Goal: Information Seeking & Learning: Find specific fact

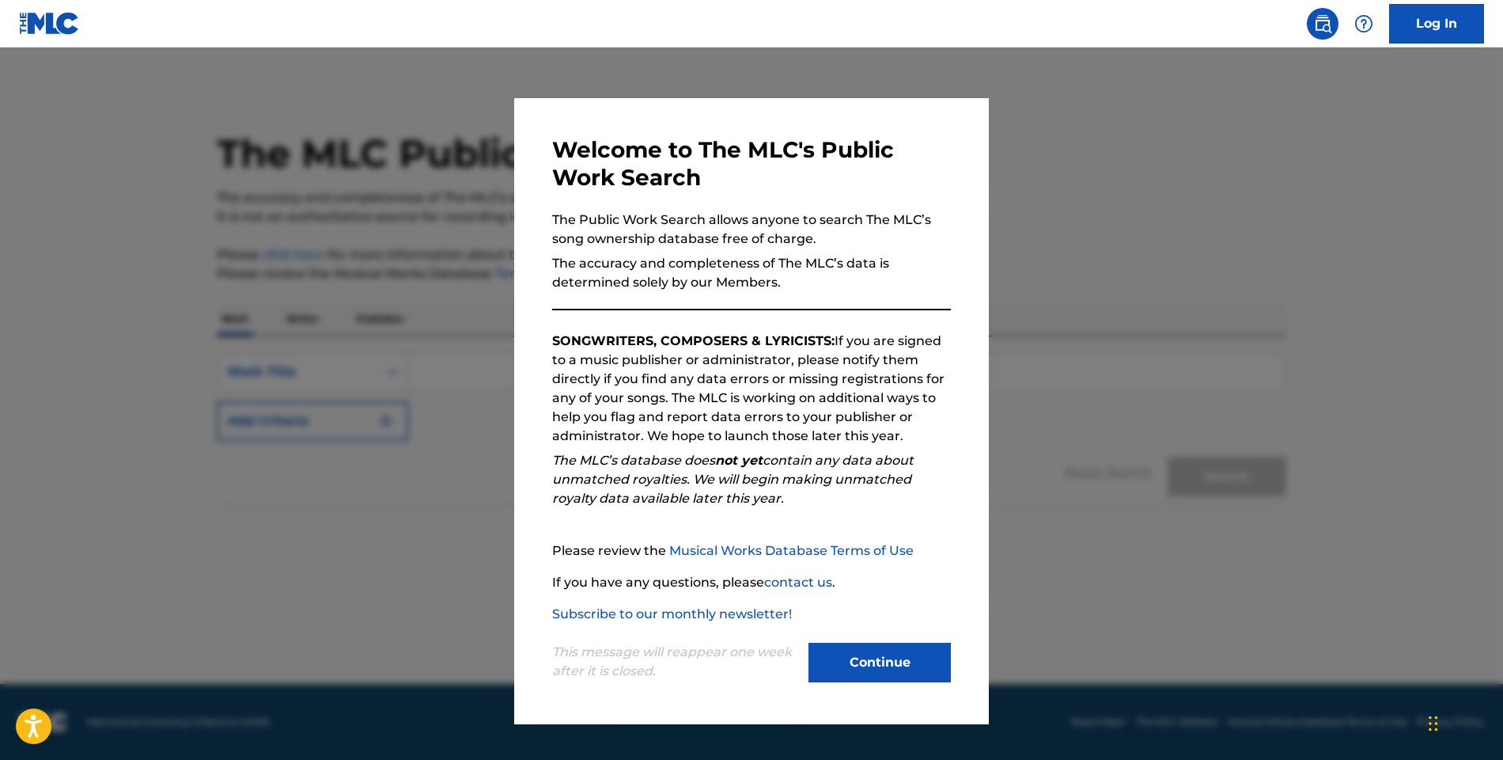
click at [892, 652] on button "Continue" at bounding box center [880, 662] width 142 height 40
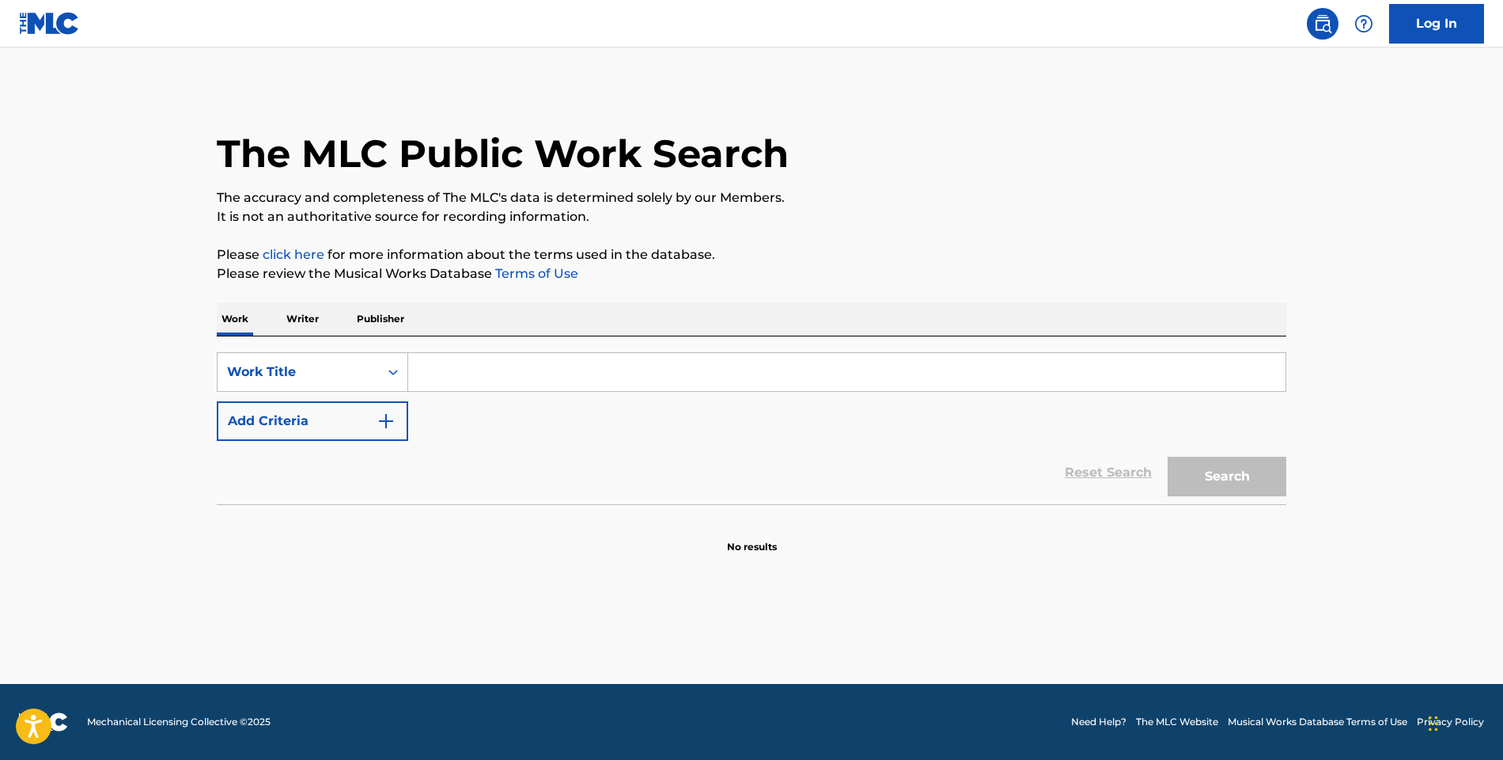
click at [341, 412] on button "Add Criteria" at bounding box center [312, 421] width 191 height 40
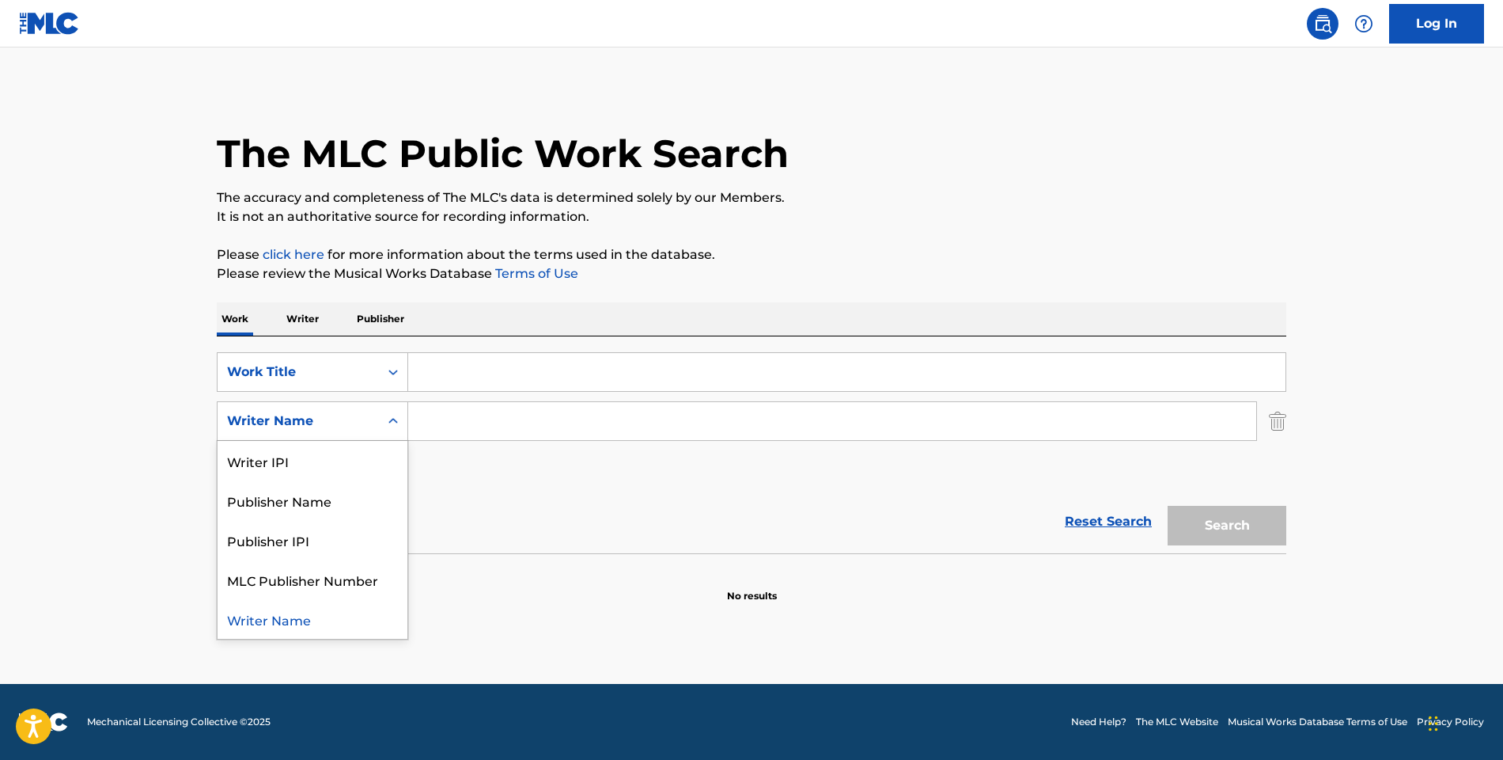
click at [389, 422] on icon "Search Form" at bounding box center [393, 421] width 16 height 16
click at [468, 415] on input "Search Form" at bounding box center [832, 421] width 848 height 38
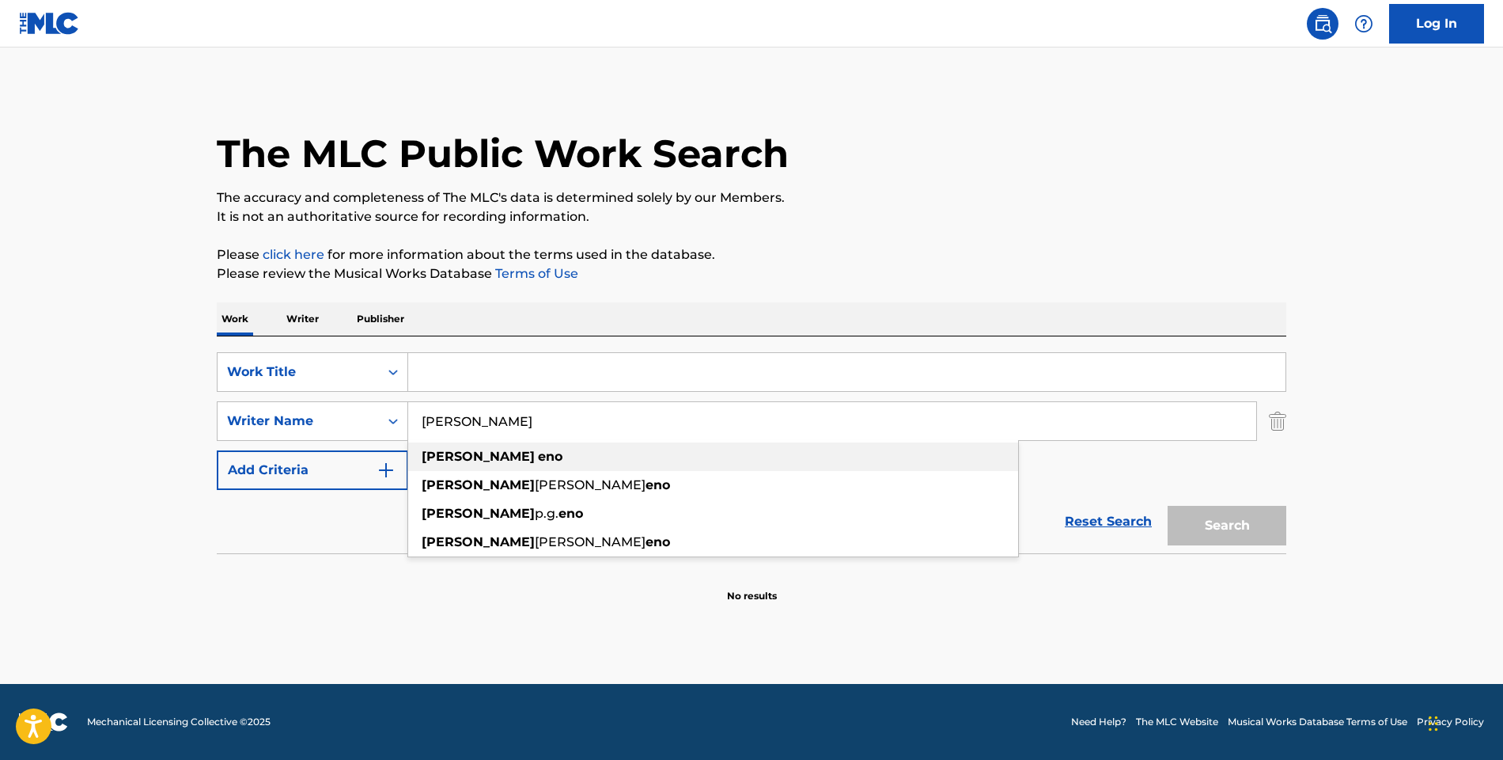
click at [538, 455] on strong "eno" at bounding box center [550, 456] width 25 height 15
type input "brian eno"
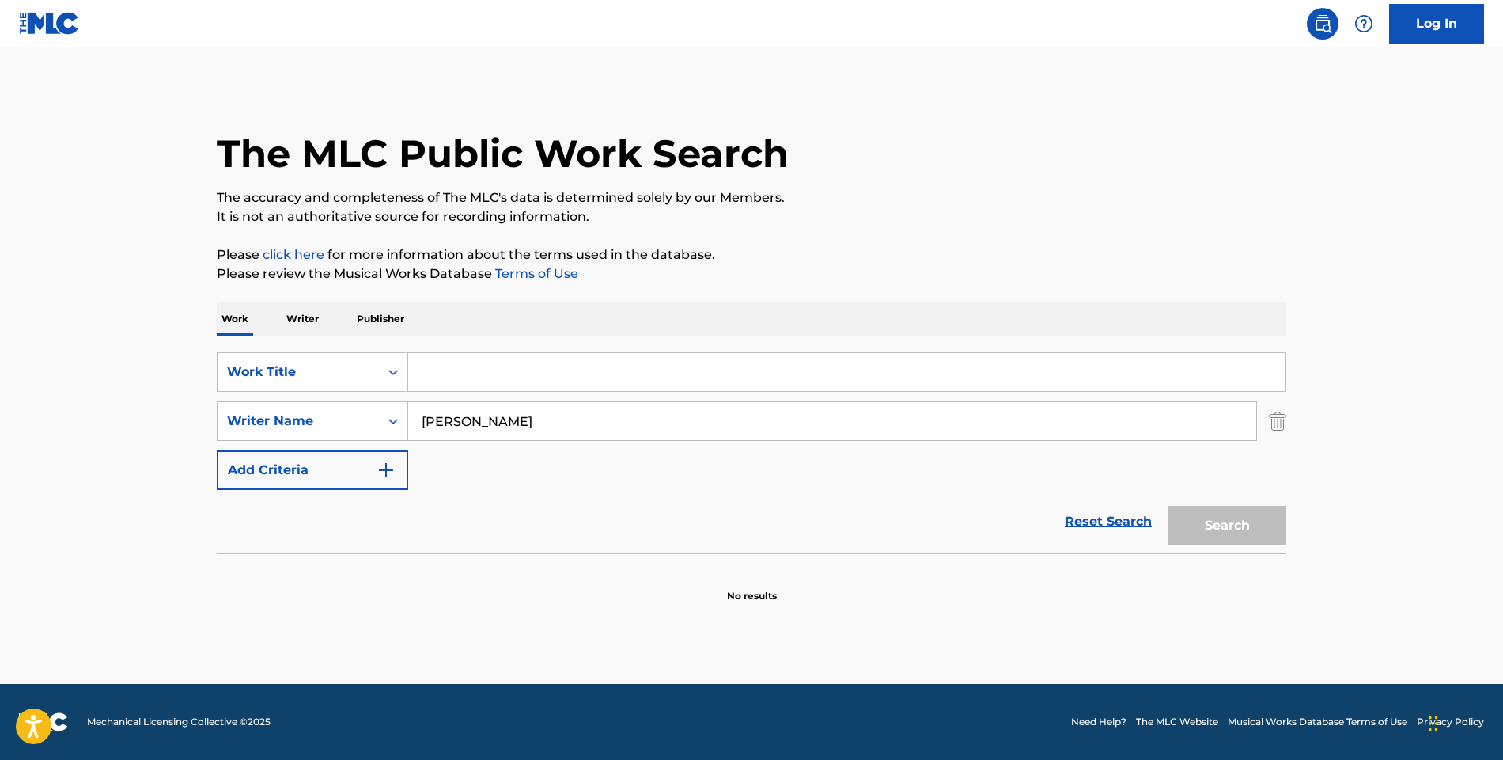
click at [445, 377] on input "Search Form" at bounding box center [846, 372] width 877 height 38
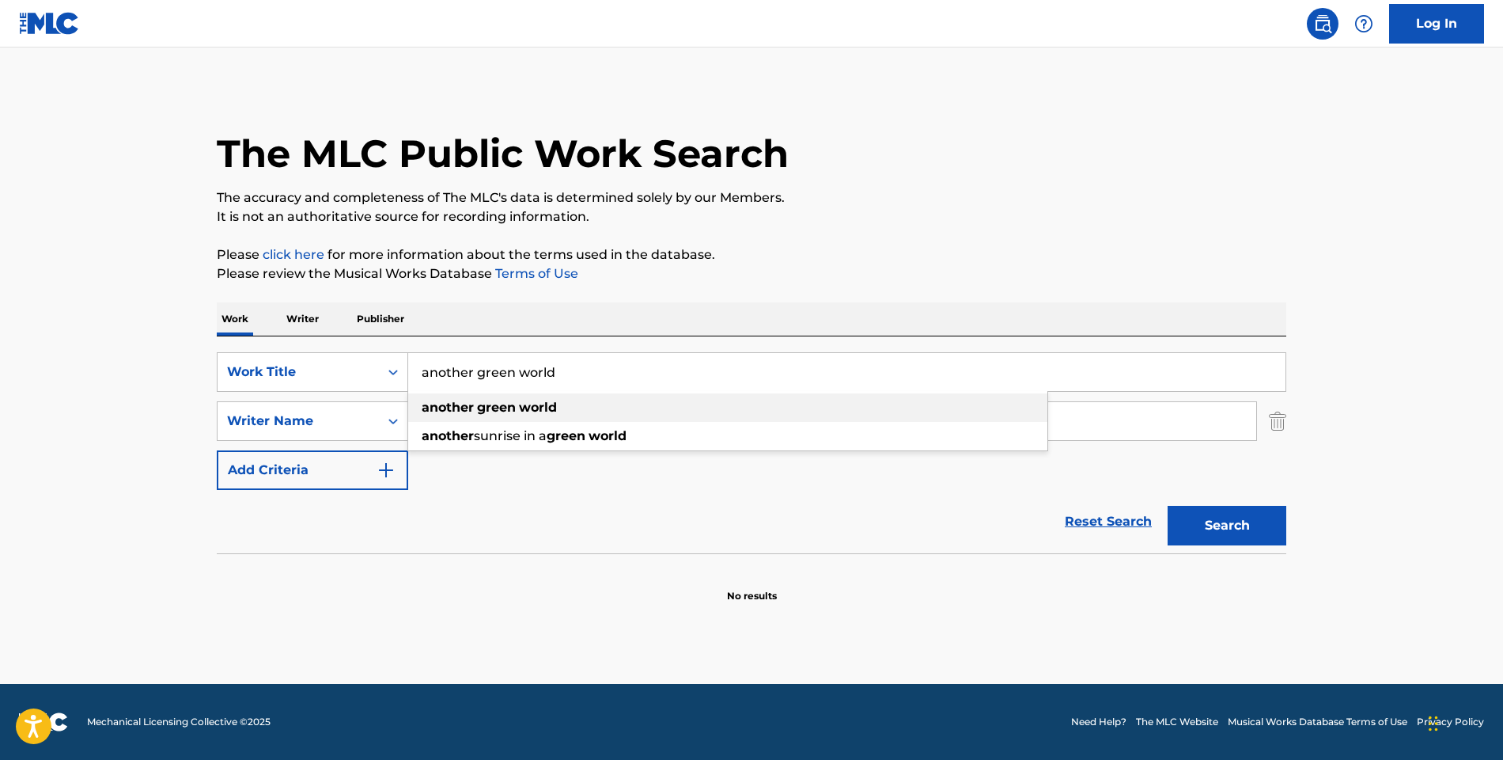
type input "another green world"
click at [510, 404] on strong "green" at bounding box center [496, 407] width 39 height 15
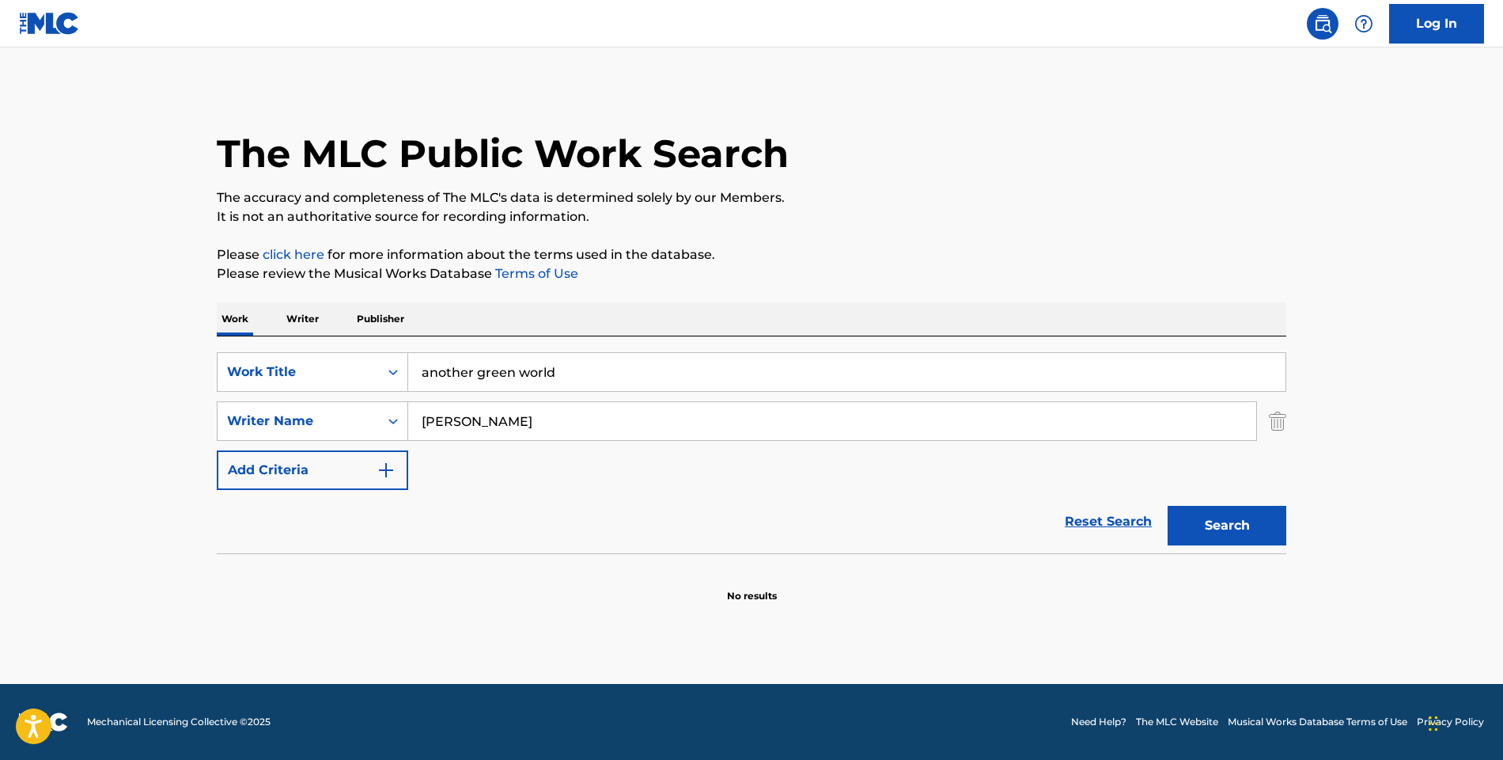
drag, startPoint x: 474, startPoint y: 411, endPoint x: 1240, endPoint y: 521, distance: 773.7
click at [1243, 521] on button "Search" at bounding box center [1227, 526] width 119 height 40
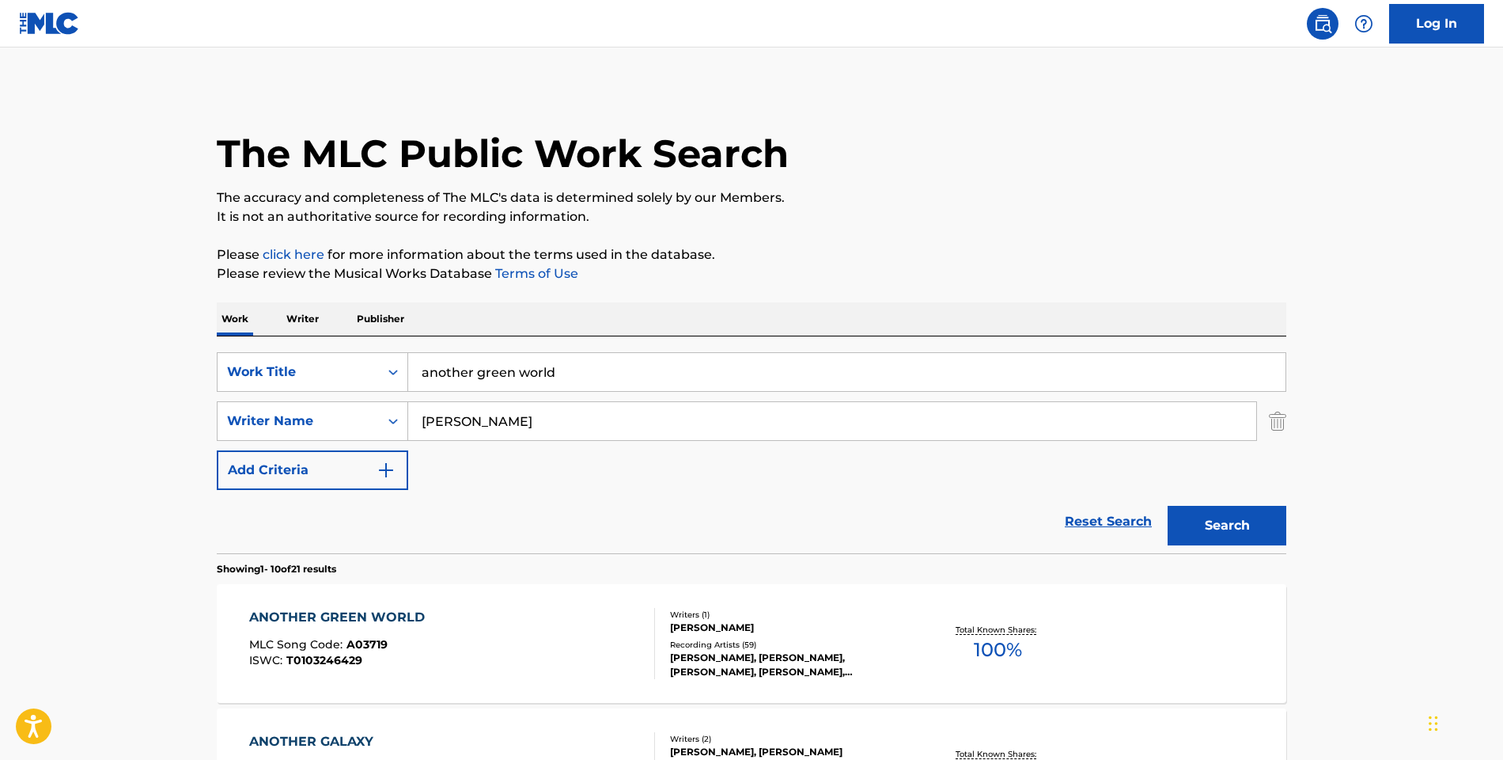
scroll to position [267, 0]
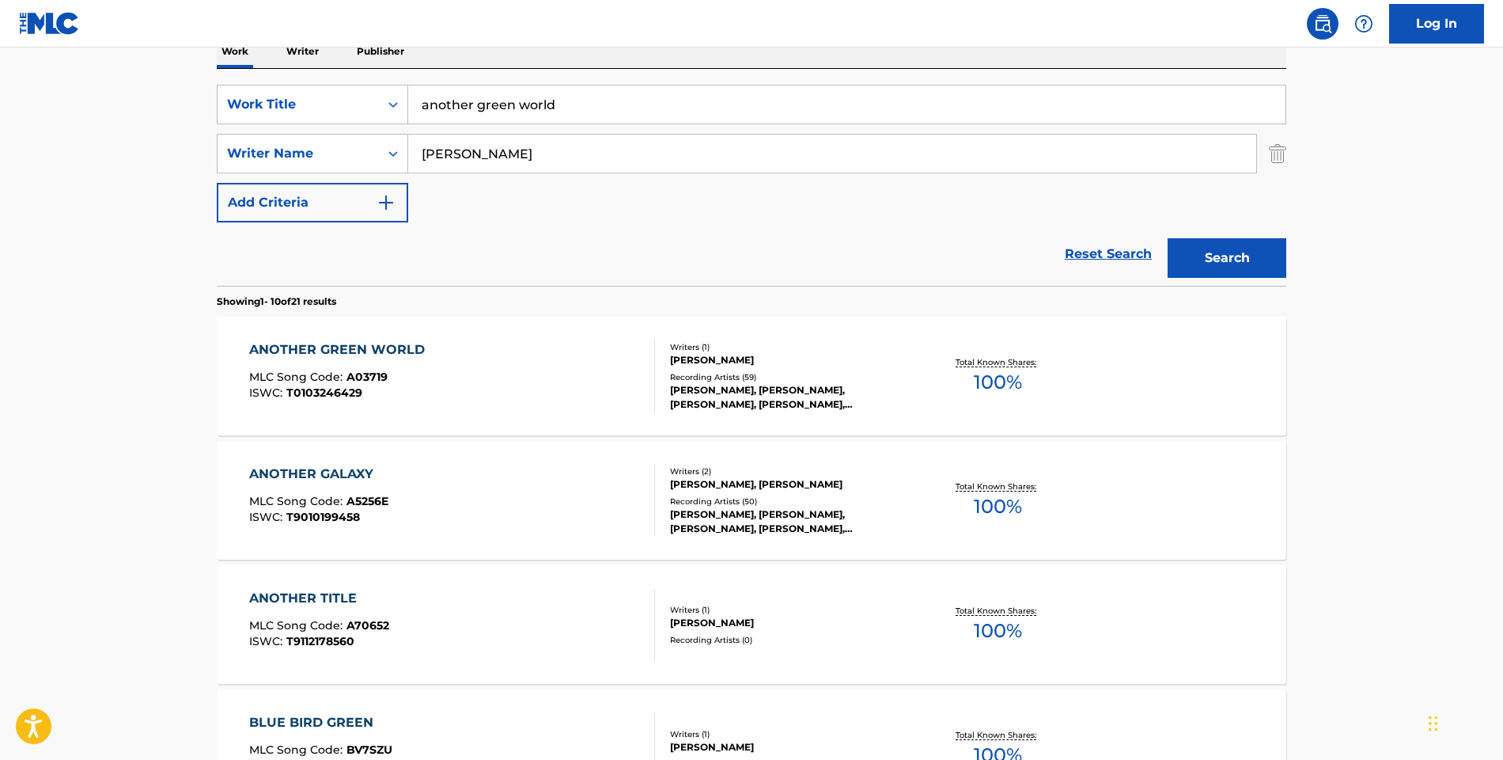
click at [392, 350] on div "ANOTHER GREEN WORLD" at bounding box center [341, 349] width 184 height 19
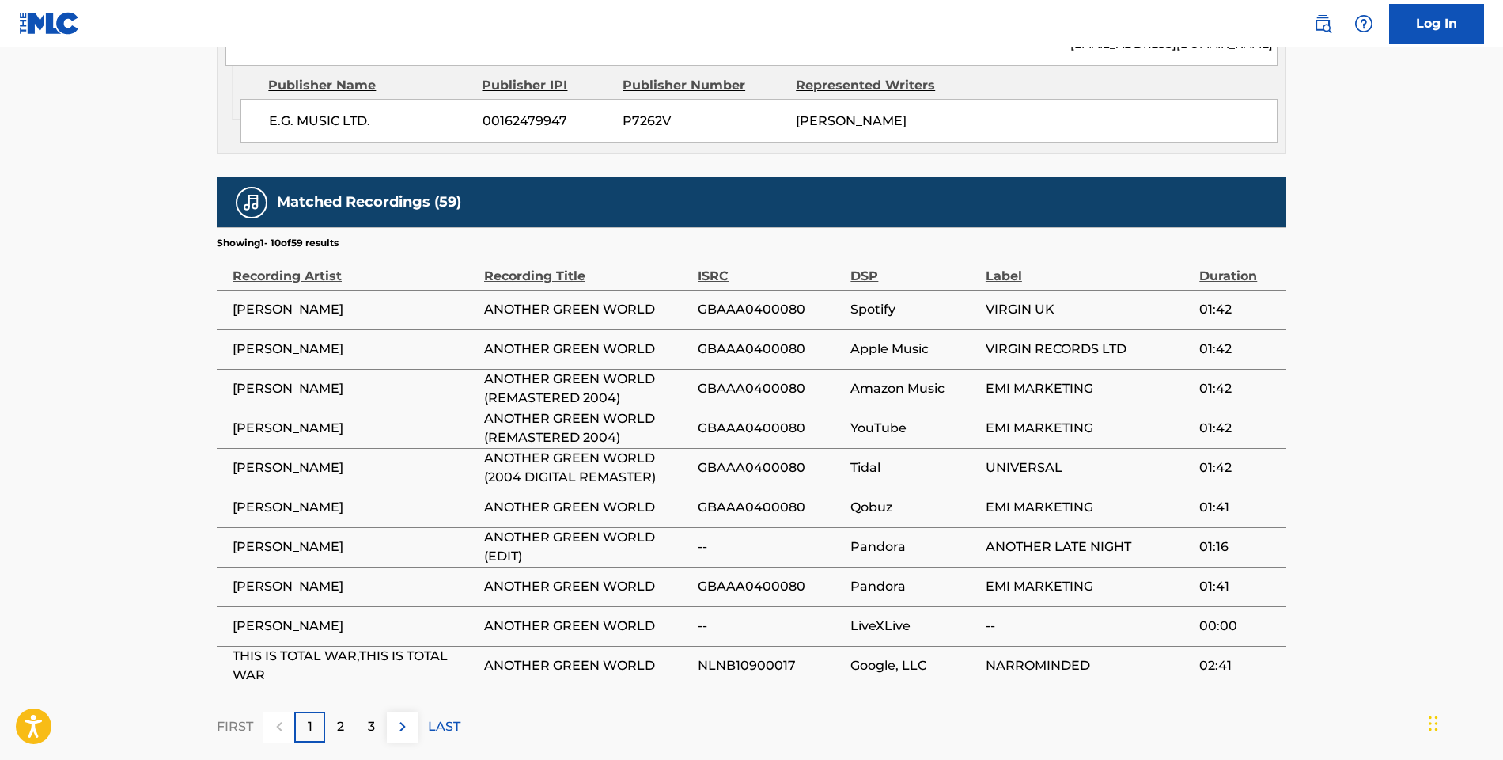
scroll to position [918, 0]
click at [260, 300] on span "BRIAN ENO" at bounding box center [355, 309] width 244 height 19
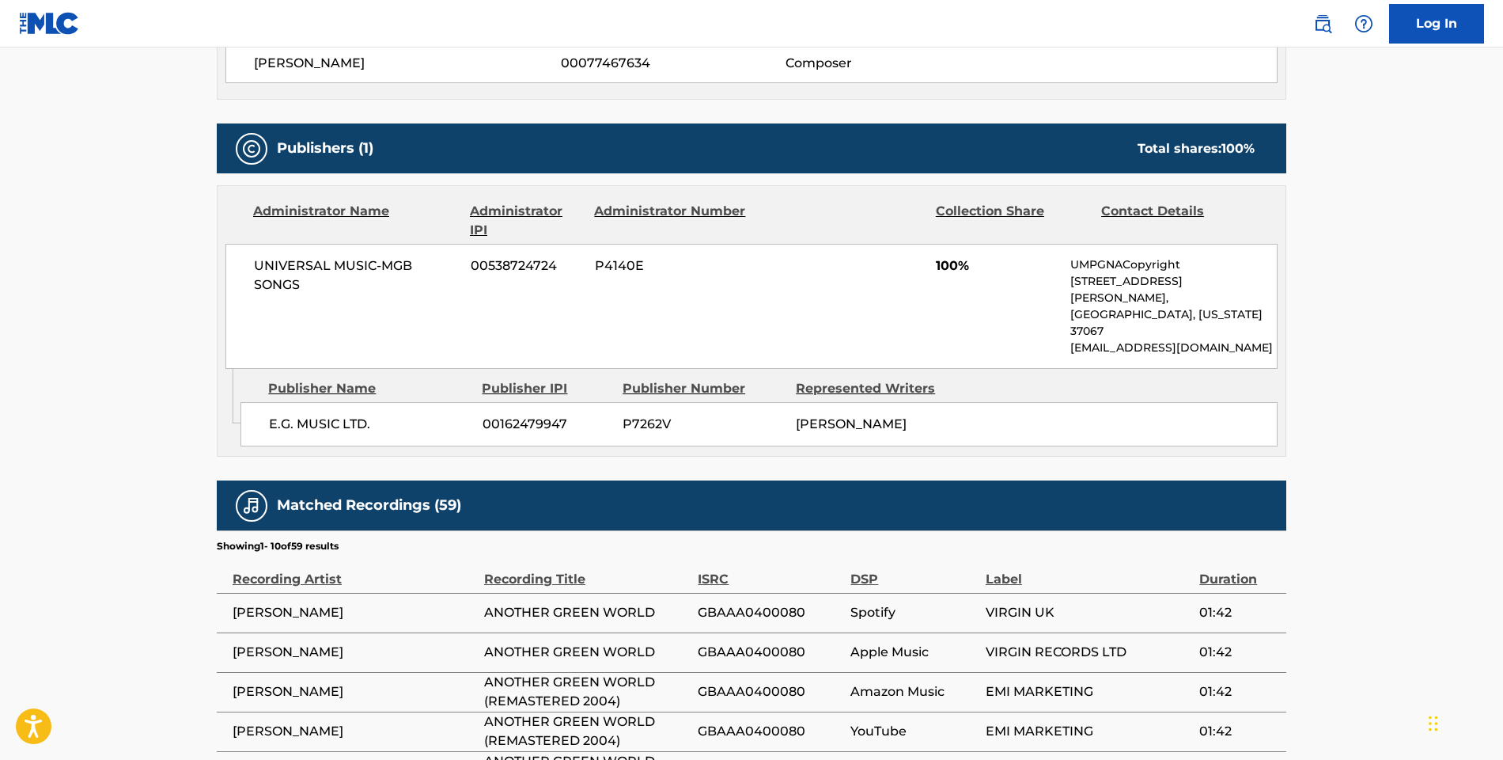
scroll to position [613, 0]
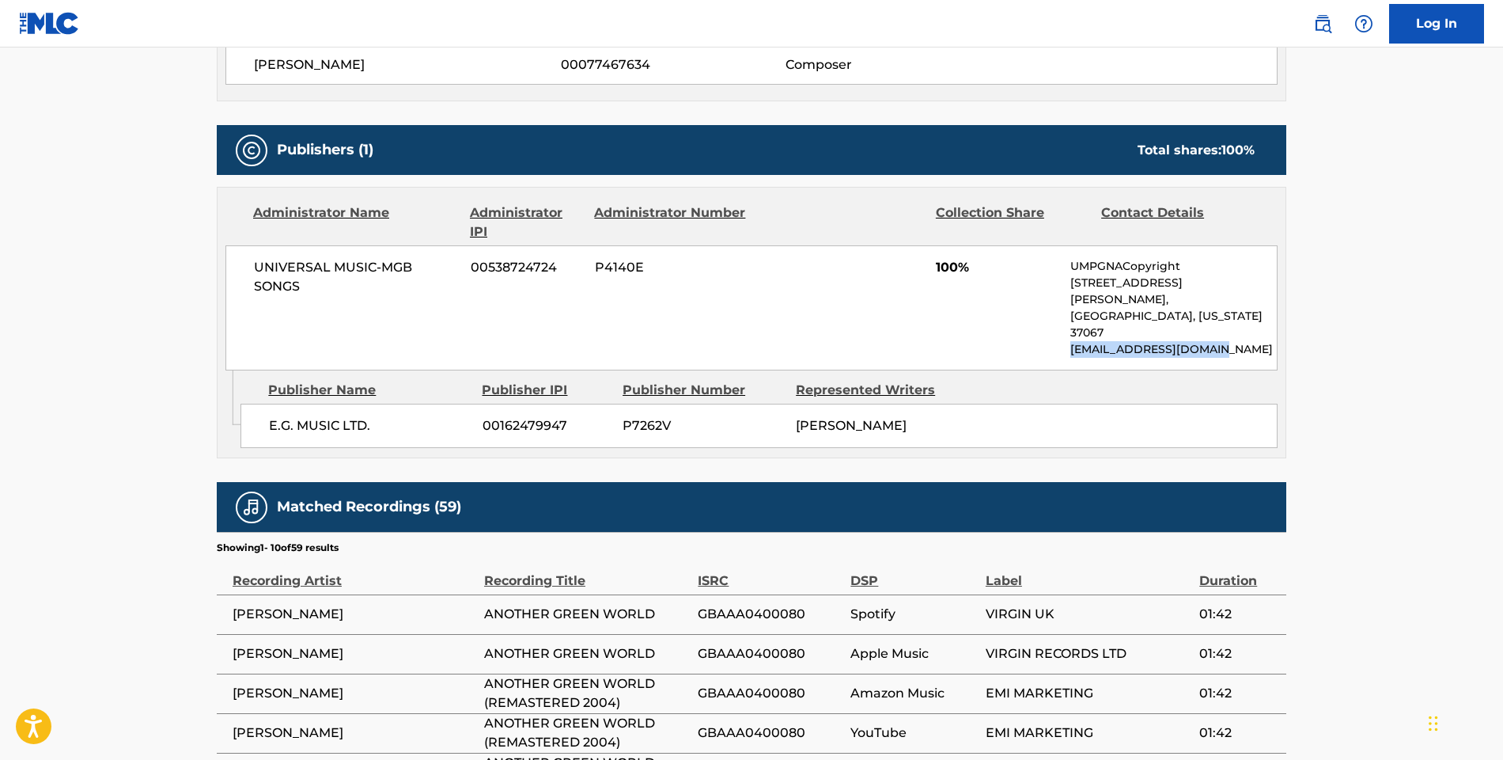
drag, startPoint x: 1224, startPoint y: 316, endPoint x: 1070, endPoint y: 319, distance: 154.3
click at [1070, 341] on p "NACopyright@umusic.com" at bounding box center [1173, 349] width 206 height 17
copy p "NACopyright@umusic.com"
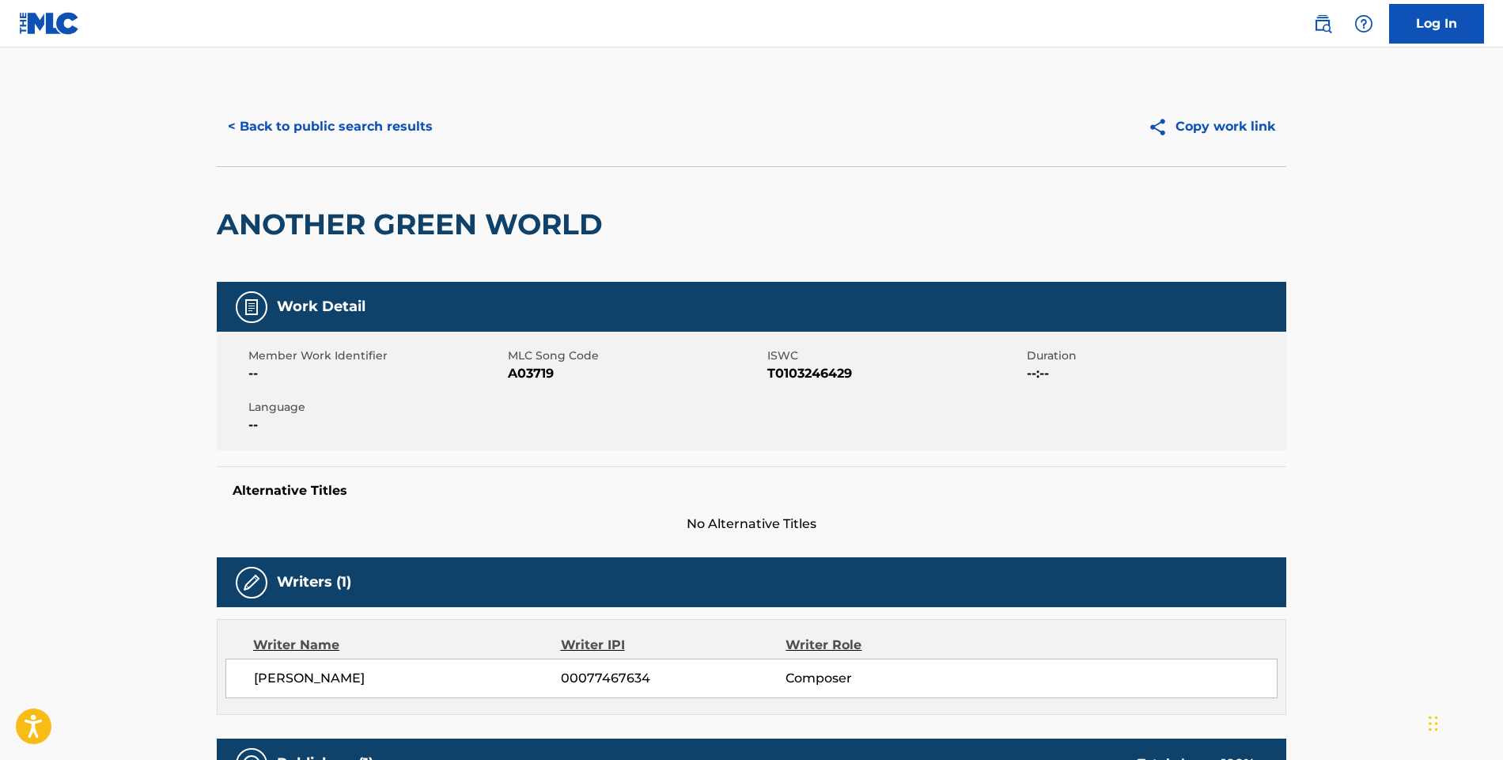
scroll to position [0, 0]
click at [259, 121] on button "< Back to public search results" at bounding box center [330, 127] width 227 height 40
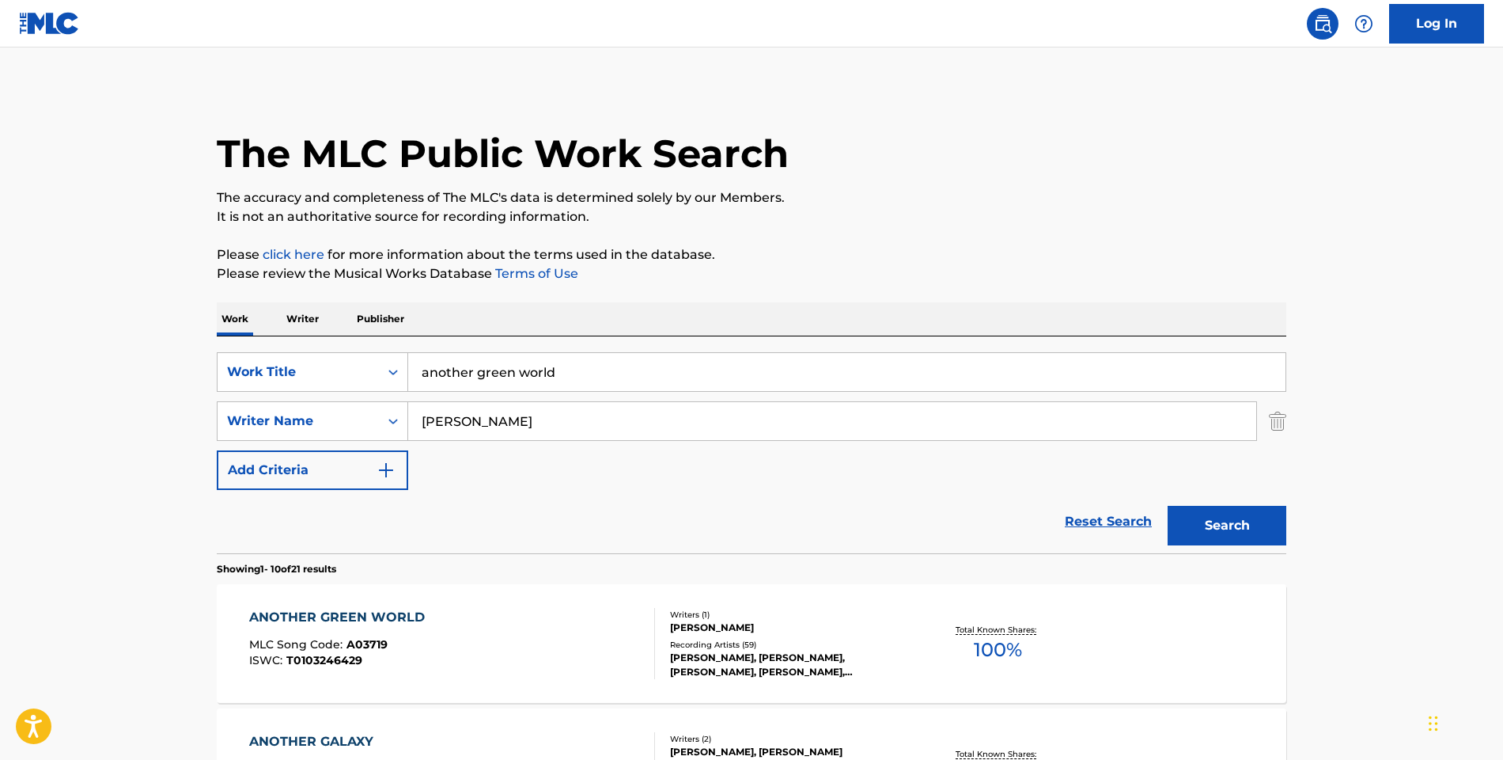
scroll to position [267, 0]
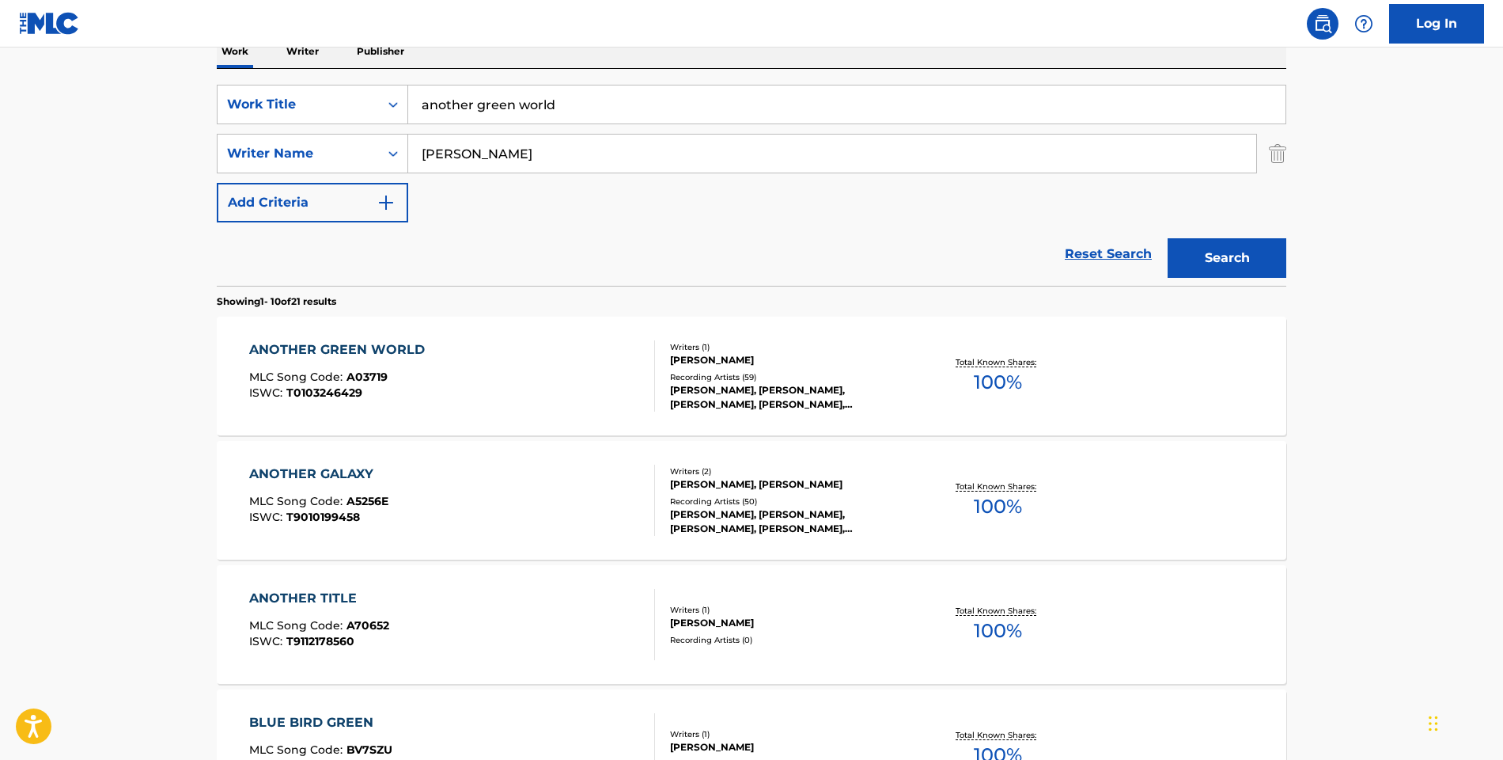
click at [547, 110] on input "another green world" at bounding box center [846, 104] width 877 height 38
type input "king's crossing"
click at [551, 134] on div "king's crossing" at bounding box center [727, 140] width 639 height 28
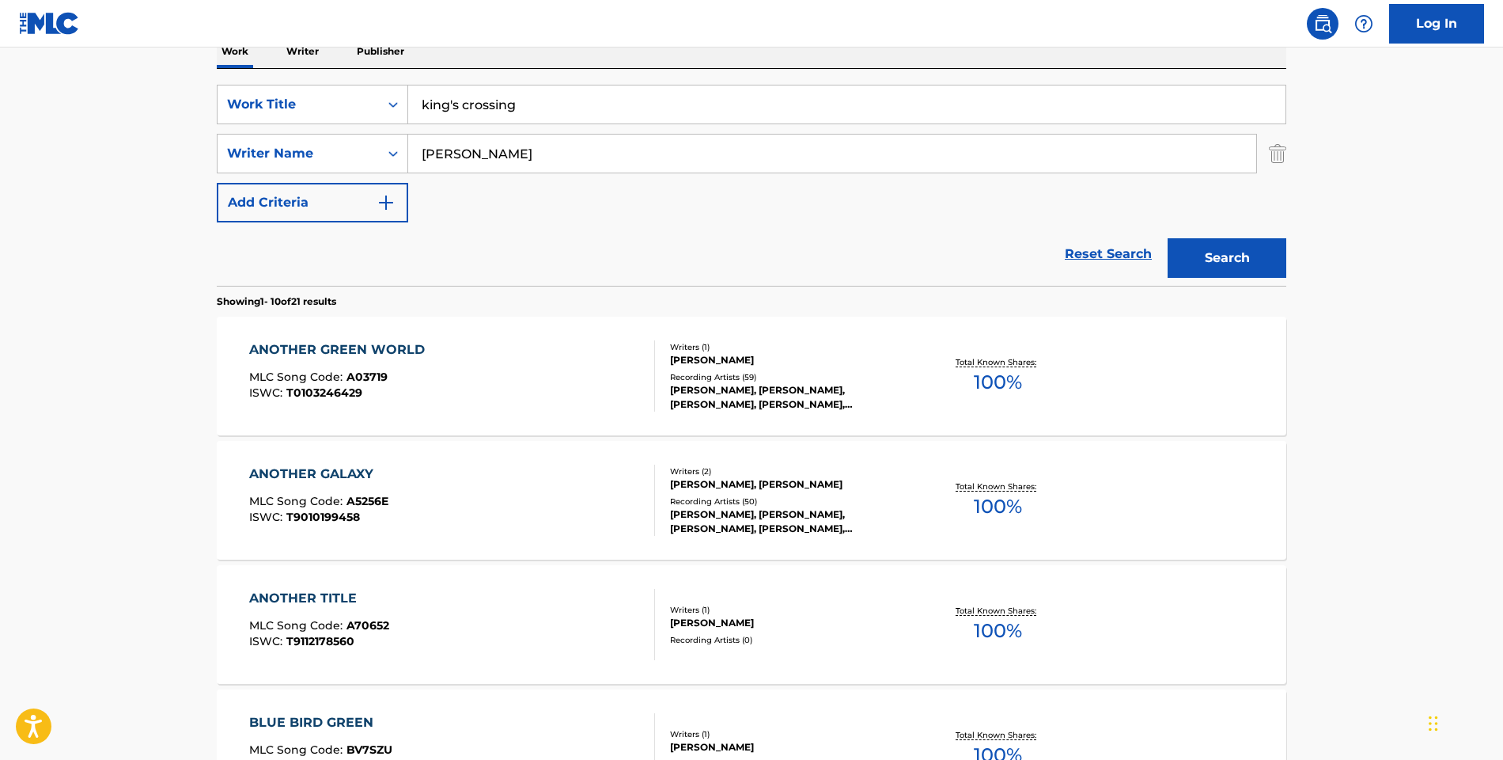
click at [519, 156] on input "brian eno" at bounding box center [832, 153] width 848 height 38
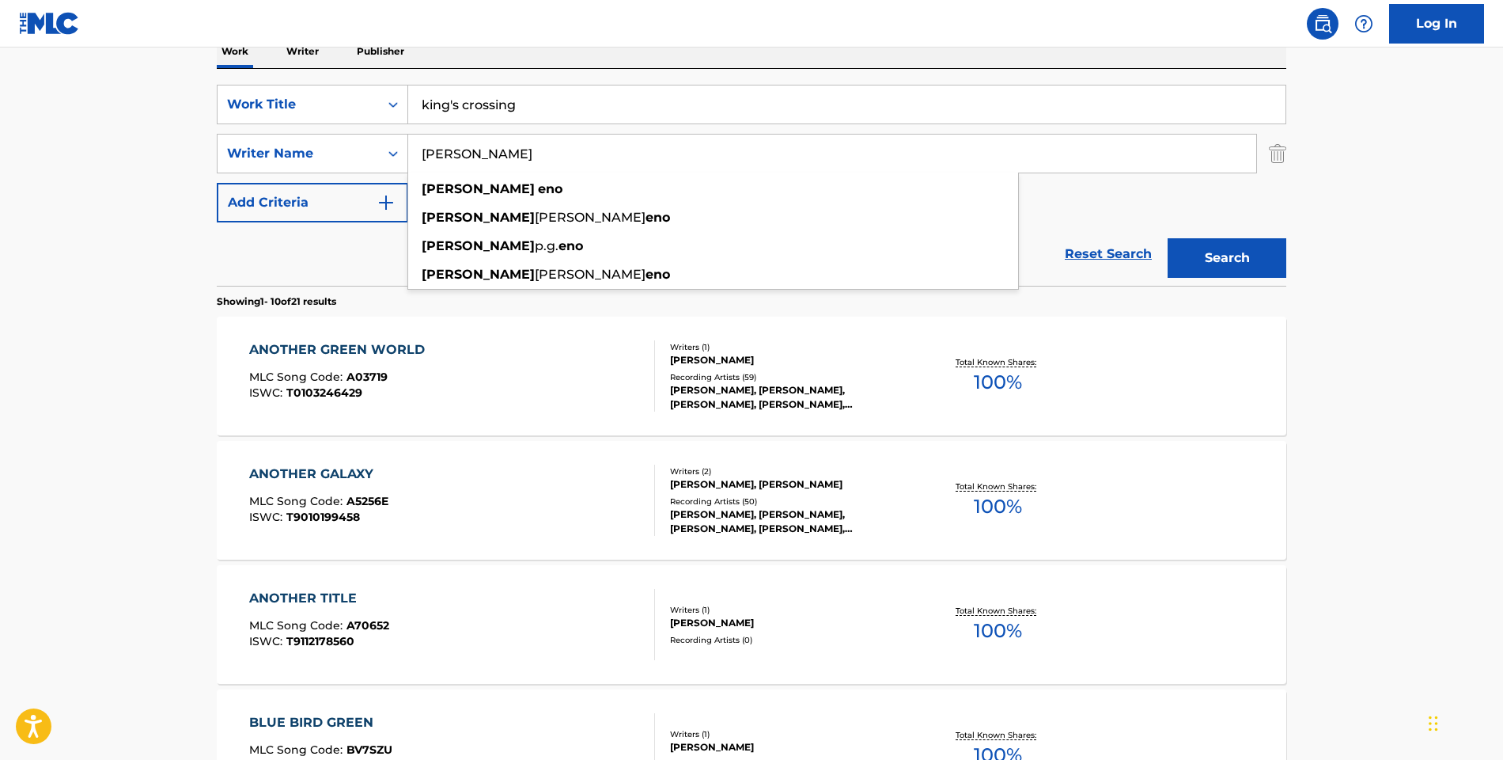
click at [519, 156] on input "brian eno" at bounding box center [832, 153] width 848 height 38
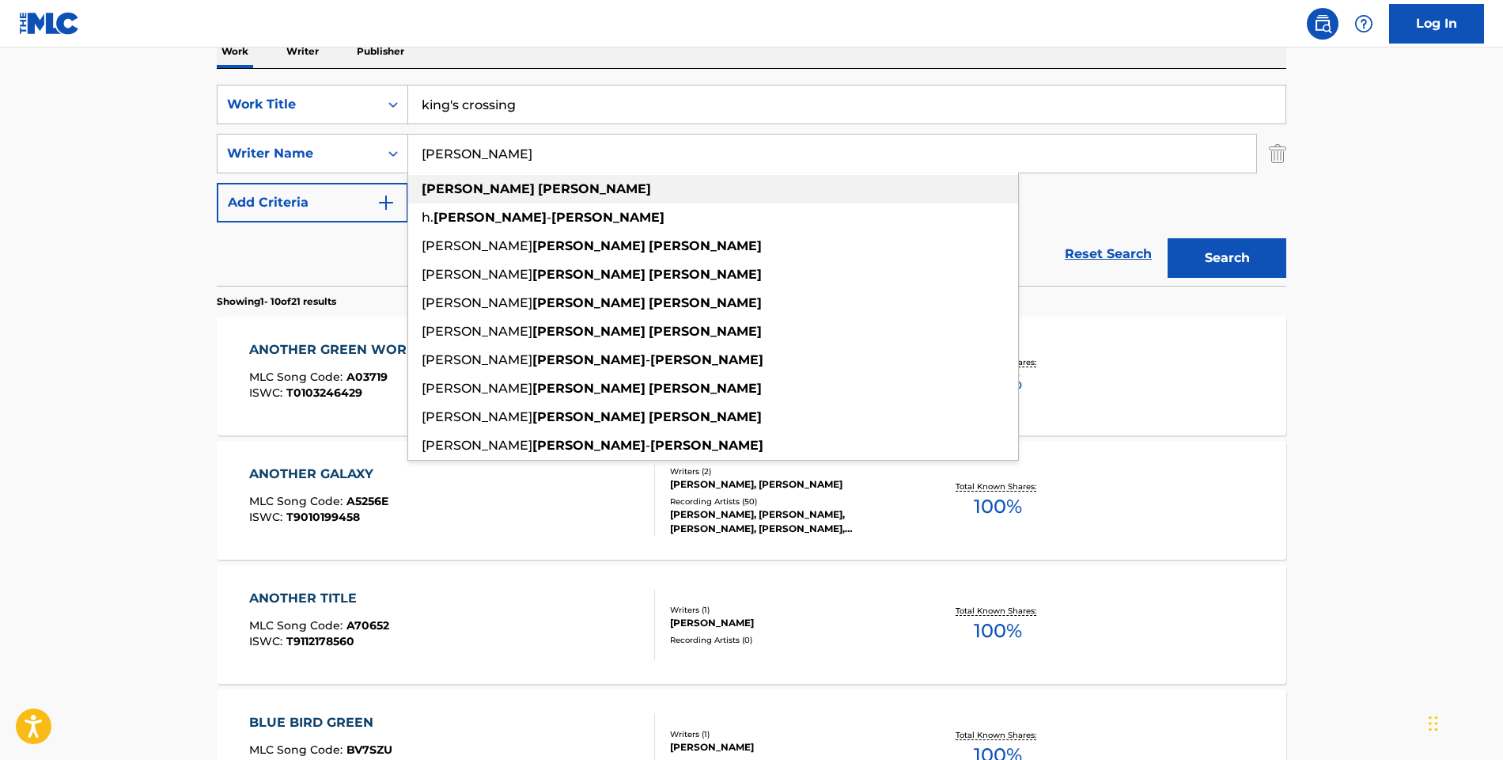
click at [498, 185] on div "elliot smith" at bounding box center [713, 189] width 610 height 28
type input "elliot smith"
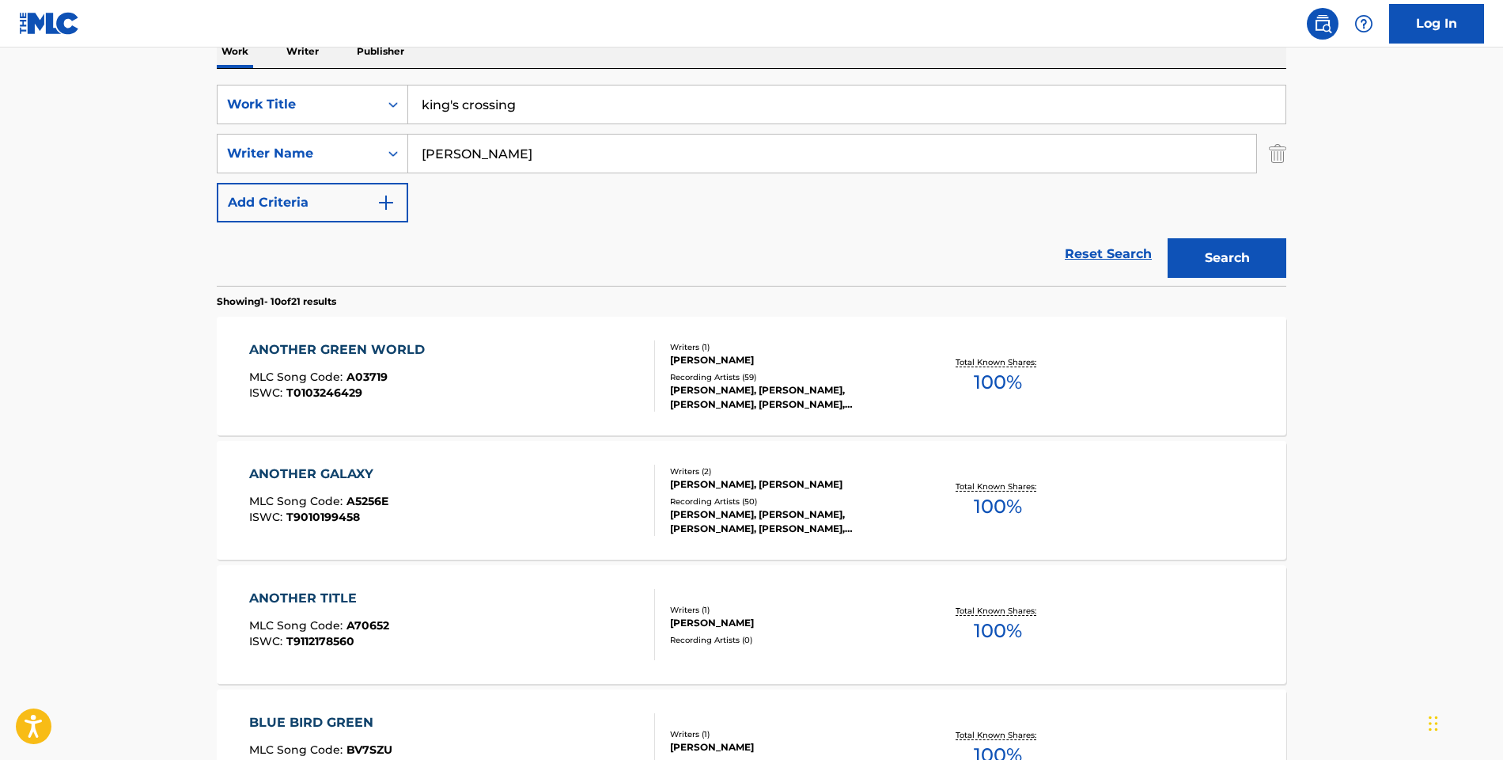
click at [1215, 246] on button "Search" at bounding box center [1227, 258] width 119 height 40
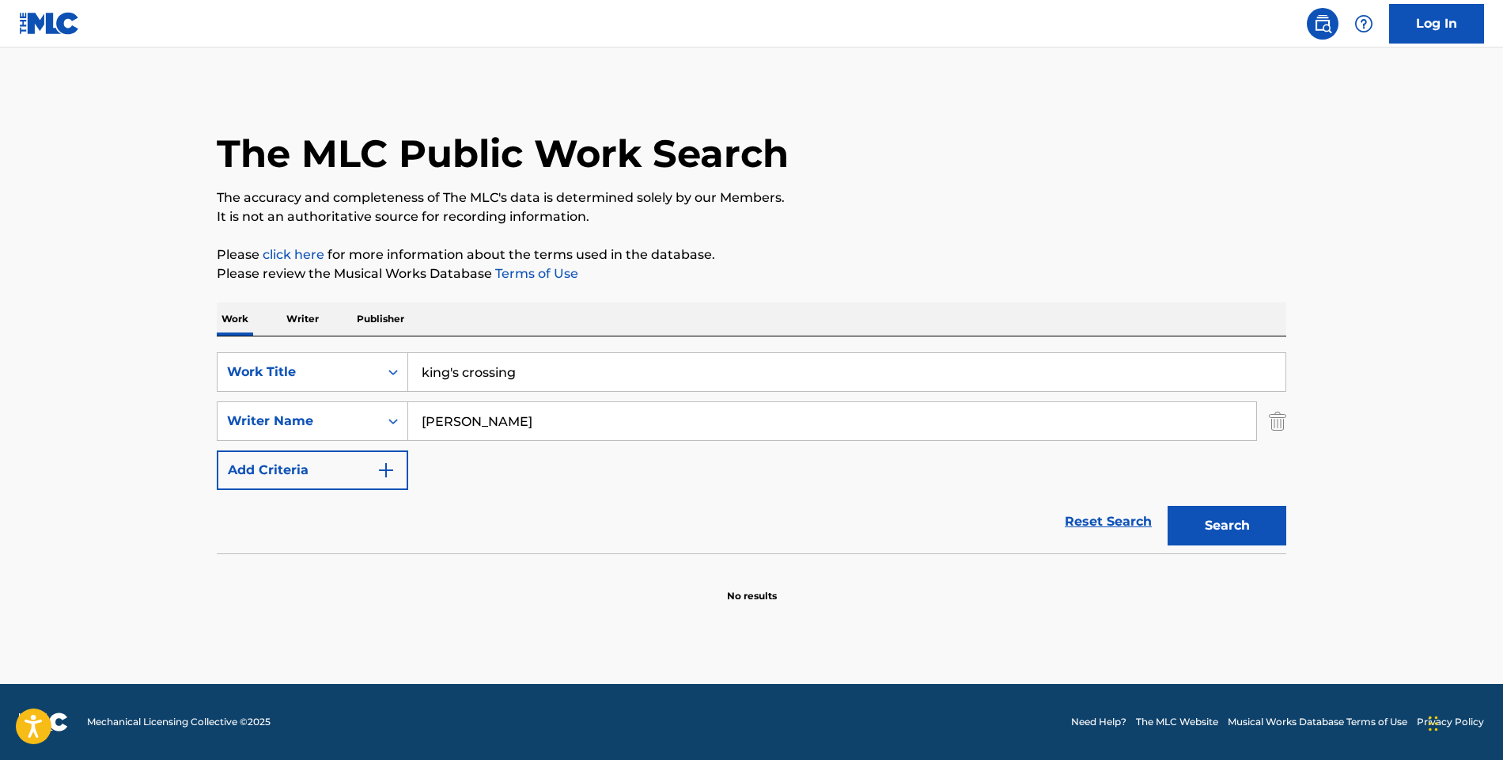
scroll to position [0, 0]
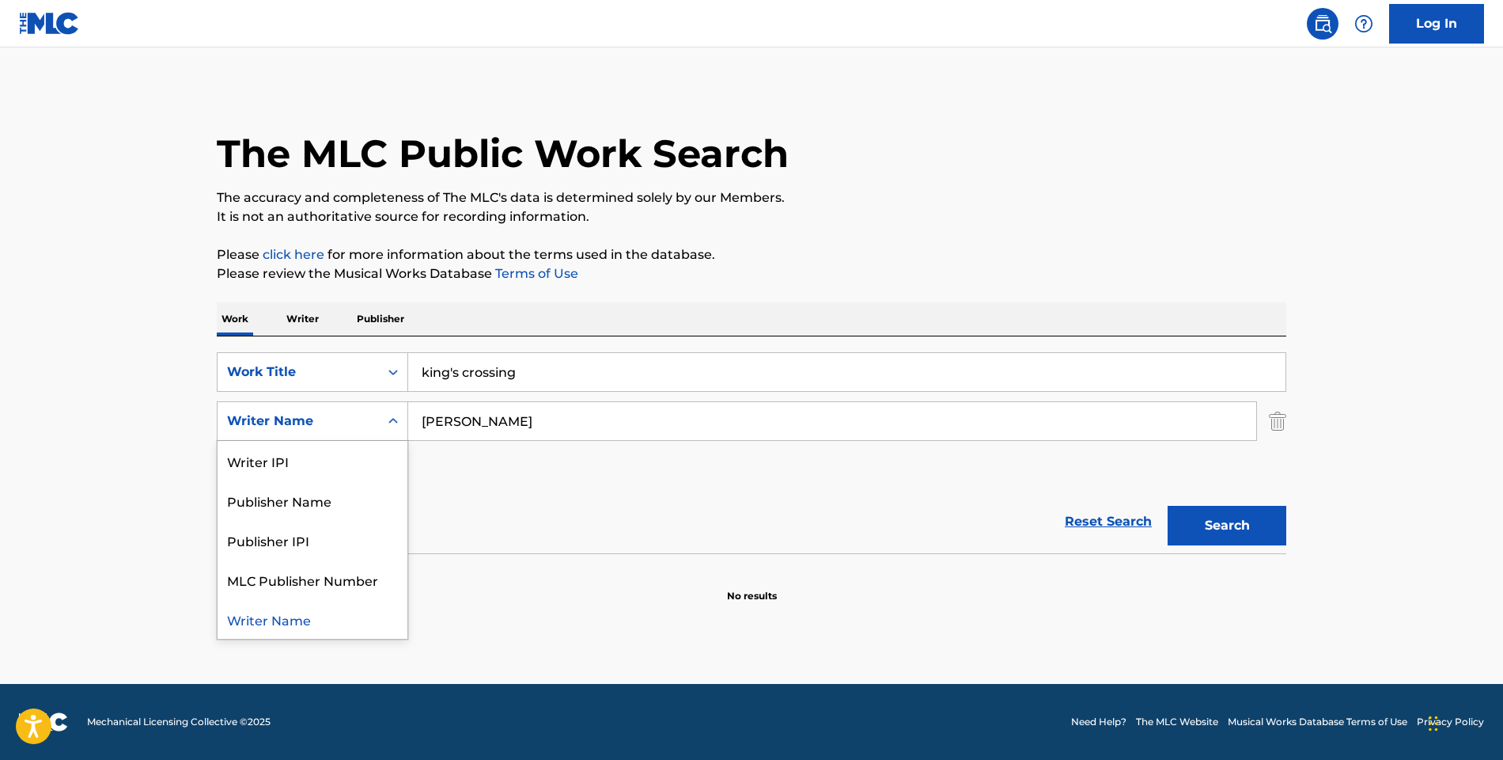
click at [388, 425] on icon "Search Form" at bounding box center [393, 421] width 16 height 16
click at [413, 432] on input "elliot smith" at bounding box center [832, 421] width 848 height 38
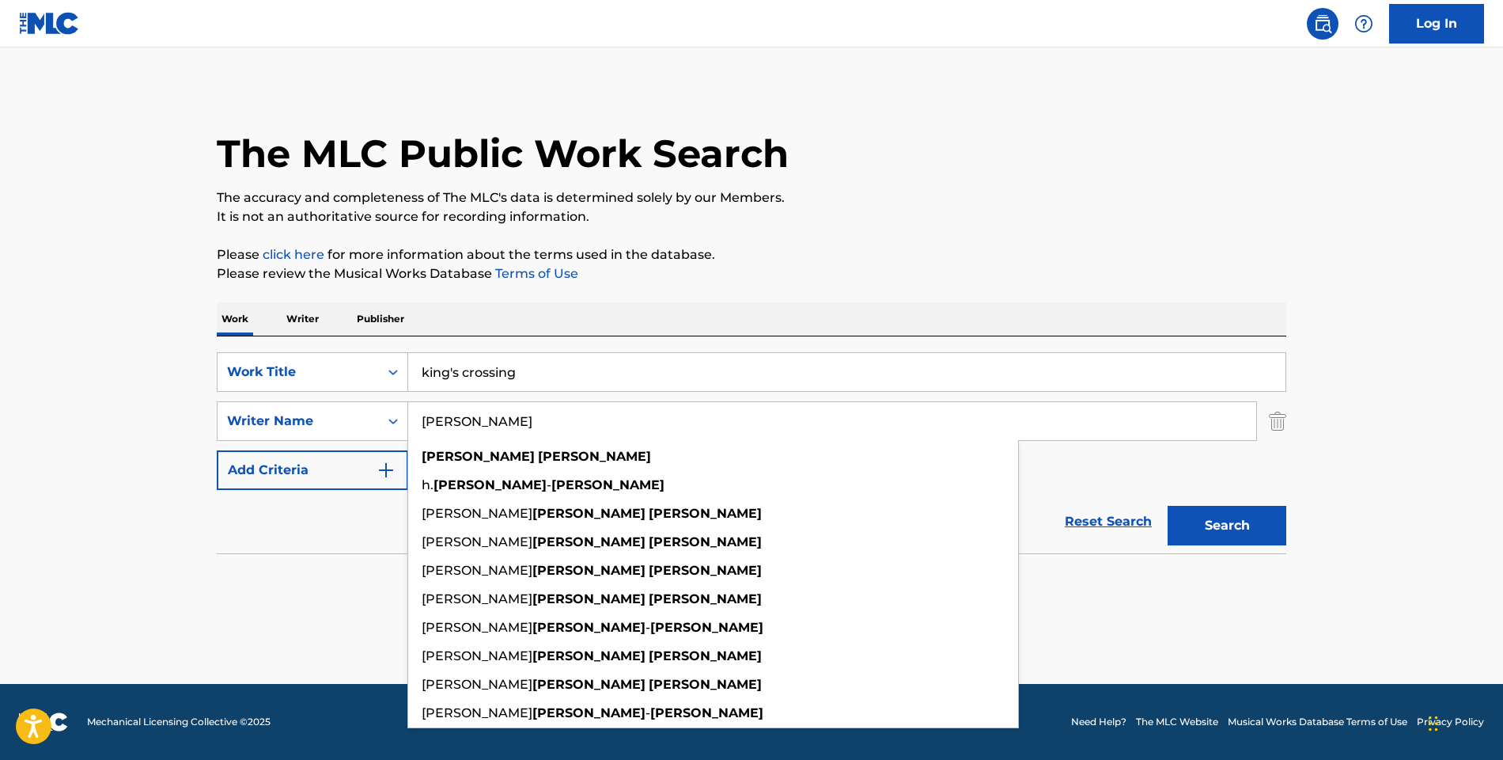
click at [1271, 424] on img "Search Form" at bounding box center [1277, 421] width 17 height 40
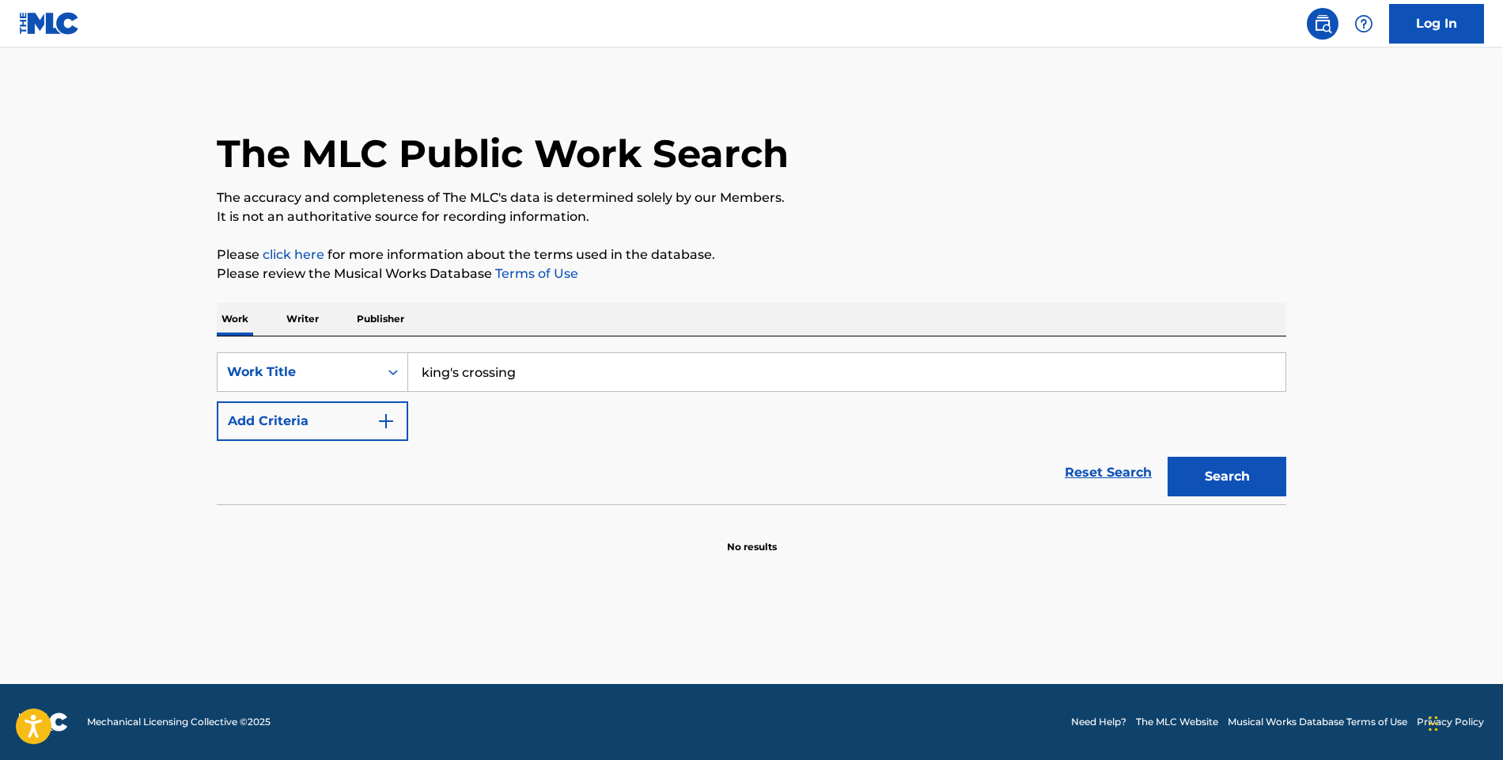
click at [1257, 471] on button "Search" at bounding box center [1227, 477] width 119 height 40
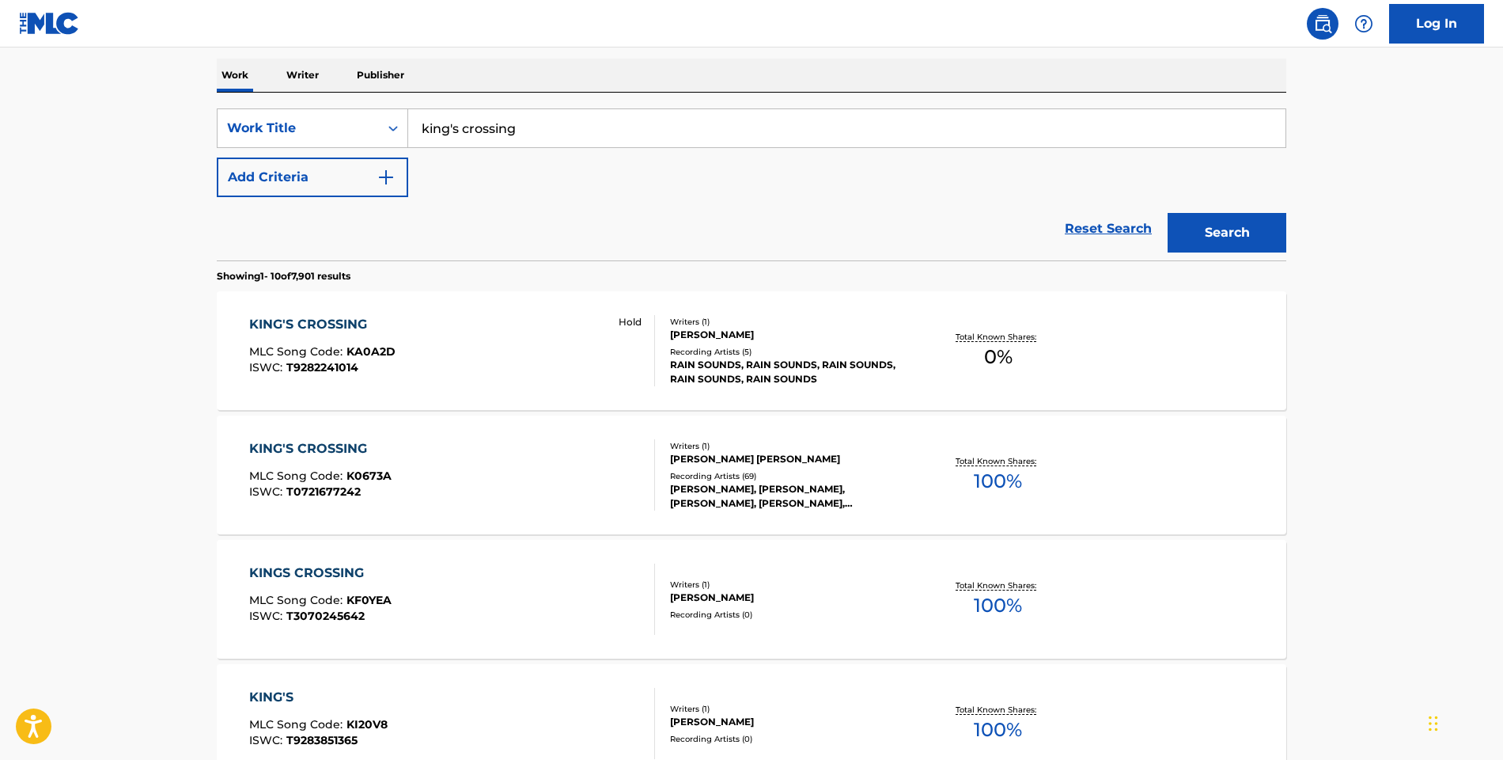
scroll to position [330, 0]
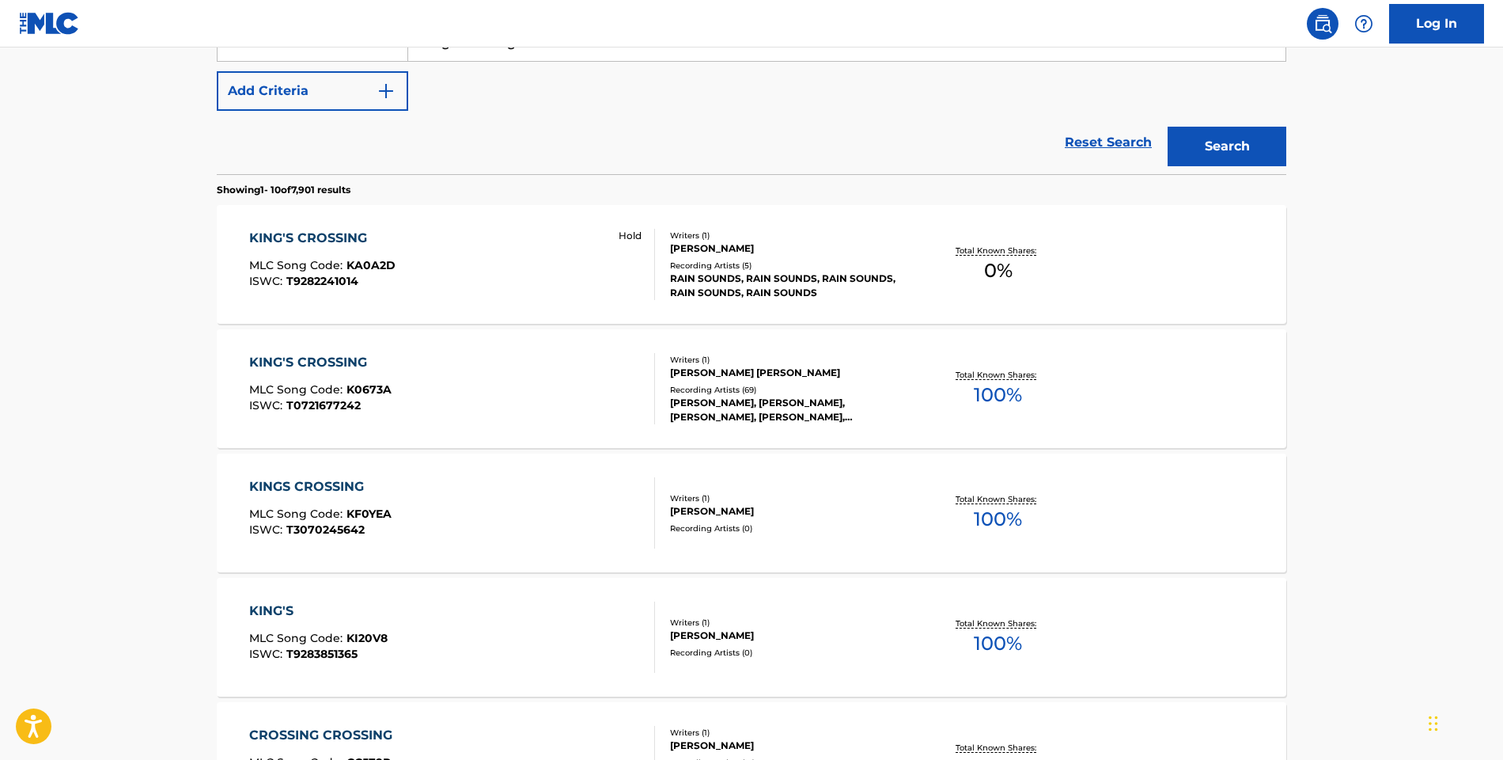
click at [323, 356] on div "KING'S CROSSING" at bounding box center [320, 362] width 142 height 19
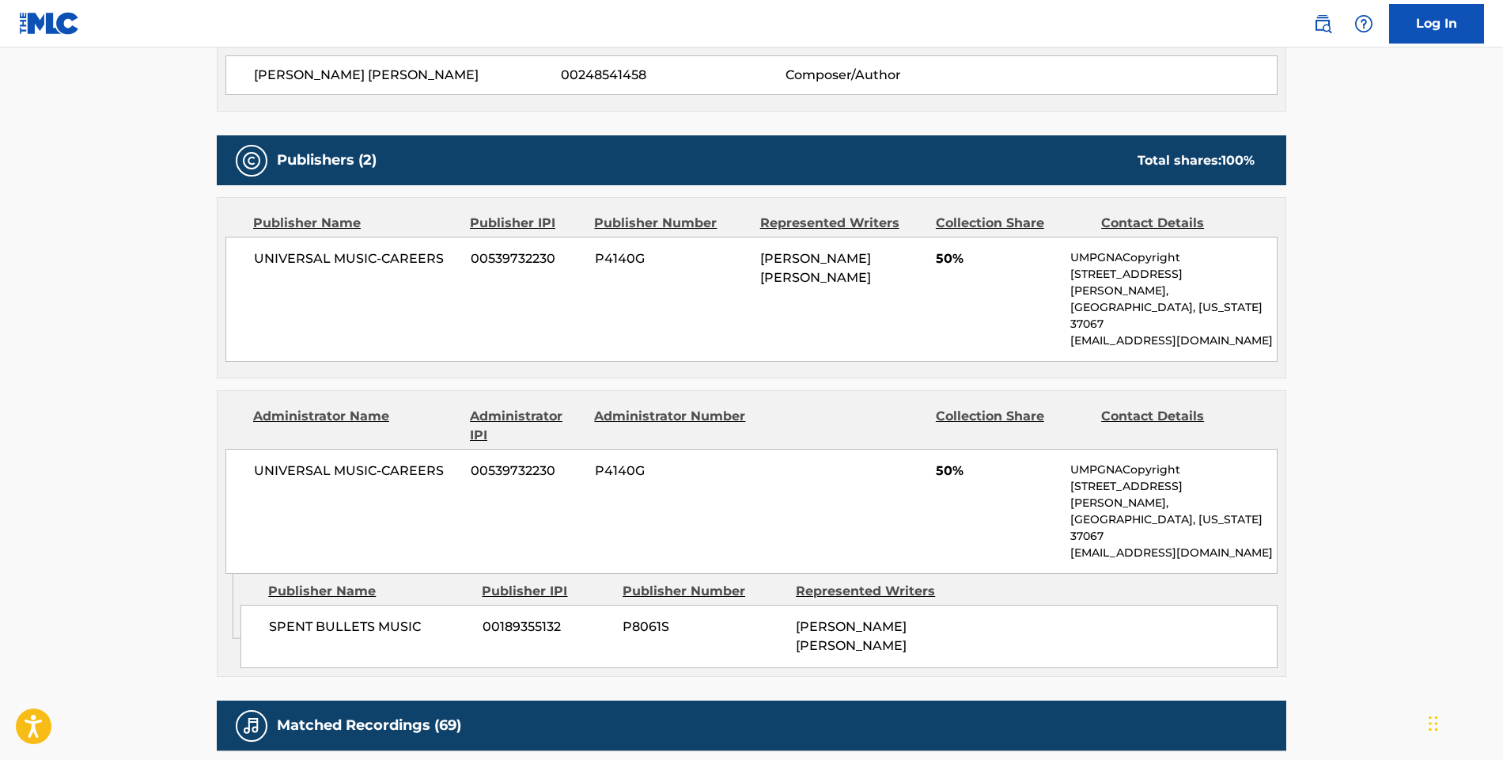
scroll to position [646, 0]
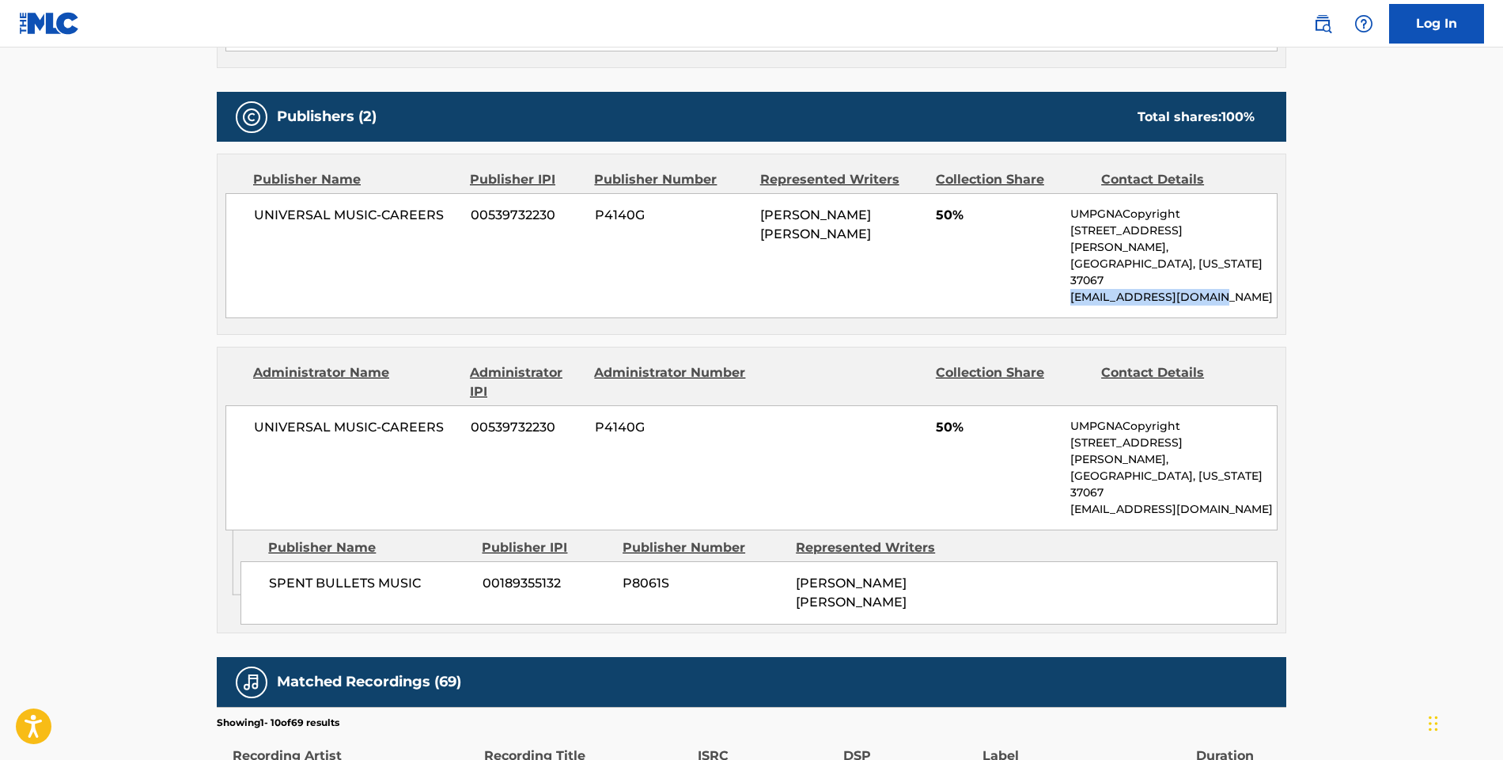
drag, startPoint x: 1236, startPoint y: 264, endPoint x: 1069, endPoint y: 263, distance: 166.9
click at [1069, 263] on div "UNIVERSAL MUSIC-CAREERS 00539732230 P4140G STEVEN PAUL SMITH 50% UMPGNACopyrigh…" at bounding box center [751, 255] width 1052 height 125
copy p "NACopyright@umusic.com"
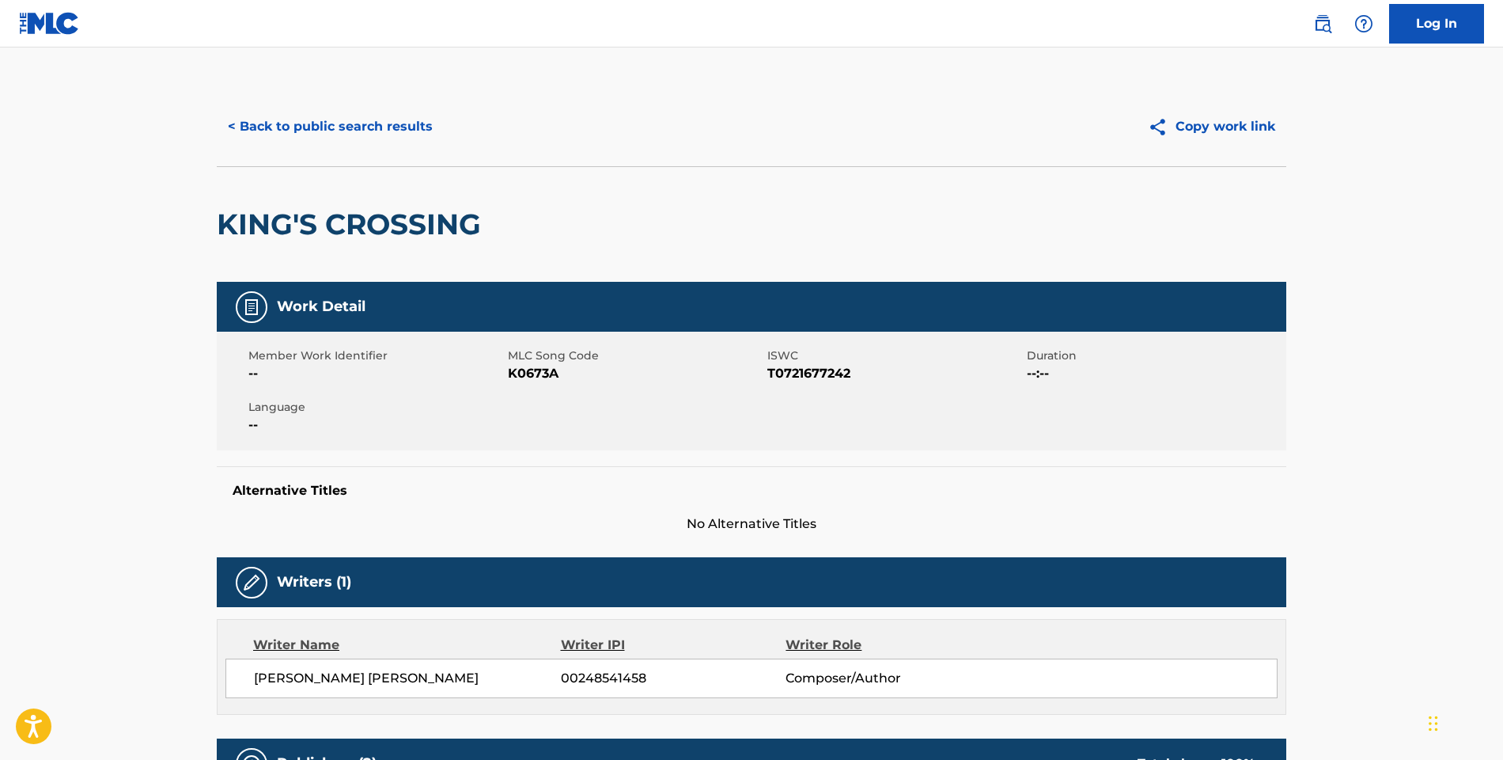
scroll to position [0, 0]
click at [321, 138] on button "< Back to public search results" at bounding box center [330, 127] width 227 height 40
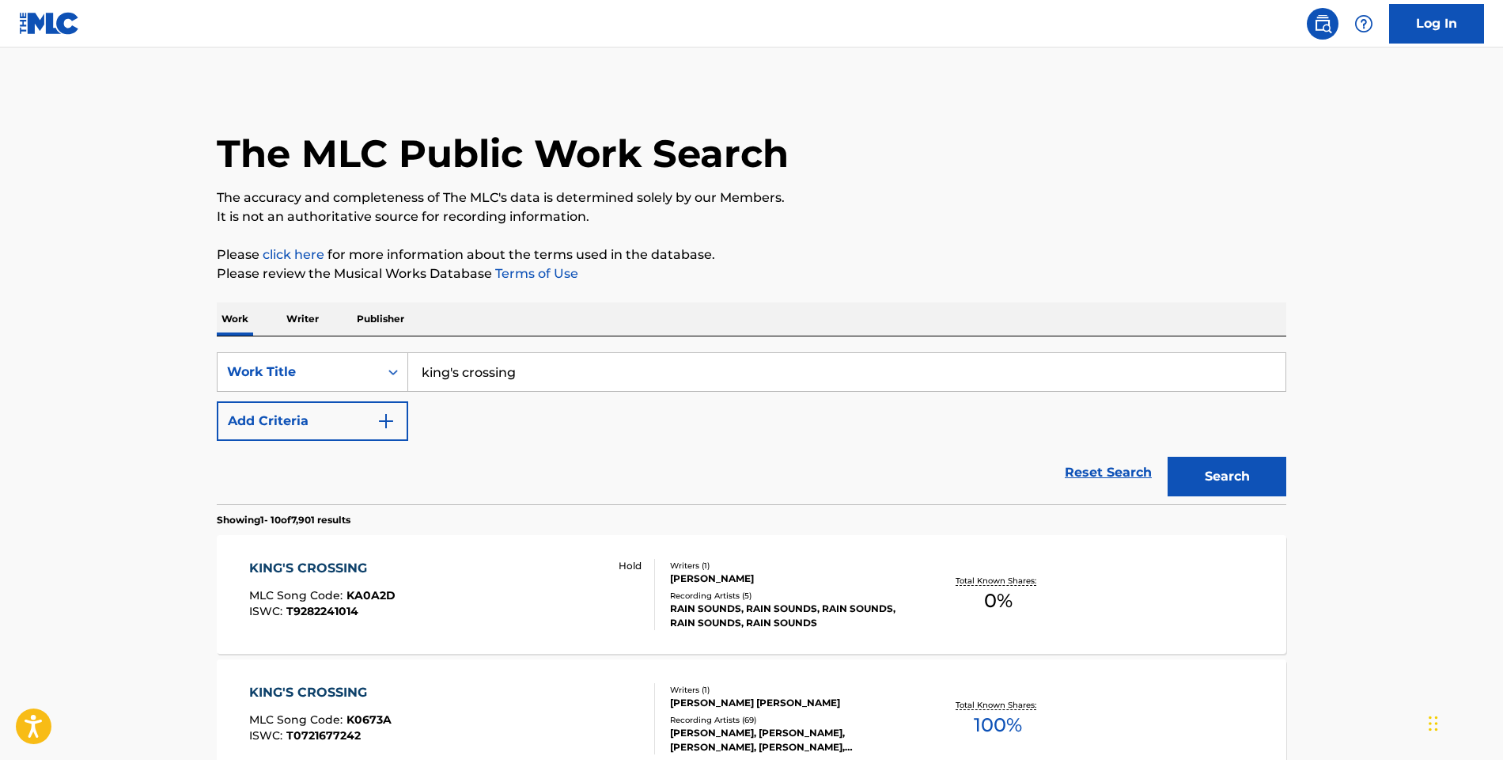
click at [465, 369] on input "king's crossing" at bounding box center [846, 372] width 877 height 38
click at [468, 369] on input "king's crossing" at bounding box center [846, 372] width 877 height 38
click at [472, 370] on input "king's crossing" at bounding box center [846, 372] width 877 height 38
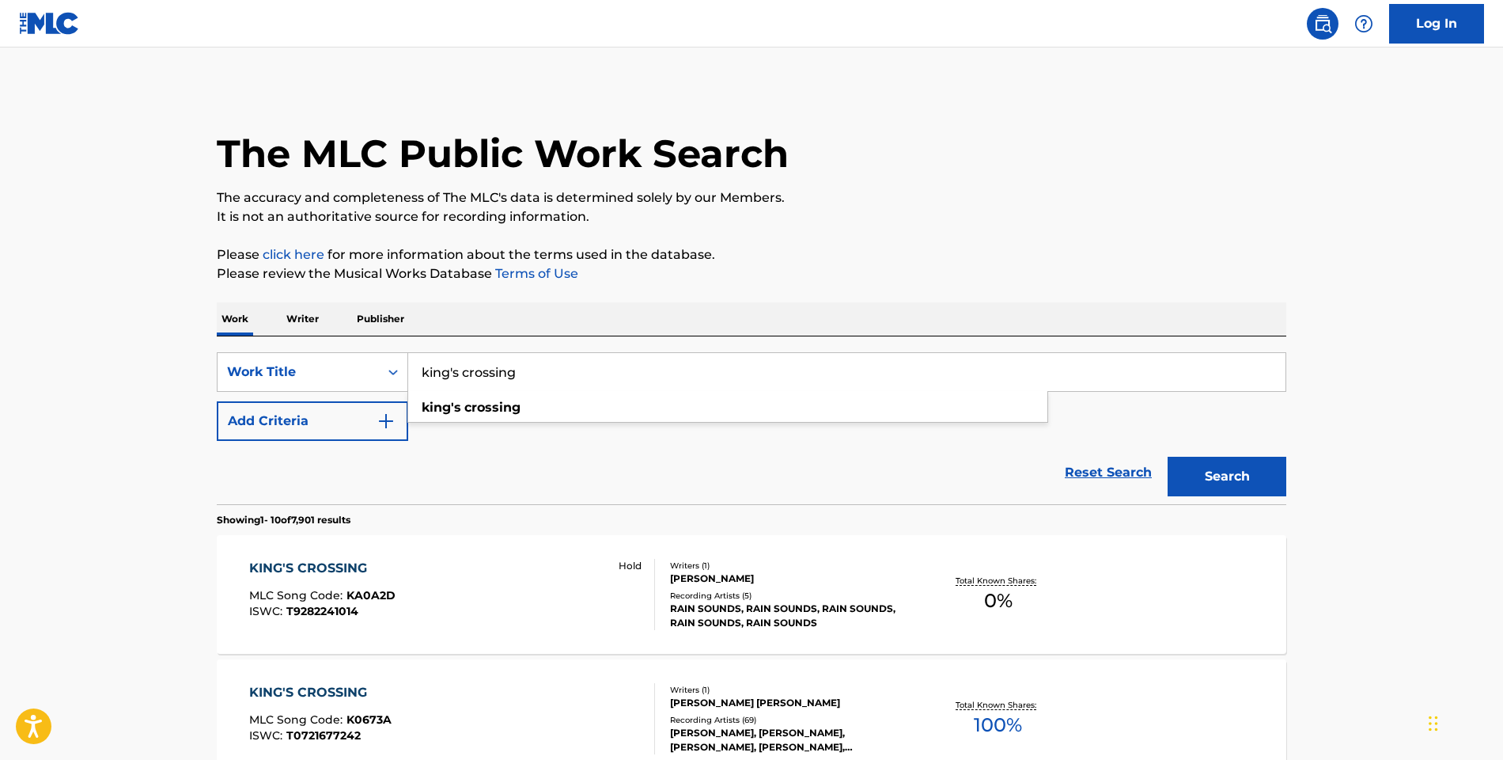
click at [472, 370] on input "king's crossing" at bounding box center [846, 372] width 877 height 38
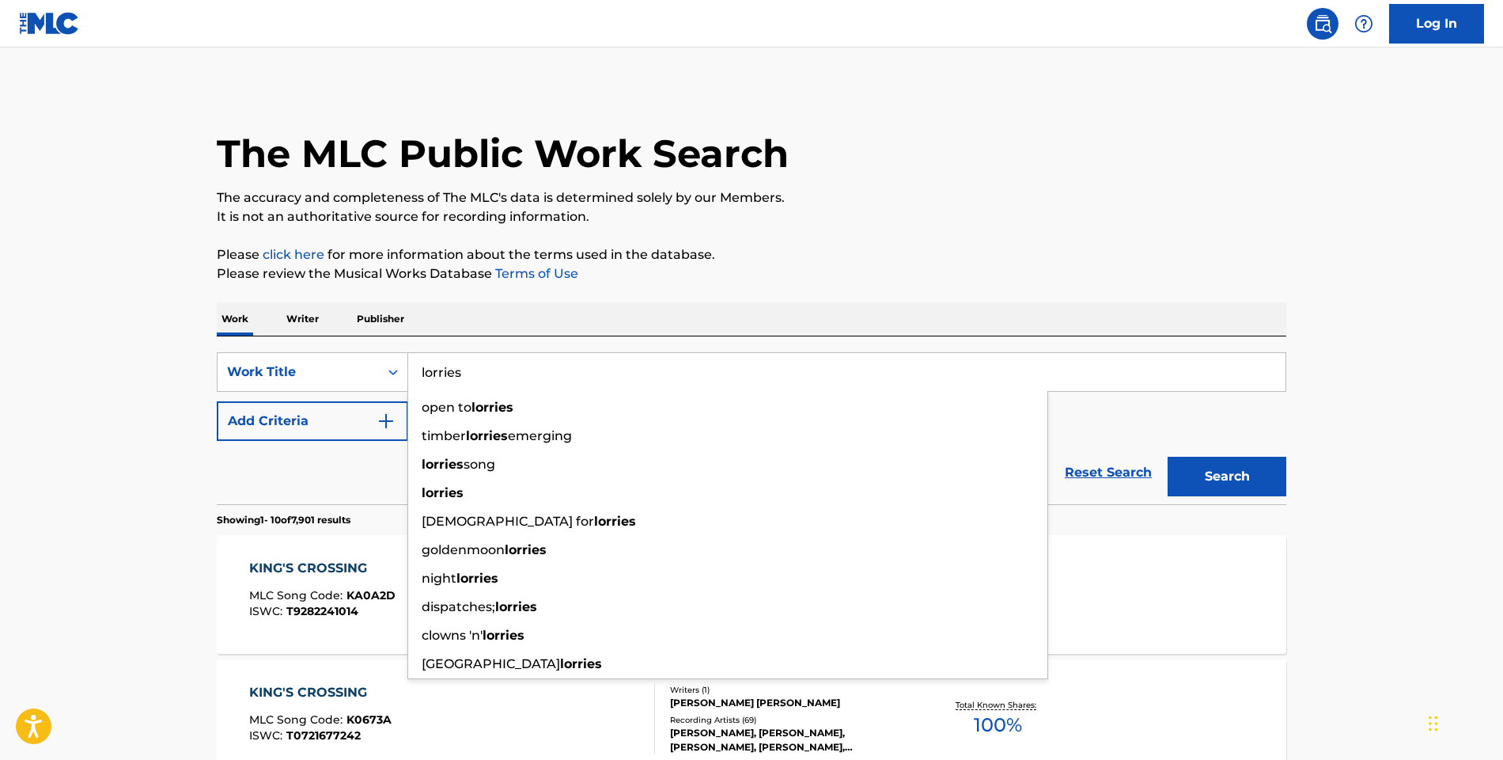
type input "lorries"
click at [1227, 476] on button "Search" at bounding box center [1227, 477] width 119 height 40
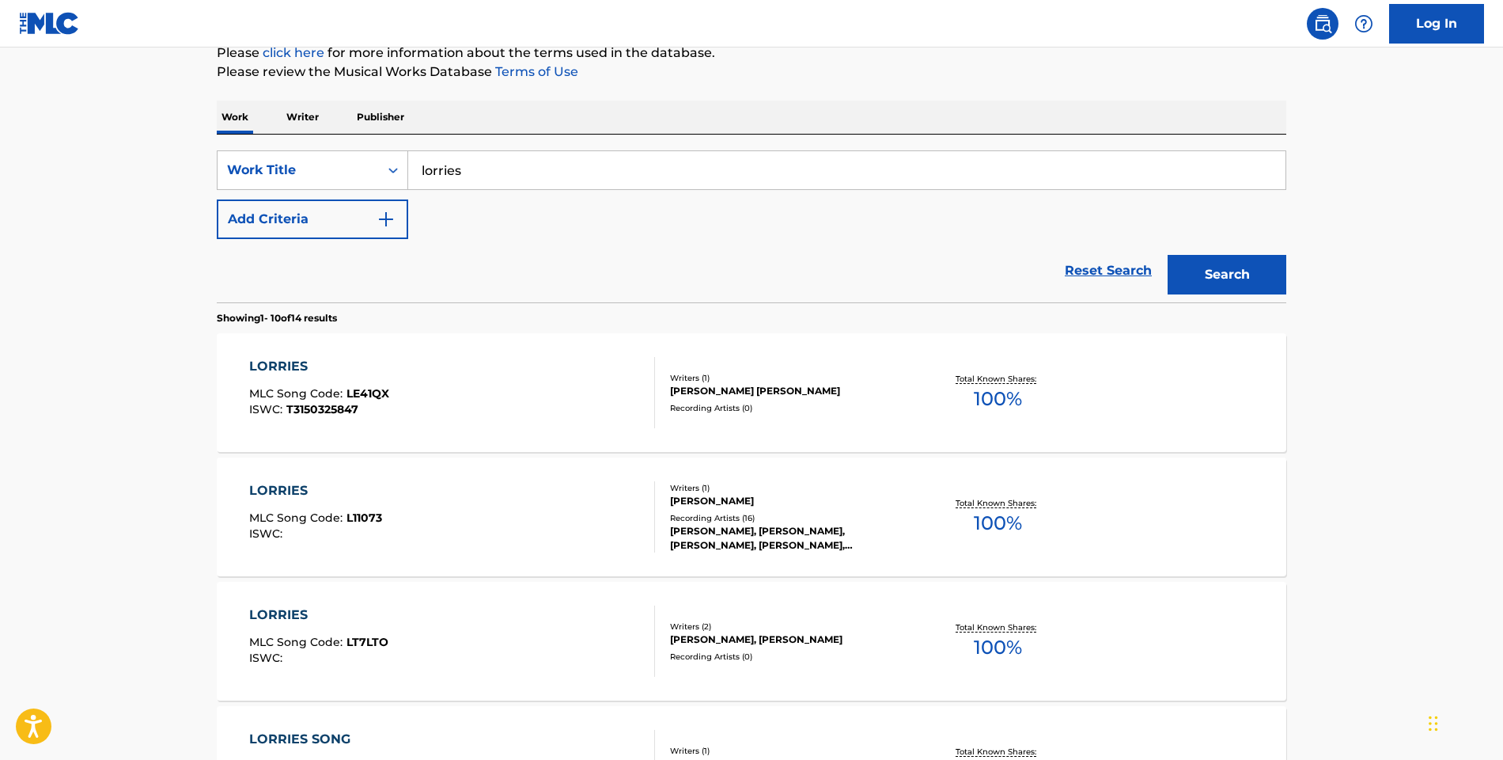
scroll to position [216, 0]
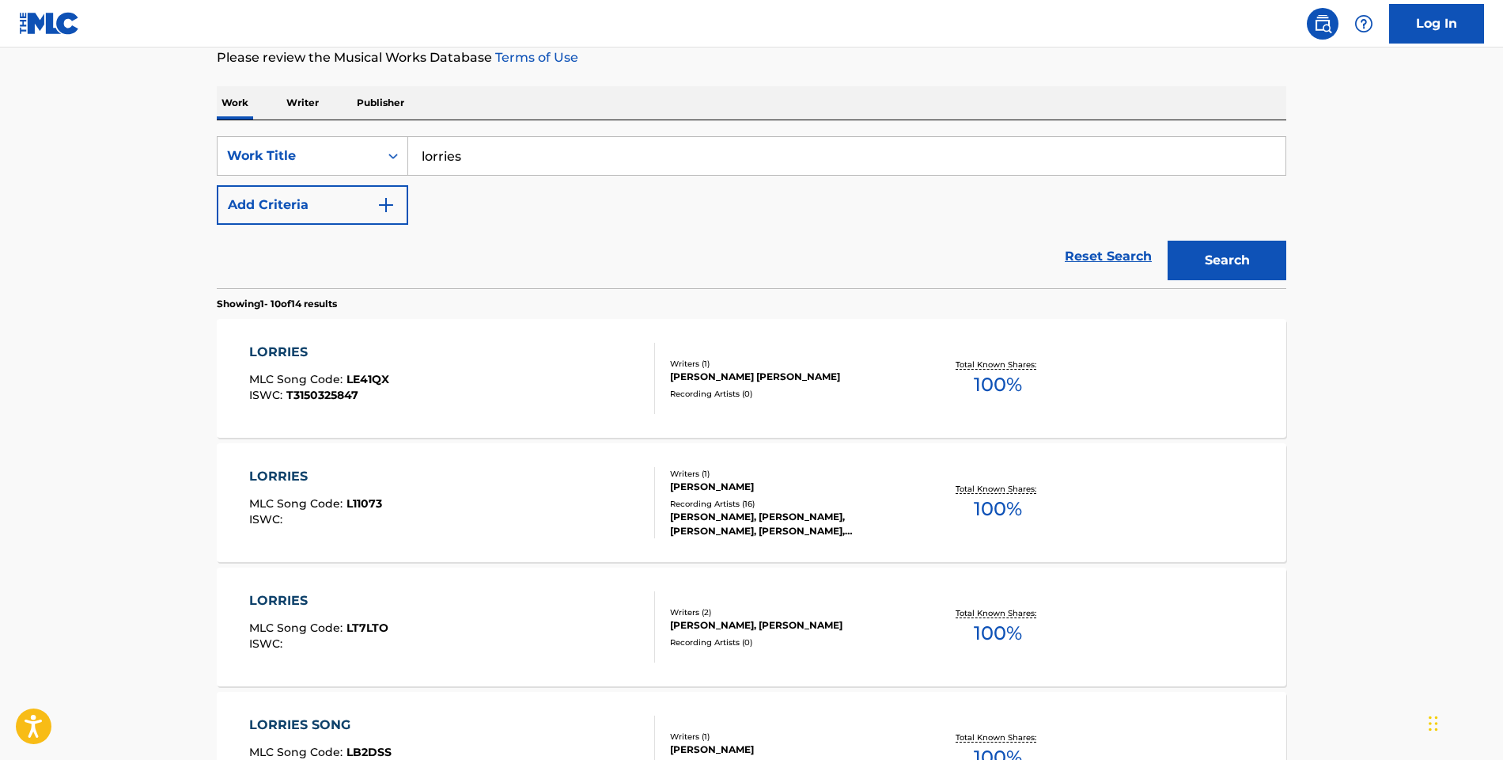
click at [296, 474] on div "LORRIES" at bounding box center [315, 476] width 133 height 19
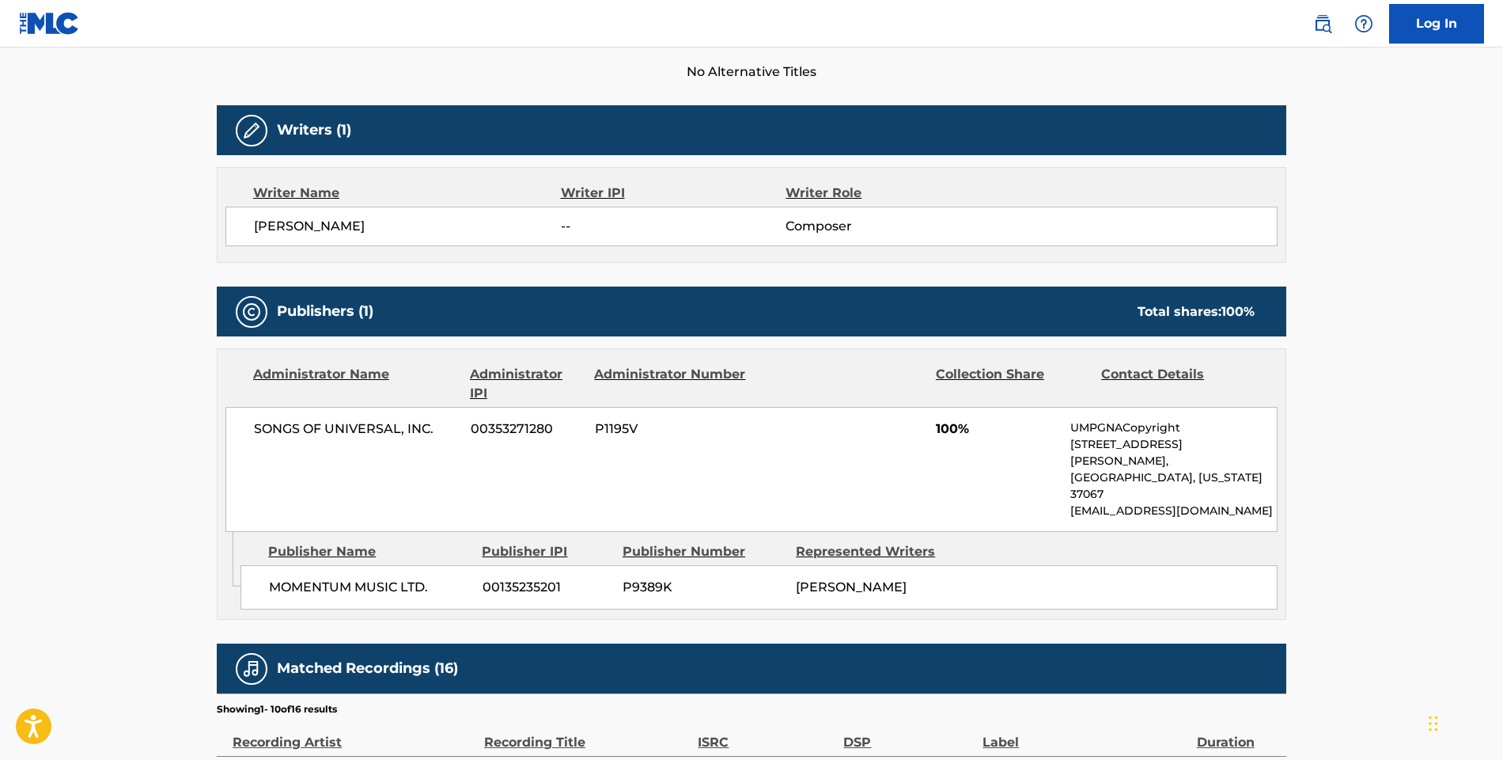
scroll to position [453, 0]
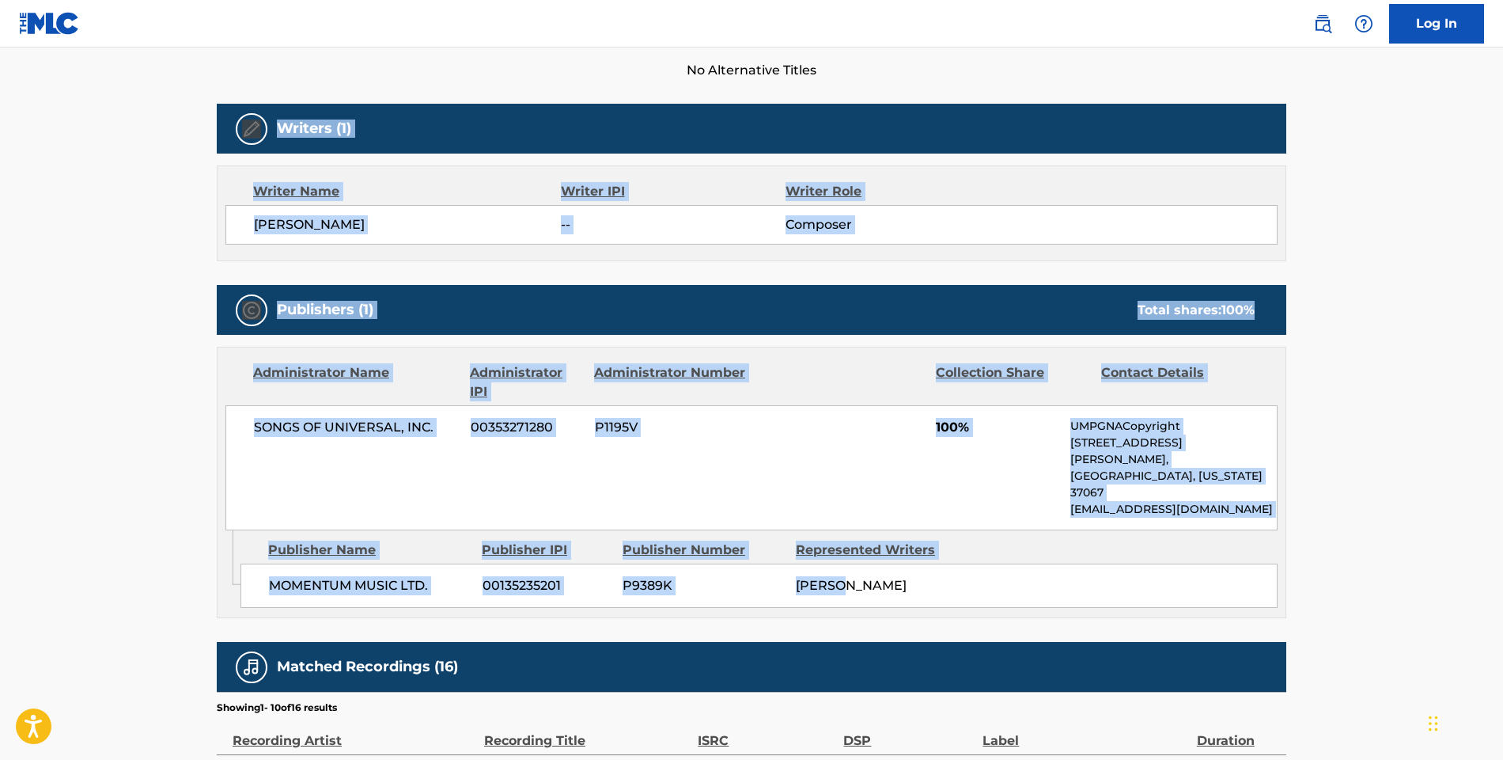
drag, startPoint x: 223, startPoint y: 116, endPoint x: 930, endPoint y: 551, distance: 829.3
click at [930, 551] on div "Work Detail Member Work Identifier -- MLC Song Code L11073 ISWC -- Duration --:…" at bounding box center [752, 517] width 1070 height 1378
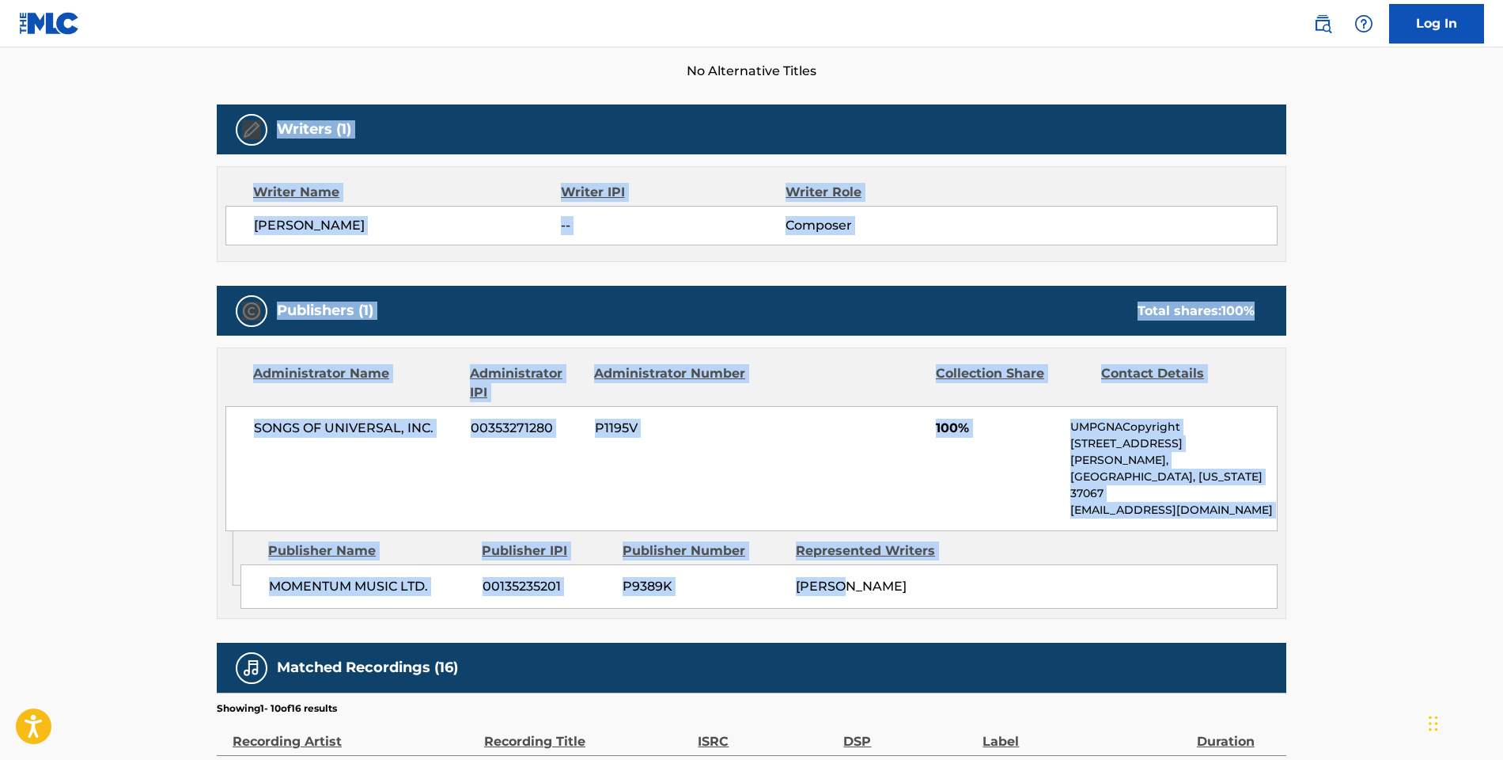
copy div "Writers (1) Writer Name Writer IPI Writer Role NEWMAN -- Composer Publishers (1…"
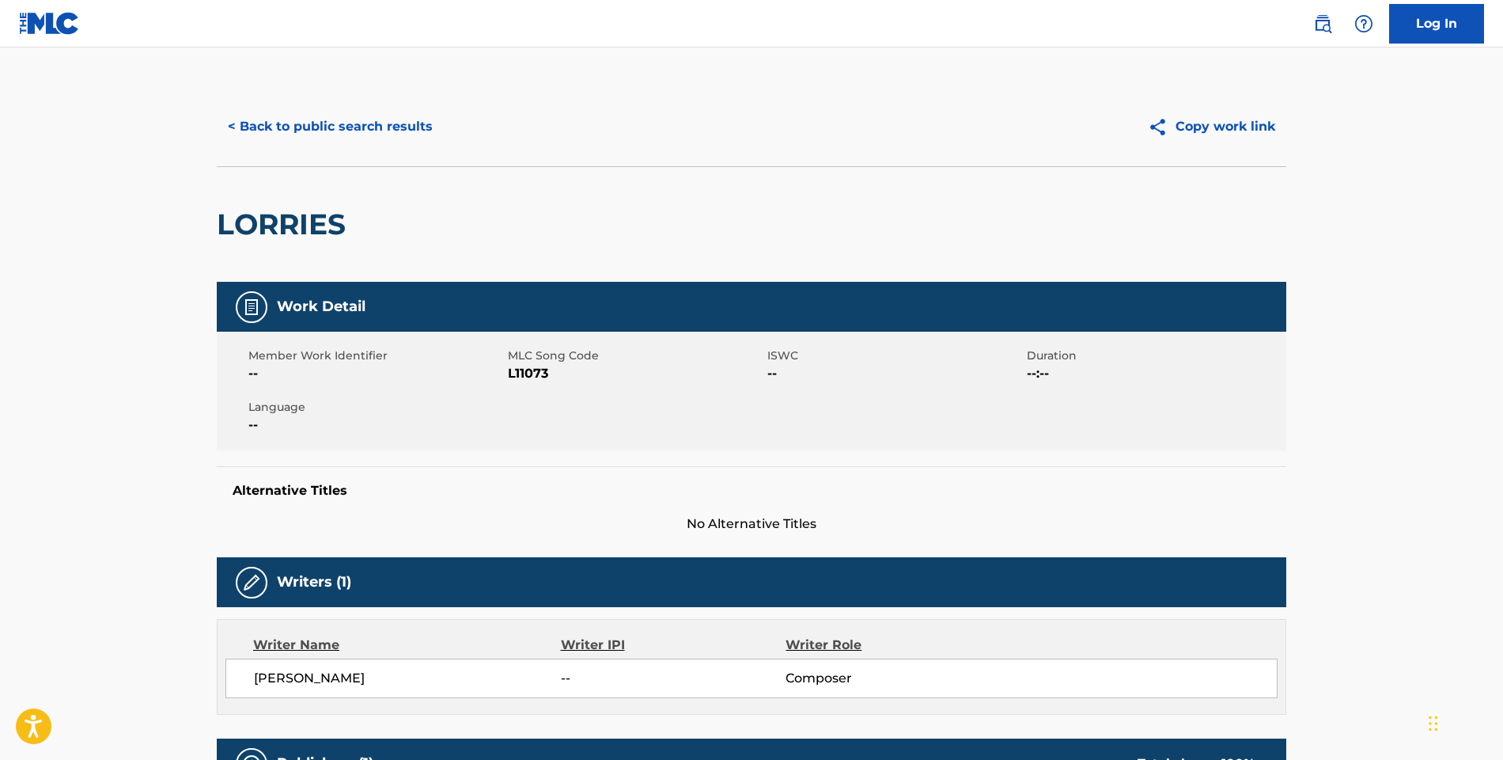
scroll to position [0, 0]
click at [405, 123] on button "< Back to public search results" at bounding box center [330, 127] width 227 height 40
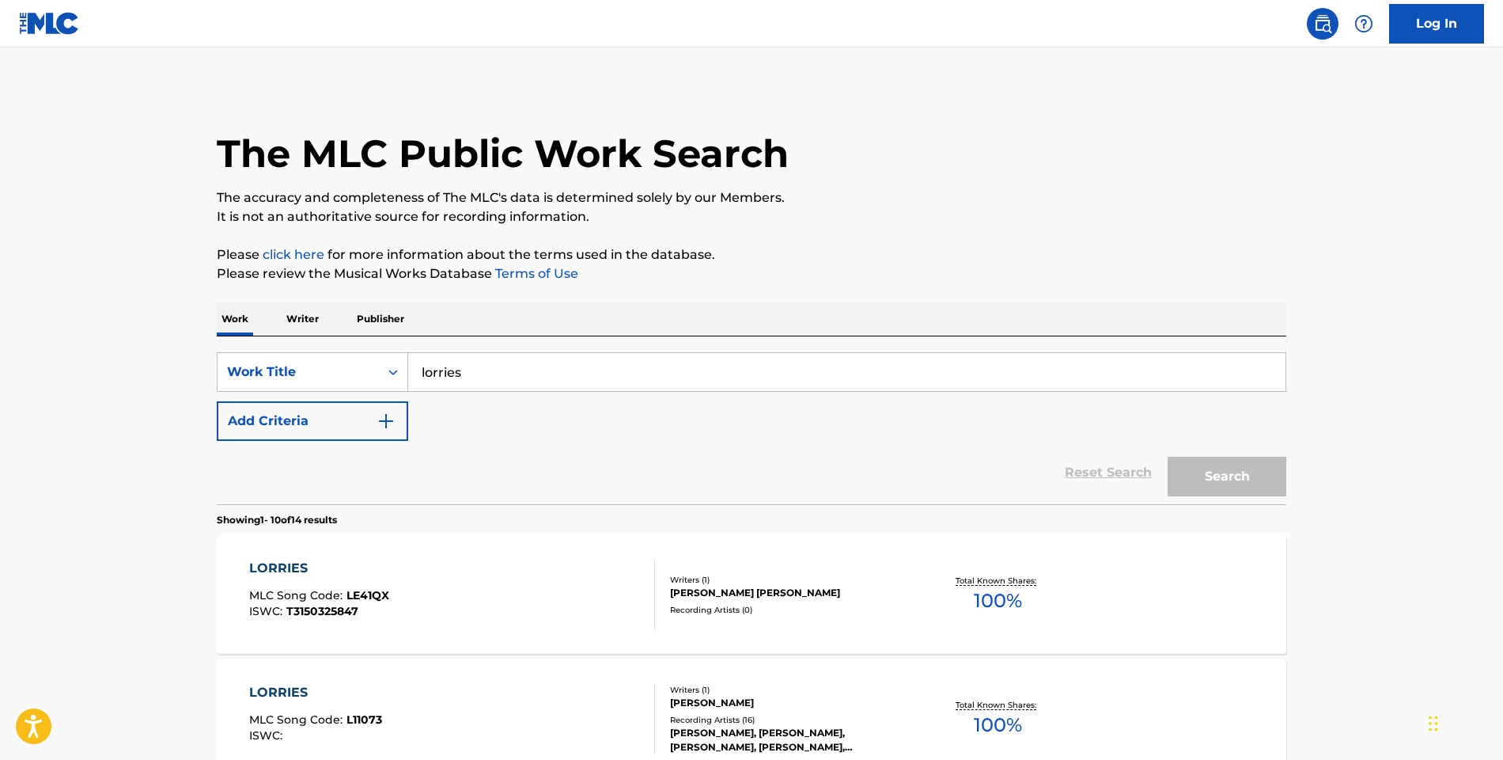
scroll to position [10, 0]
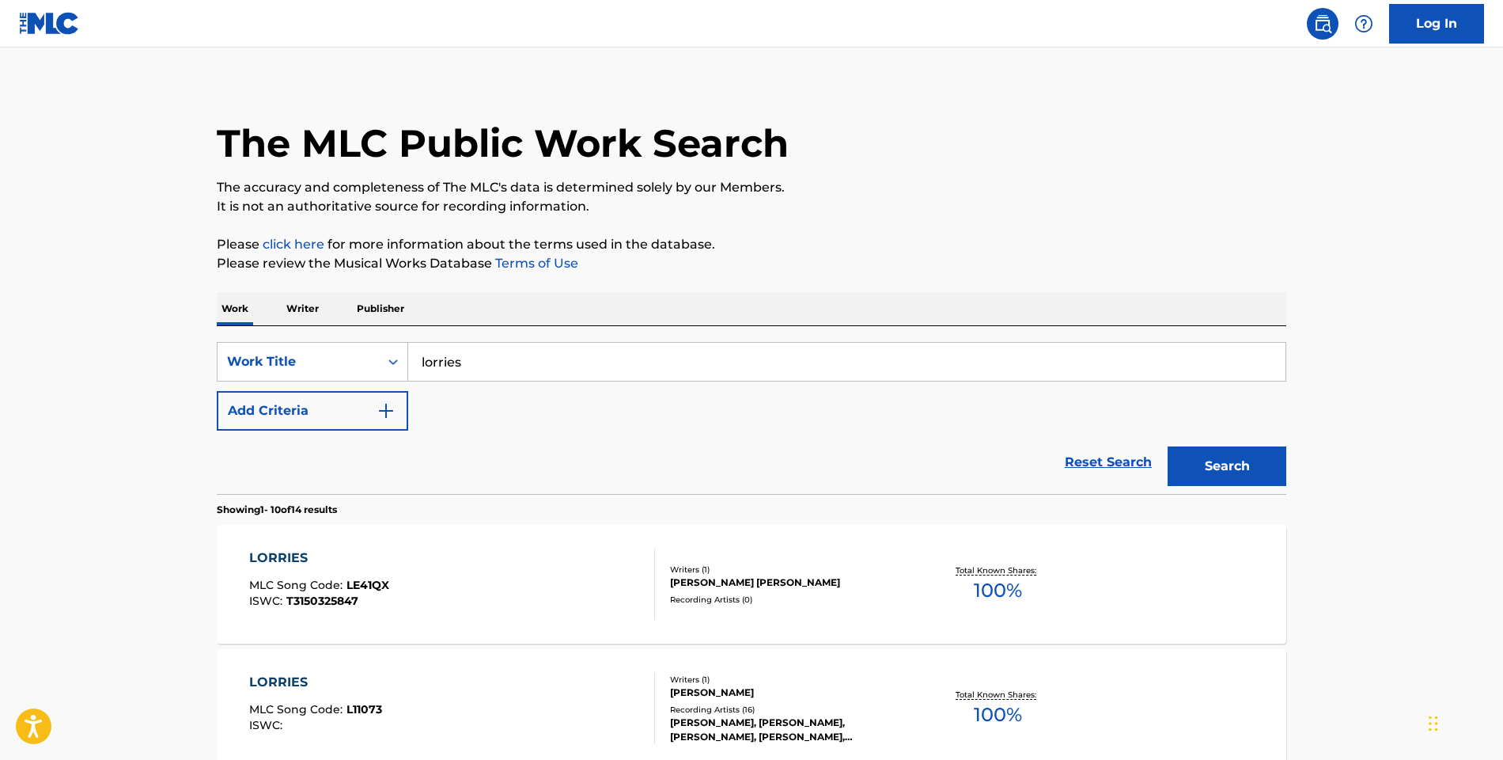
click at [531, 163] on h1 "The MLC Public Work Search" at bounding box center [503, 142] width 572 height 47
click at [530, 162] on h1 "The MLC Public Work Search" at bounding box center [503, 142] width 572 height 47
click at [530, 156] on h1 "The MLC Public Work Search" at bounding box center [503, 142] width 572 height 47
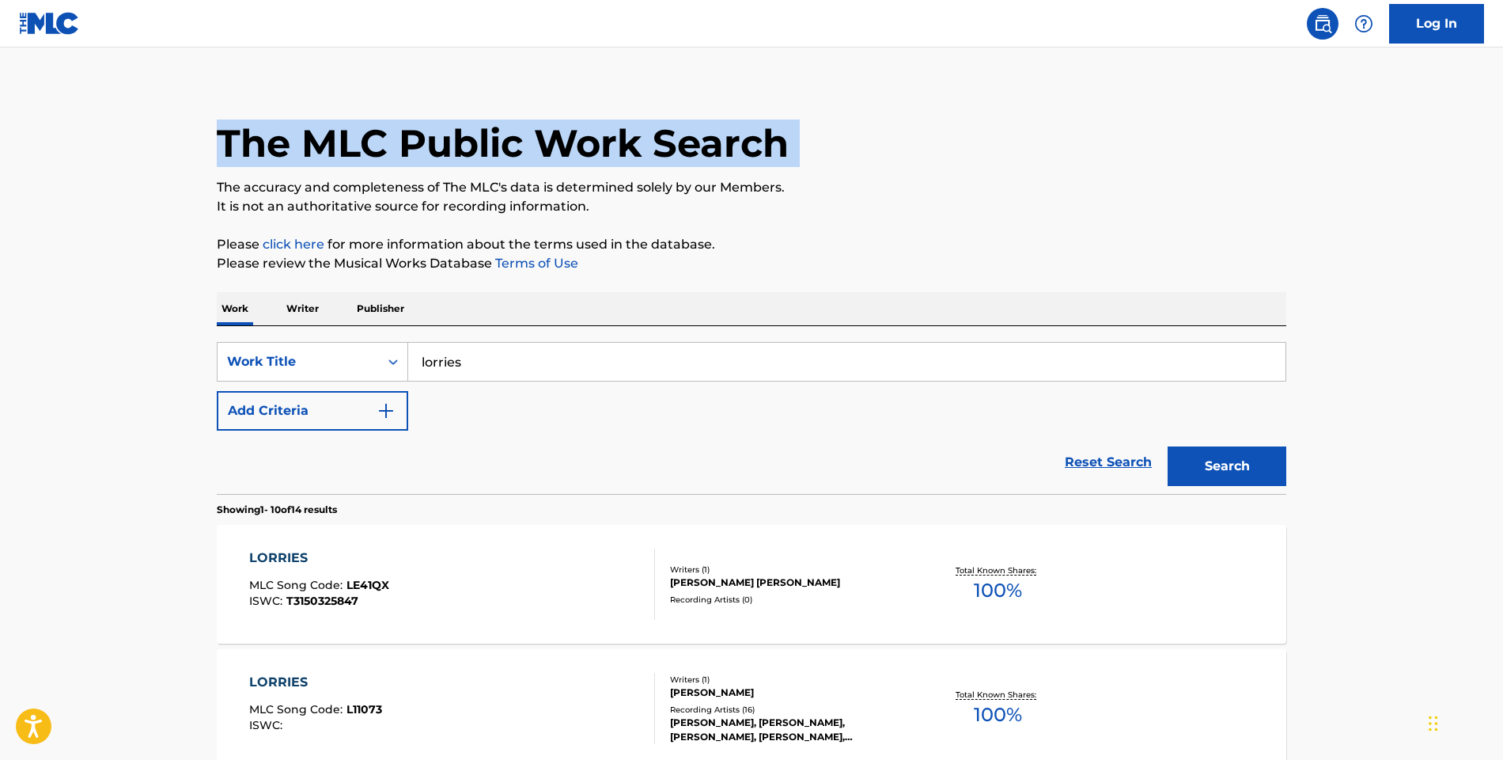
click at [530, 156] on h1 "The MLC Public Work Search" at bounding box center [503, 142] width 572 height 47
click at [430, 154] on h1 "The MLC Public Work Search" at bounding box center [503, 142] width 572 height 47
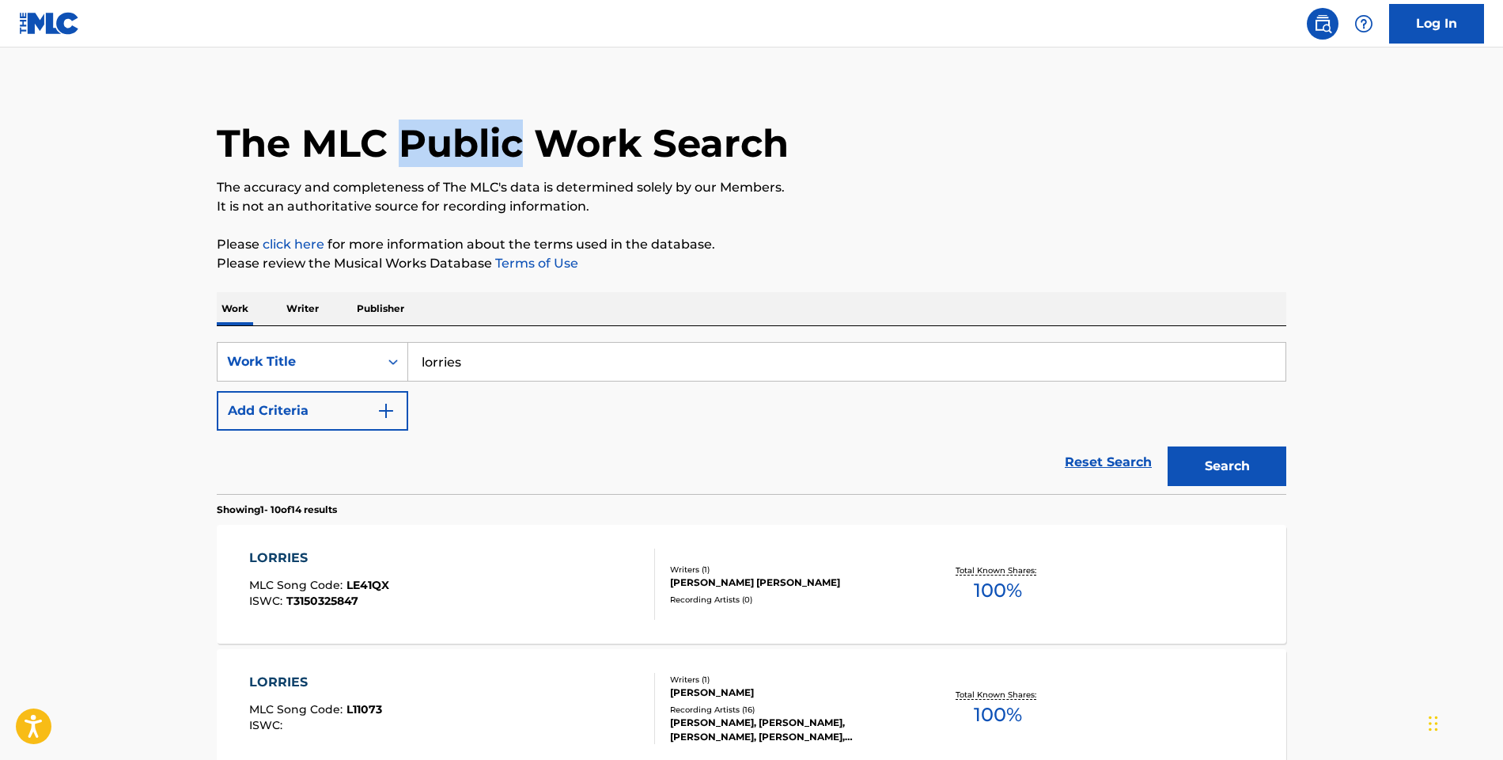
click at [430, 154] on h1 "The MLC Public Work Search" at bounding box center [503, 142] width 572 height 47
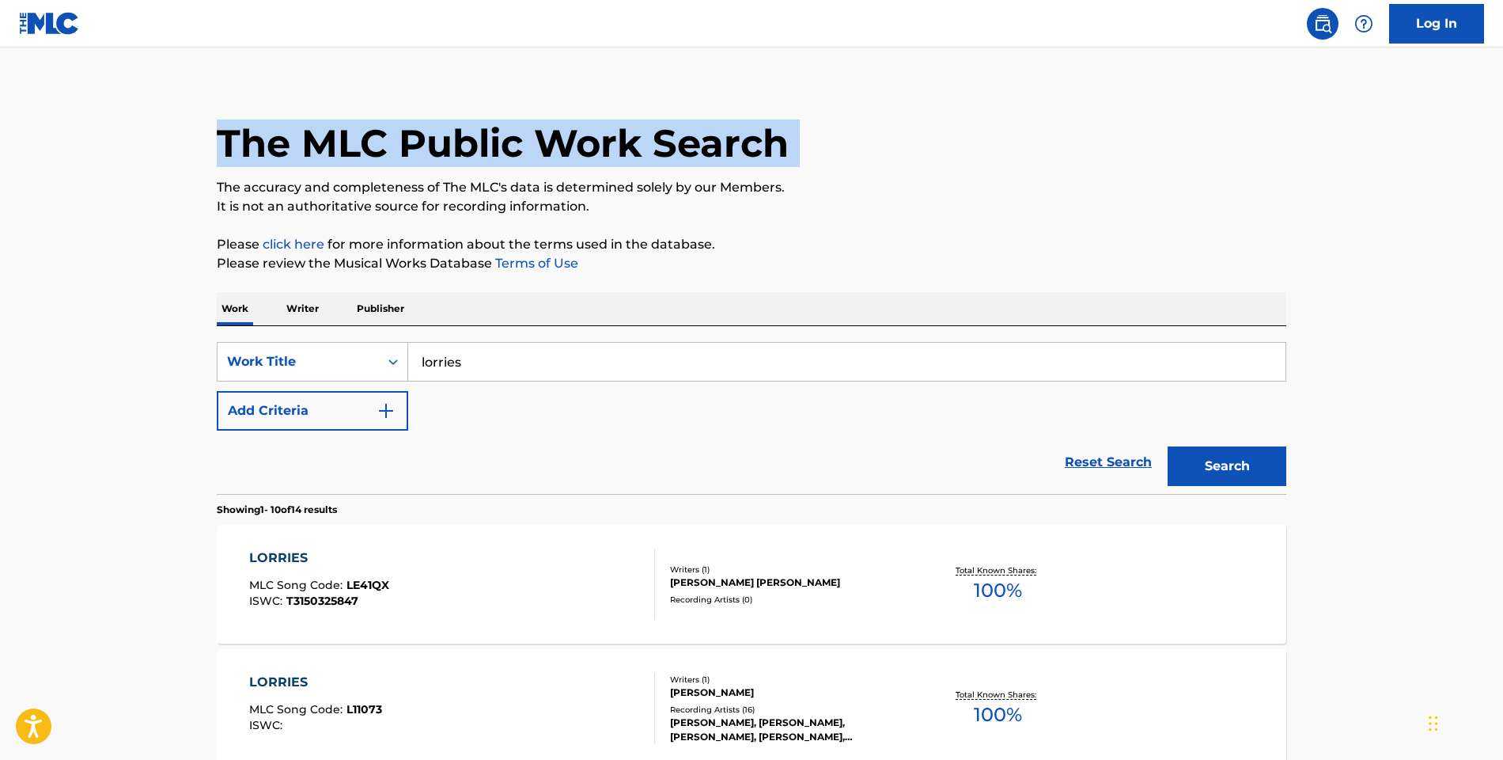
click at [430, 154] on h1 "The MLC Public Work Search" at bounding box center [503, 142] width 572 height 47
click at [443, 154] on h1 "The MLC Public Work Search" at bounding box center [503, 142] width 572 height 47
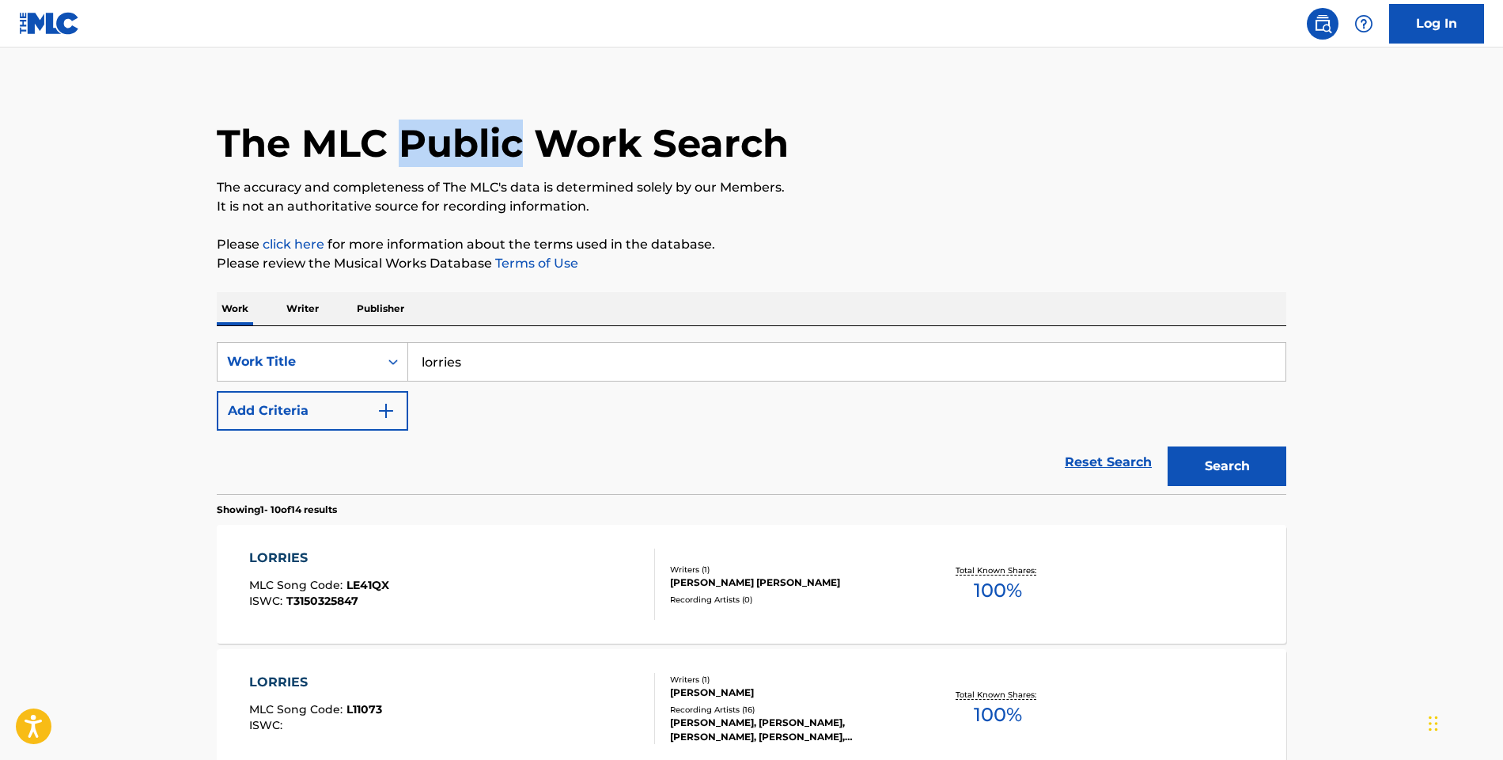
click at [443, 155] on h1 "The MLC Public Work Search" at bounding box center [503, 142] width 572 height 47
click at [1089, 255] on p "Please review the Musical Works Database Terms of Use" at bounding box center [752, 263] width 1070 height 19
click at [457, 165] on h1 "The MLC Public Work Search" at bounding box center [503, 142] width 572 height 47
click at [457, 161] on h1 "The MLC Public Work Search" at bounding box center [503, 142] width 572 height 47
drag, startPoint x: 457, startPoint y: 161, endPoint x: 558, endPoint y: 1, distance: 189.9
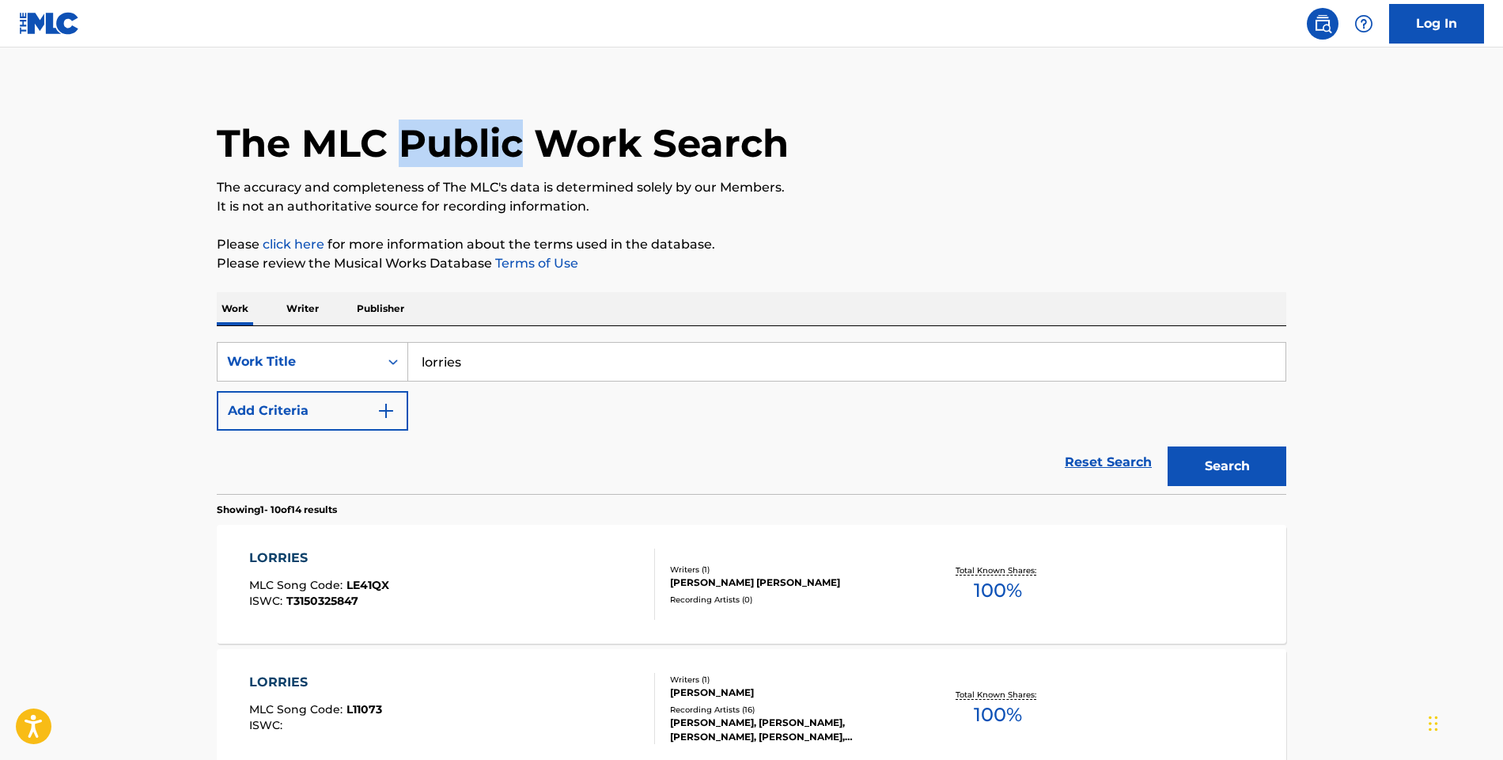
click at [468, 142] on h1 "The MLC Public Work Search" at bounding box center [503, 142] width 572 height 47
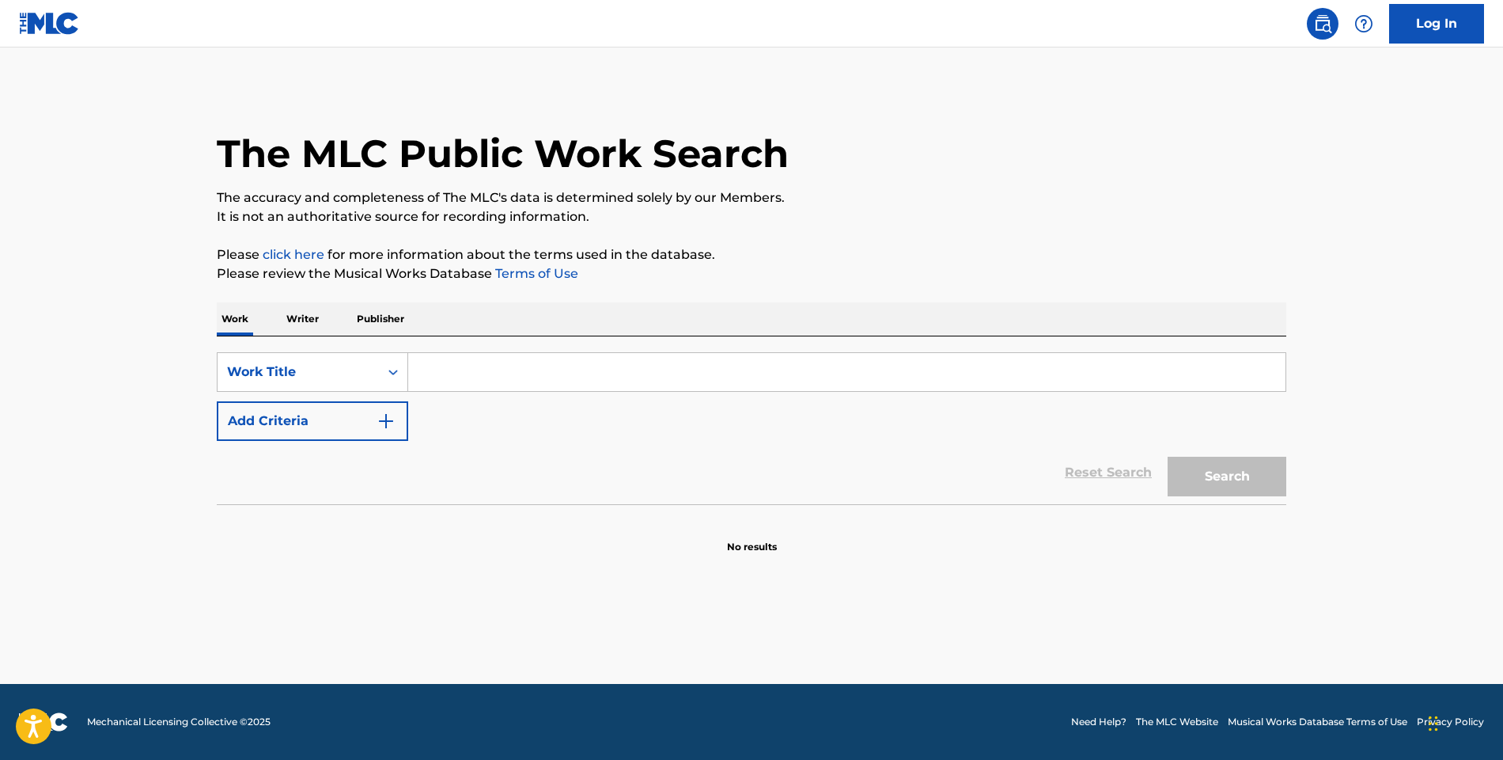
click at [438, 371] on input "Search Form" at bounding box center [846, 372] width 877 height 38
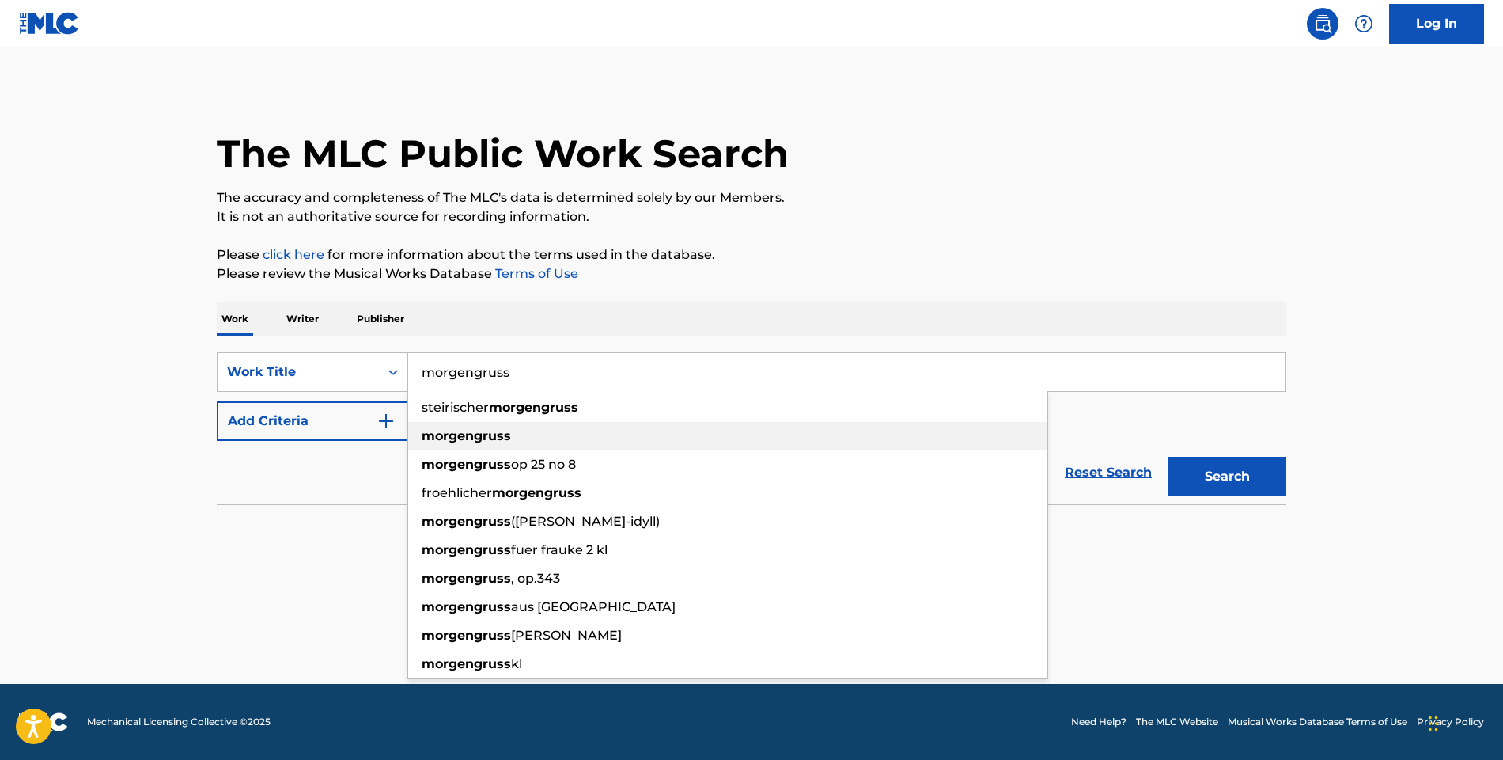
click at [443, 426] on div "morgengruss" at bounding box center [727, 436] width 639 height 28
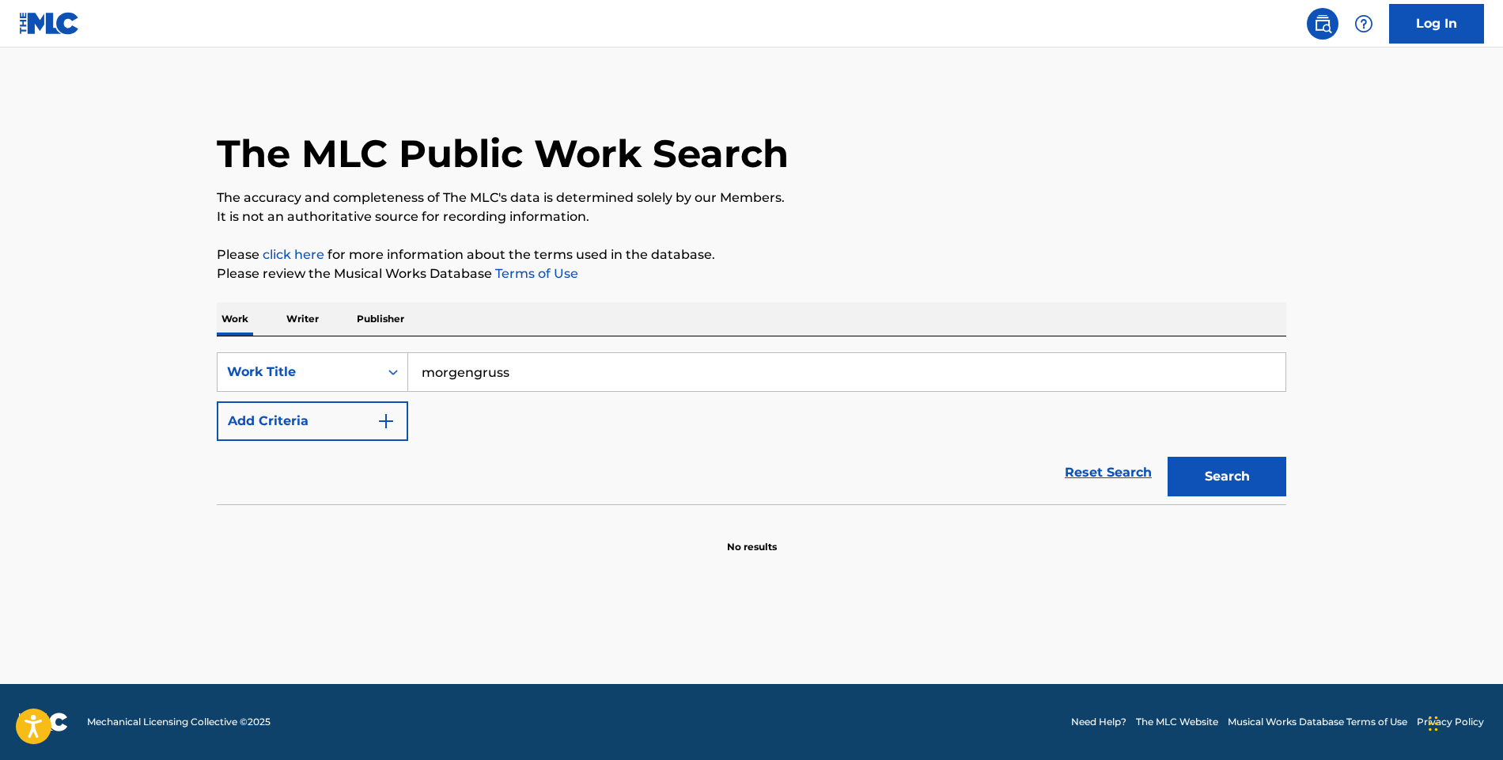
click at [1210, 462] on button "Search" at bounding box center [1227, 477] width 119 height 40
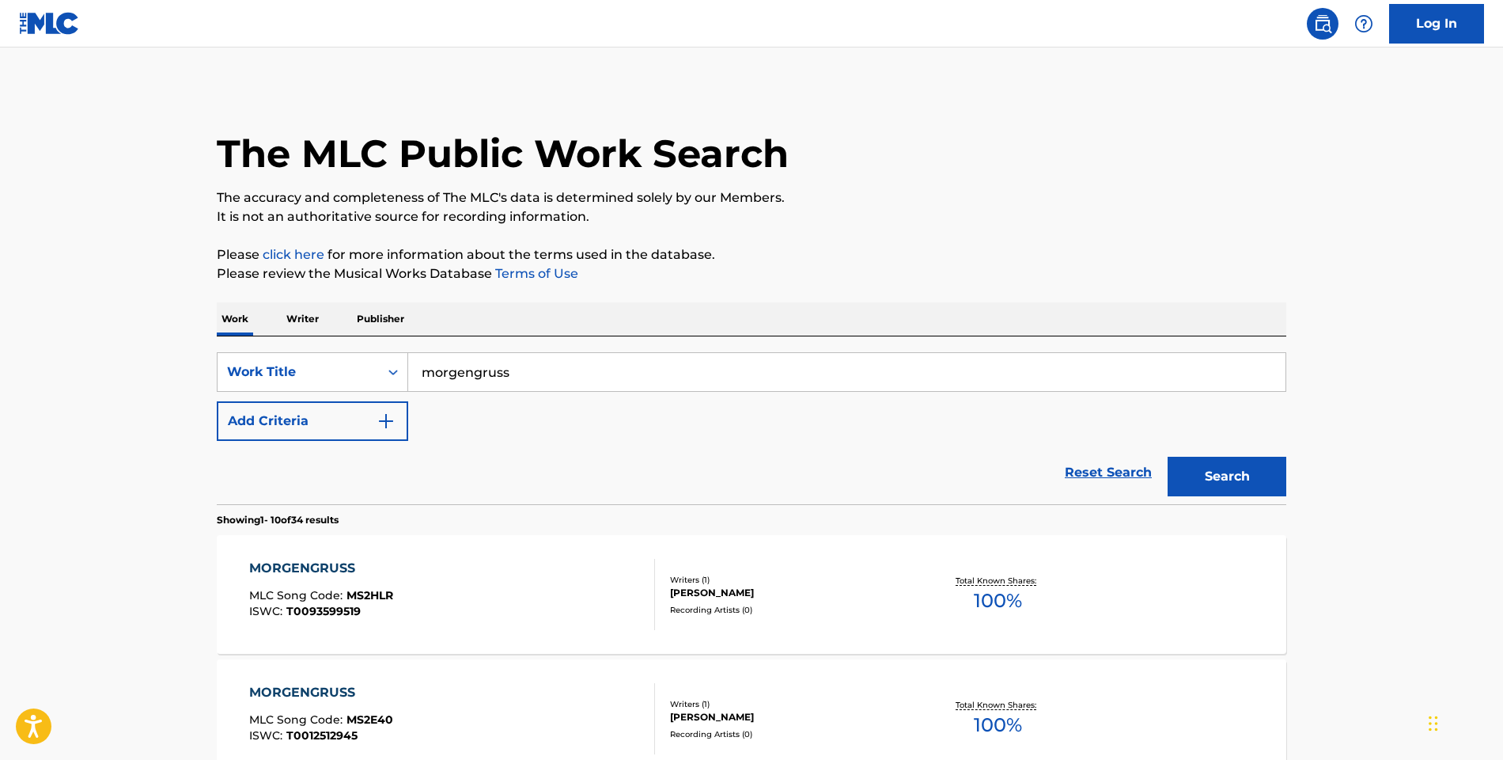
click at [578, 367] on input "morgengruss" at bounding box center [846, 372] width 877 height 38
type input "morgengruss ii"
click at [1227, 476] on button "Search" at bounding box center [1227, 477] width 119 height 40
click at [385, 419] on img "Search Form" at bounding box center [386, 420] width 19 height 19
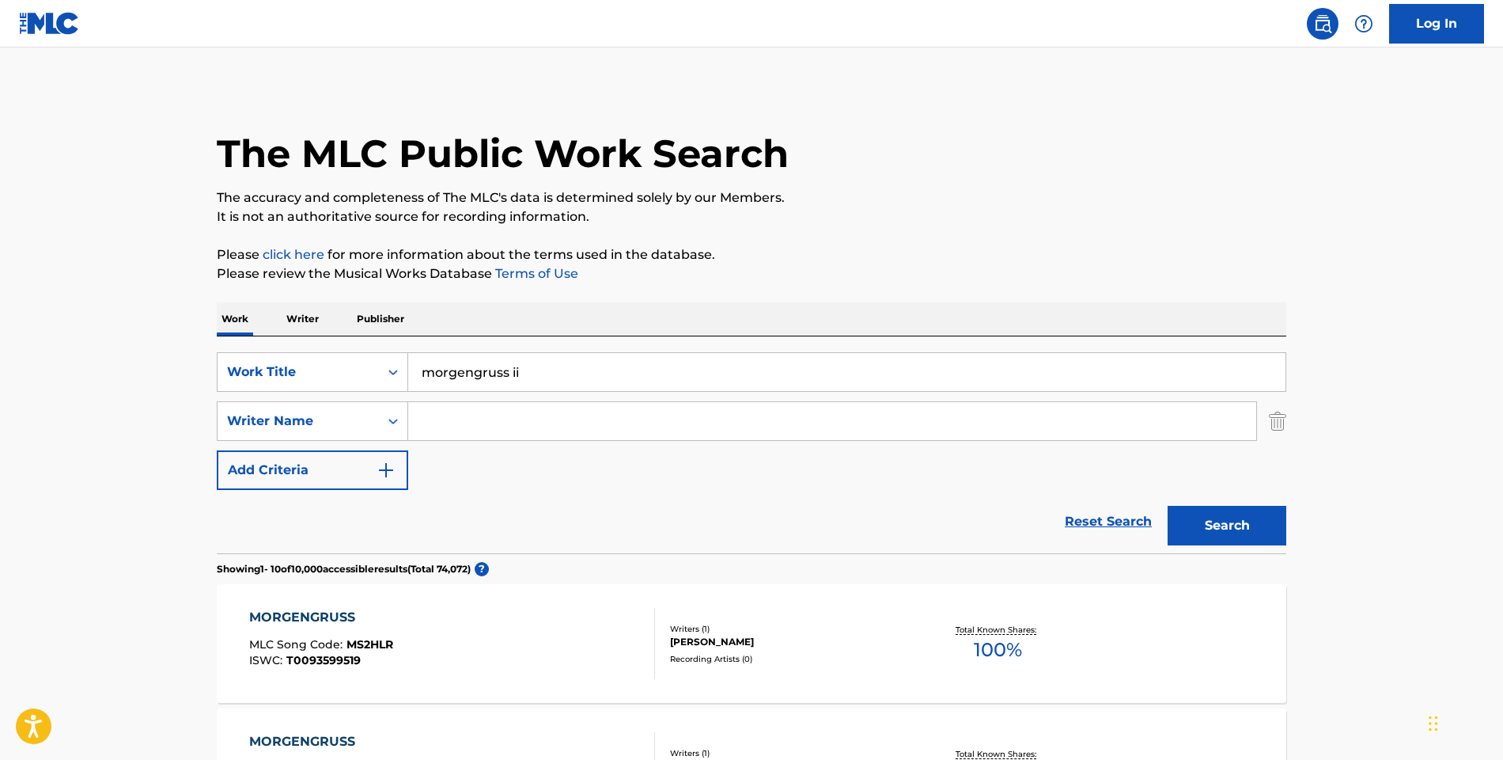
click at [458, 422] on input "Search Form" at bounding box center [832, 421] width 848 height 38
paste input "Fichelscher"
type input "Fichelscher"
click at [1227, 525] on button "Search" at bounding box center [1227, 526] width 119 height 40
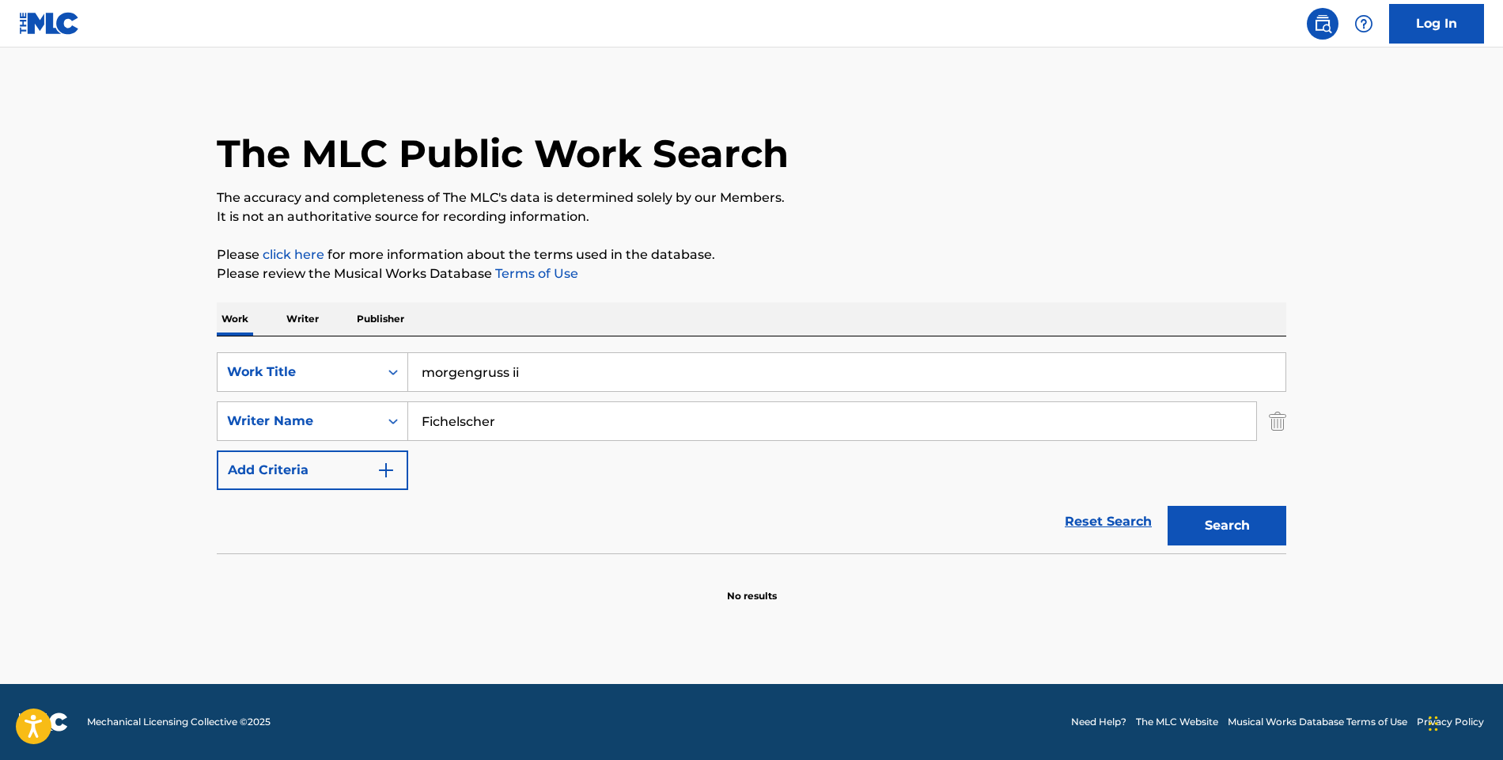
click at [513, 373] on input "morgengruss ii" at bounding box center [846, 372] width 877 height 38
drag, startPoint x: 513, startPoint y: 373, endPoint x: 540, endPoint y: 373, distance: 26.9
click at [540, 373] on input "morgengruss ii" at bounding box center [846, 372] width 877 height 38
type input "morgengruss"
click at [1227, 525] on button "Search" at bounding box center [1227, 526] width 119 height 40
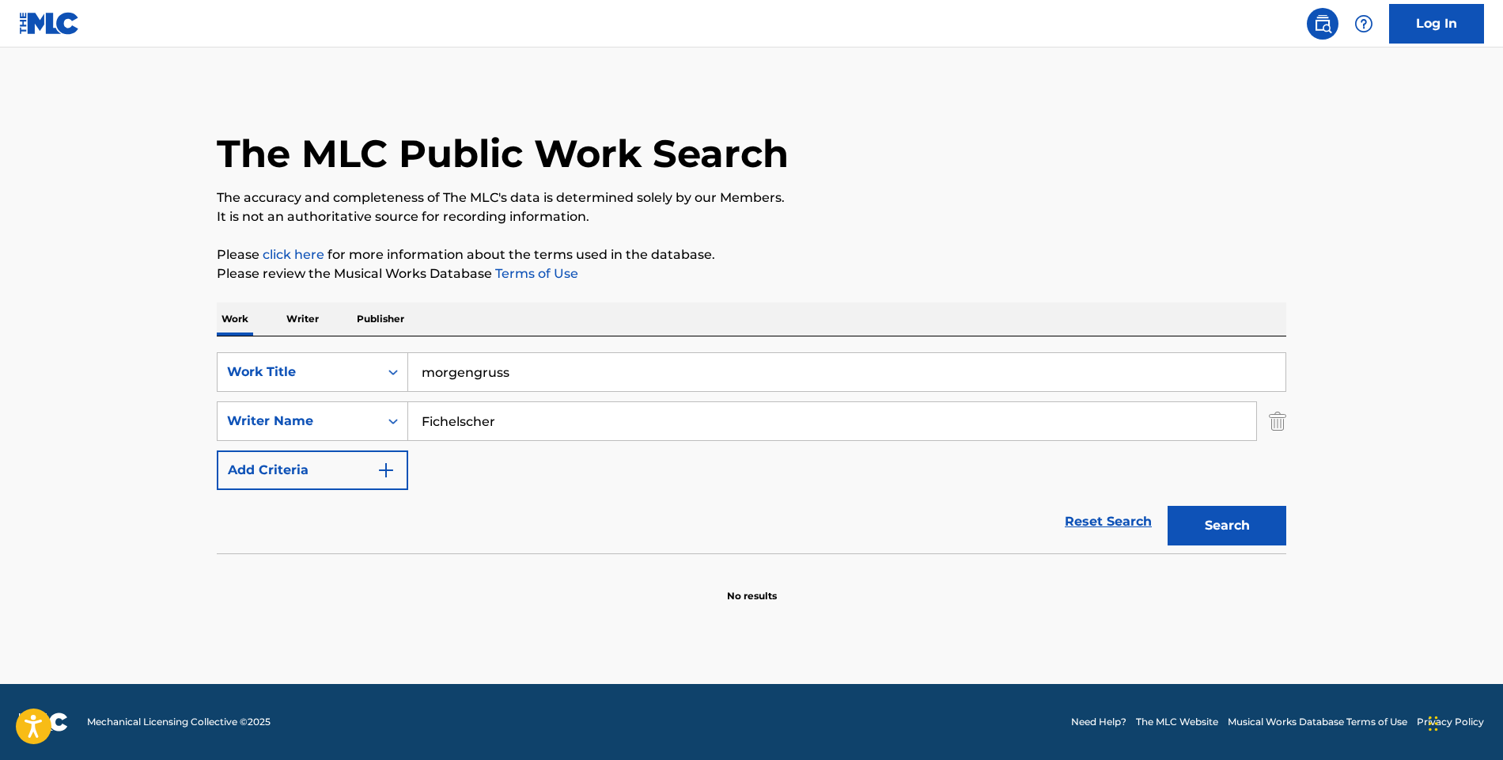
drag, startPoint x: 420, startPoint y: 418, endPoint x: 434, endPoint y: 417, distance: 13.5
click at [420, 418] on input "Fichelscher" at bounding box center [832, 421] width 848 height 38
click at [532, 483] on strong "fichelscher" at bounding box center [568, 484] width 73 height 15
type input "[PERSON_NAME]"
click at [1241, 521] on button "Search" at bounding box center [1227, 526] width 119 height 40
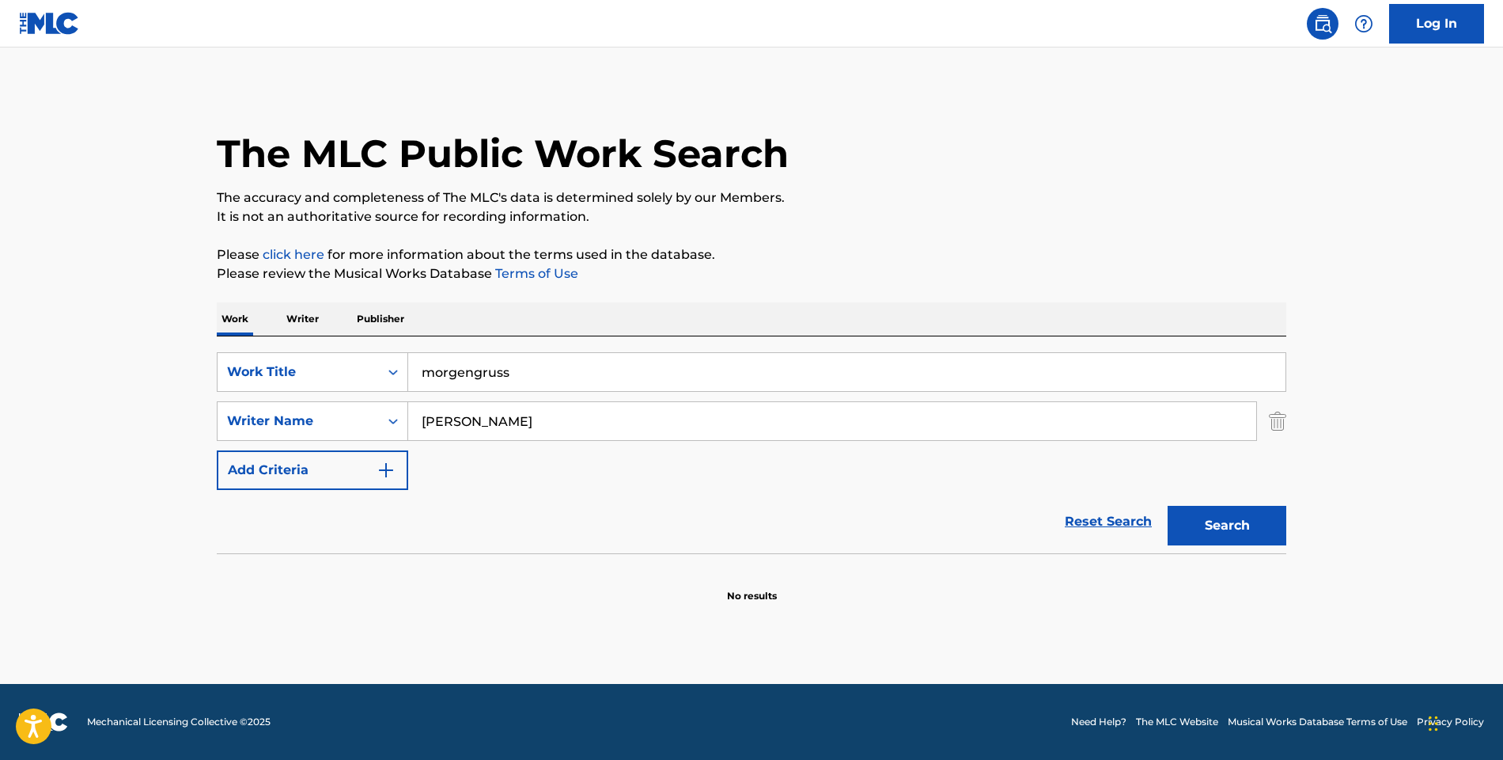
click at [502, 375] on input "morgengruss" at bounding box center [846, 372] width 877 height 38
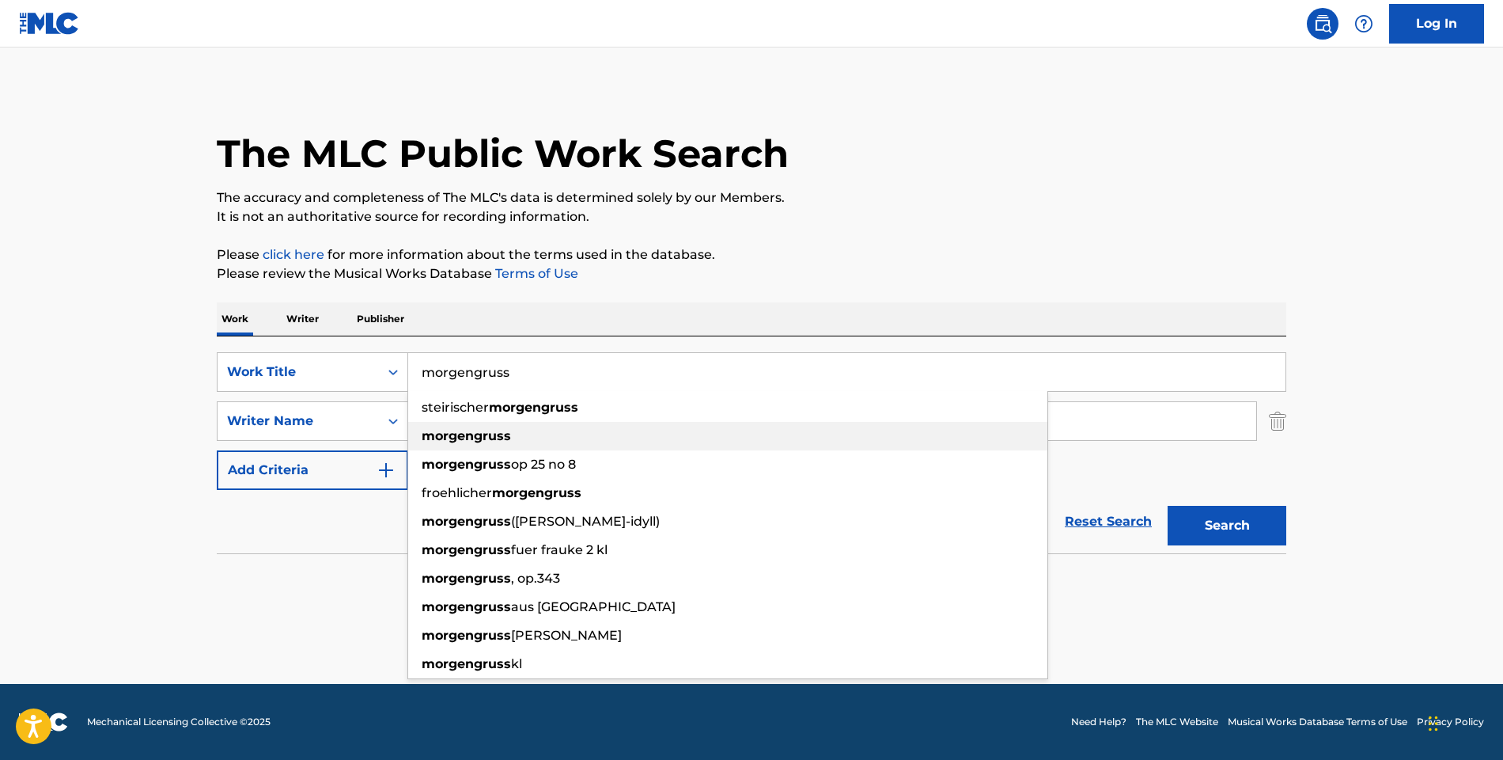
click at [502, 427] on div "morgengruss" at bounding box center [727, 436] width 639 height 28
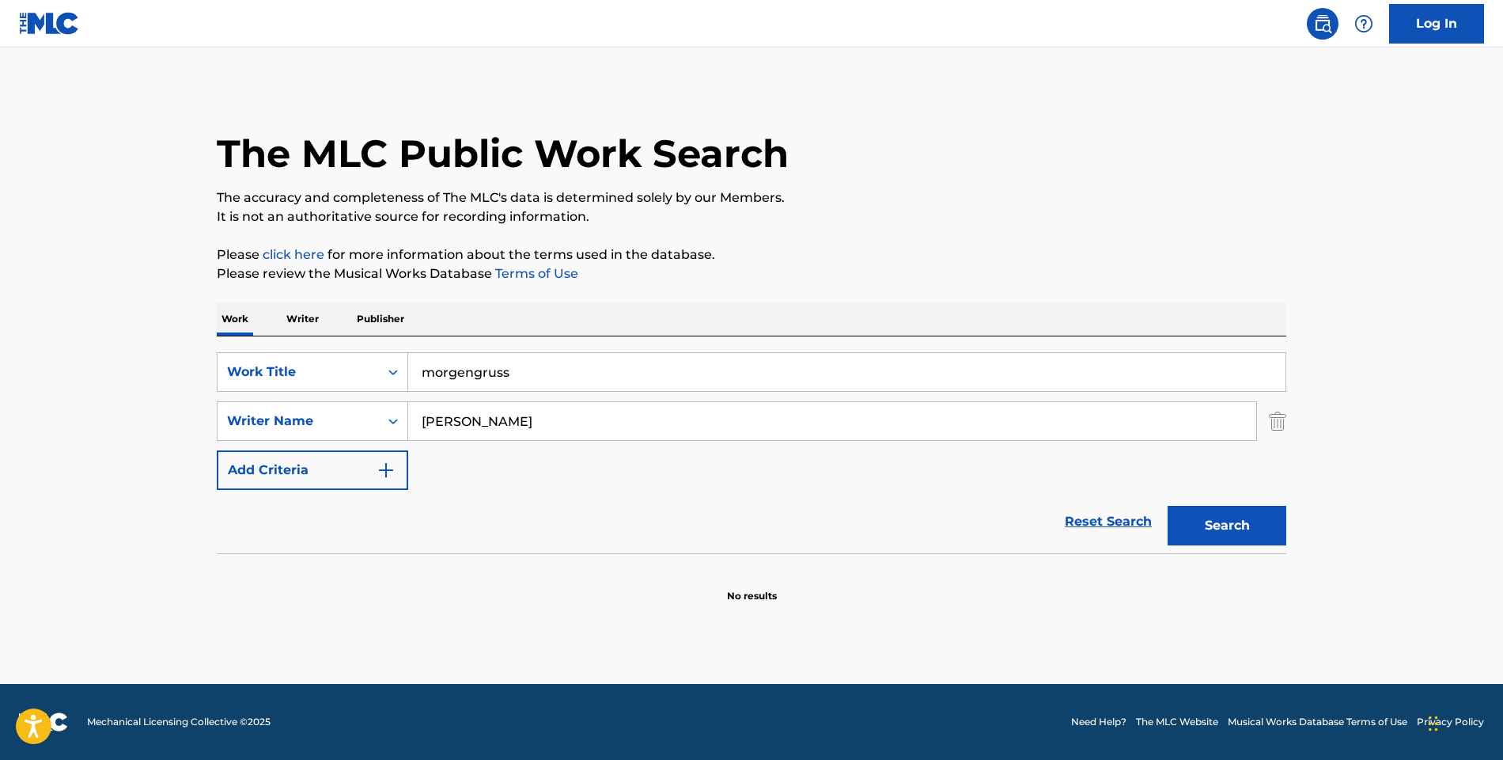
drag, startPoint x: 1234, startPoint y: 529, endPoint x: 1222, endPoint y: 521, distance: 14.9
click at [1234, 529] on button "Search" at bounding box center [1227, 526] width 119 height 40
click at [489, 369] on input "morgengruss" at bounding box center [846, 372] width 877 height 38
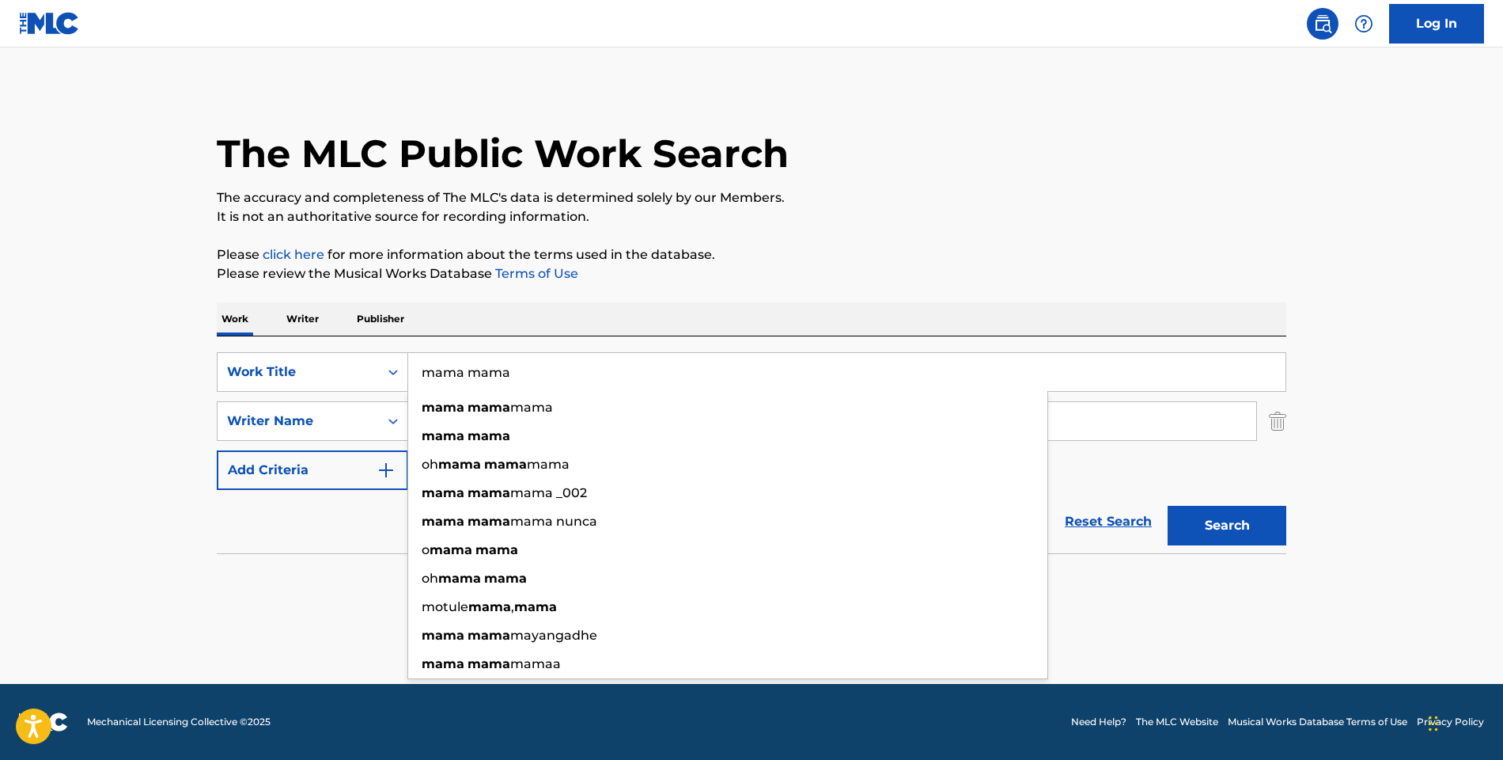
type input "mama mama"
drag, startPoint x: 588, startPoint y: 306, endPoint x: 568, endPoint y: 337, distance: 36.7
click at [588, 306] on div "Work Writer Publisher" at bounding box center [752, 318] width 1070 height 33
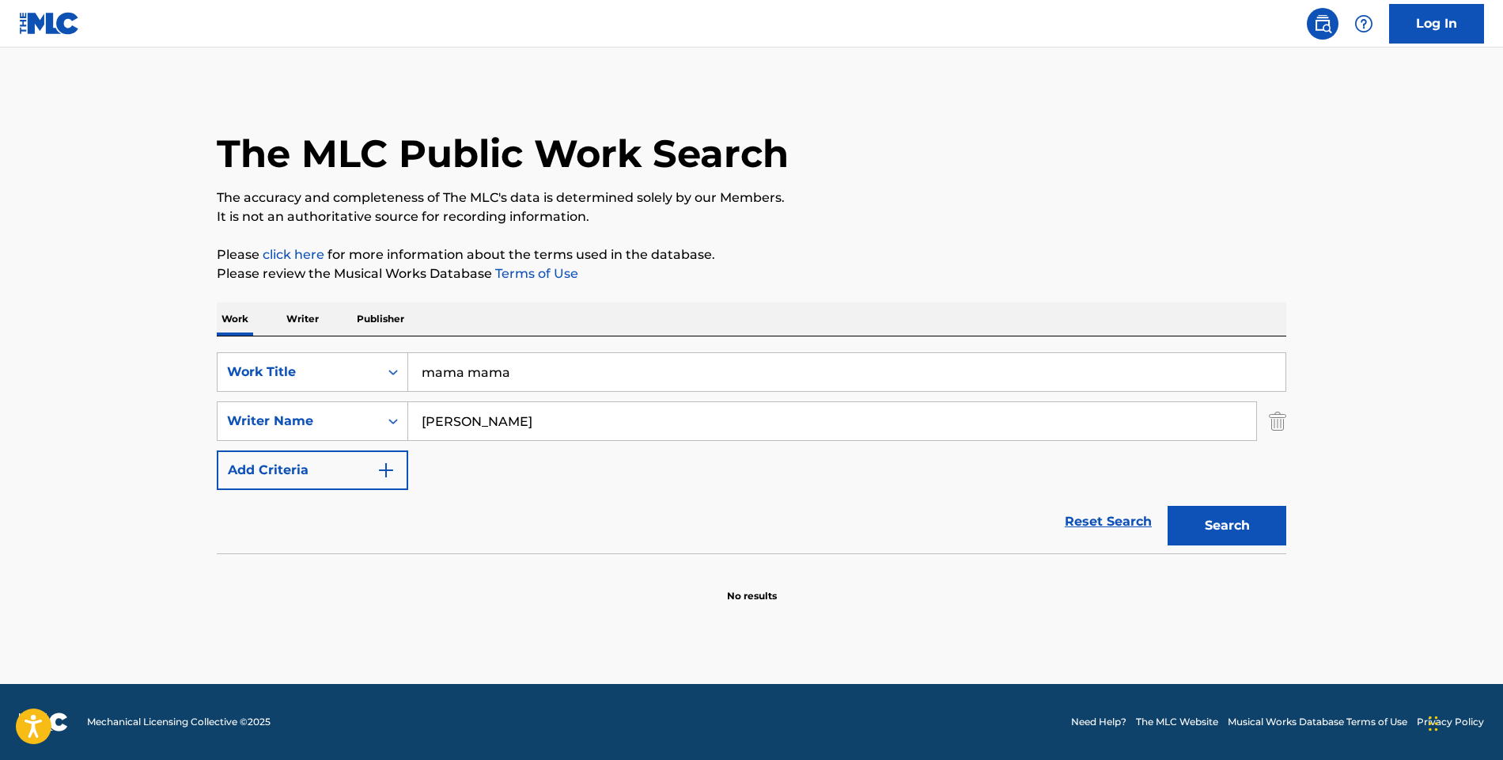
click at [471, 416] on input "[PERSON_NAME]" at bounding box center [832, 421] width 848 height 38
click at [470, 416] on input "[PERSON_NAME]" at bounding box center [832, 421] width 848 height 38
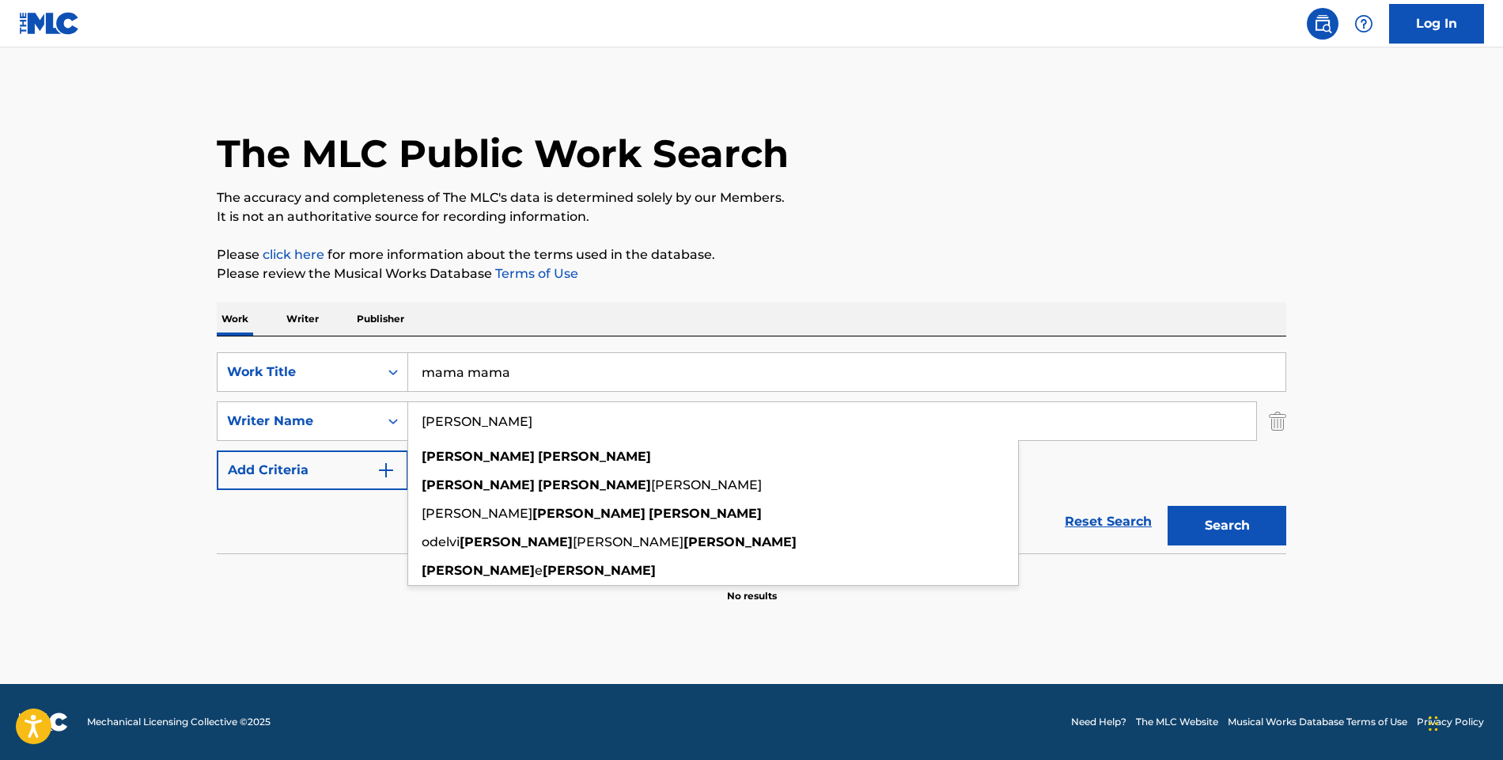
type input "[PERSON_NAME]"
click at [1227, 525] on button "Search" at bounding box center [1227, 526] width 119 height 40
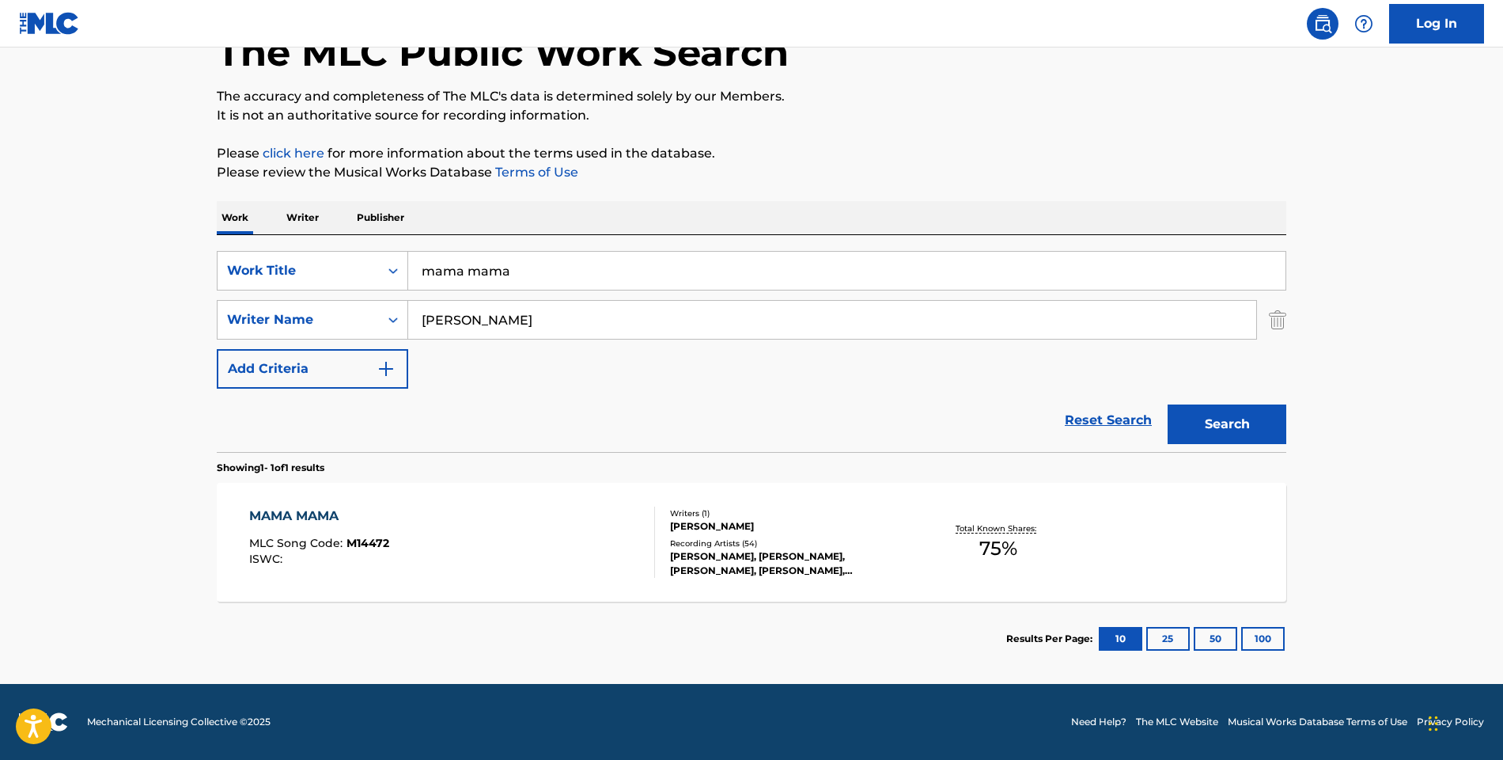
scroll to position [101, 0]
click at [334, 513] on div "MAMA MAMA" at bounding box center [319, 515] width 140 height 19
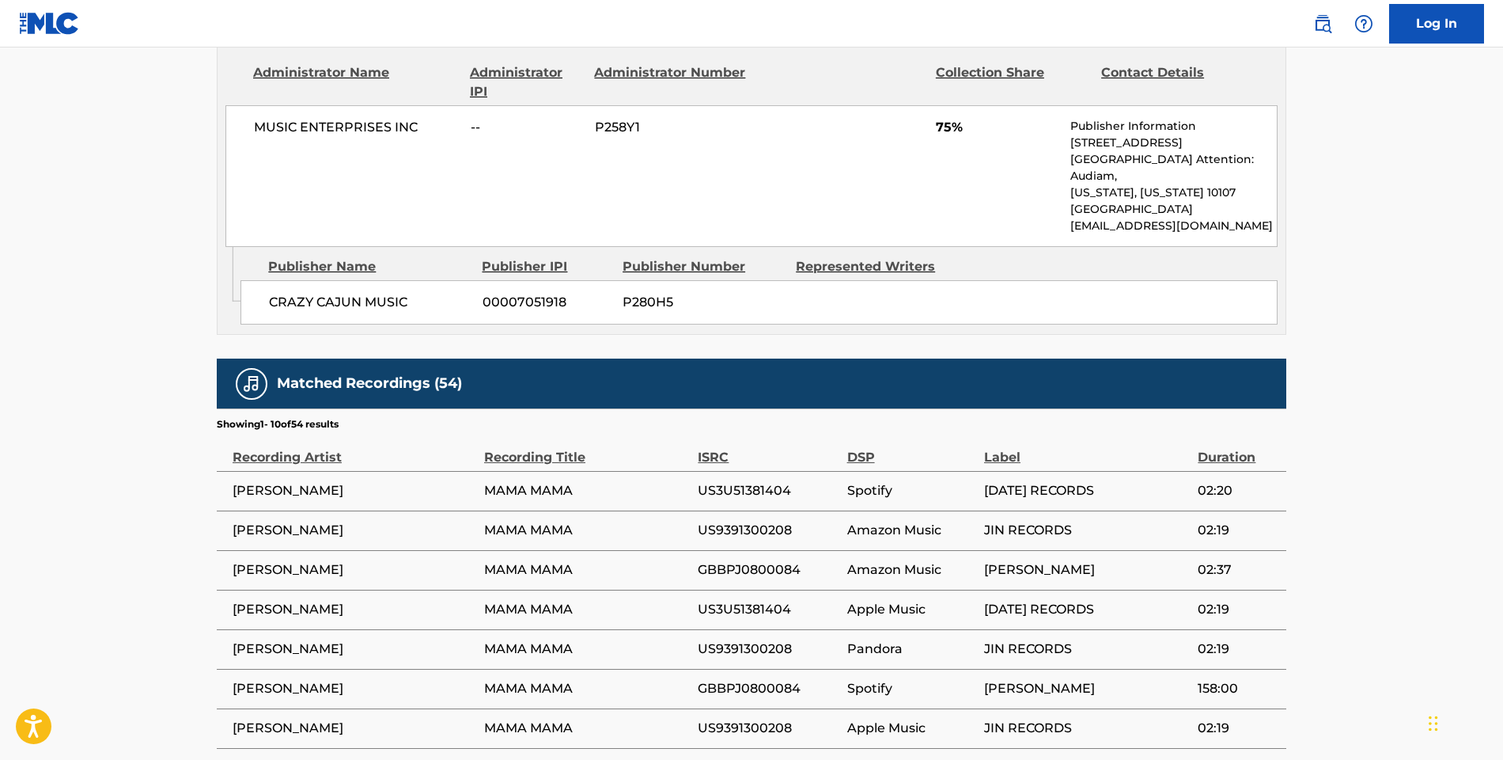
scroll to position [744, 0]
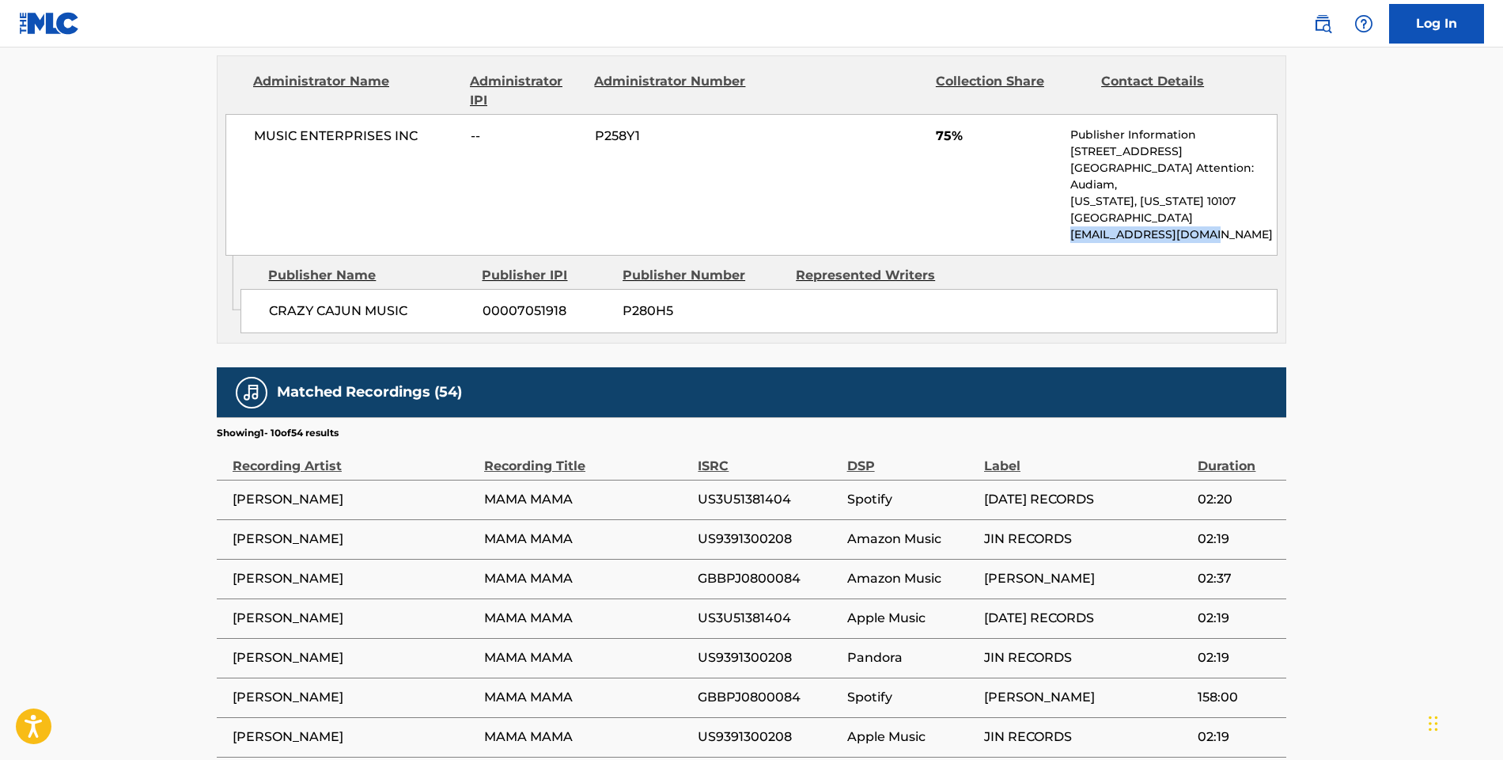
drag, startPoint x: 1124, startPoint y: 214, endPoint x: 1213, endPoint y: 213, distance: 88.6
click at [1213, 226] on p "[EMAIL_ADDRESS][DOMAIN_NAME]" at bounding box center [1173, 234] width 206 height 17
copy p "[EMAIL_ADDRESS][DOMAIN_NAME]"
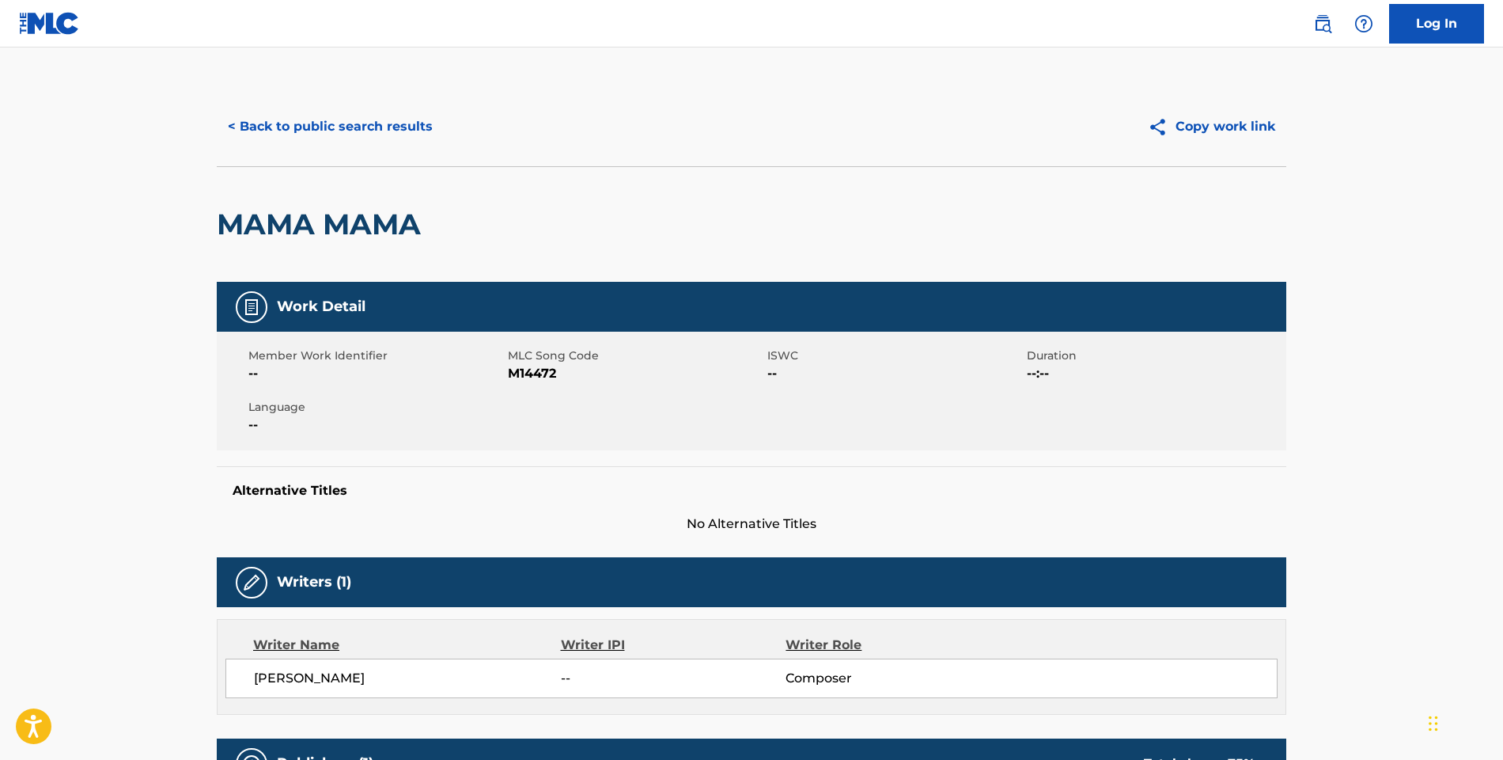
scroll to position [0, 0]
click at [307, 122] on button "< Back to public search results" at bounding box center [330, 127] width 227 height 40
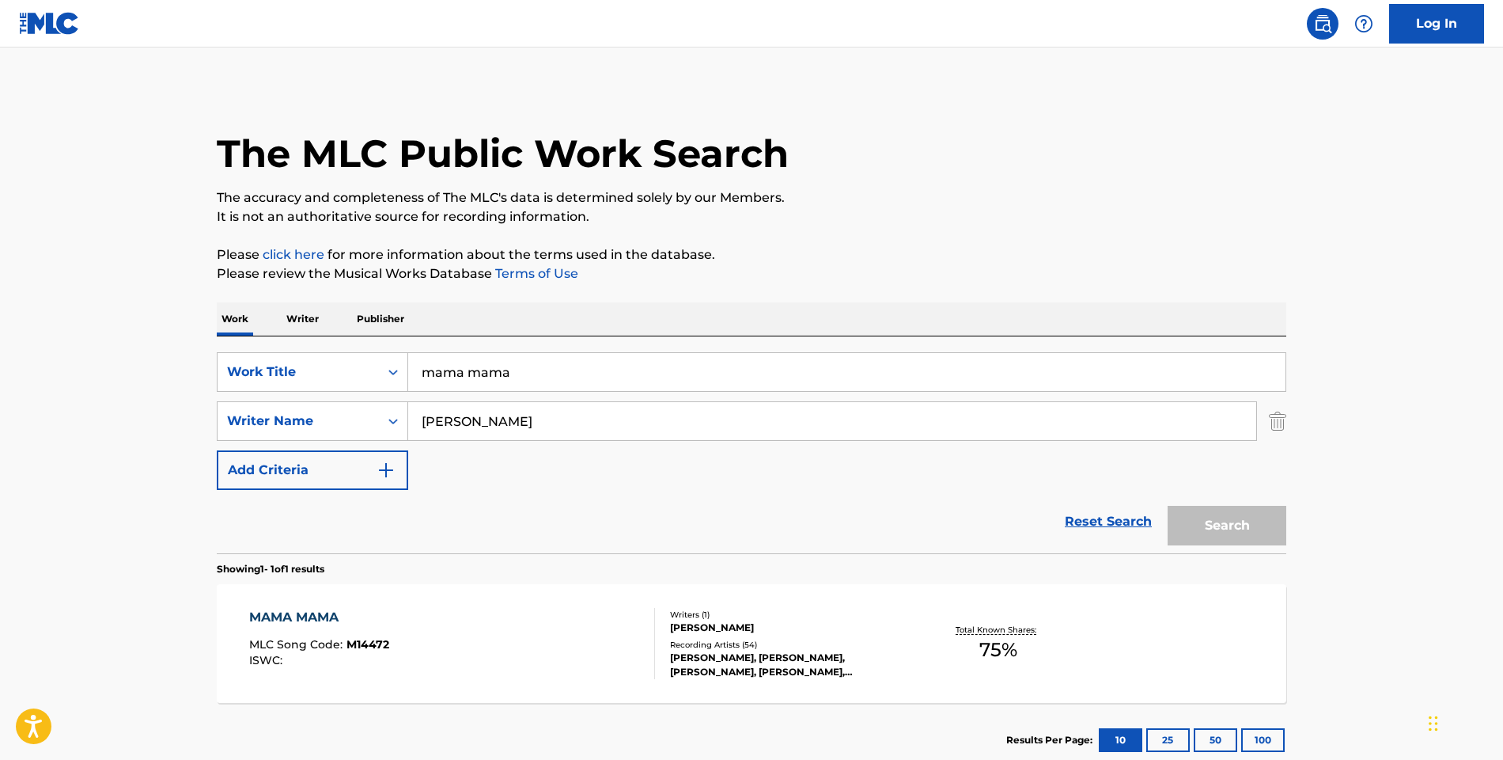
scroll to position [11, 0]
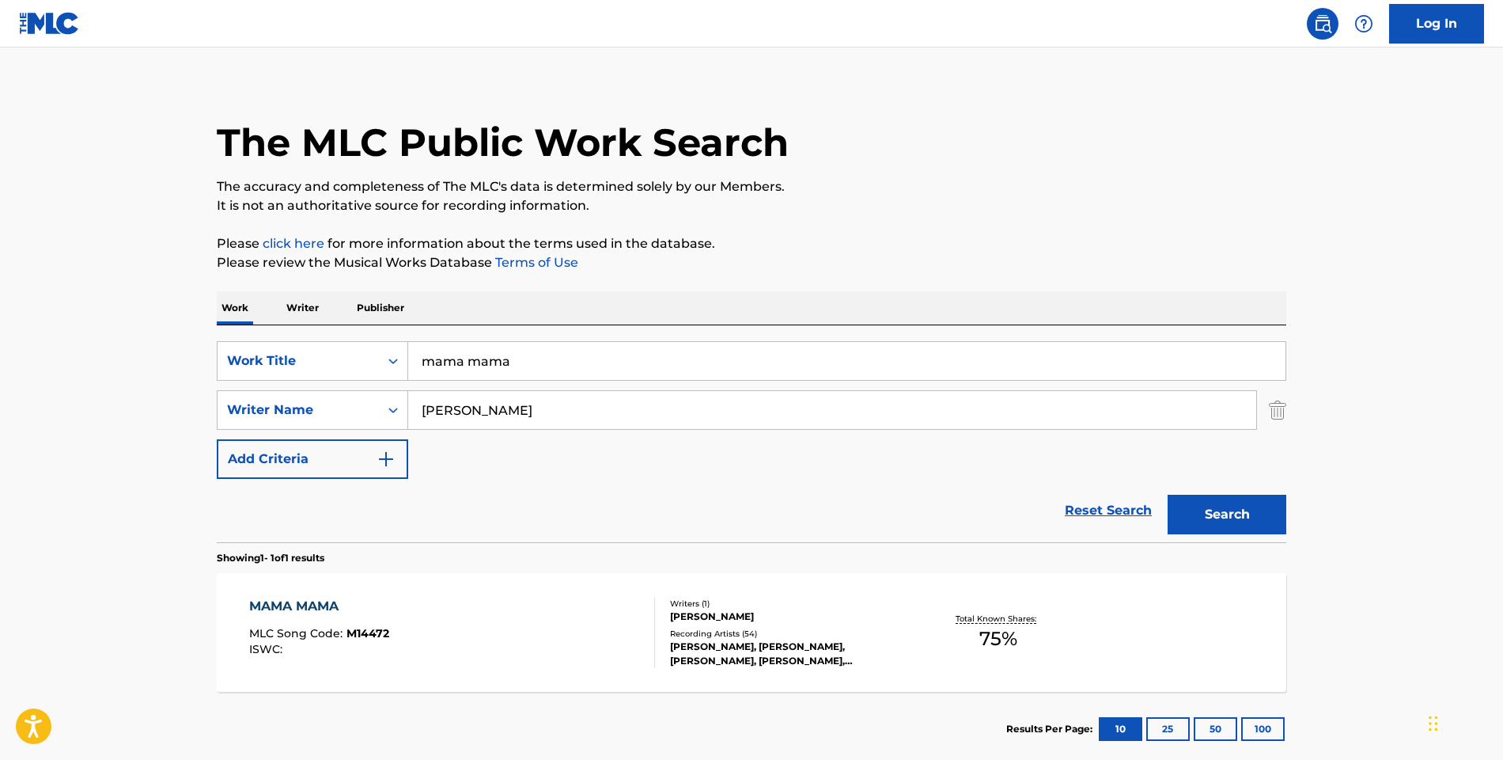
click at [538, 363] on input "mama mama" at bounding box center [846, 361] width 877 height 38
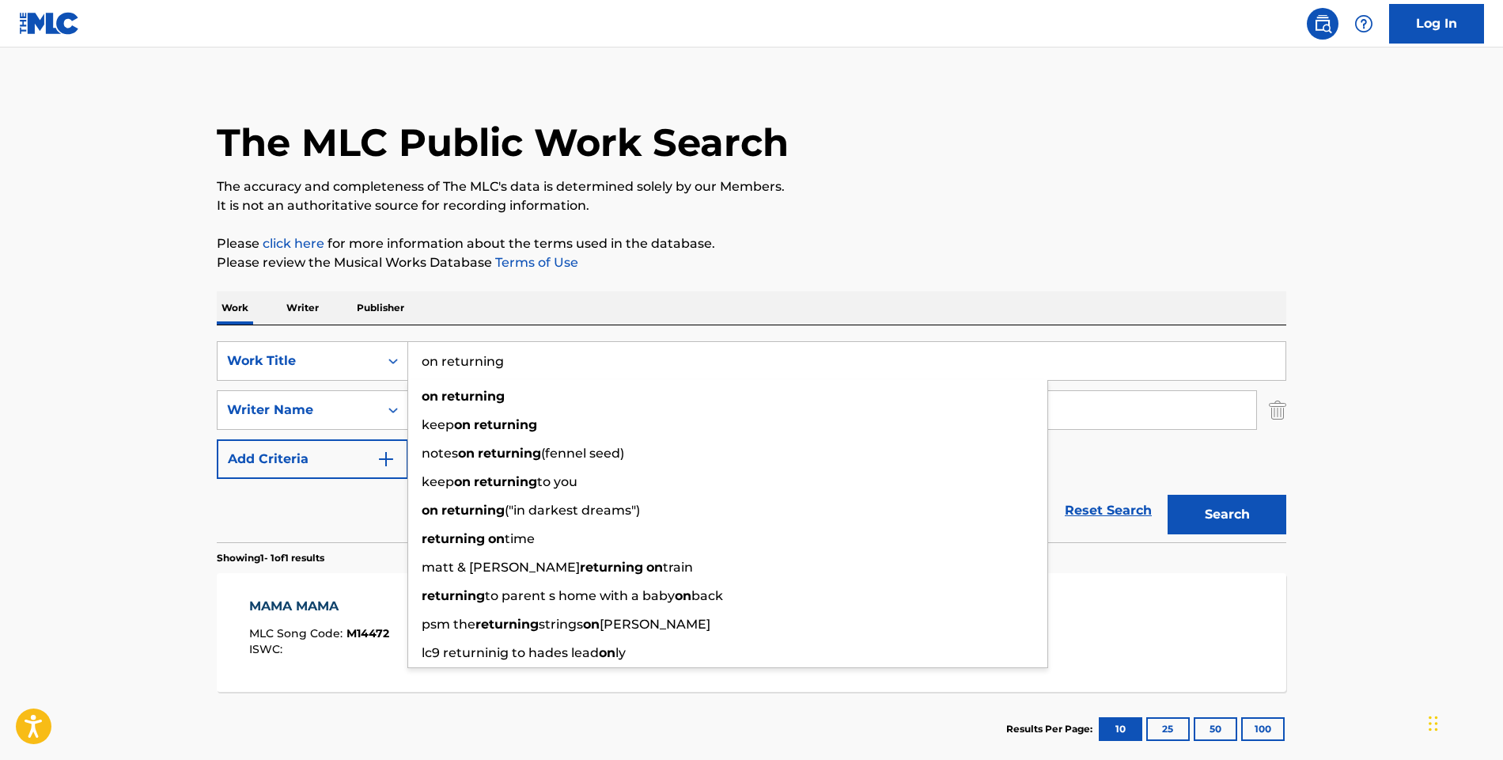
type input "on returning"
click at [1227, 514] on button "Search" at bounding box center [1227, 514] width 119 height 40
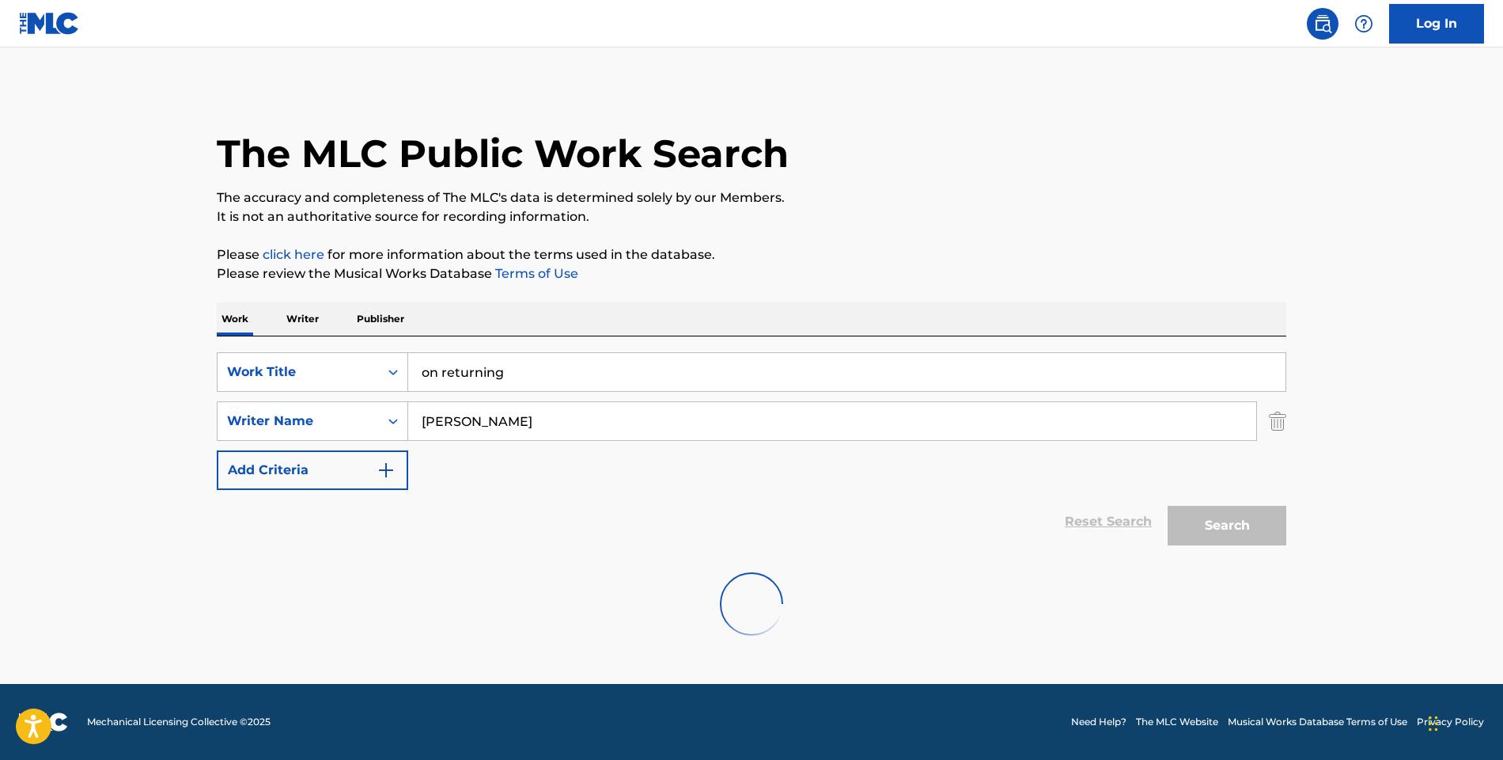
scroll to position [0, 0]
click at [492, 420] on input "[PERSON_NAME]" at bounding box center [832, 421] width 848 height 38
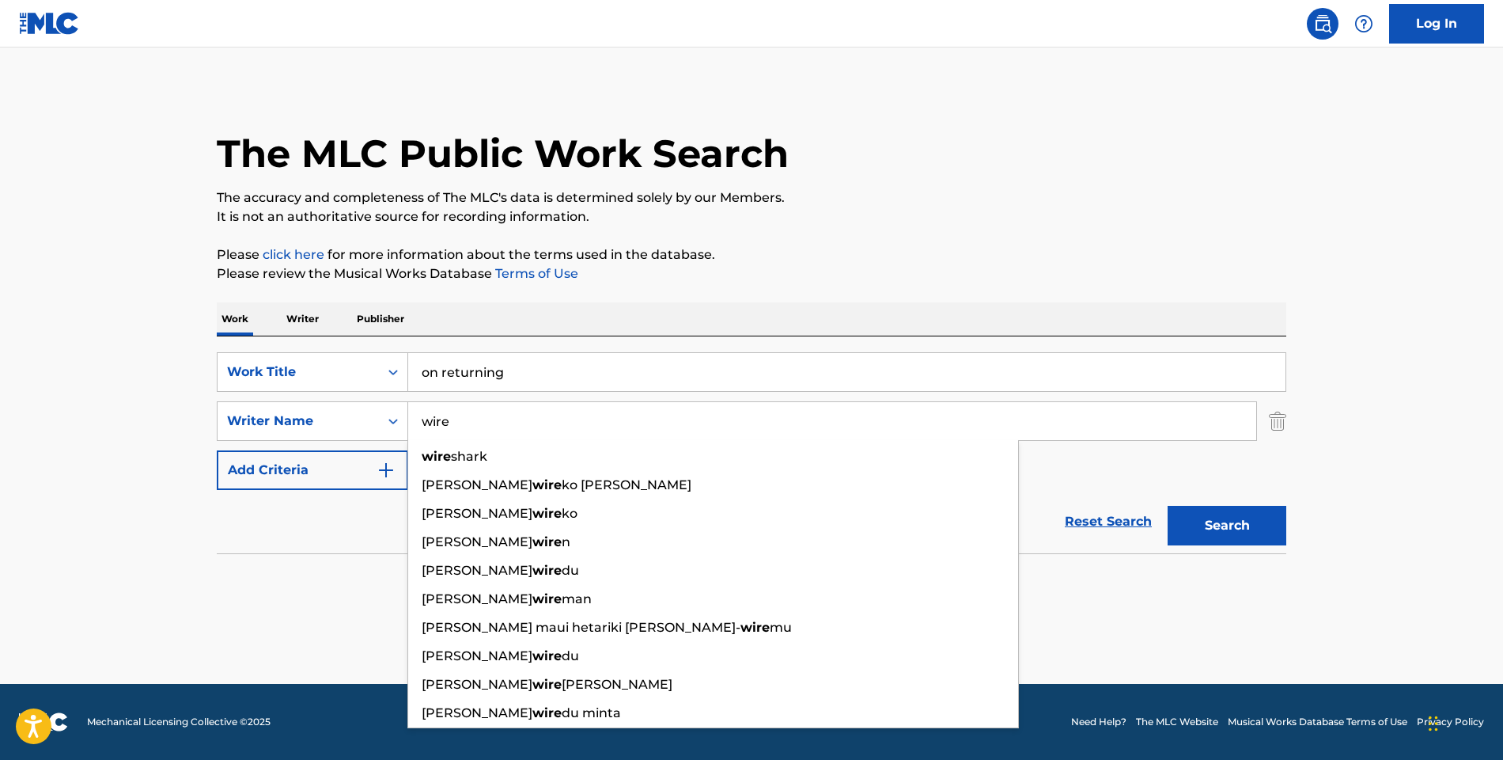
type input "wire"
click at [1227, 525] on button "Search" at bounding box center [1227, 526] width 119 height 40
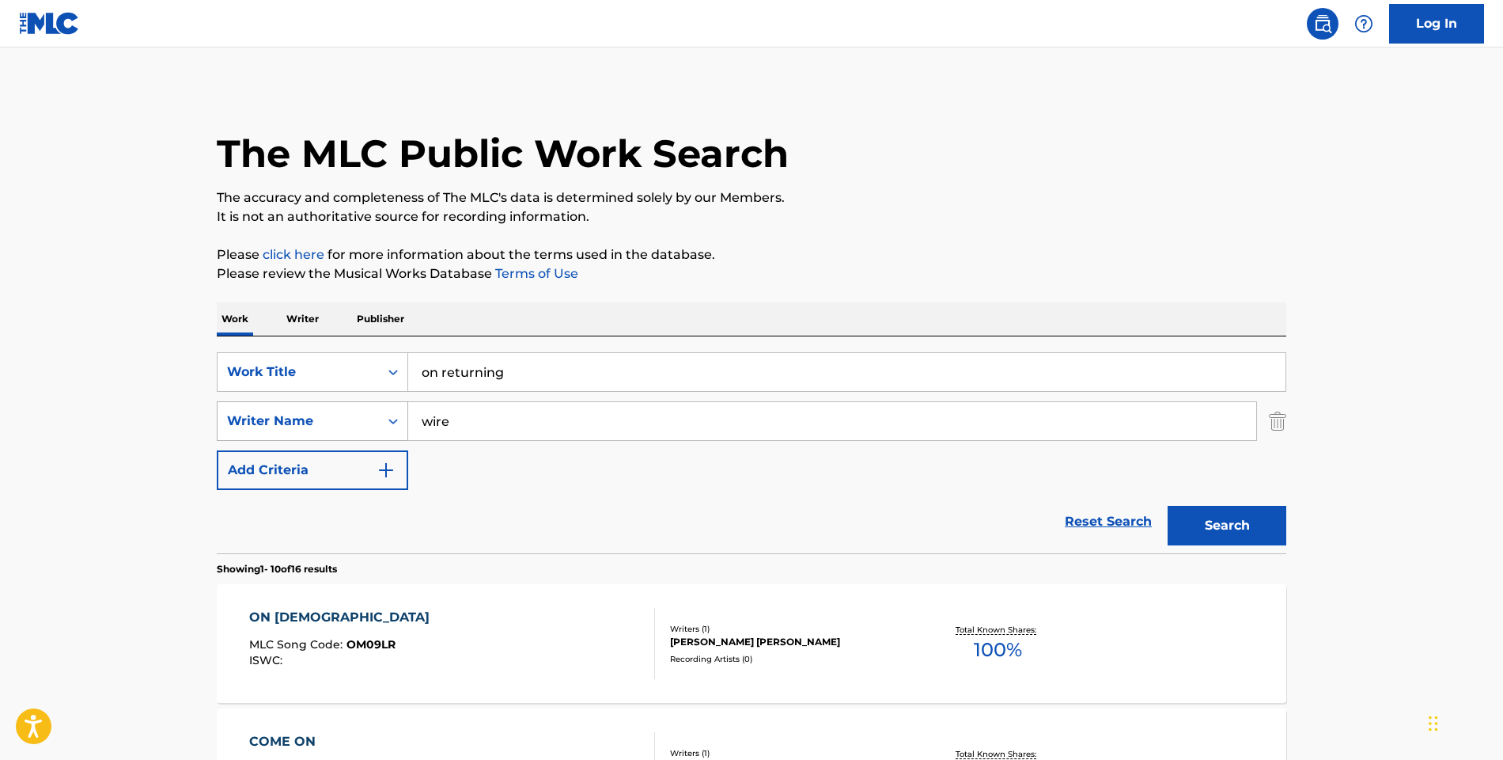
click at [393, 420] on icon "Search Form" at bounding box center [393, 421] width 16 height 16
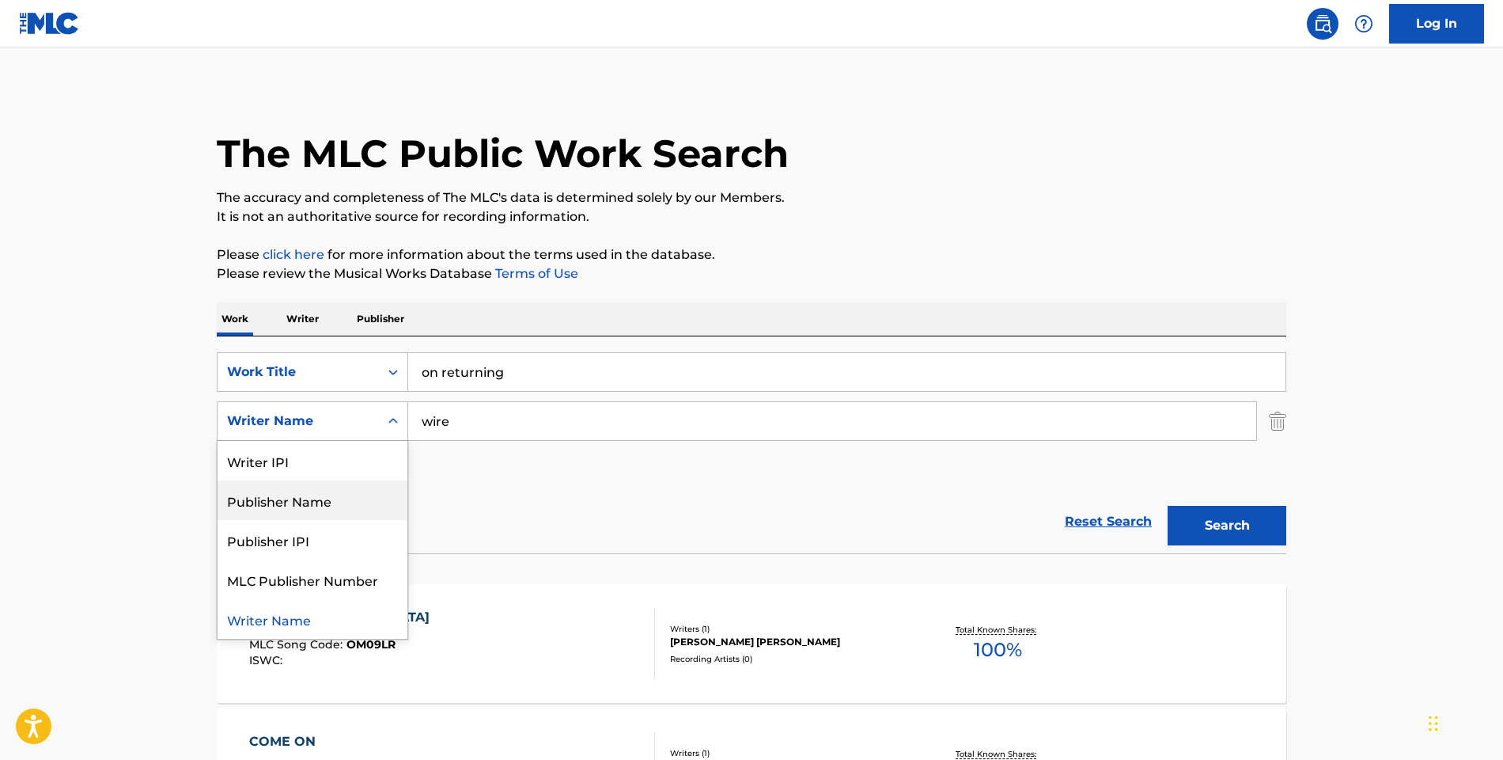
click at [418, 414] on input "wire" at bounding box center [832, 421] width 848 height 38
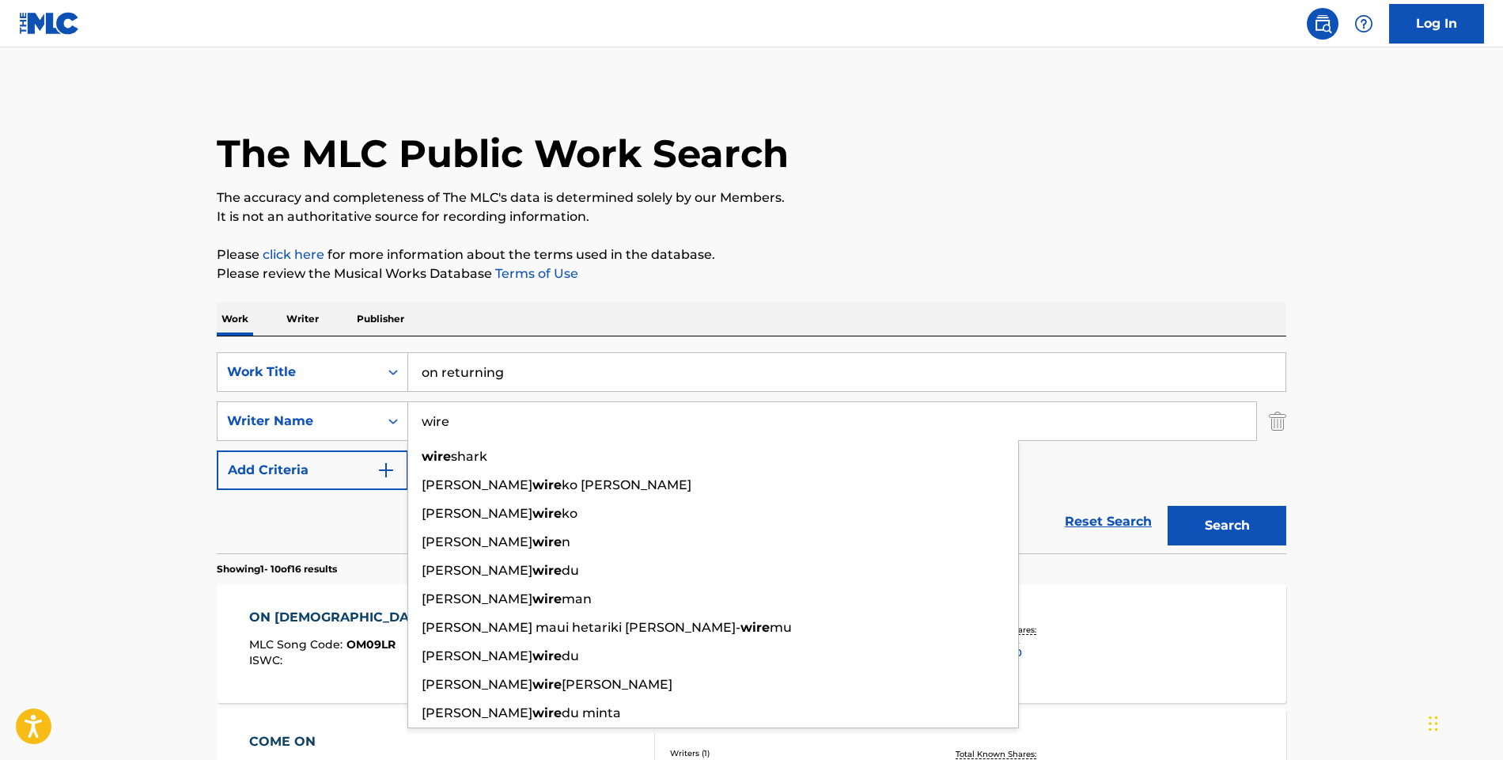
click at [423, 415] on input "wire" at bounding box center [832, 421] width 848 height 38
click at [424, 415] on input "wire" at bounding box center [832, 421] width 848 height 38
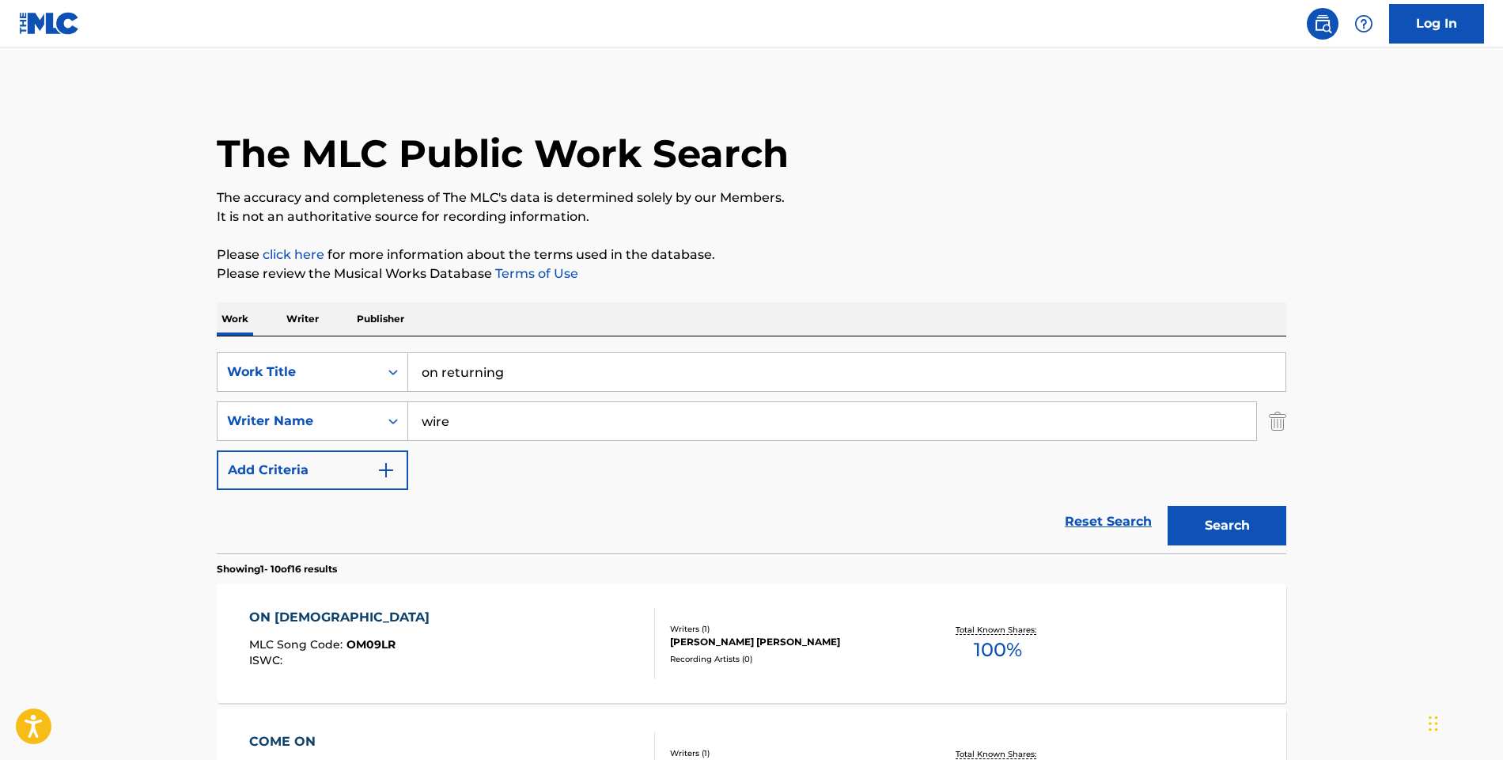
click at [1273, 422] on img "Search Form" at bounding box center [1277, 421] width 17 height 40
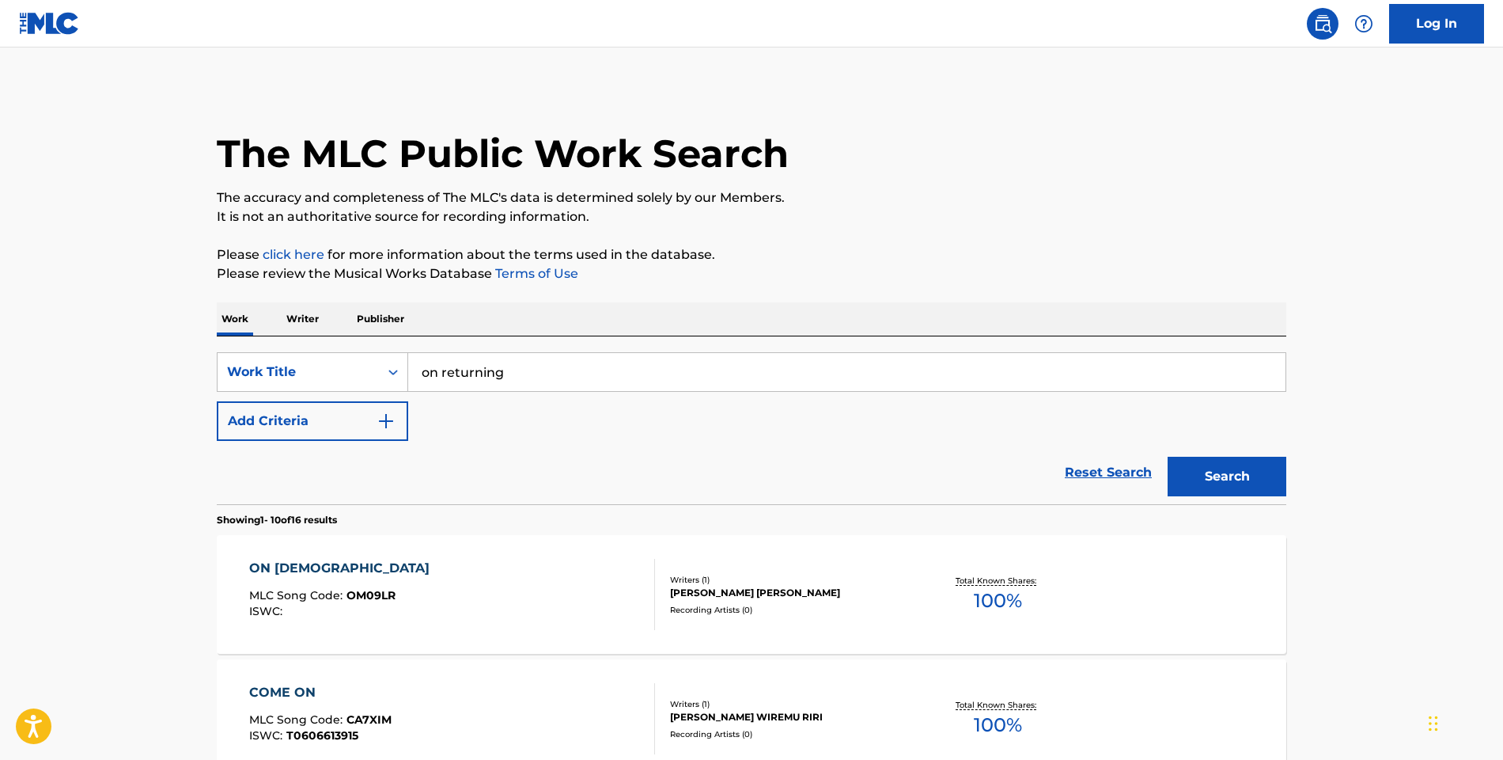
click at [371, 422] on button "Add Criteria" at bounding box center [312, 421] width 191 height 40
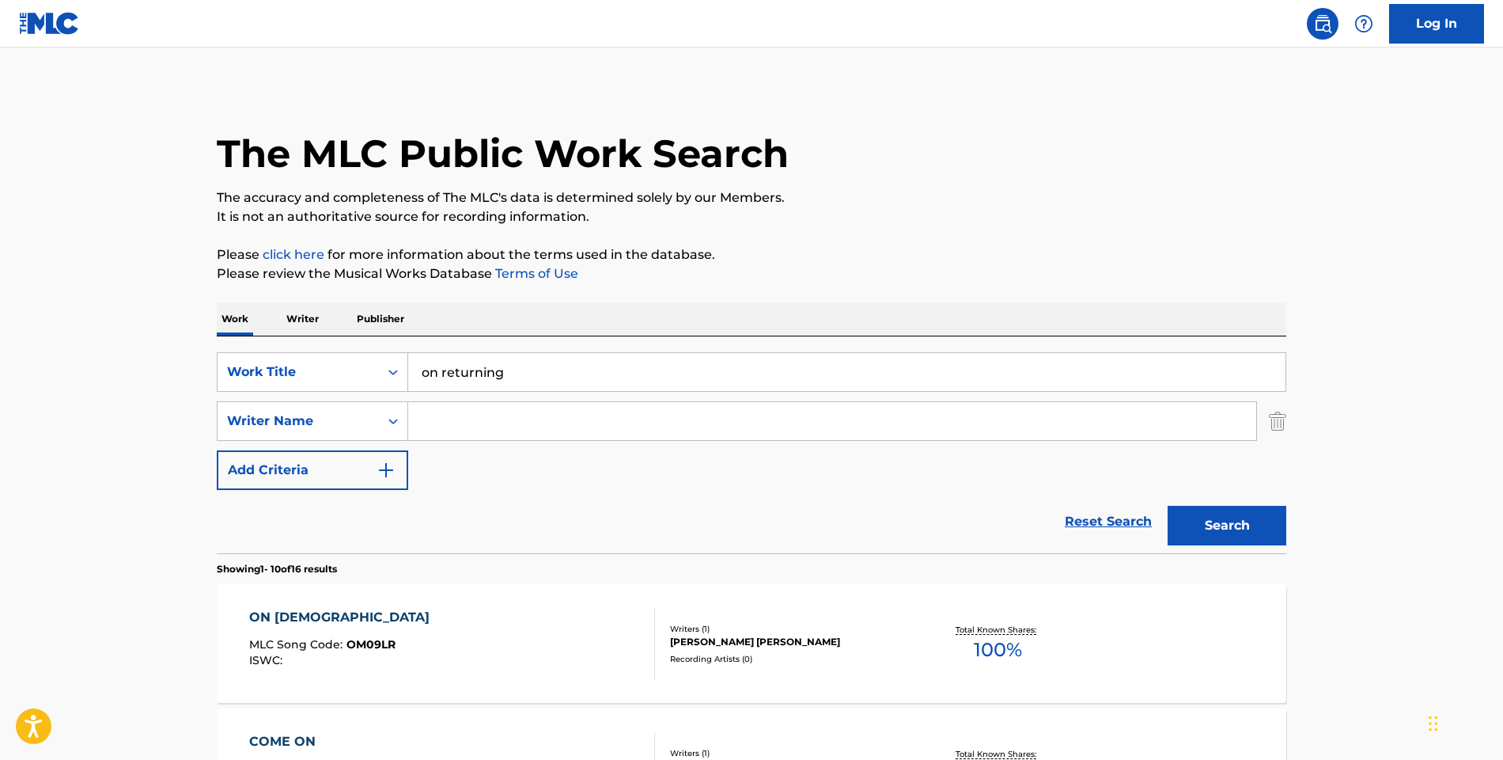
click at [478, 426] on input "Search Form" at bounding box center [832, 421] width 848 height 38
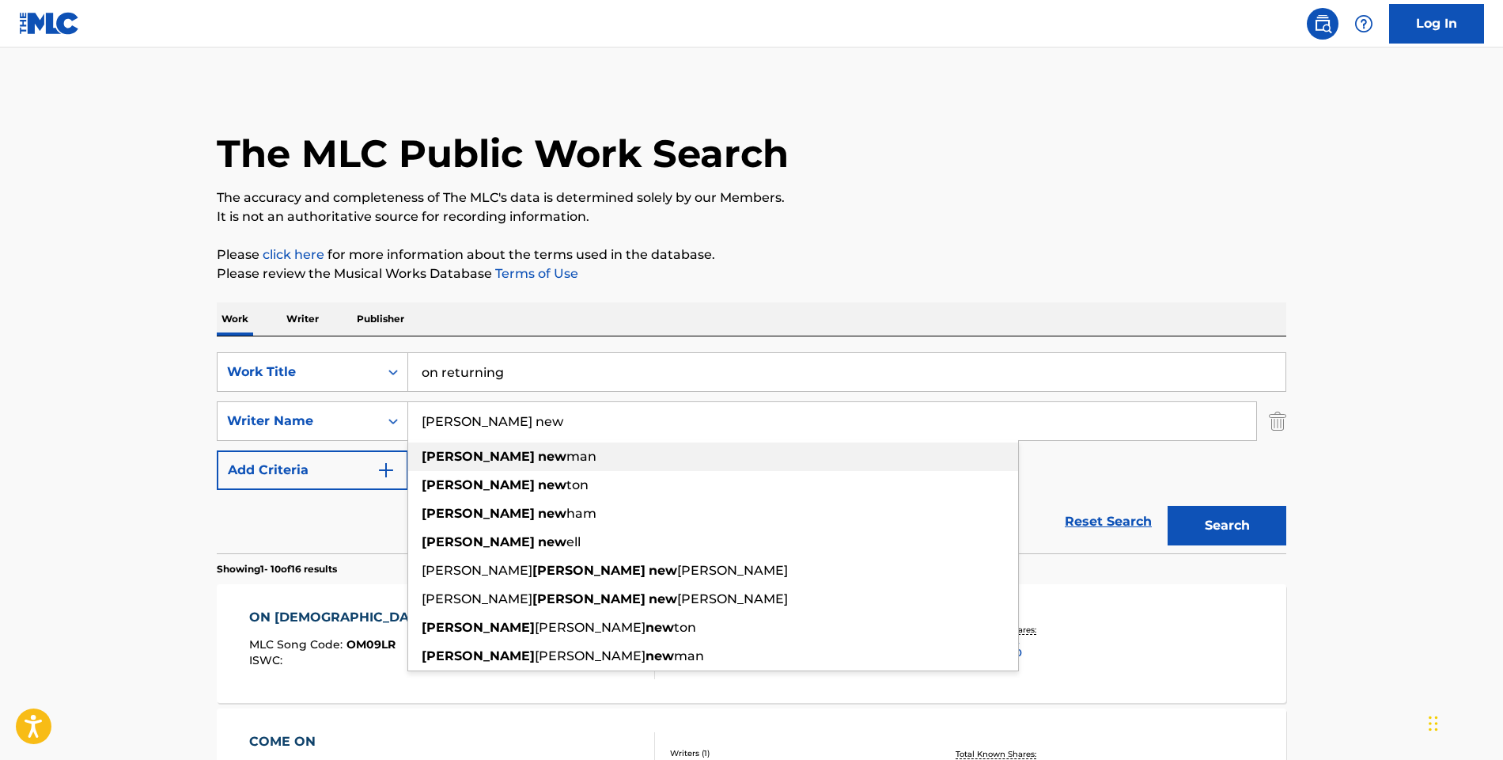
click at [538, 458] on strong "new" at bounding box center [552, 456] width 28 height 15
type input "[PERSON_NAME]"
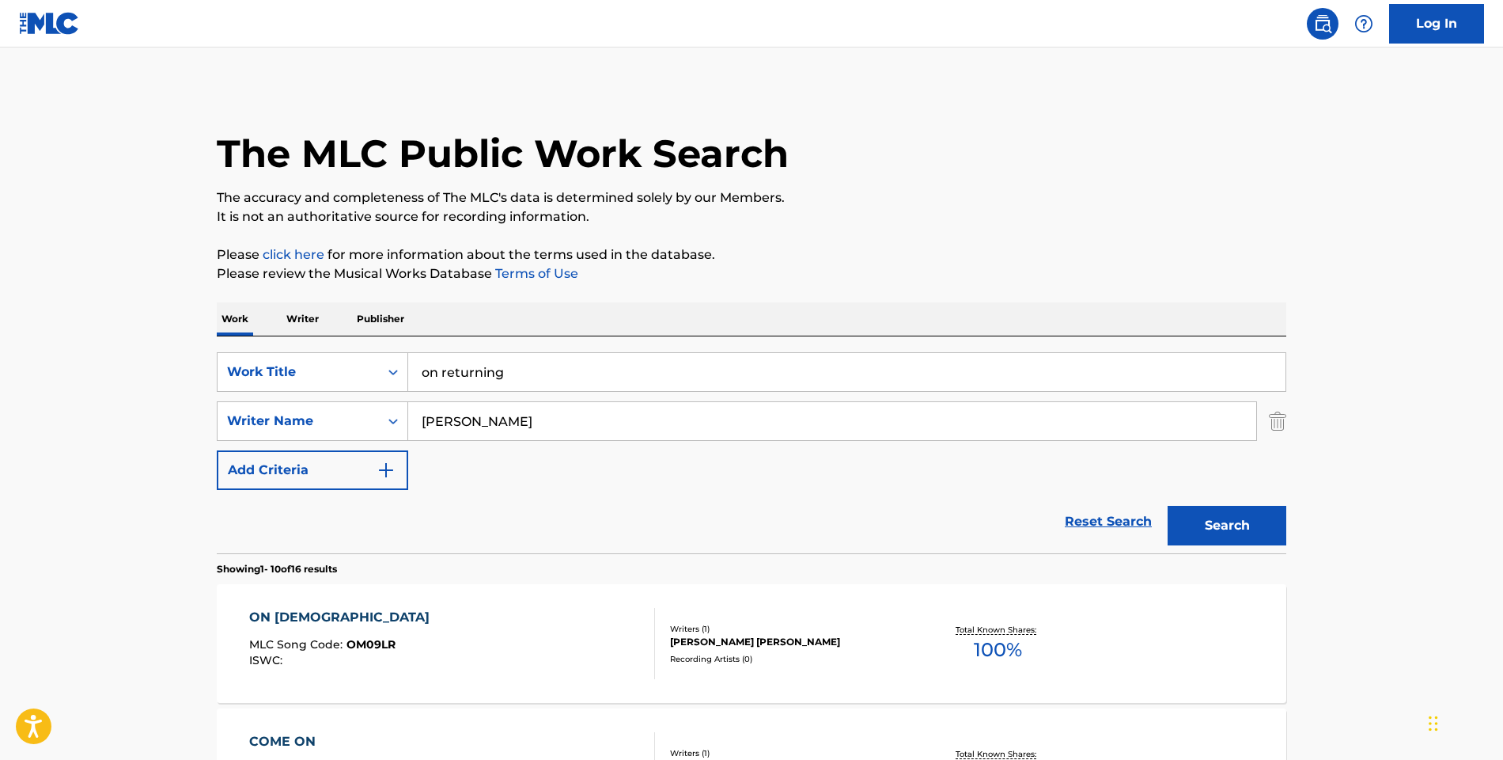
click at [1211, 521] on button "Search" at bounding box center [1227, 526] width 119 height 40
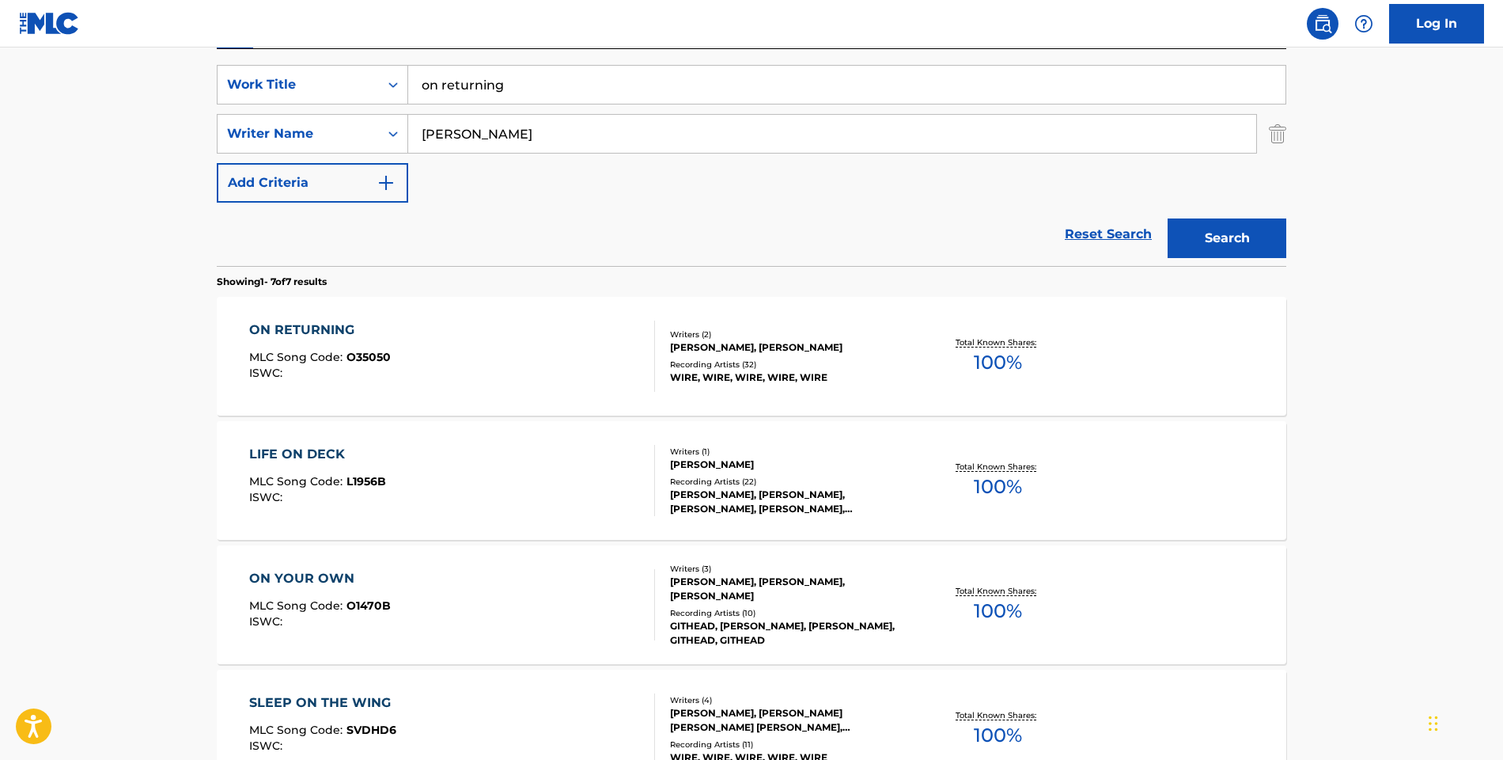
scroll to position [288, 0]
click at [725, 342] on div "[PERSON_NAME], [PERSON_NAME]" at bounding box center [789, 346] width 239 height 14
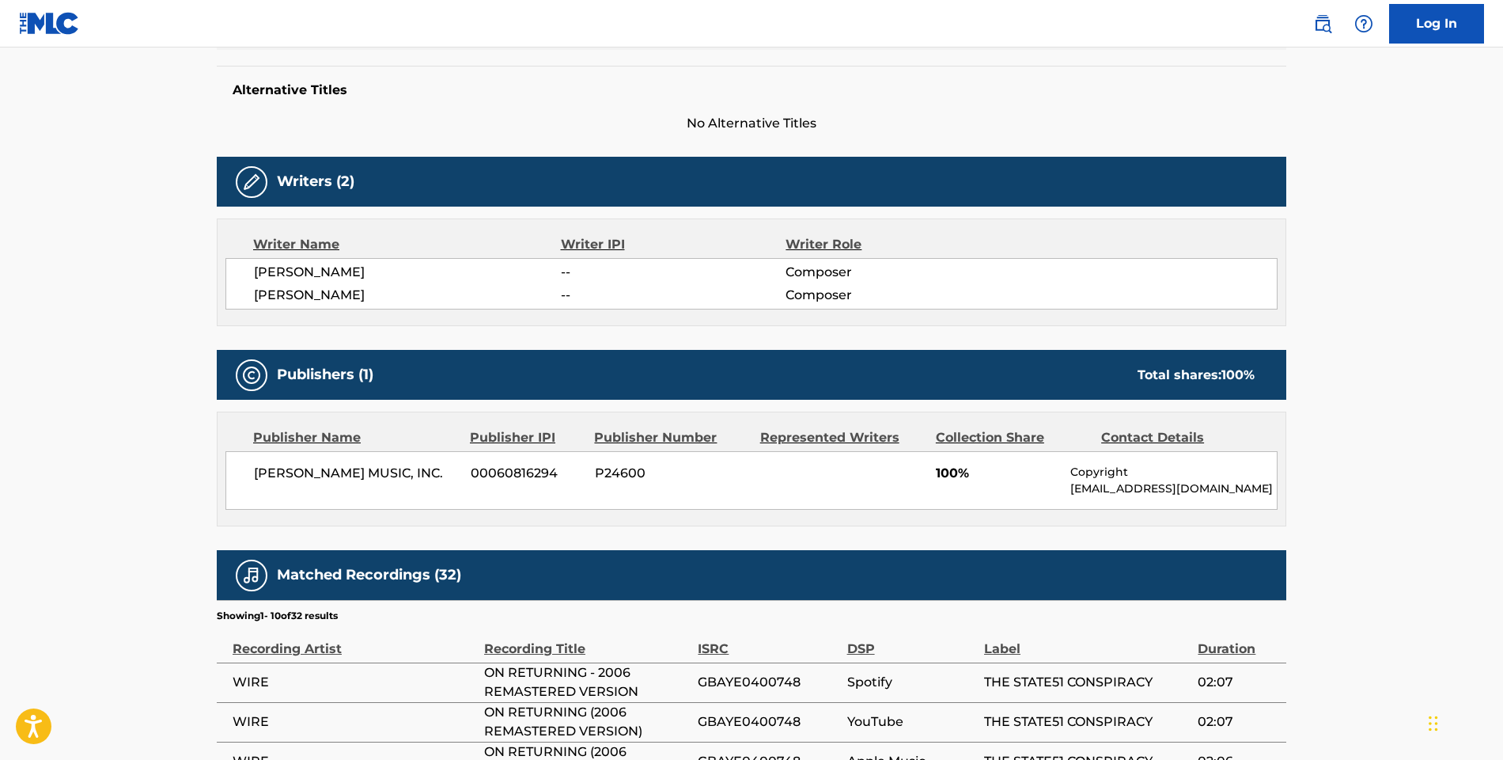
scroll to position [404, 0]
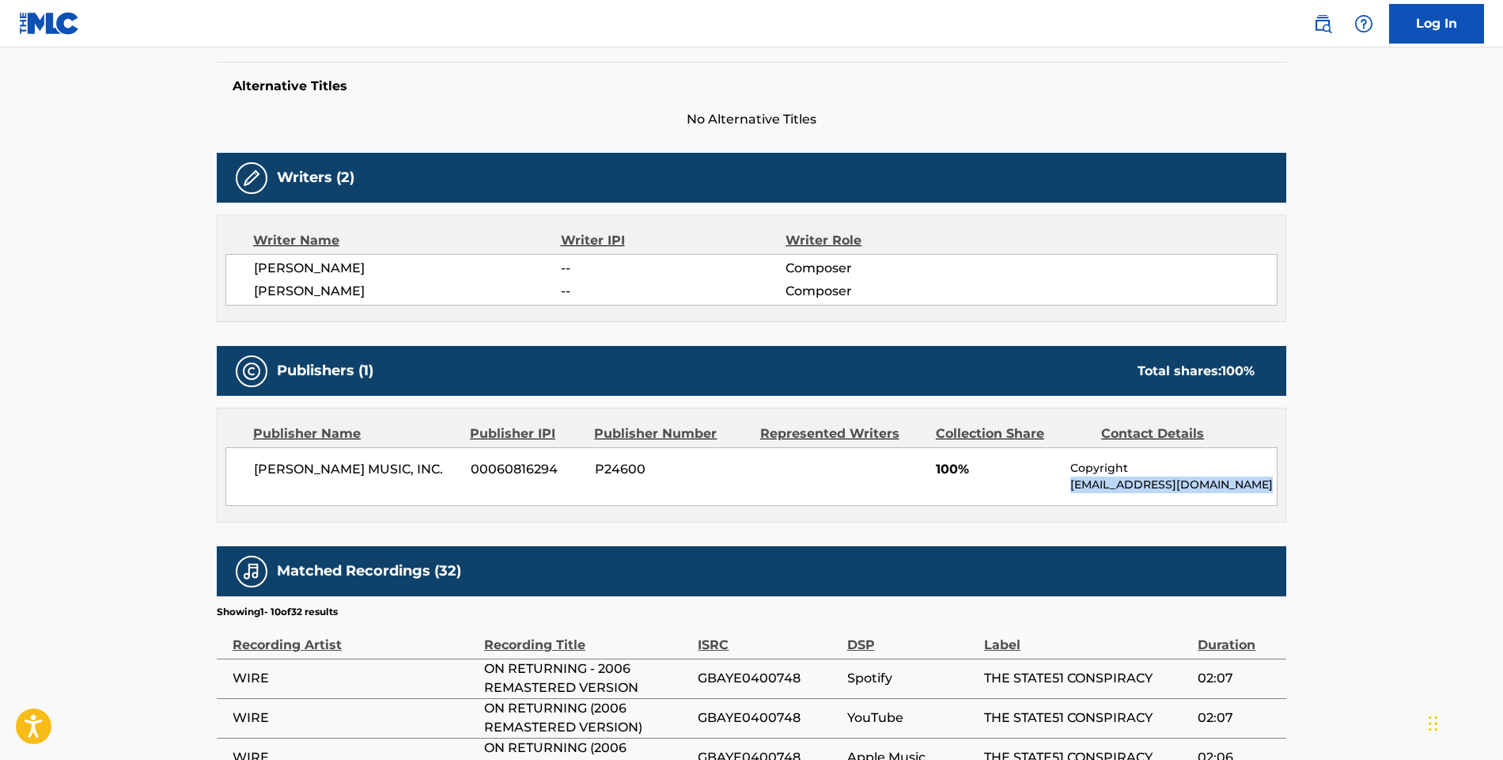
drag, startPoint x: 1069, startPoint y: 487, endPoint x: 1300, endPoint y: 491, distance: 231.1
click at [1300, 491] on div "< Back to public search results Copy work link ON RETURNING Work Detail Member …" at bounding box center [752, 397] width 1108 height 1428
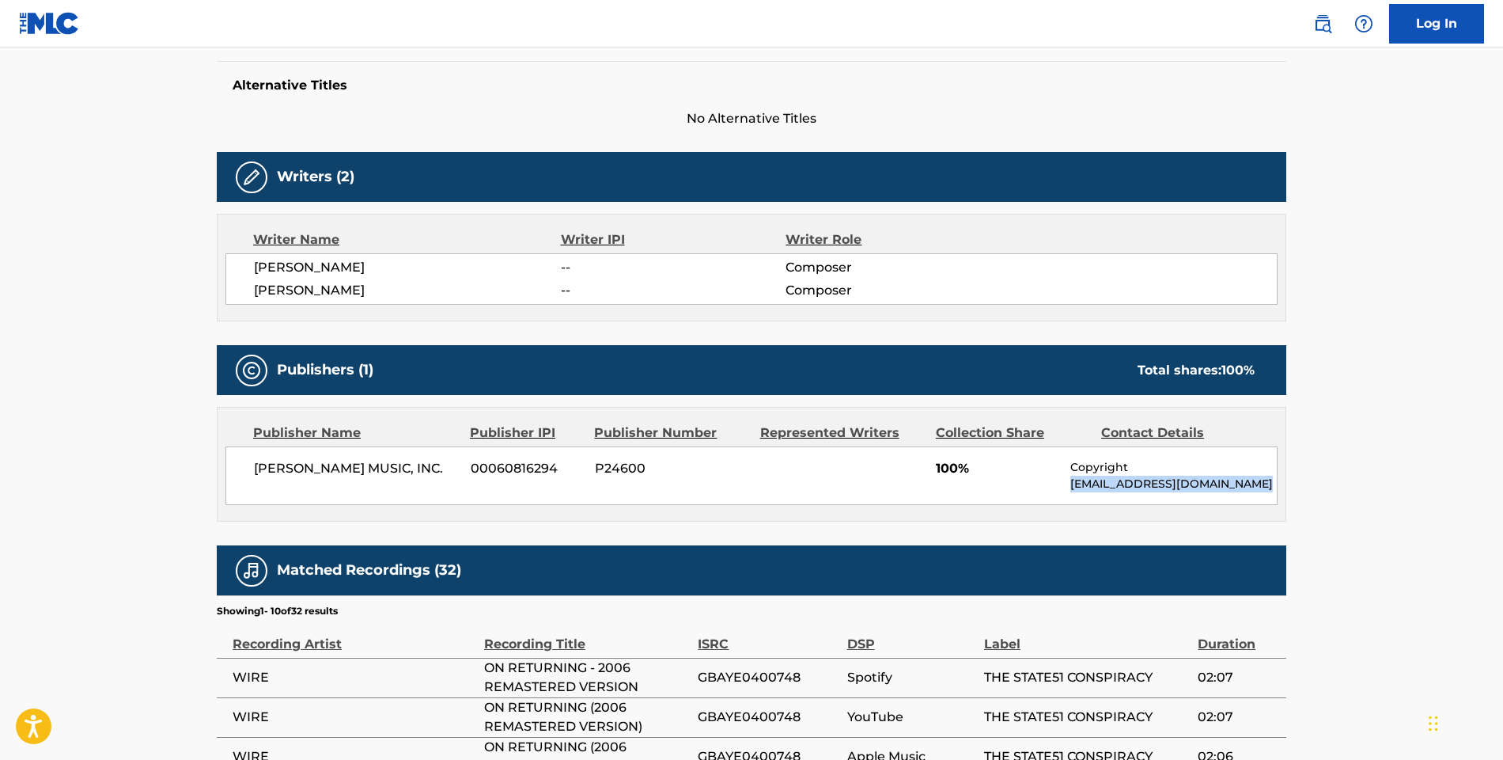
copy p "[EMAIL_ADDRESS][DOMAIN_NAME]"
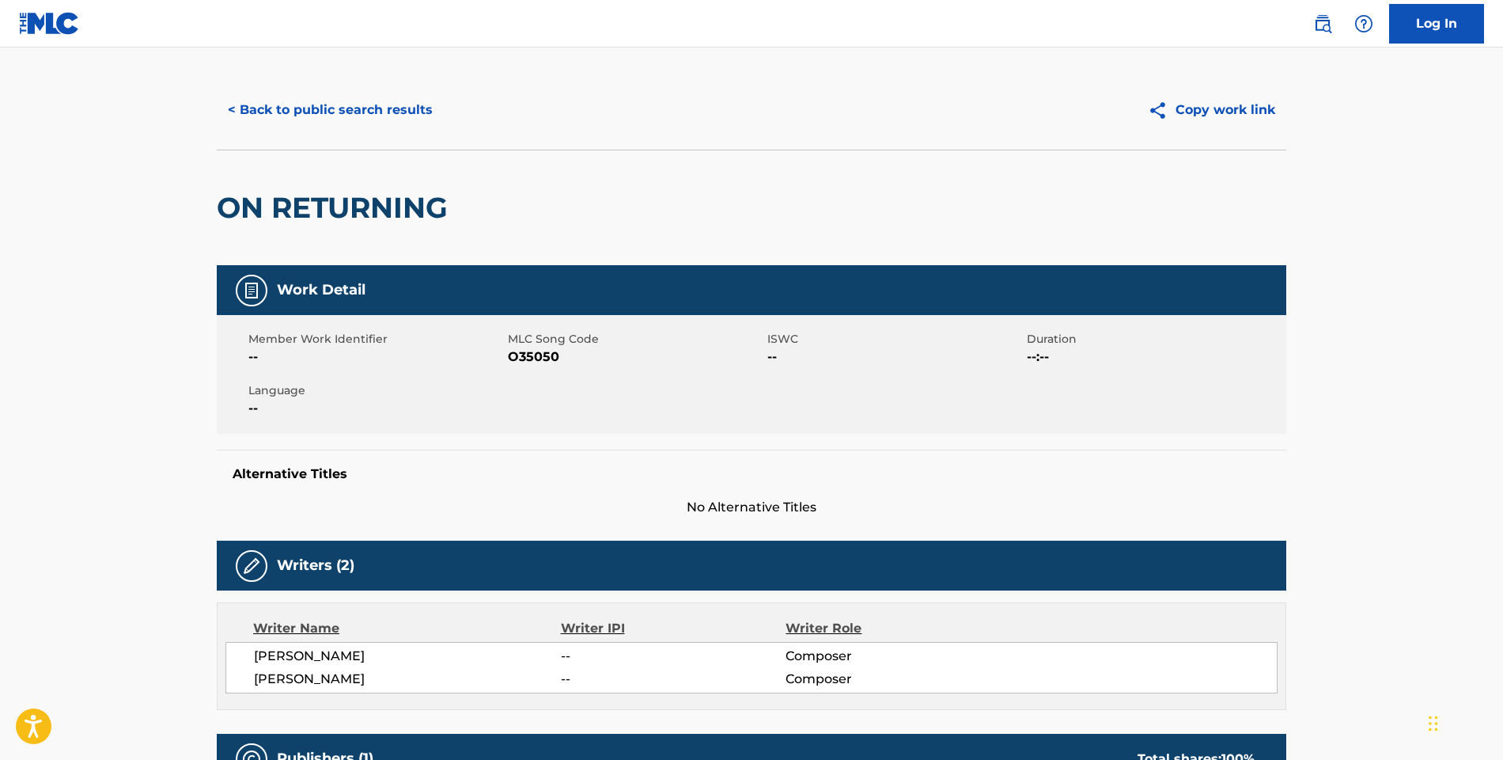
scroll to position [1, 0]
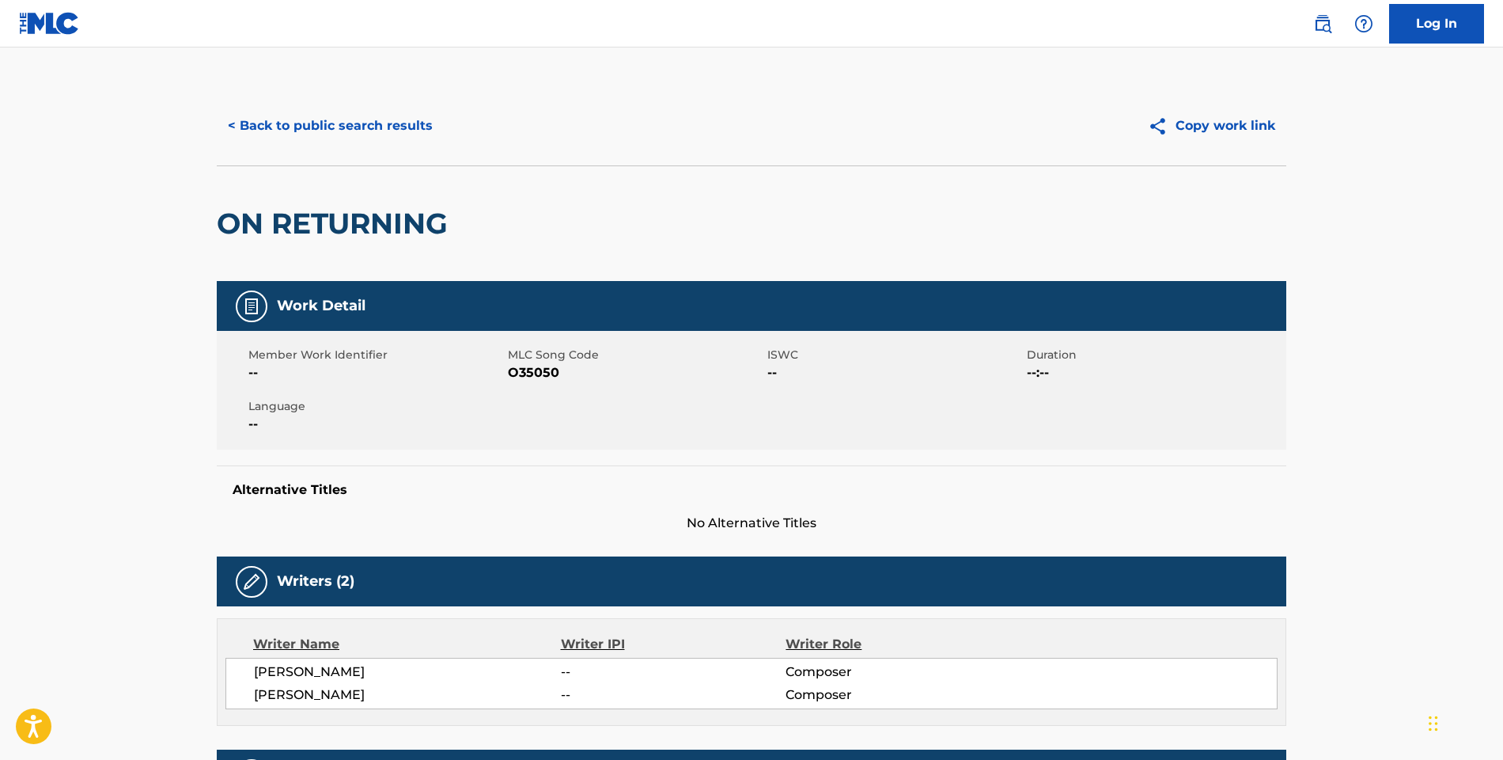
click at [274, 125] on button "< Back to public search results" at bounding box center [330, 126] width 227 height 40
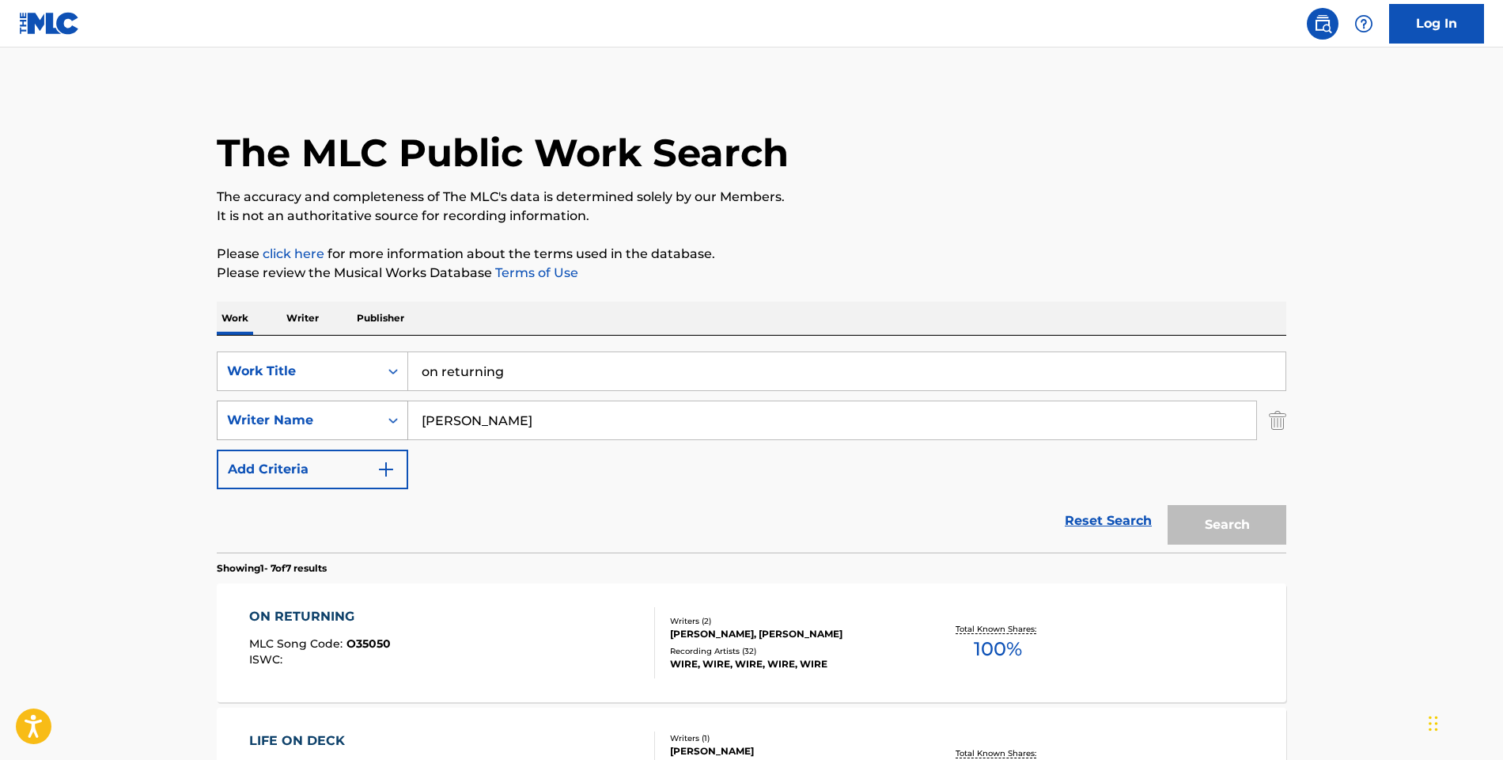
scroll to position [288, 0]
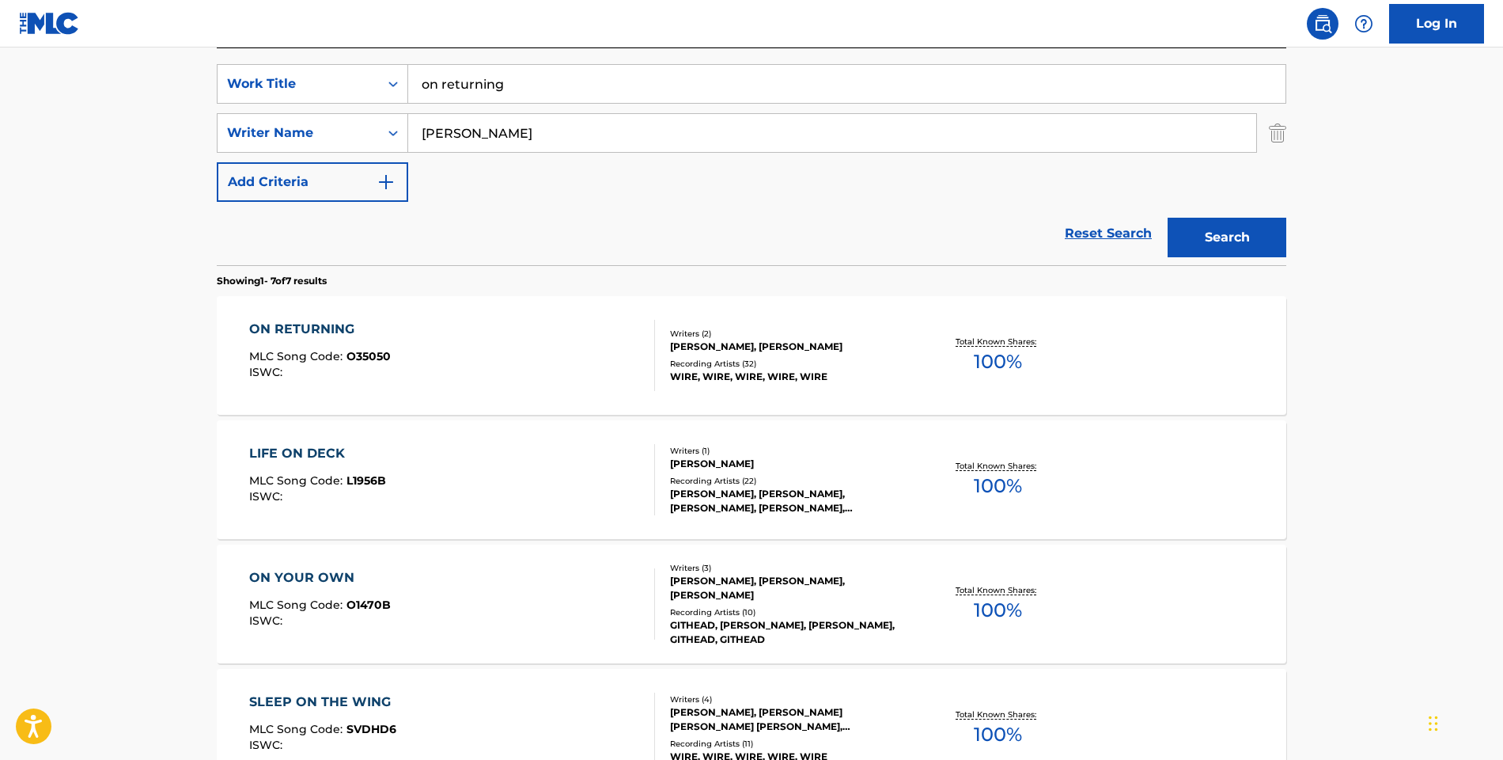
click at [459, 85] on input "on returning" at bounding box center [846, 84] width 877 height 38
type input "[PERSON_NAME] en el [PERSON_NAME]"
click at [1227, 237] on button "Search" at bounding box center [1227, 238] width 119 height 40
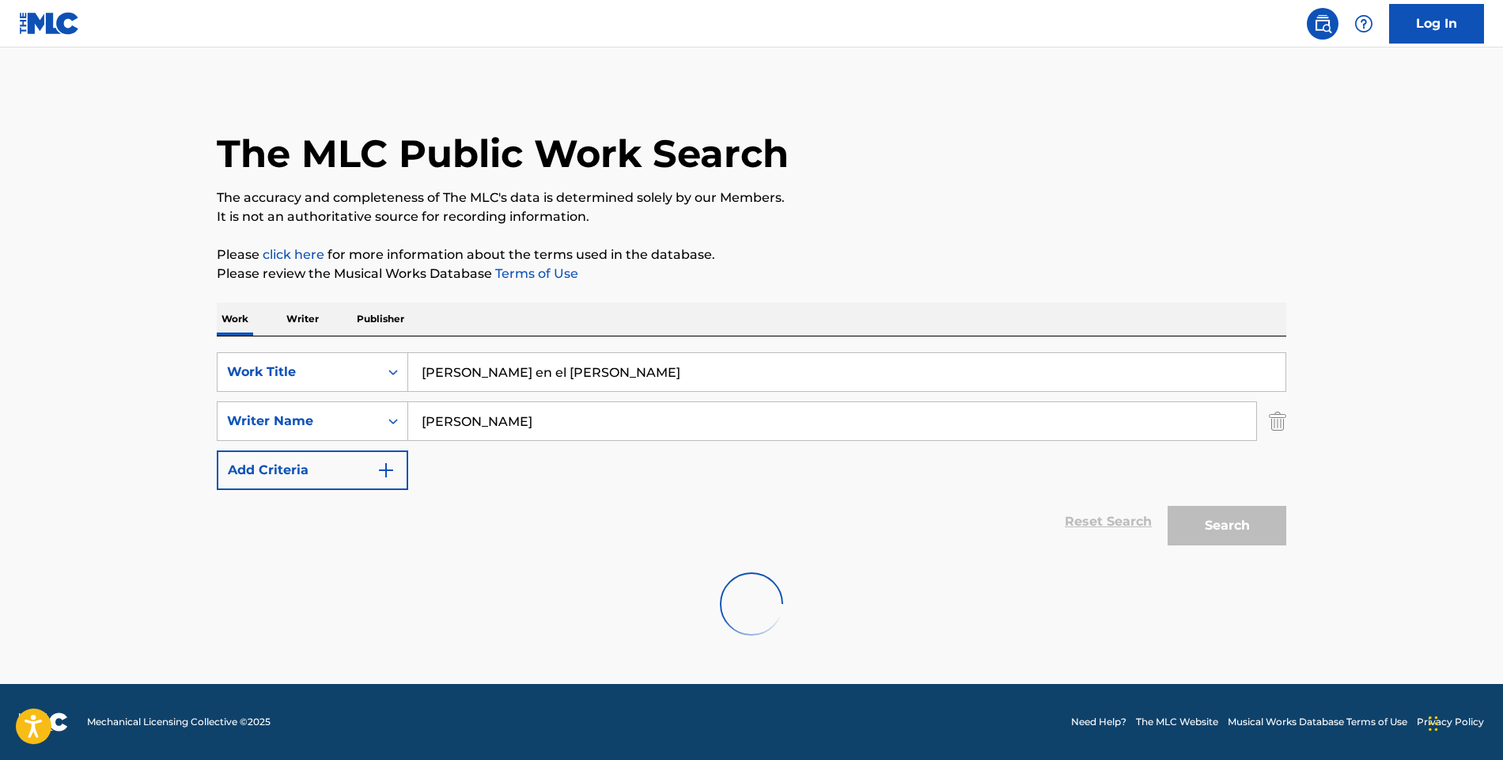
scroll to position [0, 0]
click at [479, 417] on input "[PERSON_NAME]" at bounding box center [832, 421] width 848 height 38
click at [1273, 422] on img "Search Form" at bounding box center [1277, 421] width 17 height 40
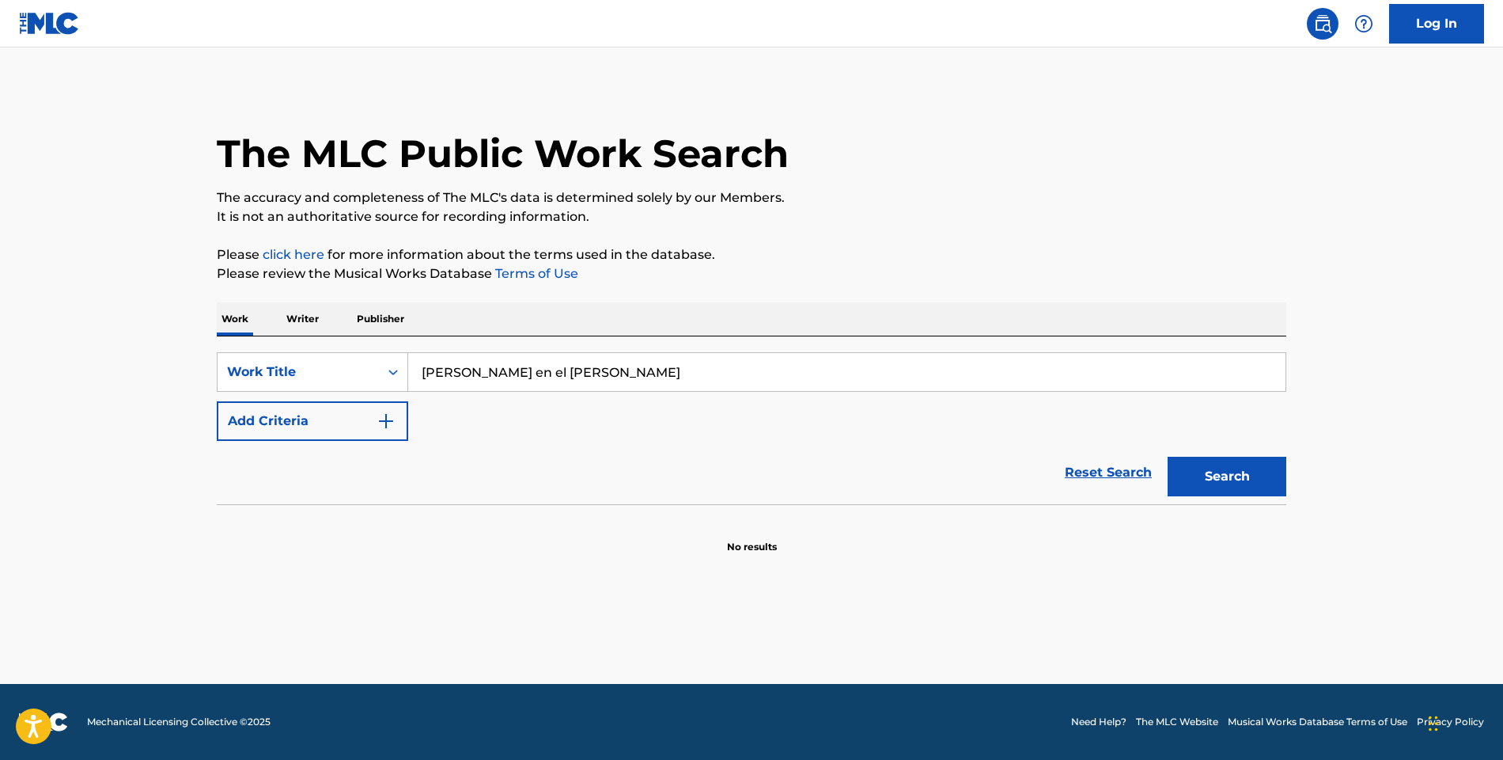
click at [1243, 475] on button "Search" at bounding box center [1227, 477] width 119 height 40
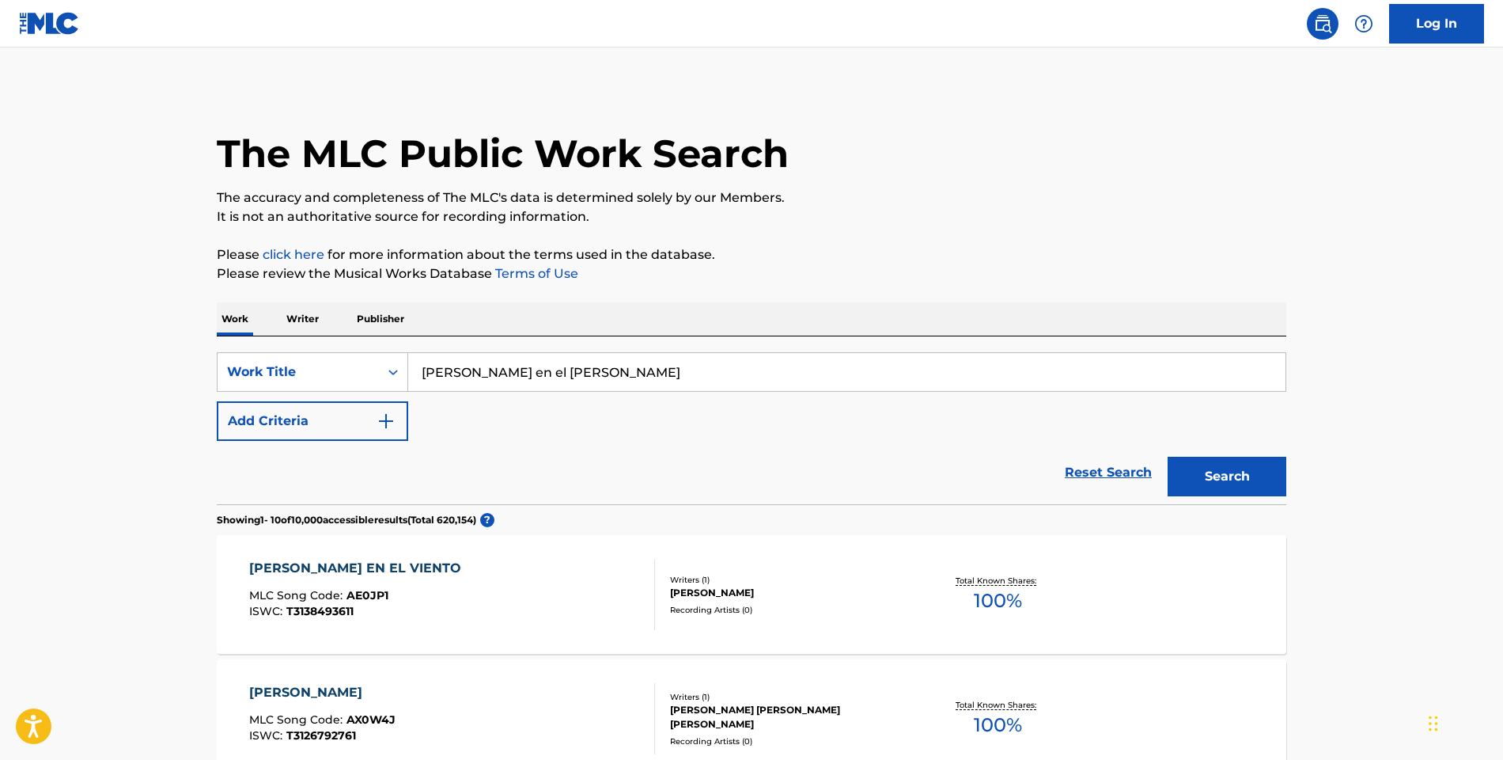
click at [343, 411] on button "Add Criteria" at bounding box center [312, 421] width 191 height 40
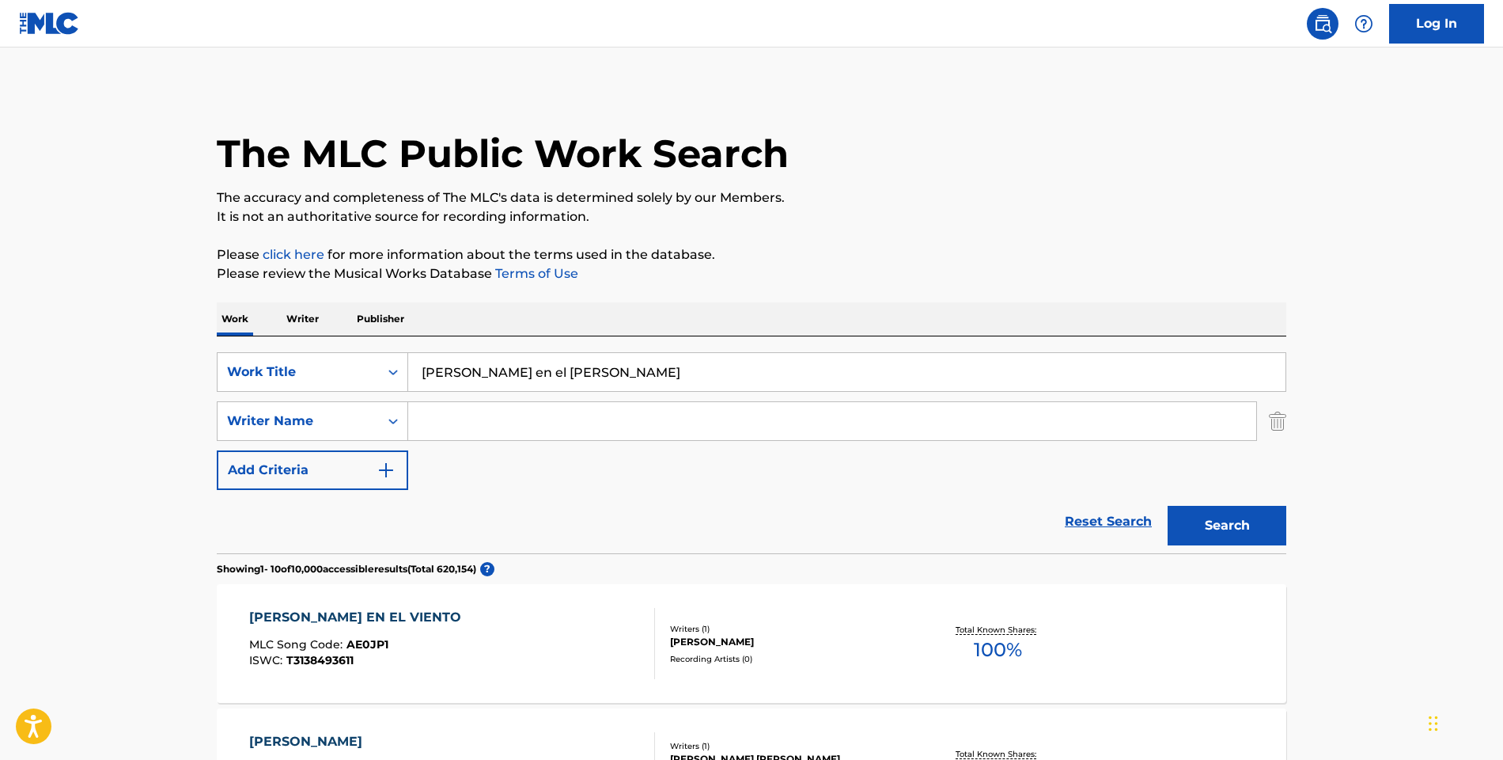
click at [465, 426] on input "Search Form" at bounding box center [832, 421] width 848 height 38
type input "dru"
click at [1227, 525] on button "Search" at bounding box center [1227, 526] width 119 height 40
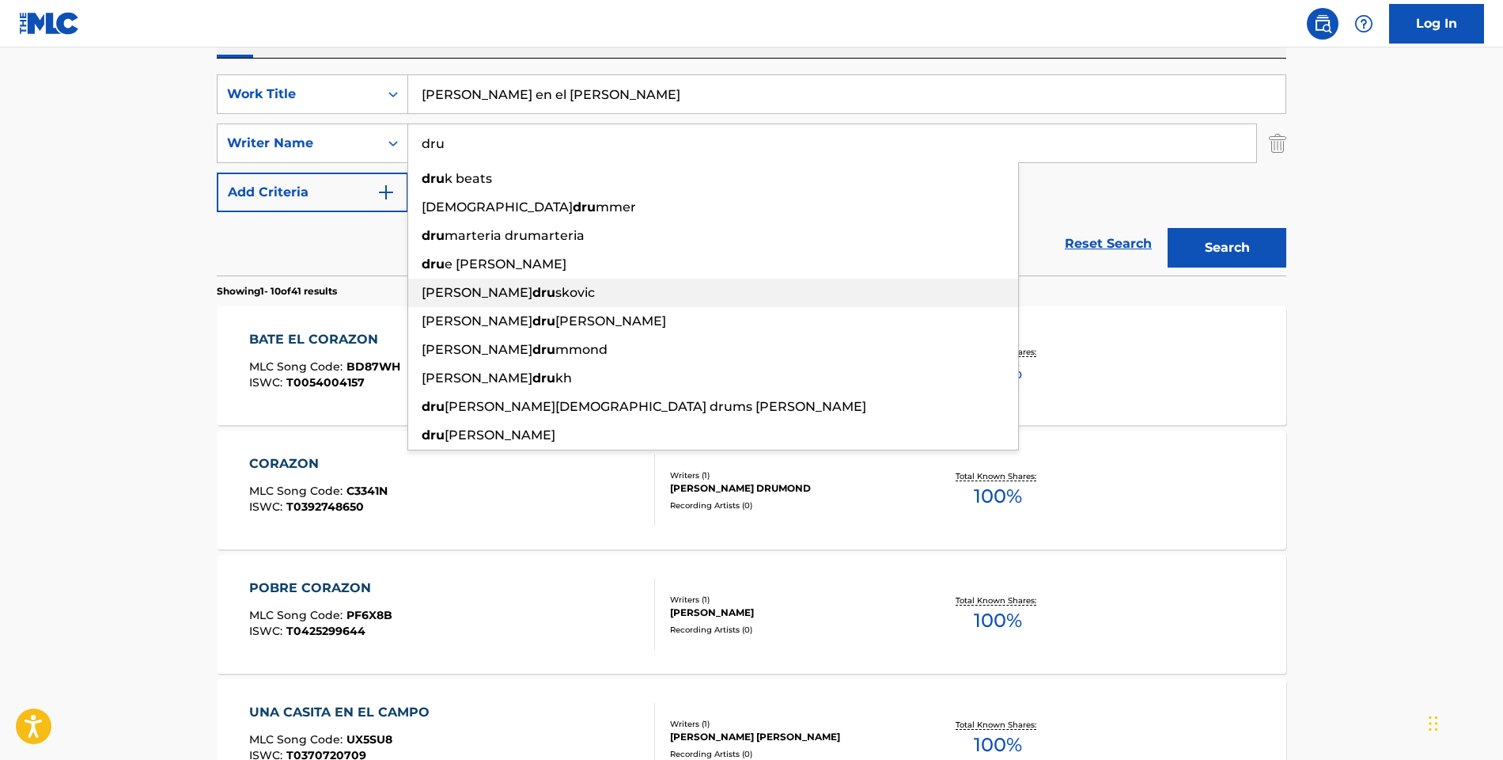
scroll to position [292, 0]
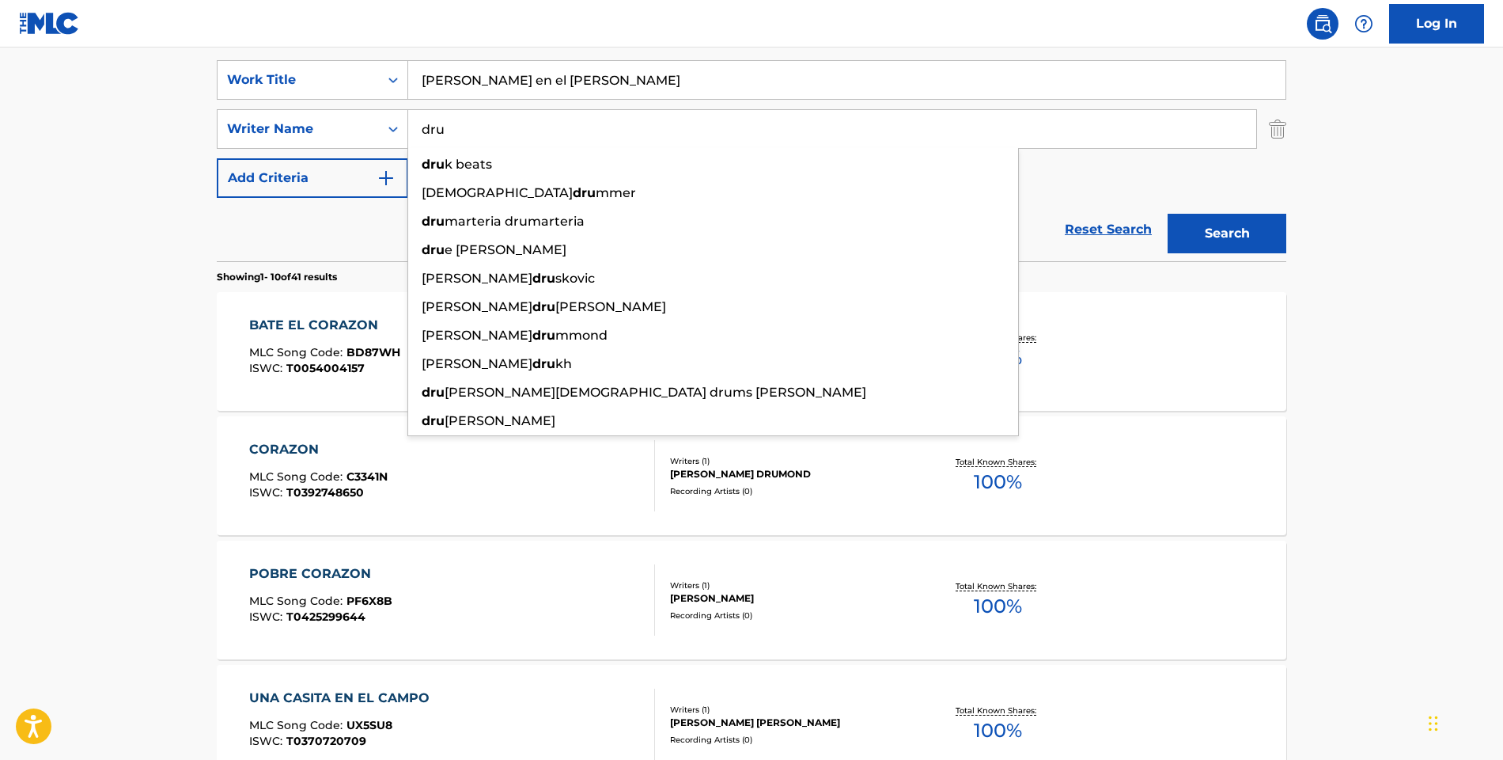
click at [1207, 313] on div "BATE EL CORAZON MLC Song Code : BD87WH ISWC : T0054004157 Writers ( 1 ) [PERSON…" at bounding box center [752, 351] width 1070 height 119
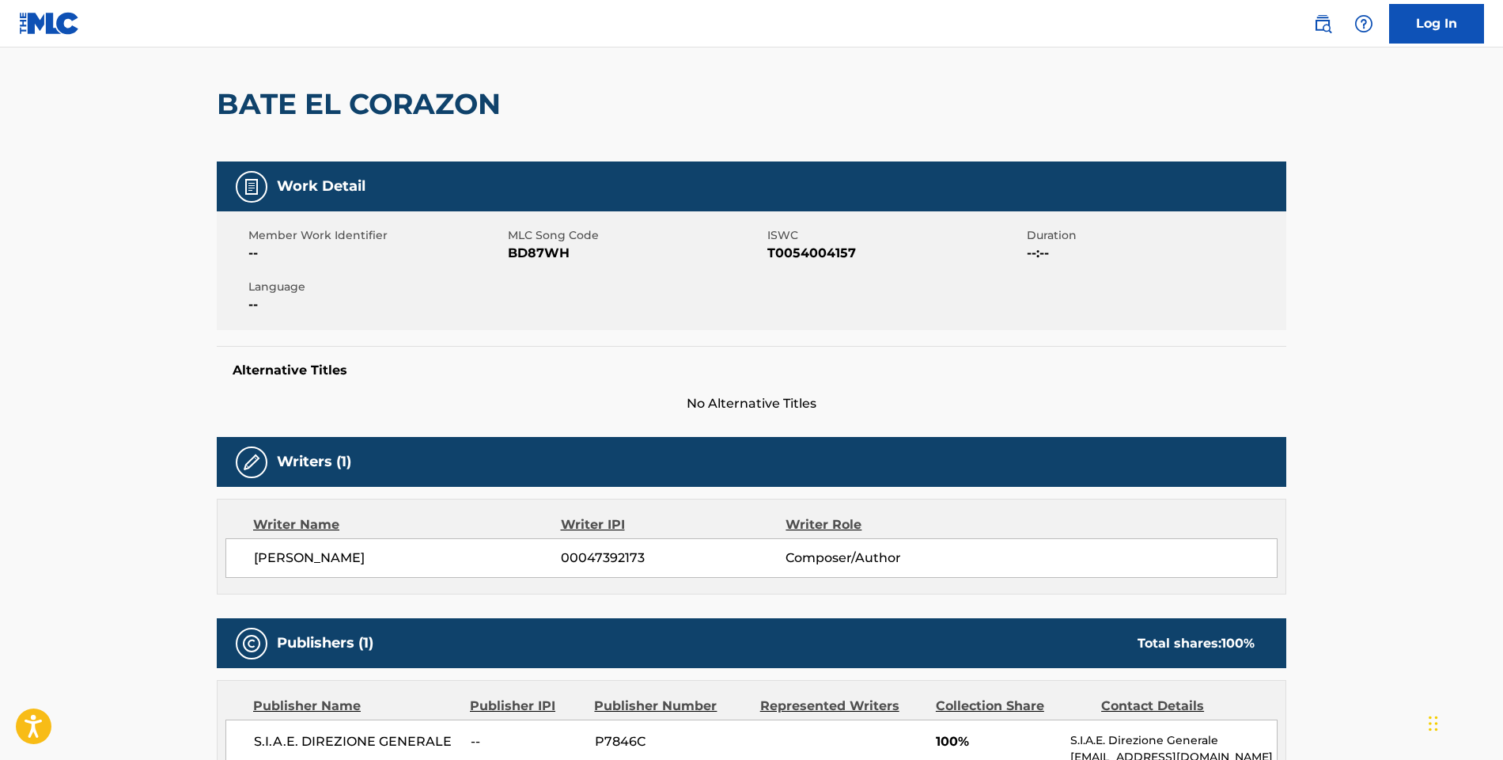
scroll to position [157, 0]
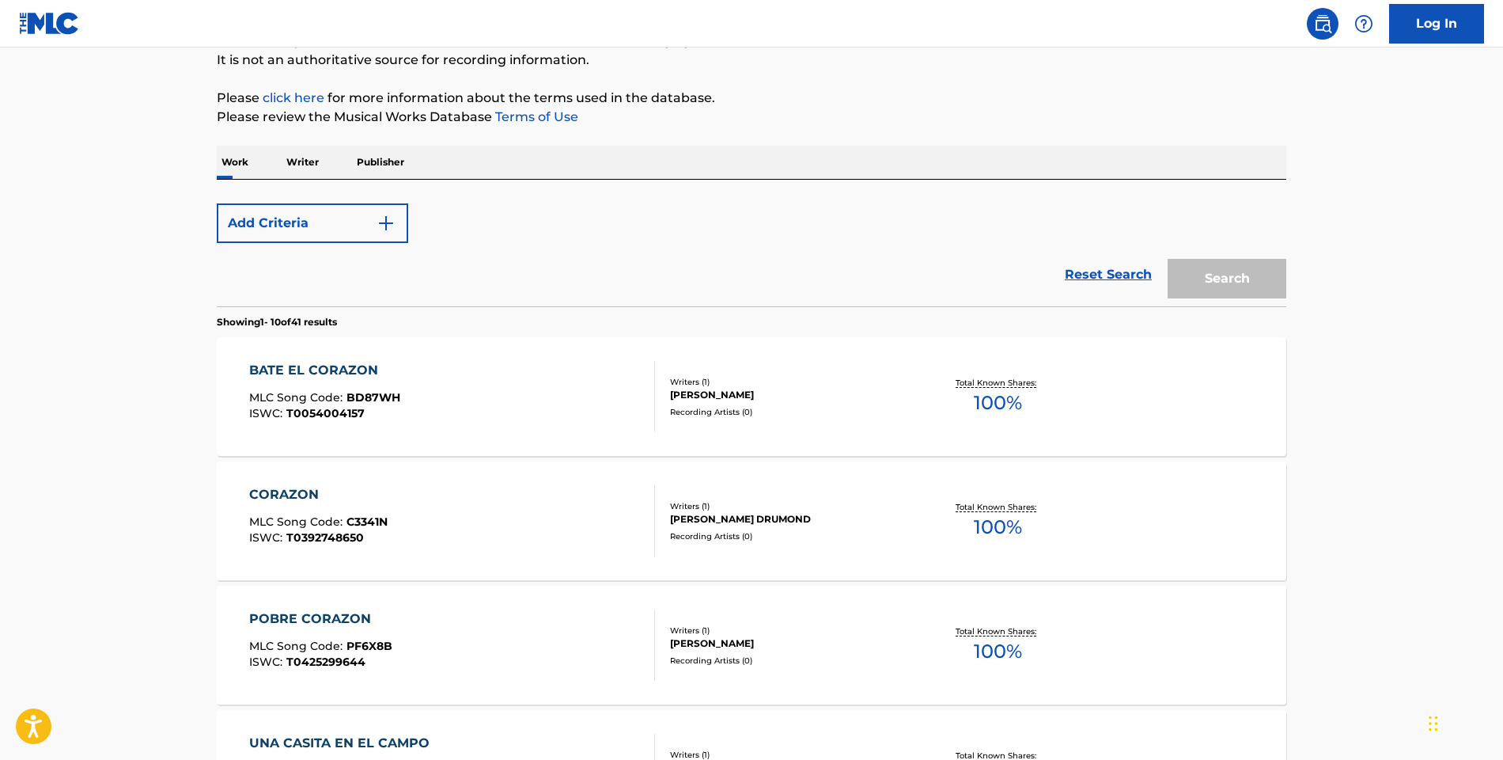
scroll to position [292, 0]
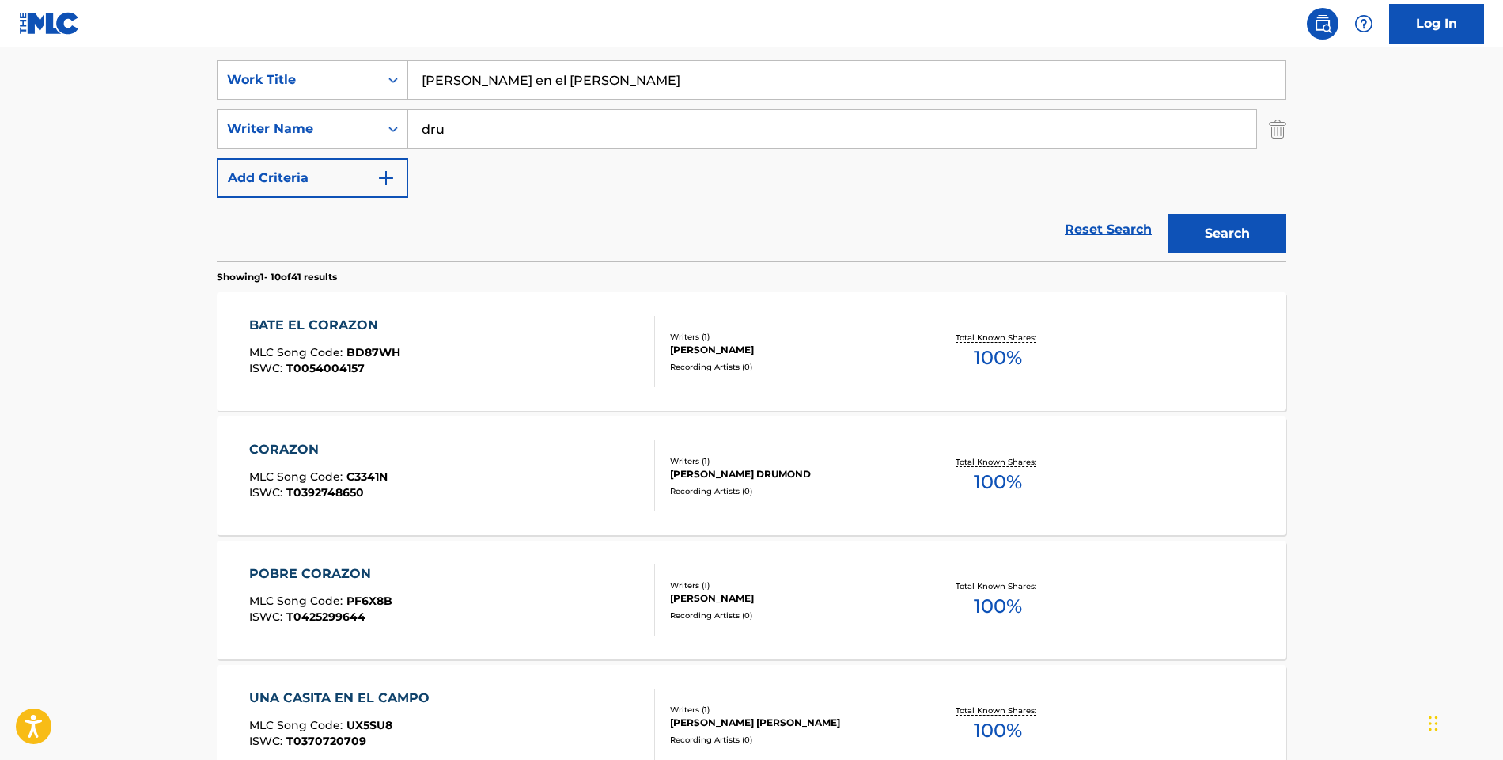
click at [1233, 244] on button "Search" at bounding box center [1227, 234] width 119 height 40
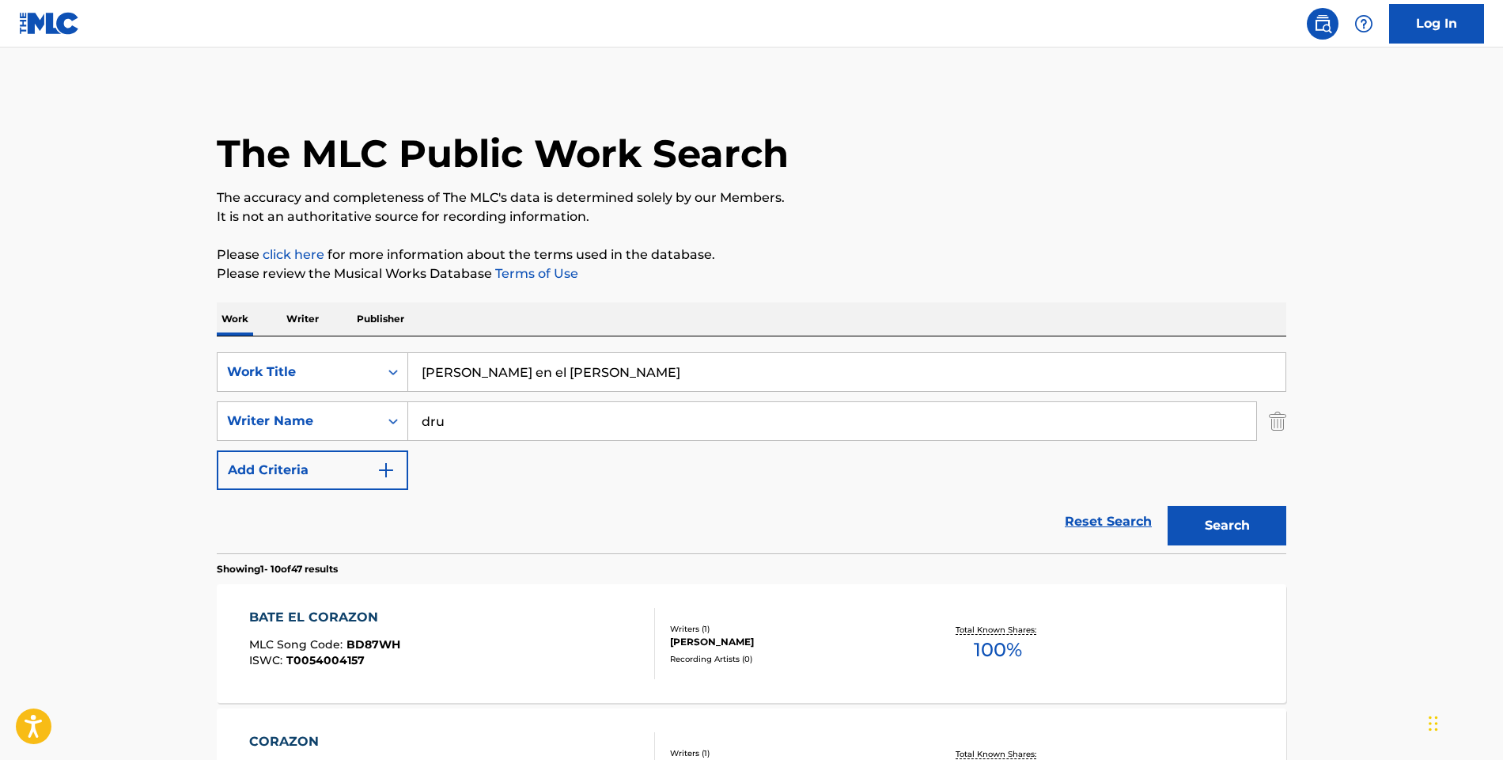
scroll to position [0, 0]
click at [462, 424] on input "dru" at bounding box center [832, 421] width 848 height 38
click at [463, 422] on input "dru" at bounding box center [832, 421] width 848 height 38
type input "[PERSON_NAME]"
click at [1227, 525] on button "Search" at bounding box center [1227, 526] width 119 height 40
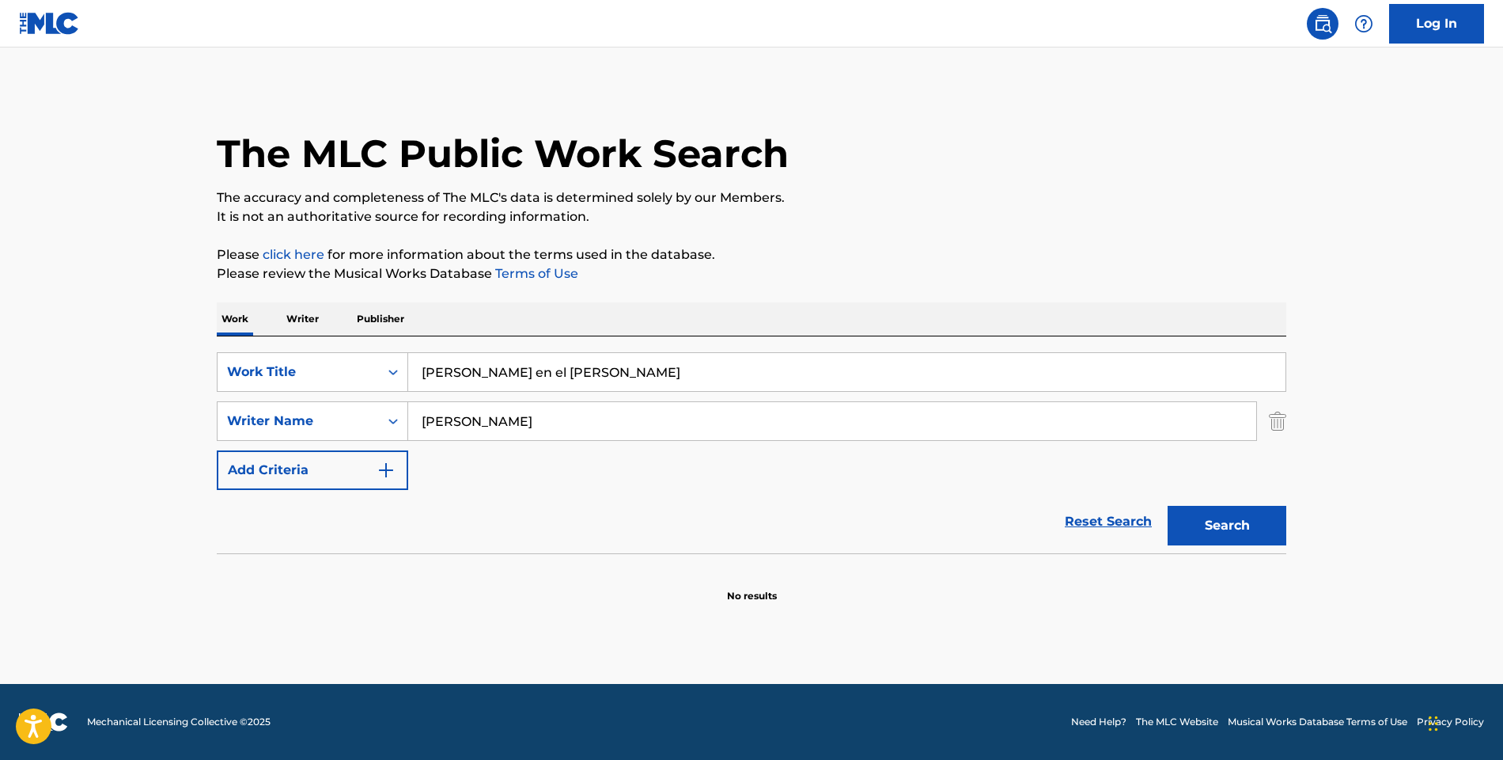
click at [444, 368] on input "[PERSON_NAME] en el [PERSON_NAME]" at bounding box center [846, 372] width 877 height 38
click at [494, 422] on input "[PERSON_NAME]" at bounding box center [832, 421] width 848 height 38
click at [1287, 424] on div "The MLC Public Work Search The accuracy and completeness of The MLC's data is d…" at bounding box center [752, 345] width 1108 height 516
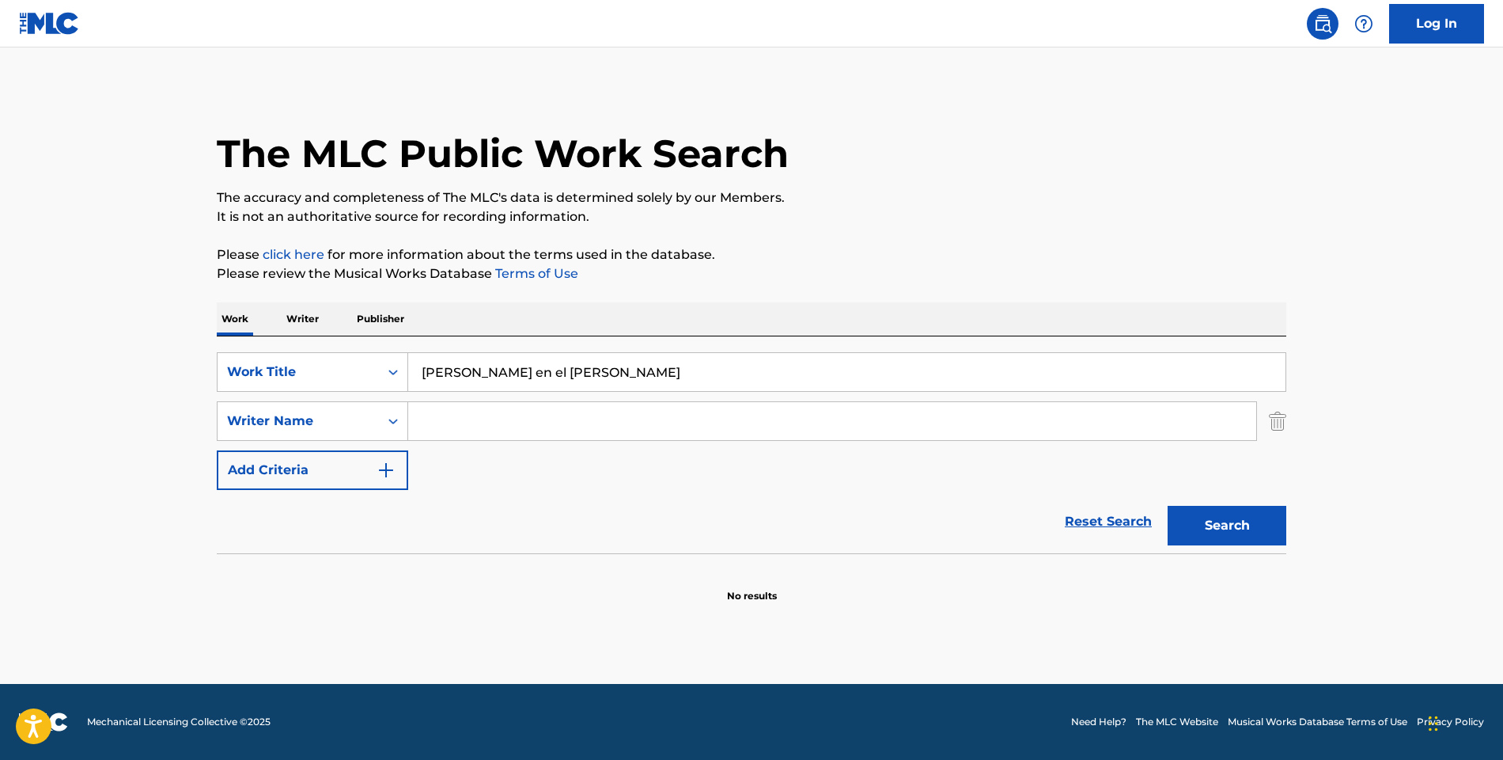
click at [1284, 423] on img "Search Form" at bounding box center [1277, 421] width 17 height 40
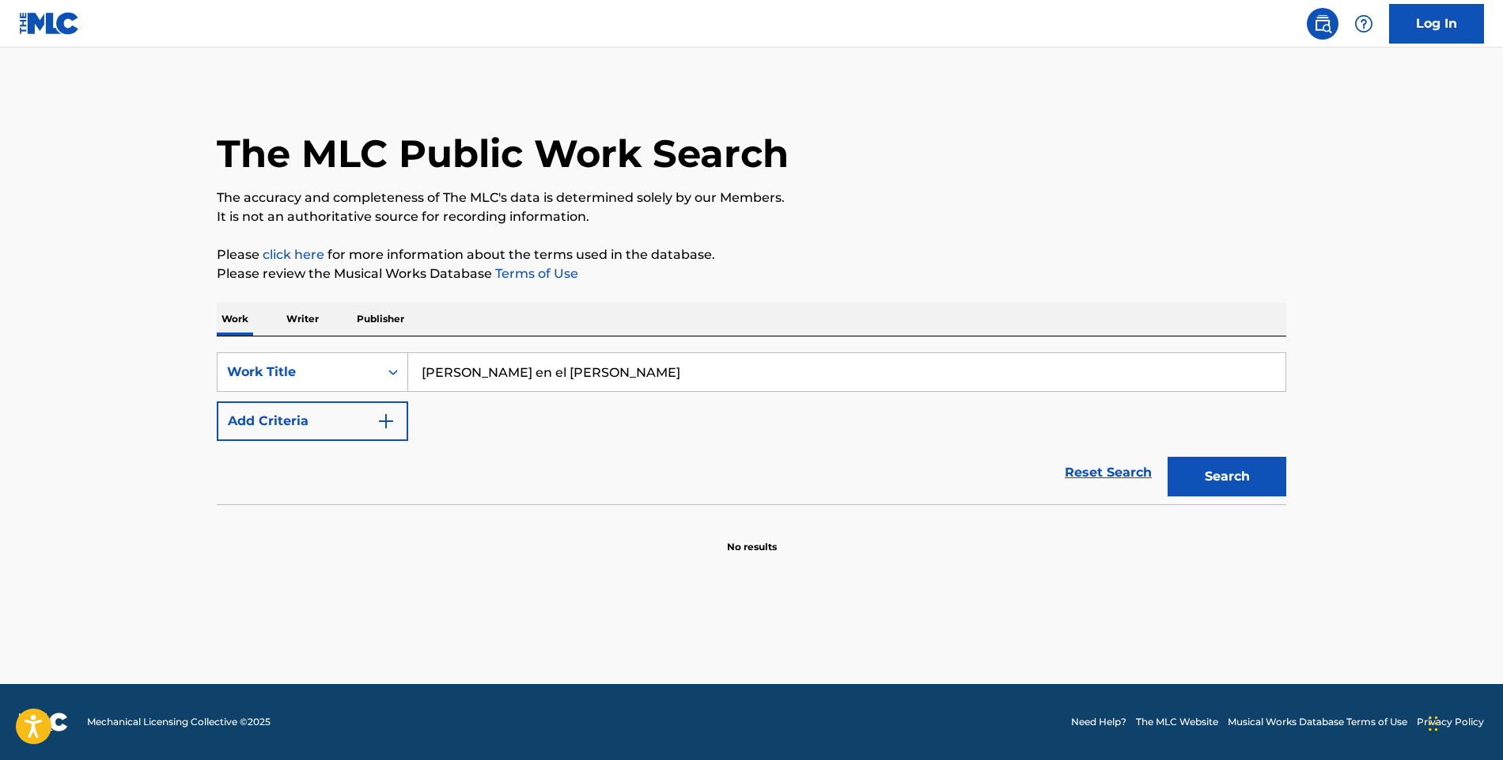
click at [510, 367] on input "[PERSON_NAME] en el [PERSON_NAME]" at bounding box center [846, 372] width 877 height 38
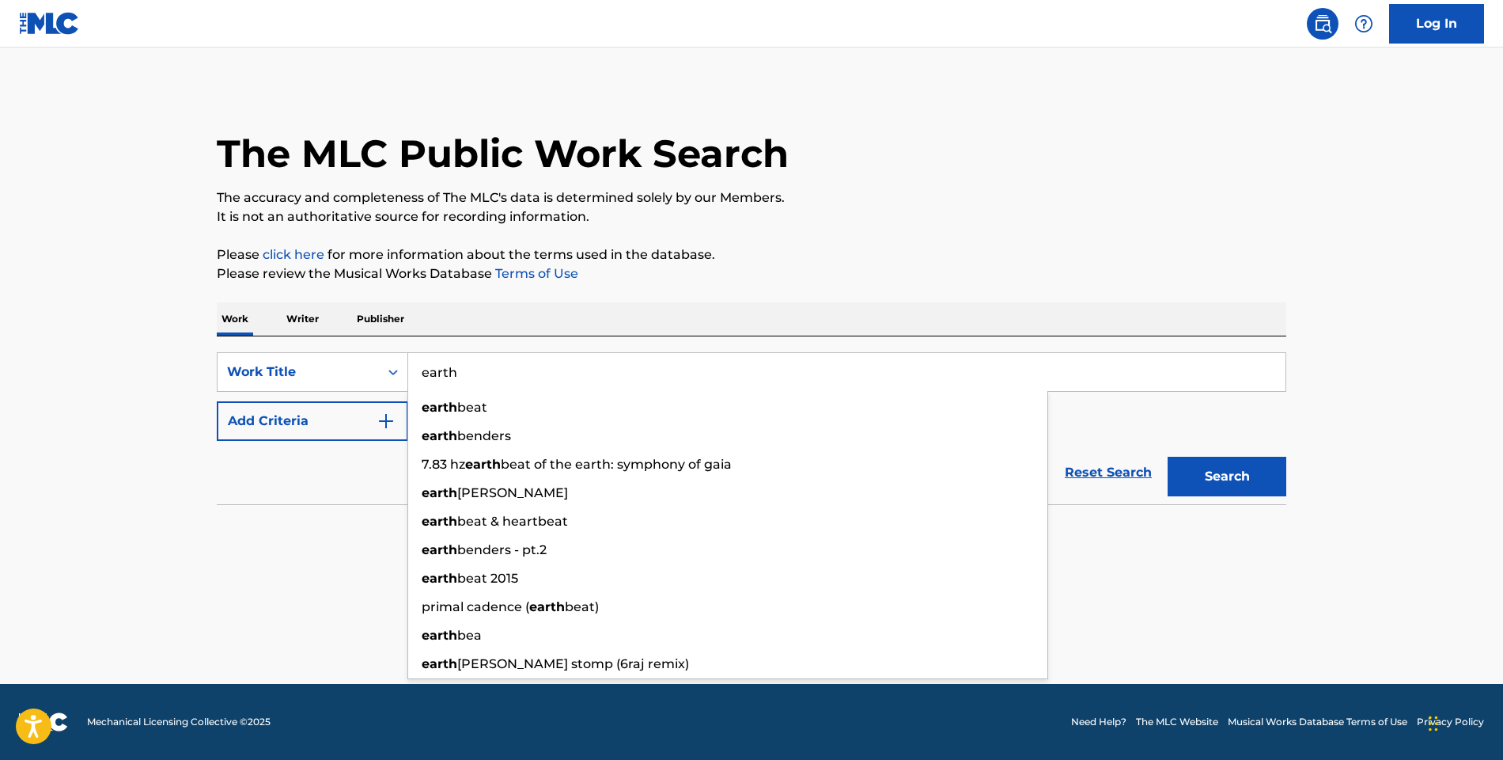
drag, startPoint x: 510, startPoint y: 367, endPoint x: 512, endPoint y: 399, distance: 31.7
click at [512, 399] on div "earth beat" at bounding box center [727, 407] width 639 height 28
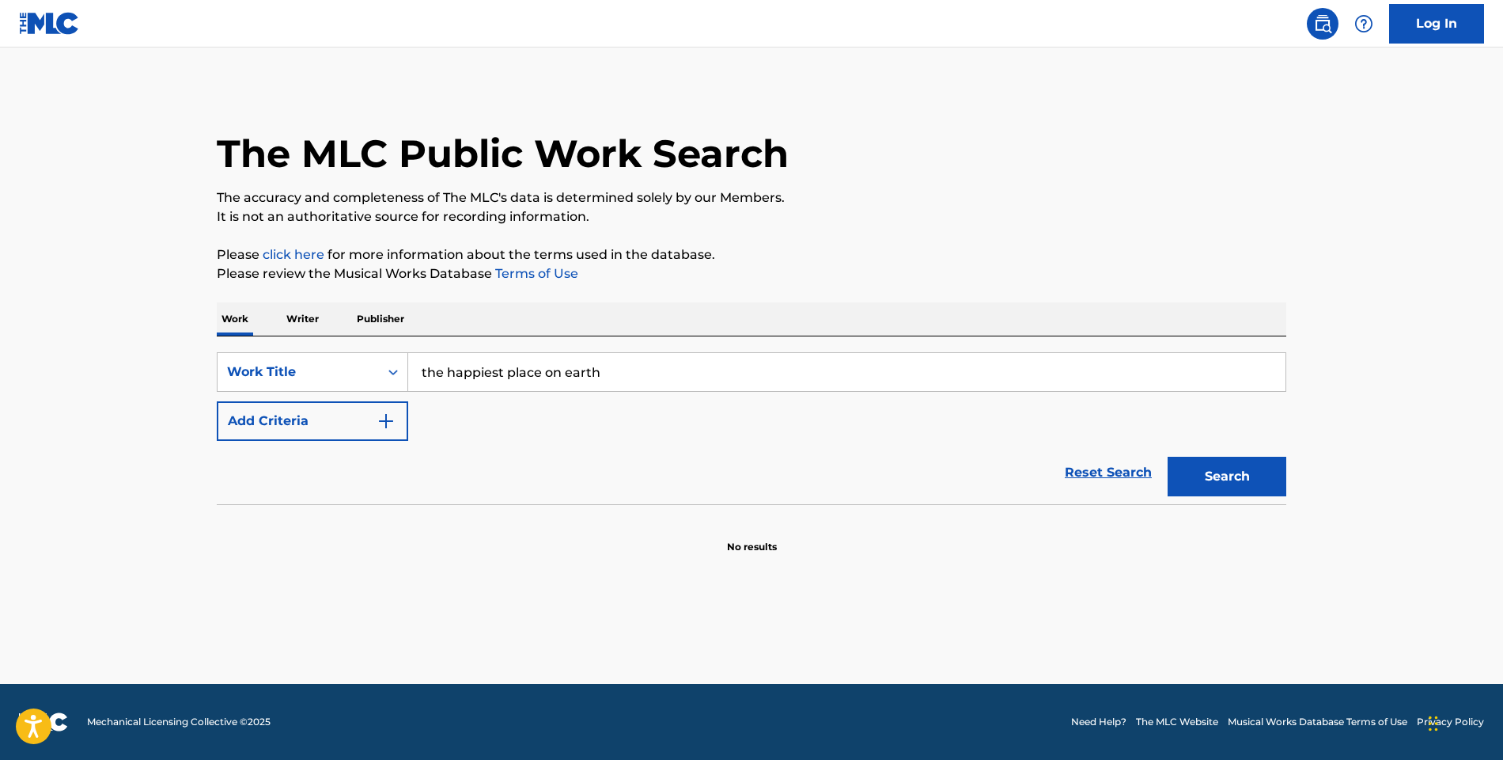
click at [496, 369] on input "the happiest place on earth" at bounding box center [846, 372] width 877 height 38
click at [497, 369] on input "the happiest place on earth" at bounding box center [846, 372] width 877 height 38
click at [498, 369] on input "the happiest place on earth" at bounding box center [846, 372] width 877 height 38
click at [498, 369] on input "the happieseart place on earth" at bounding box center [846, 372] width 877 height 38
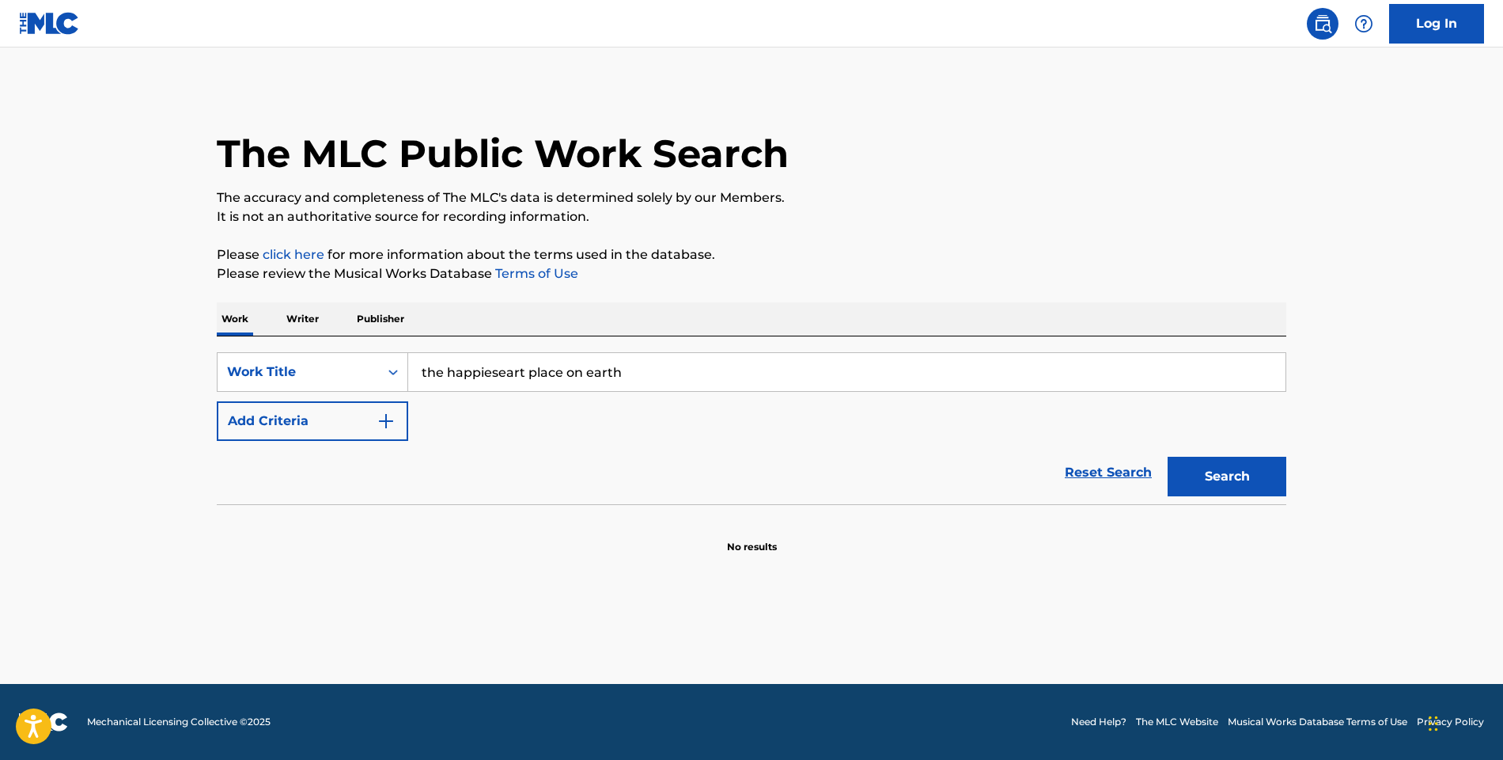
click at [498, 369] on input "the happieseart place on earth" at bounding box center [846, 372] width 877 height 38
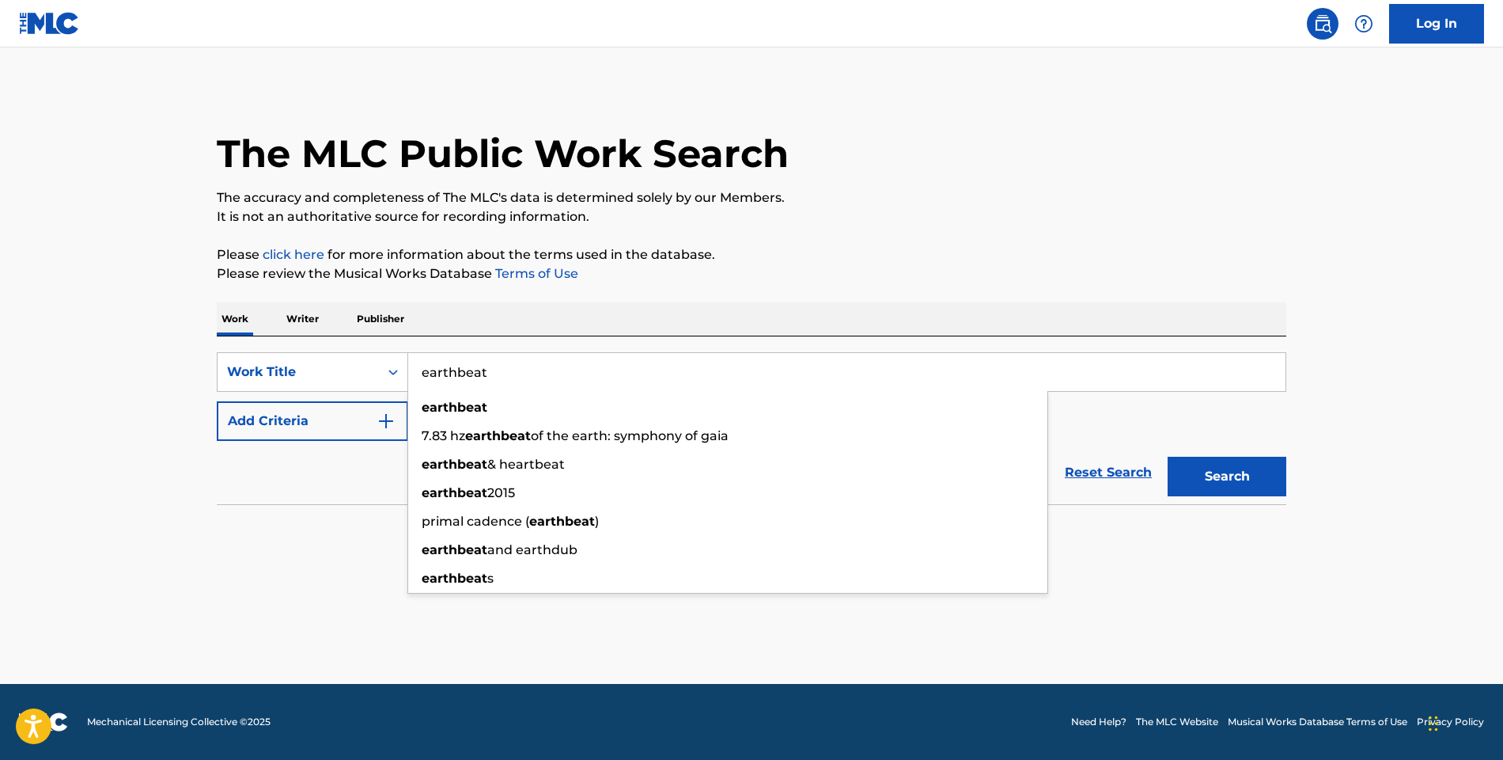
type input "earthbeat"
click at [1227, 476] on button "Search" at bounding box center [1227, 477] width 119 height 40
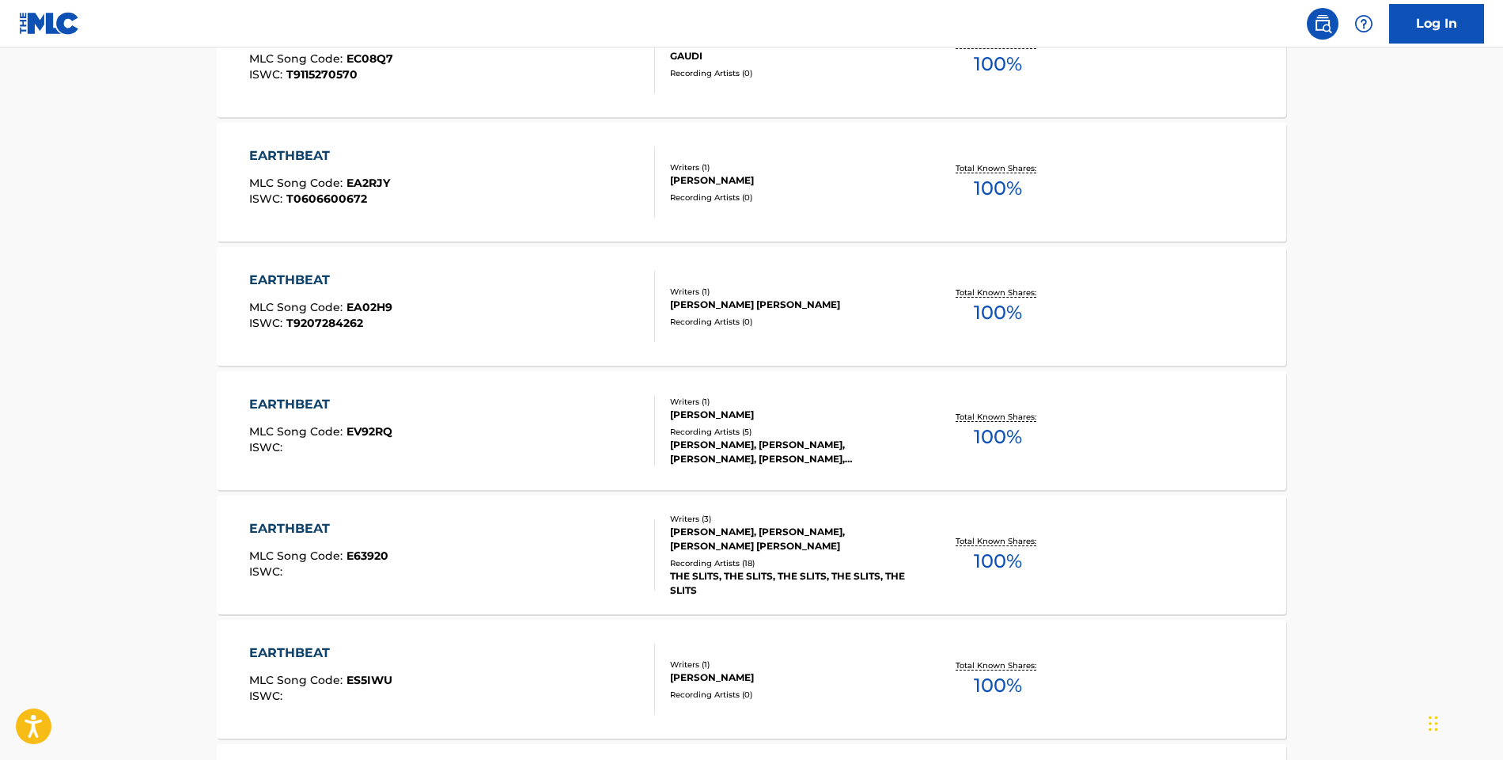
scroll to position [887, 0]
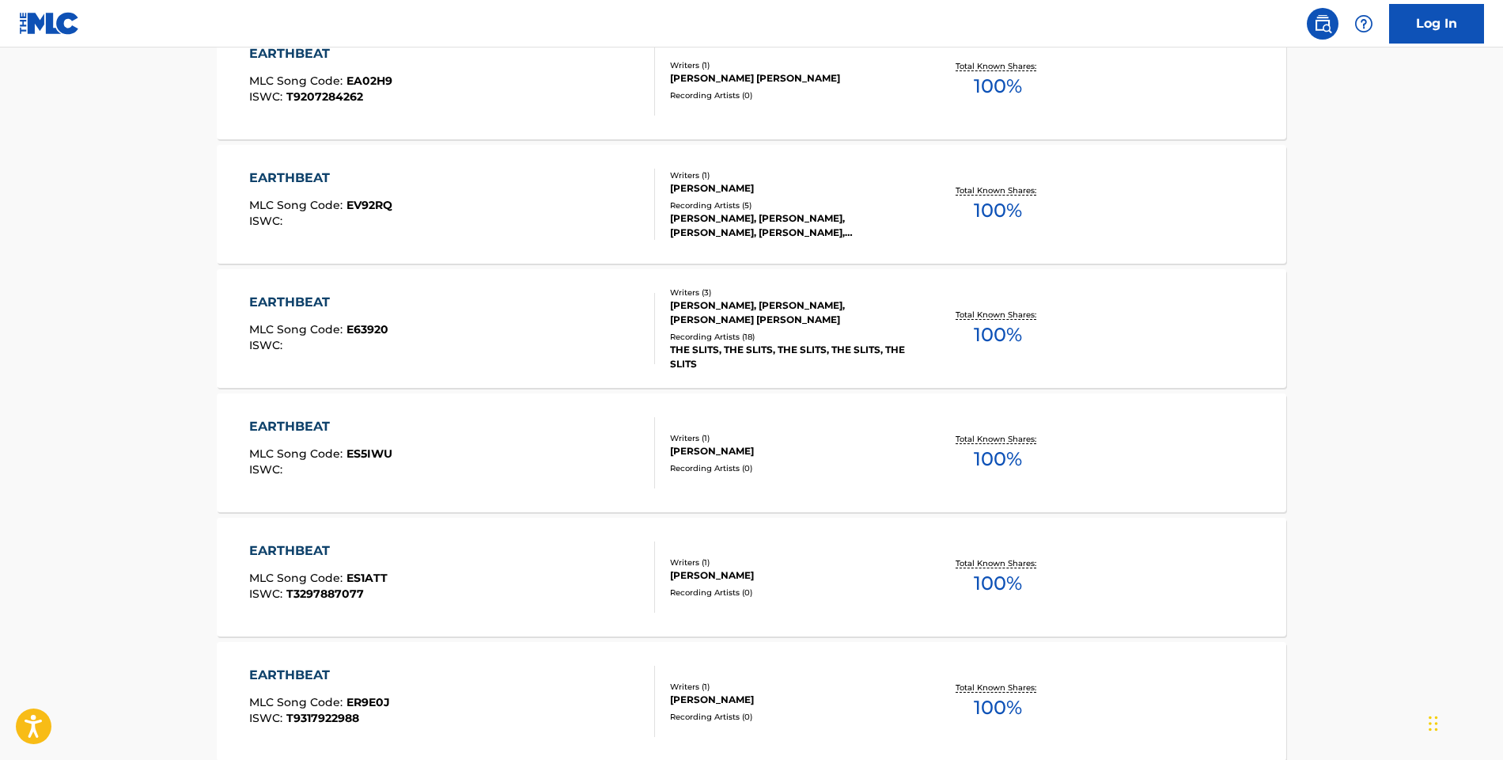
click at [313, 297] on div "EARTHBEAT" at bounding box center [318, 302] width 139 height 19
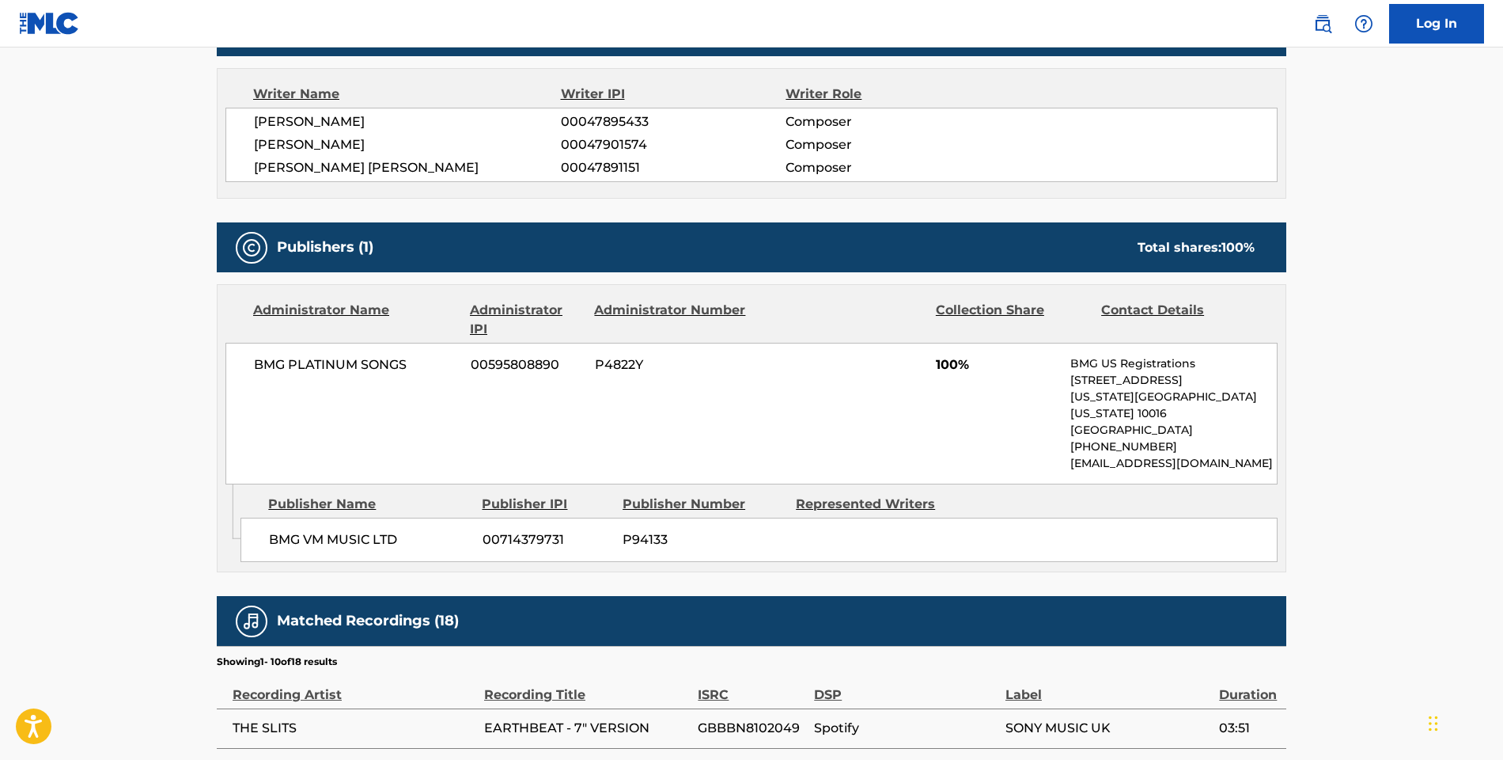
scroll to position [550, 0]
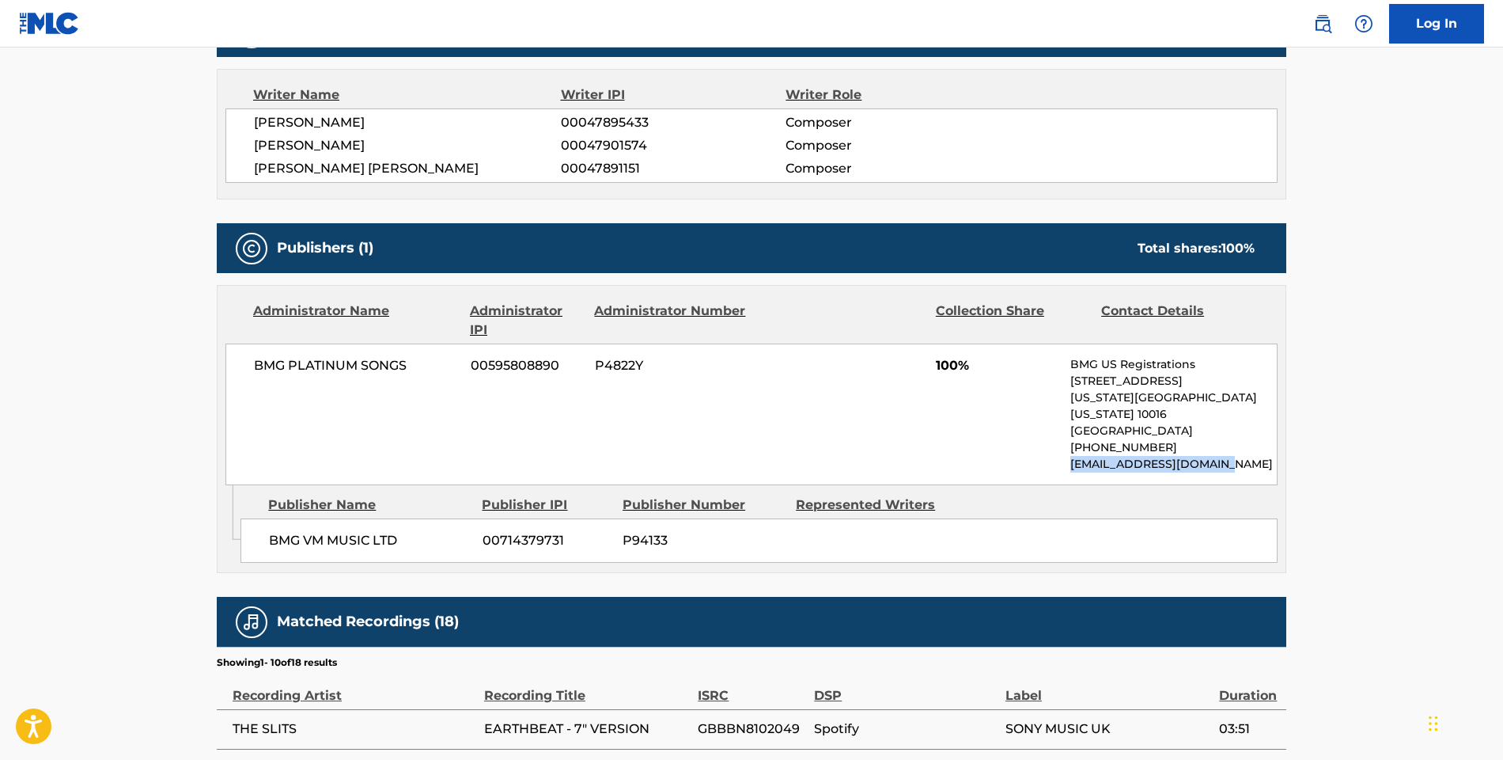
drag, startPoint x: 1070, startPoint y: 448, endPoint x: 1222, endPoint y: 448, distance: 152.7
click at [1222, 456] on p "[EMAIL_ADDRESS][DOMAIN_NAME]" at bounding box center [1173, 464] width 206 height 17
copy p "[EMAIL_ADDRESS][DOMAIN_NAME]"
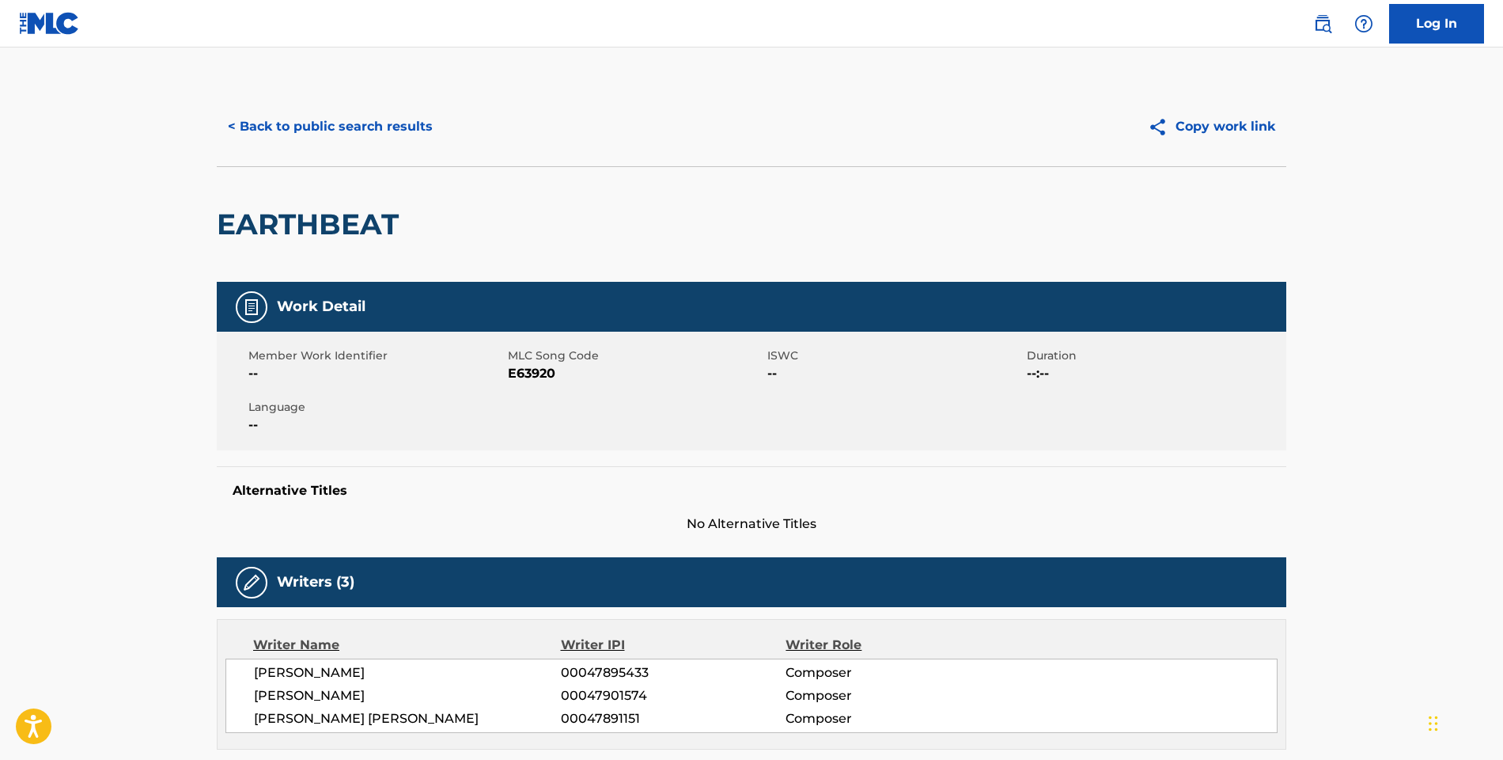
scroll to position [0, 0]
click at [314, 126] on button "< Back to public search results" at bounding box center [330, 127] width 227 height 40
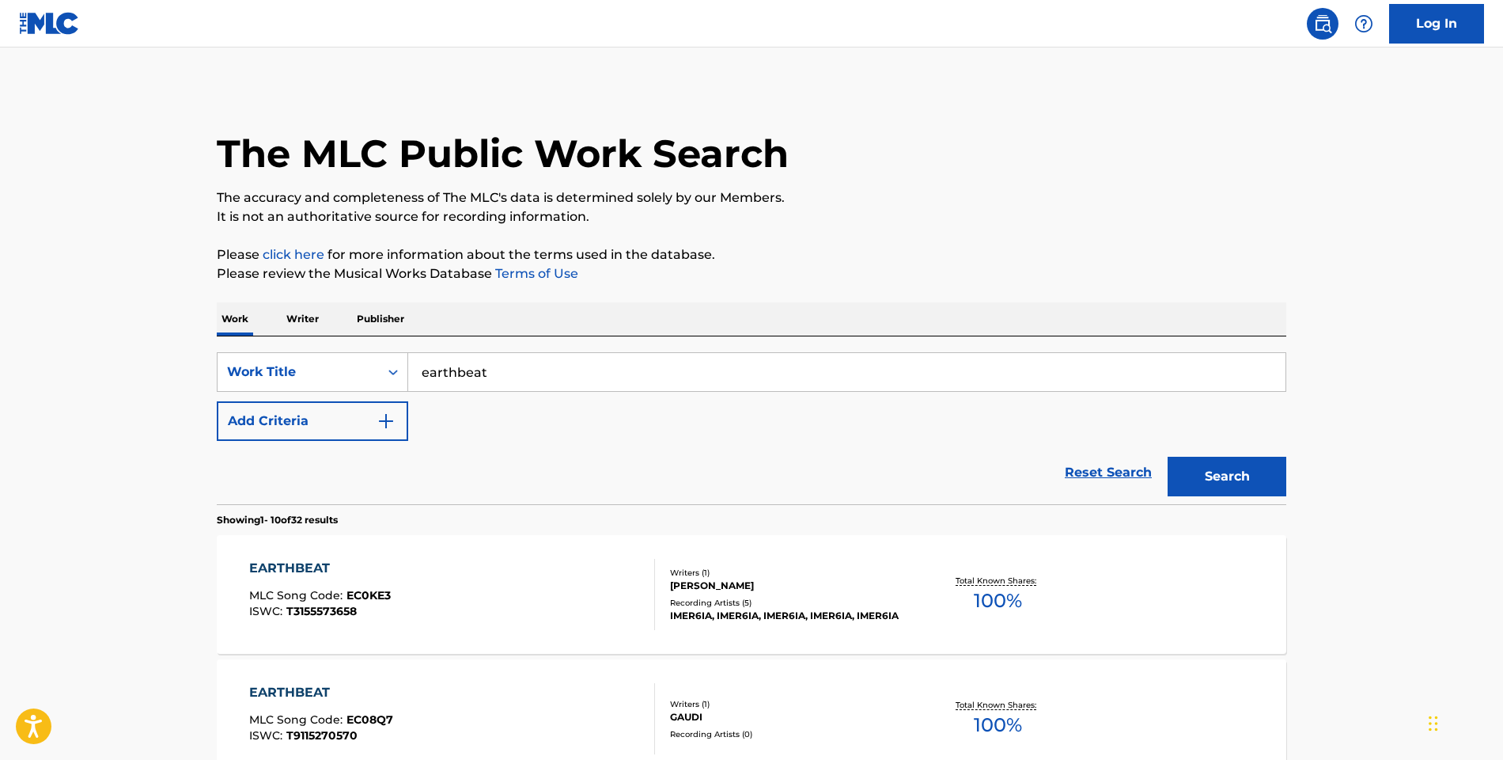
click at [455, 366] on input "earthbeat" at bounding box center [846, 372] width 877 height 38
click at [456, 366] on input "earthbeat" at bounding box center [846, 372] width 877 height 38
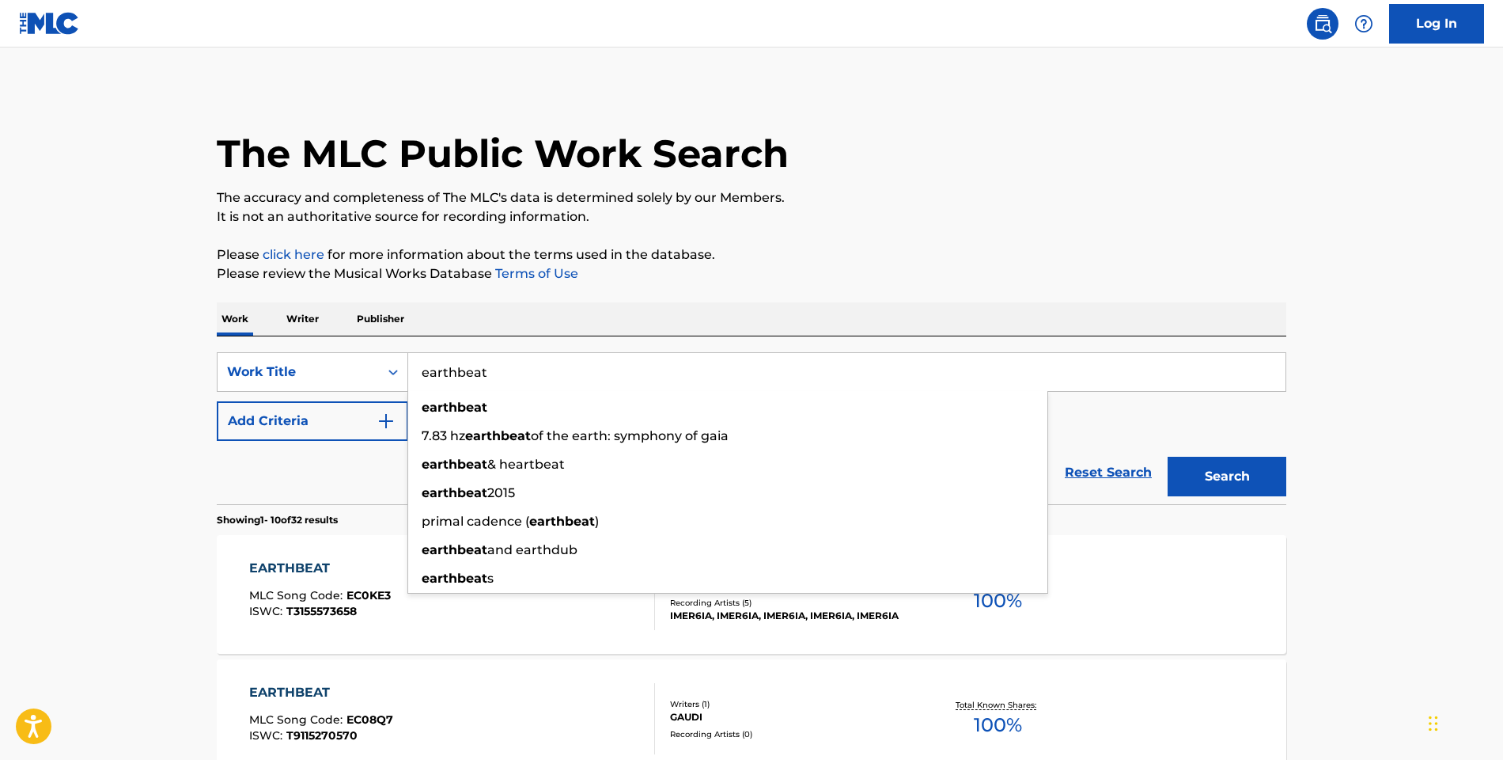
click at [456, 366] on input "earthbeat" at bounding box center [846, 372] width 877 height 38
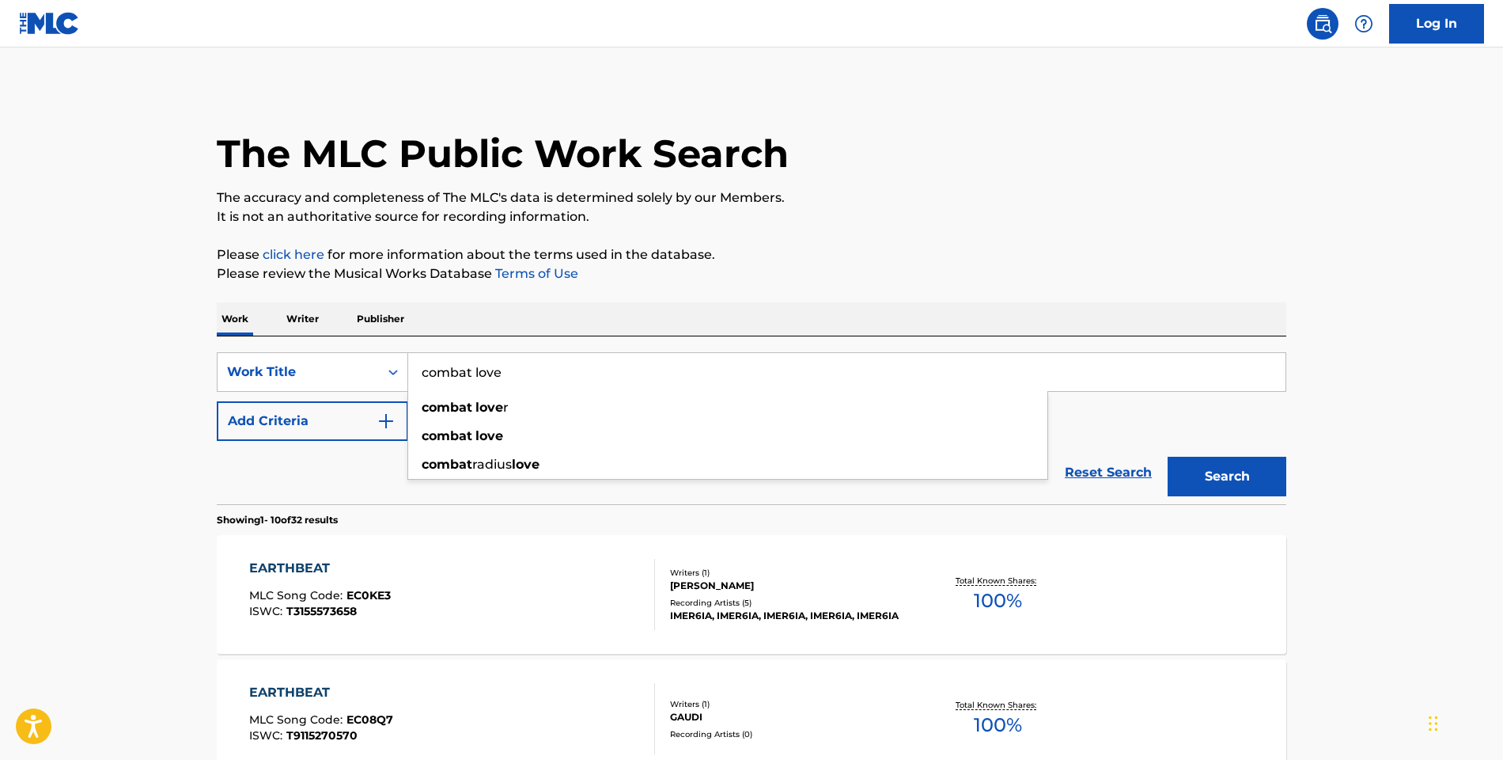
type input "combat love"
click at [391, 422] on img "Search Form" at bounding box center [386, 420] width 19 height 19
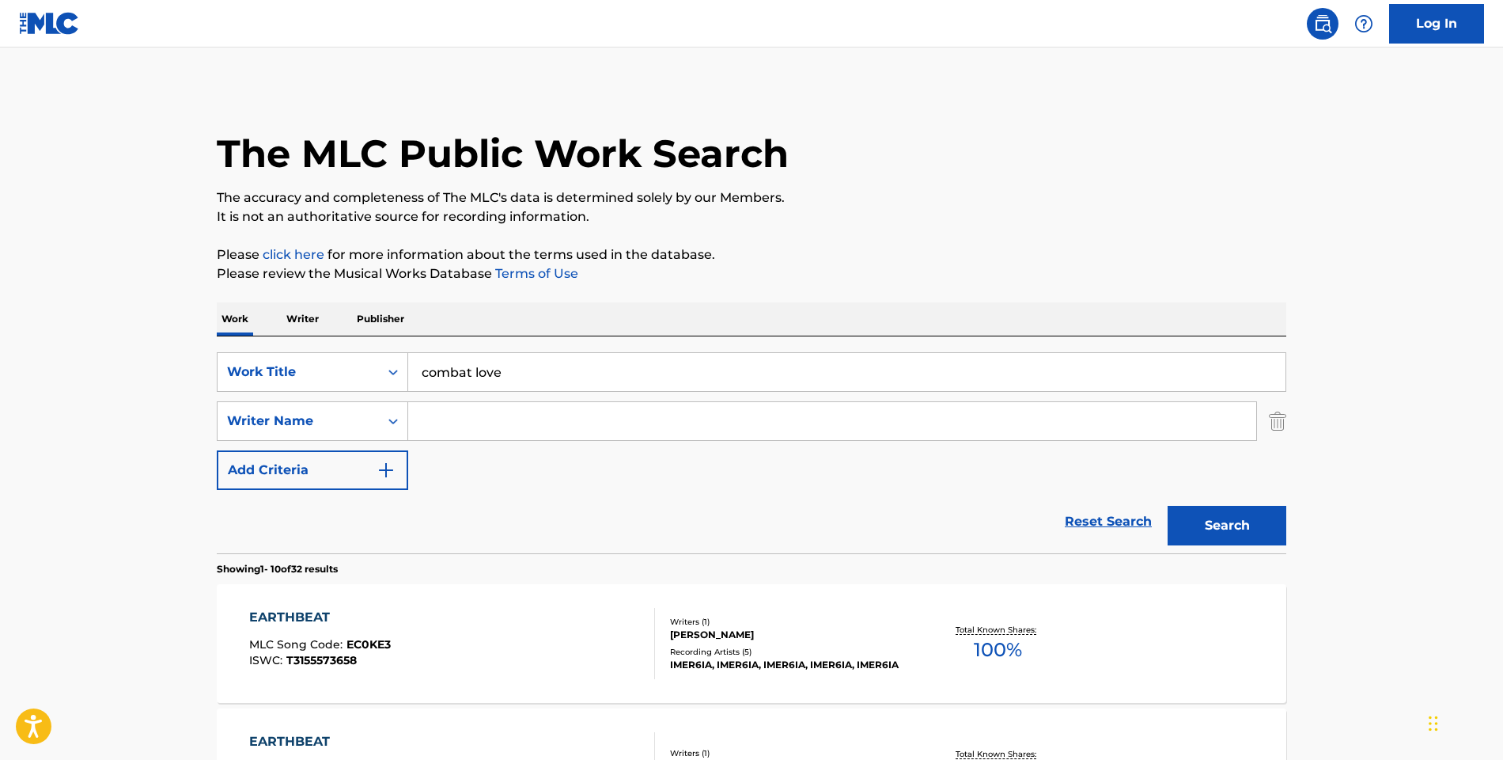
click at [482, 422] on input "Search Form" at bounding box center [832, 421] width 848 height 38
click at [532, 490] on strong "wyndorf" at bounding box center [559, 484] width 55 height 15
type input "[PERSON_NAME]"
click at [1185, 501] on div "Search" at bounding box center [1223, 521] width 127 height 63
click at [1184, 510] on button "Search" at bounding box center [1227, 526] width 119 height 40
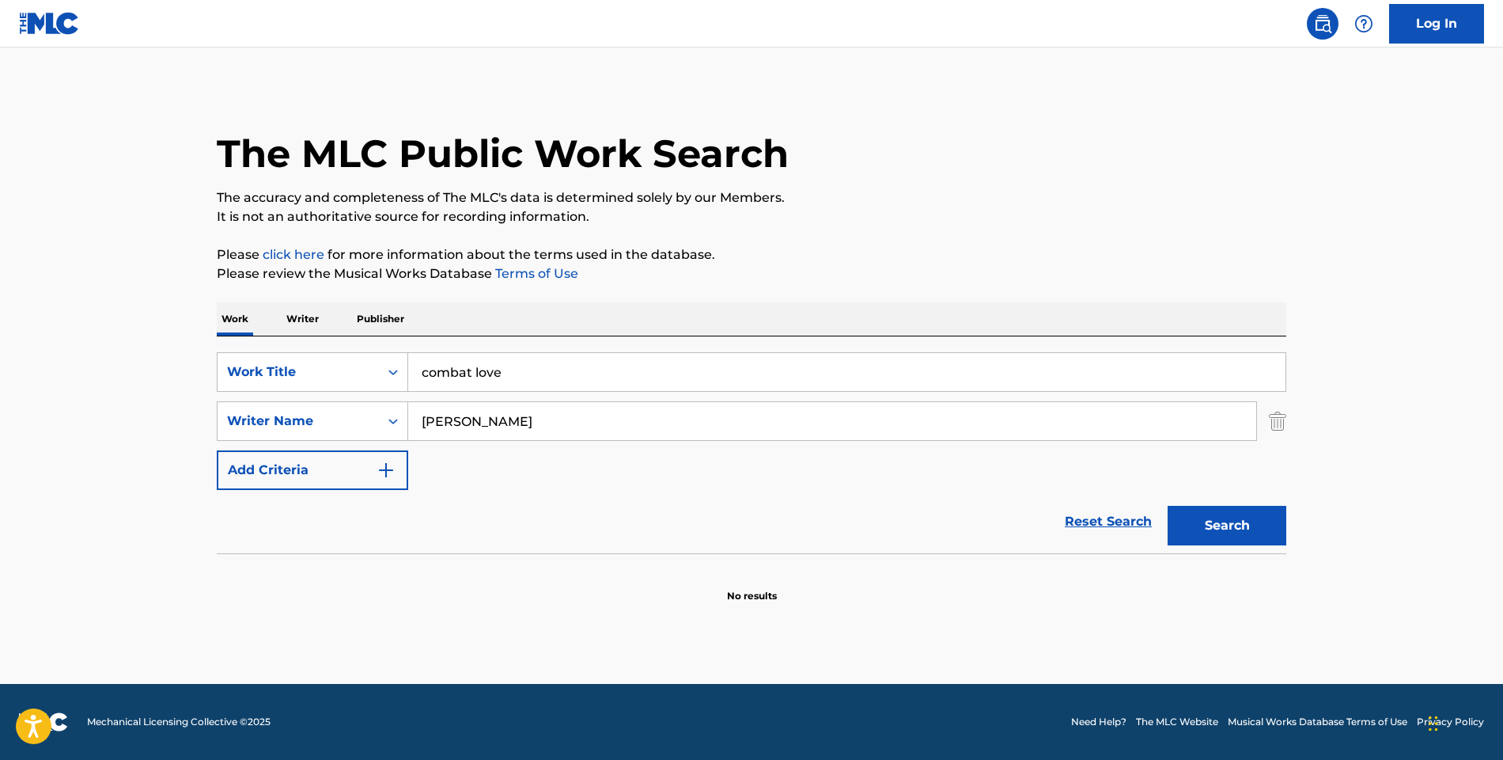
click at [476, 422] on input "[PERSON_NAME]" at bounding box center [832, 421] width 848 height 38
click at [1196, 510] on button "Search" at bounding box center [1227, 526] width 119 height 40
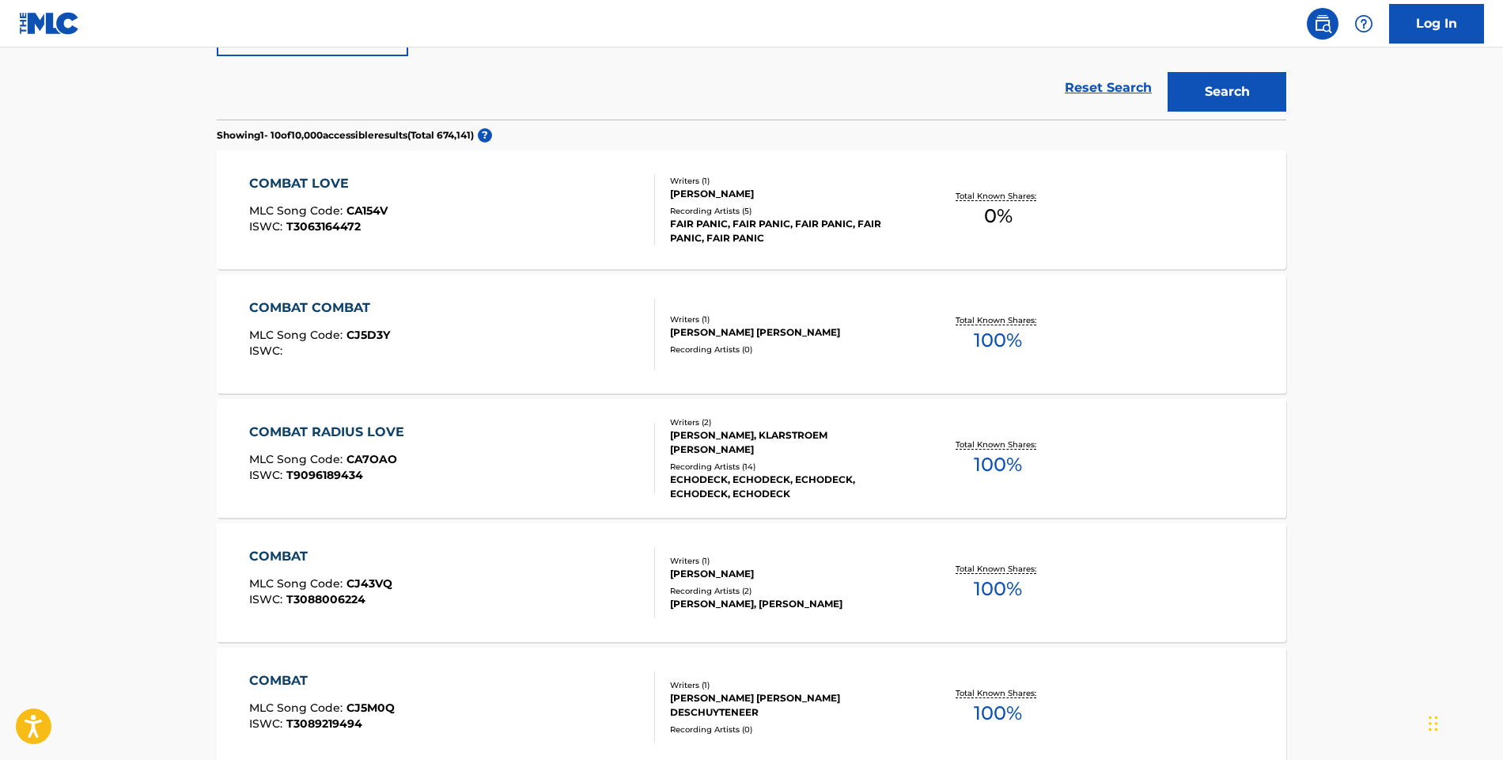
scroll to position [610, 0]
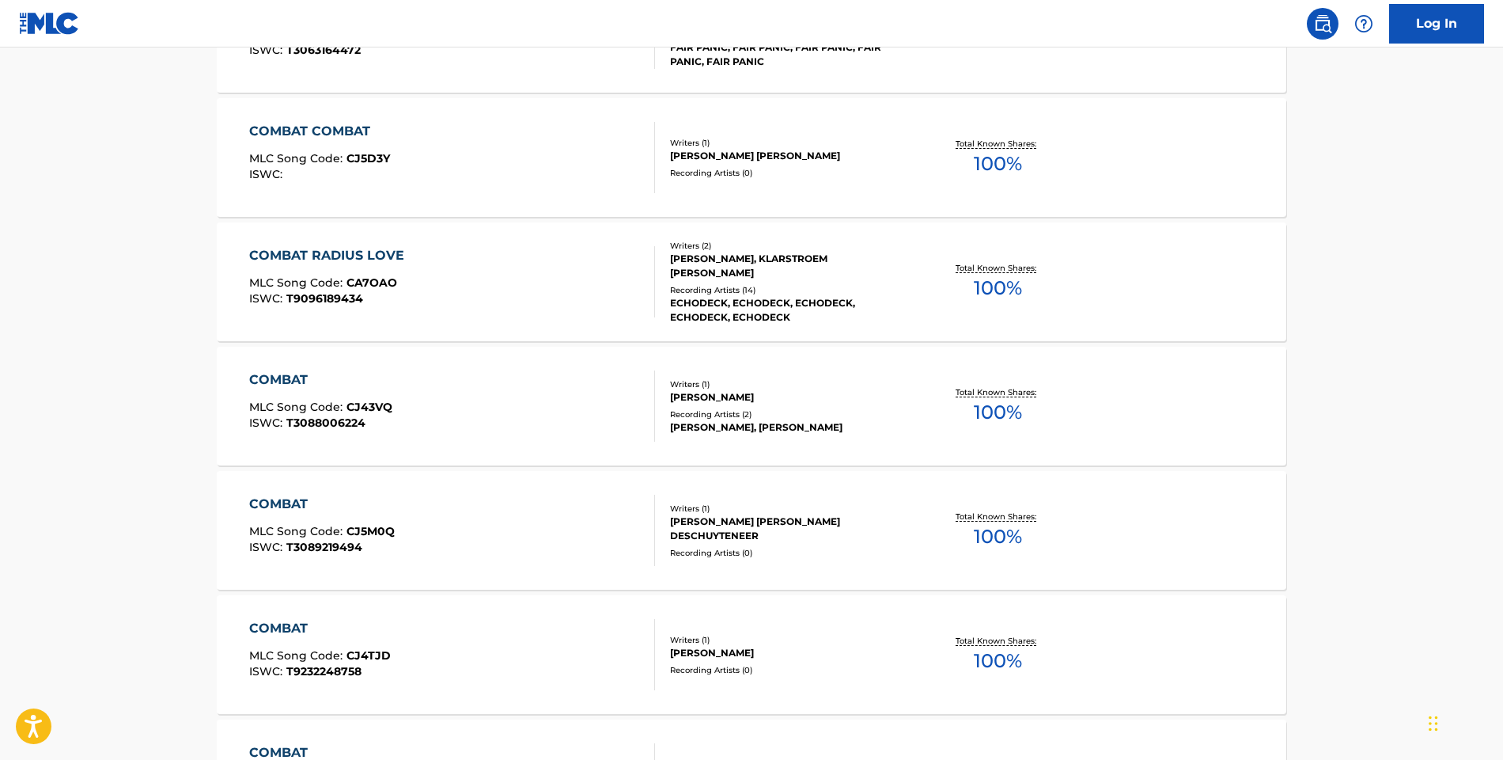
click at [339, 128] on div "COMBAT COMBAT" at bounding box center [319, 131] width 141 height 19
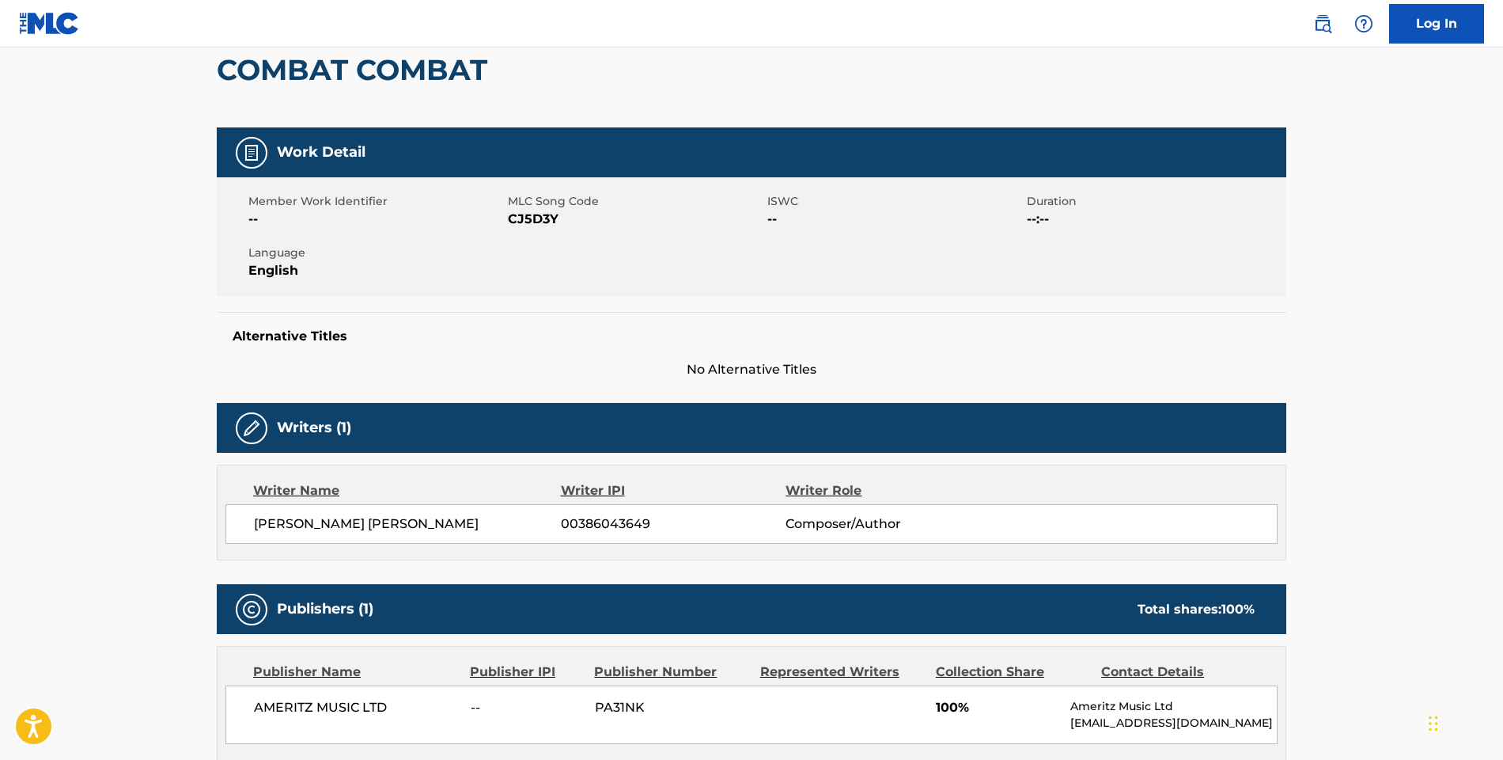
scroll to position [96, 0]
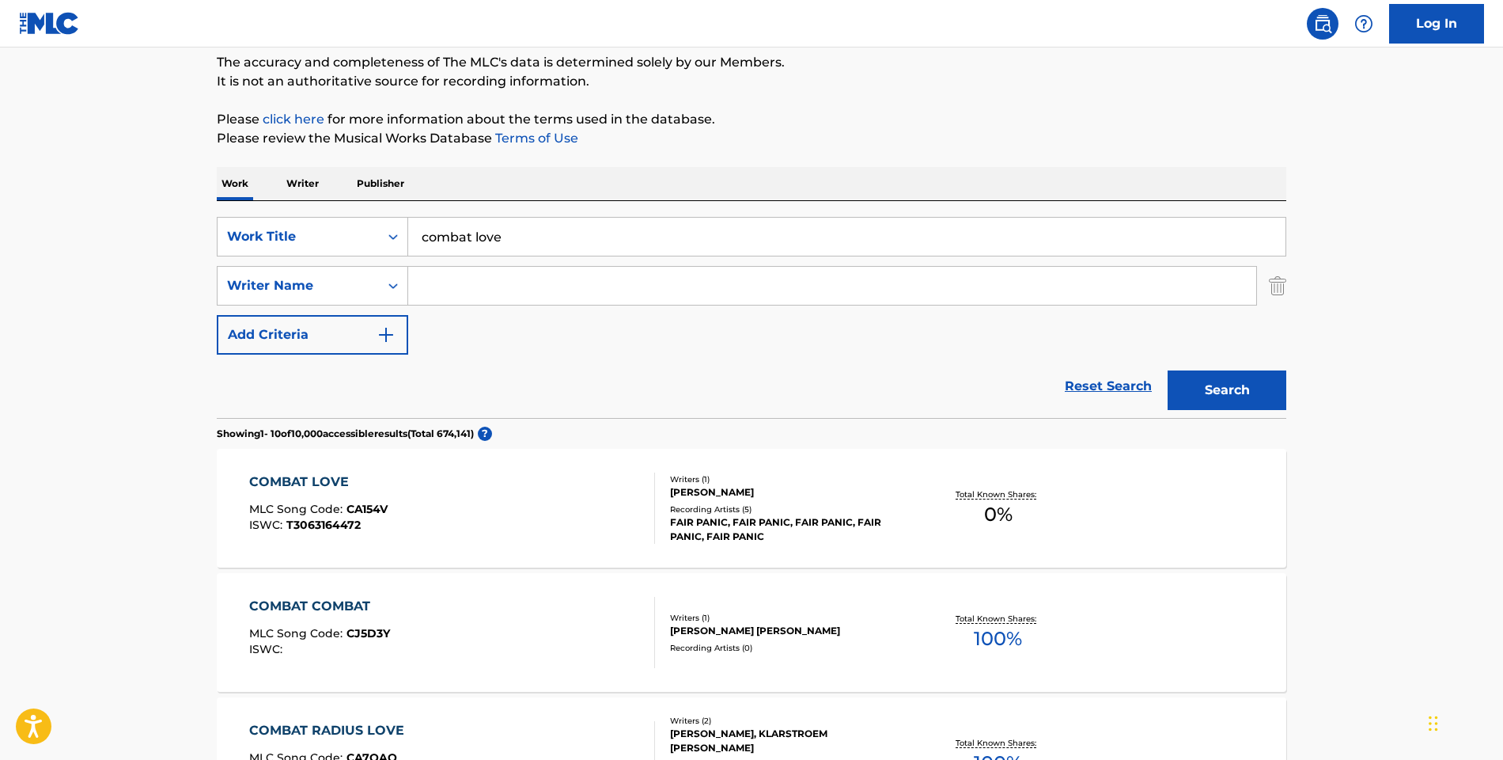
scroll to position [134, 0]
click at [513, 249] on input "combat love" at bounding box center [846, 238] width 877 height 38
type input "heliospan"
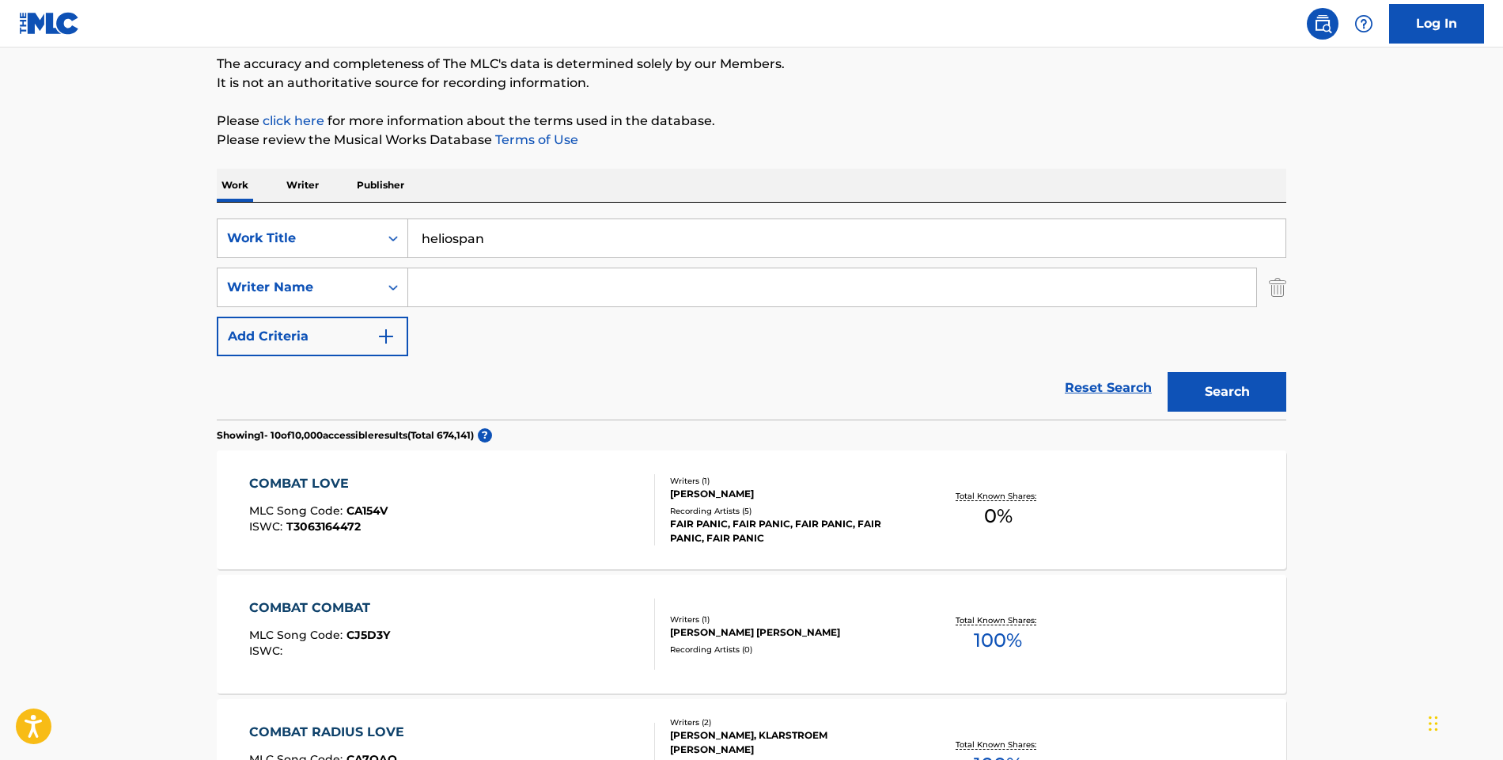
click at [472, 291] on input "Search Form" at bounding box center [832, 287] width 848 height 38
click at [465, 345] on span "twin" at bounding box center [477, 350] width 28 height 15
type input "aphex twin"
click at [1225, 393] on button "Search" at bounding box center [1227, 392] width 119 height 40
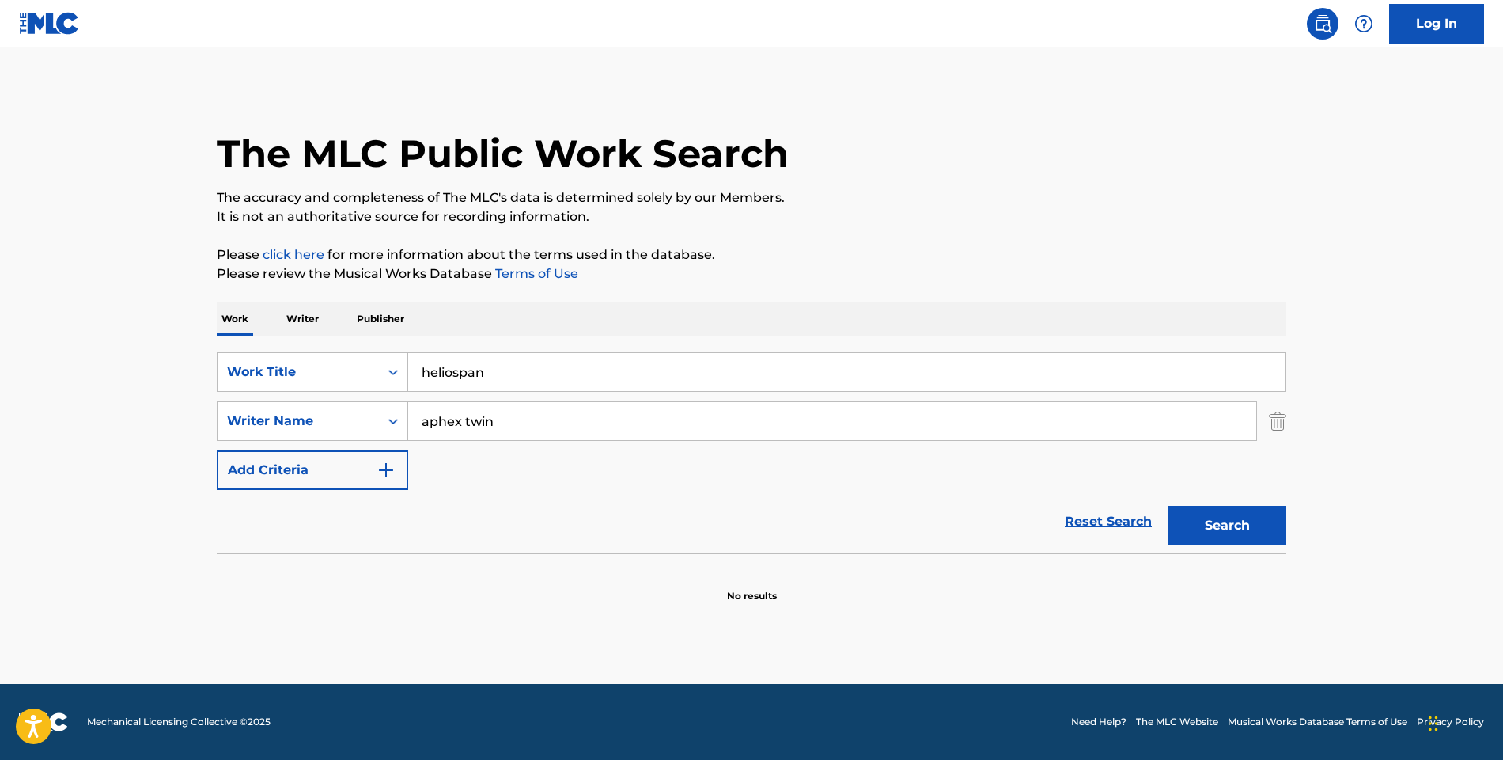
click at [707, 406] on input "aphex twin" at bounding box center [832, 421] width 848 height 38
click at [1279, 421] on img "Search Form" at bounding box center [1277, 421] width 17 height 40
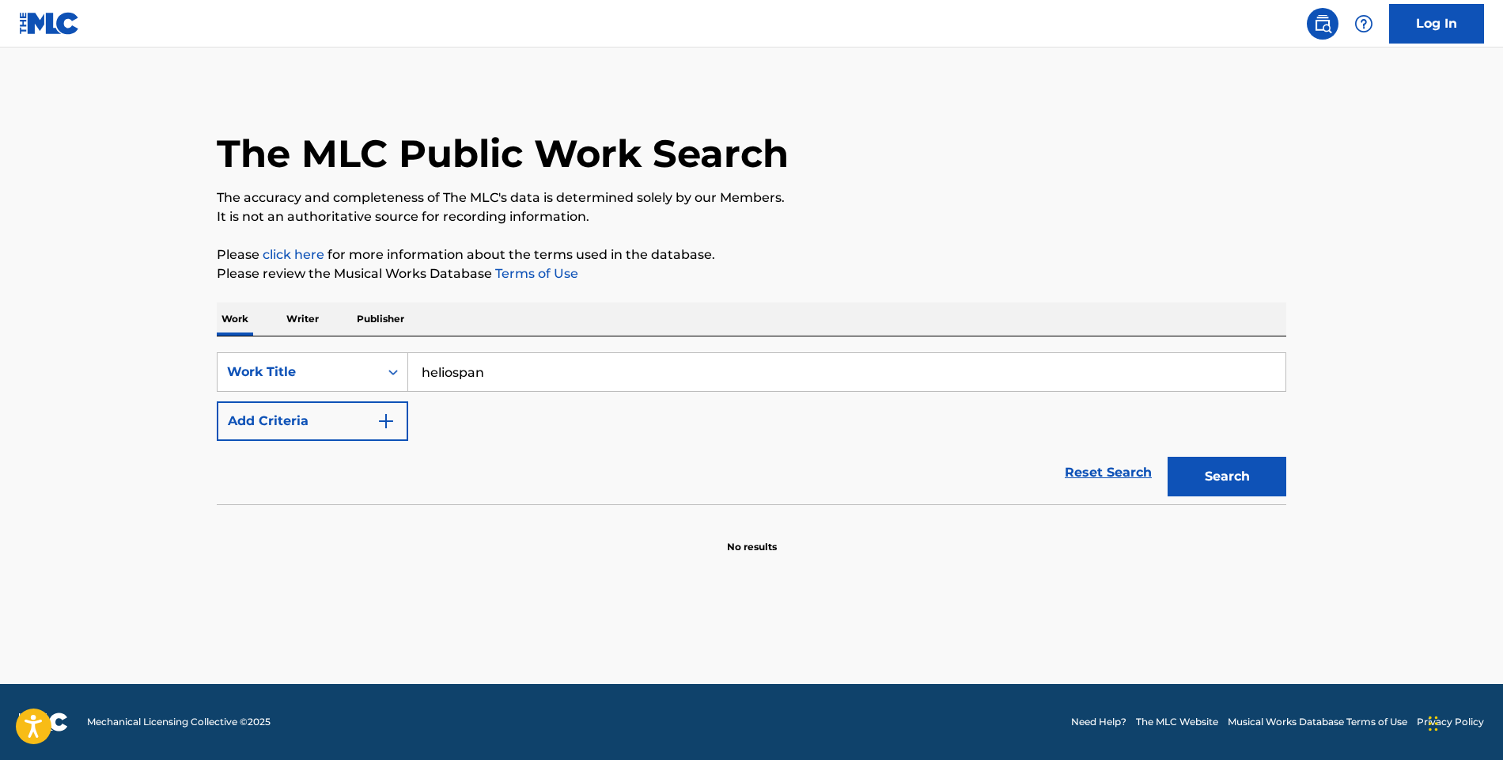
click at [1226, 482] on button "Search" at bounding box center [1227, 477] width 119 height 40
click at [388, 369] on icon "Search Form" at bounding box center [393, 372] width 16 height 16
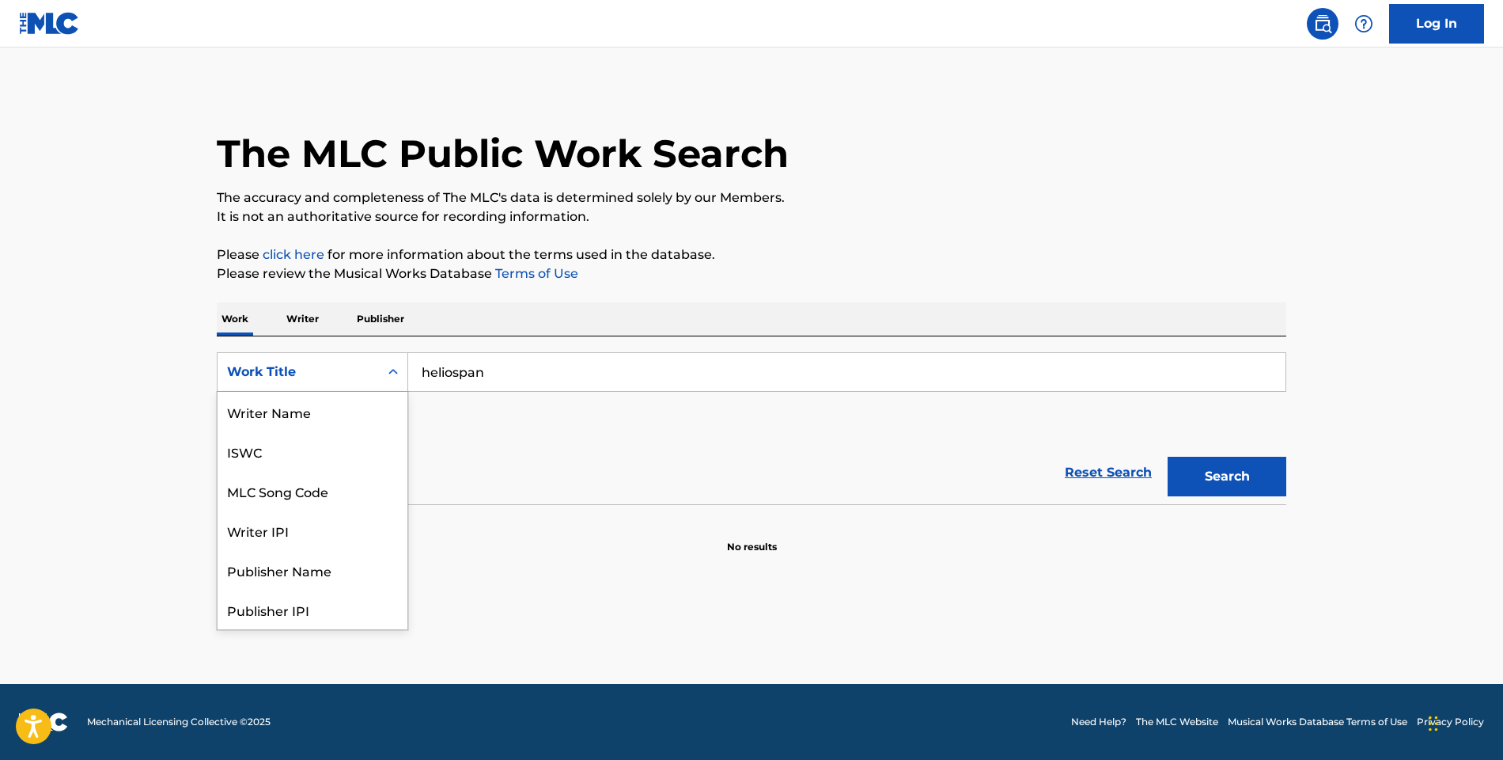
scroll to position [79, 0]
drag, startPoint x: 369, startPoint y: 449, endPoint x: 372, endPoint y: 476, distance: 27.9
click at [371, 470] on div "Writer IPI" at bounding box center [313, 451] width 190 height 40
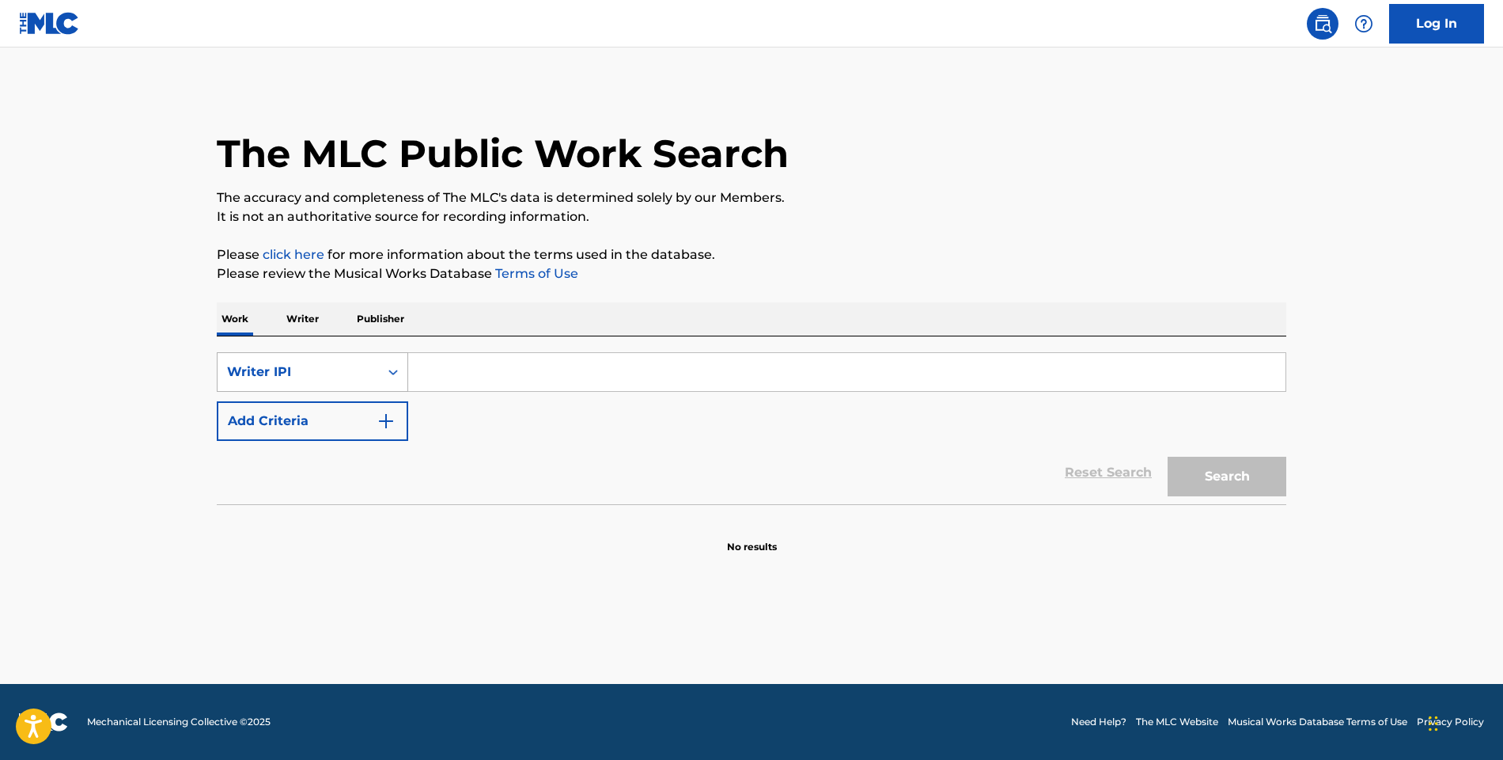
click at [372, 376] on div "Writer IPI" at bounding box center [298, 372] width 161 height 30
click at [362, 369] on div "Writer IPI" at bounding box center [298, 371] width 142 height 19
click at [363, 416] on button "Add Criteria" at bounding box center [312, 421] width 191 height 40
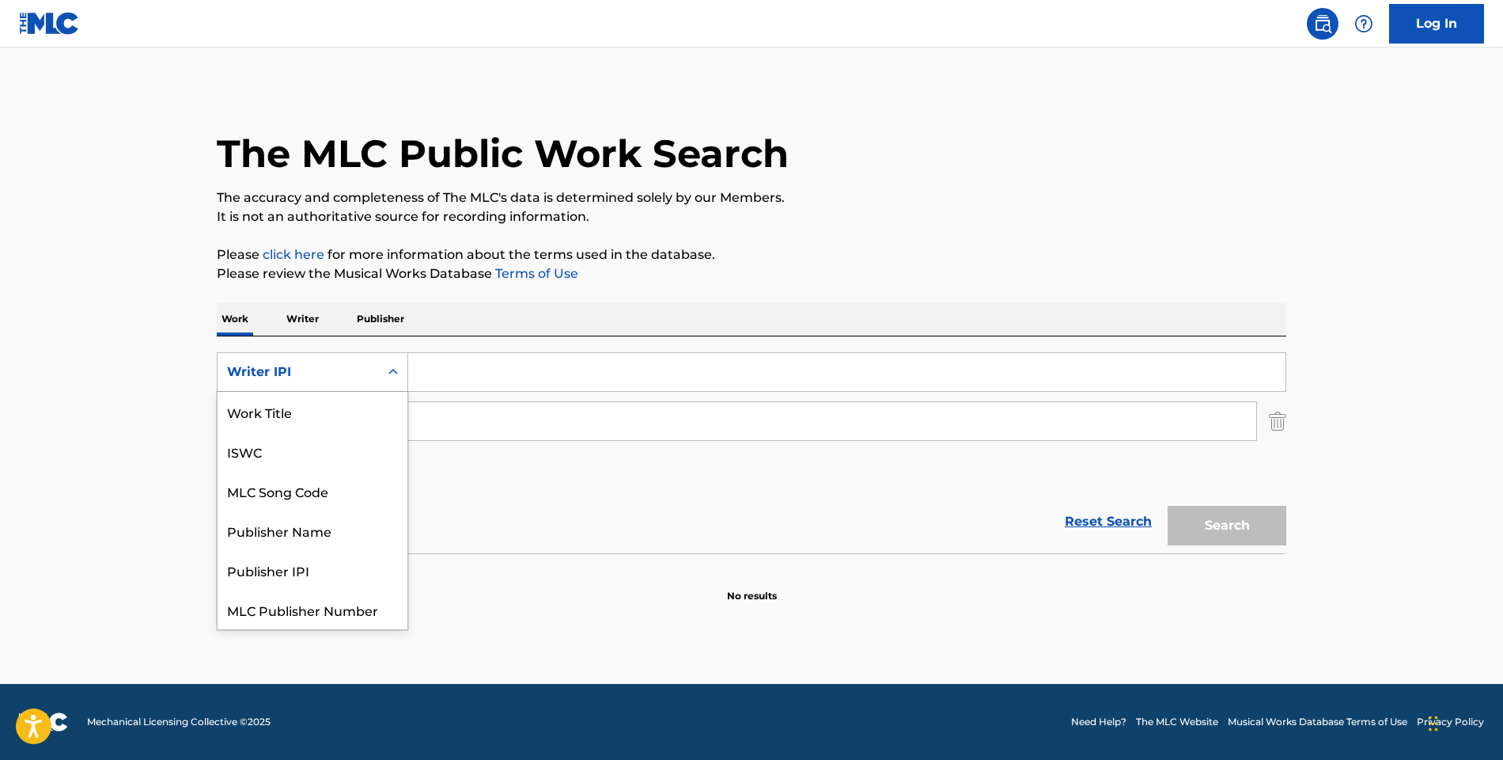
click at [384, 372] on div "Search Form" at bounding box center [393, 372] width 28 height 28
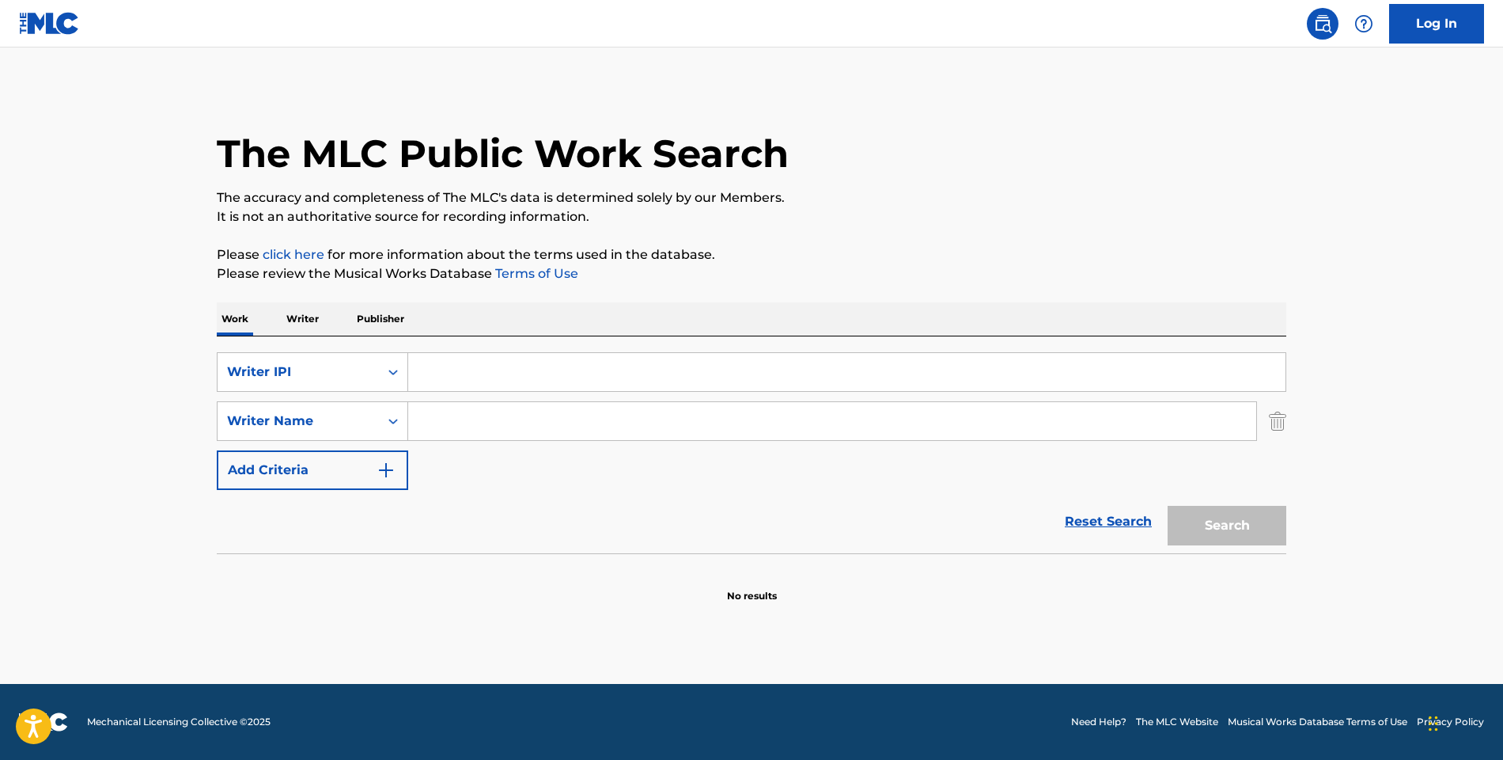
drag, startPoint x: 1055, startPoint y: 422, endPoint x: 1186, endPoint y: 407, distance: 132.1
click at [1063, 420] on input "Search Form" at bounding box center [832, 421] width 848 height 38
click at [313, 320] on p "Writer" at bounding box center [303, 318] width 42 height 33
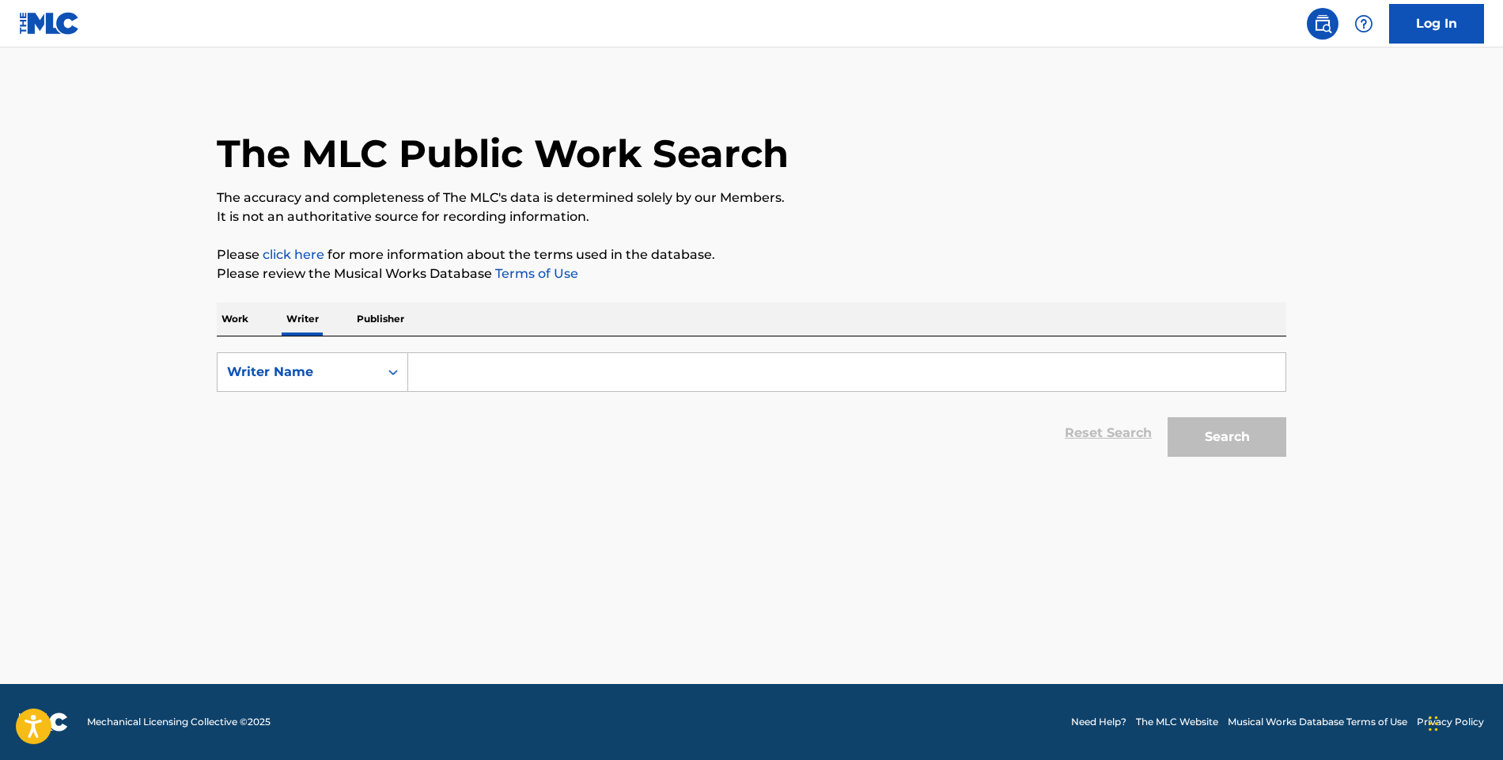
click at [463, 373] on input "Search Form" at bounding box center [846, 372] width 877 height 38
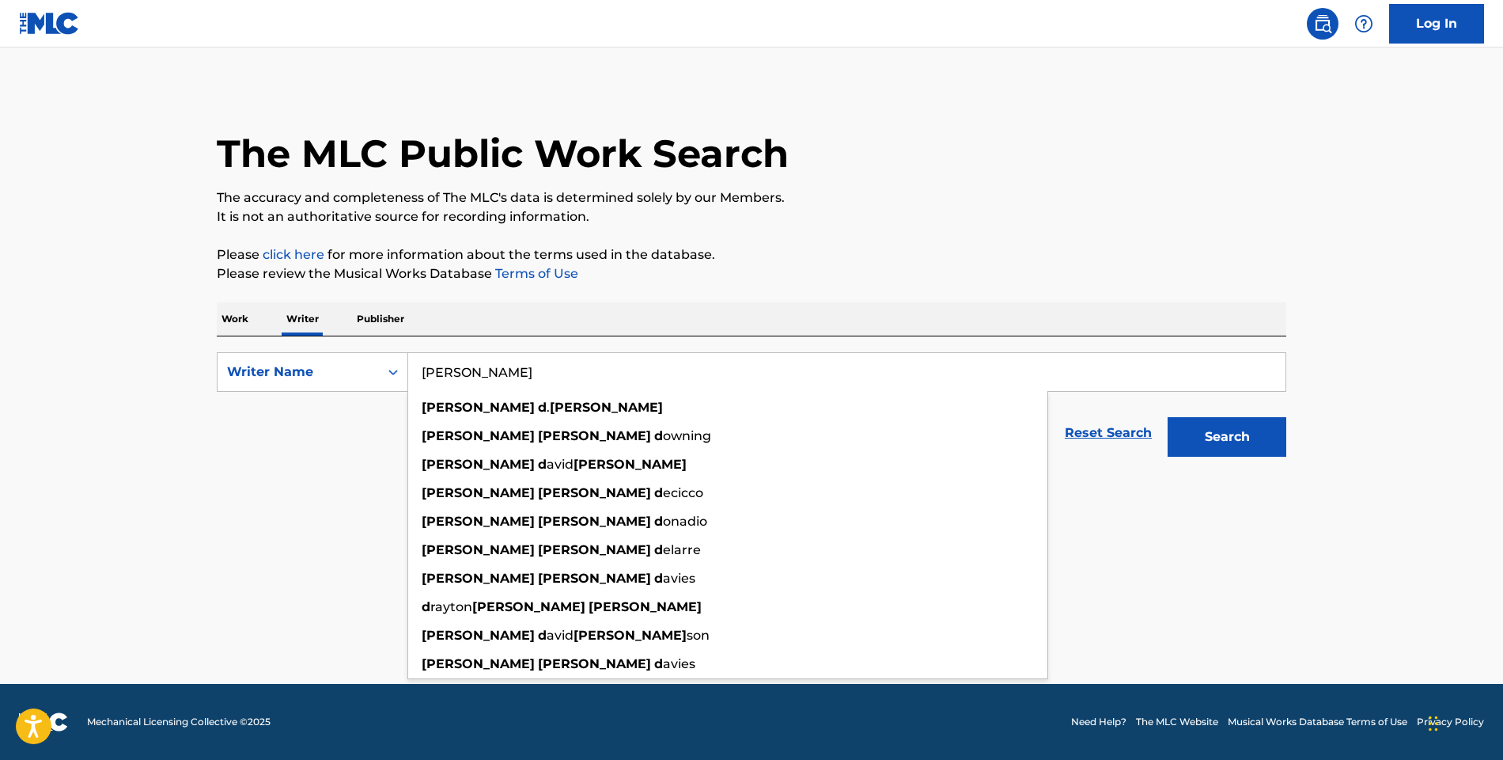
drag, startPoint x: 463, startPoint y: 373, endPoint x: 551, endPoint y: 410, distance: 95.8
click at [551, 411] on div "[PERSON_NAME]" at bounding box center [727, 407] width 639 height 28
type input "[PERSON_NAME]"
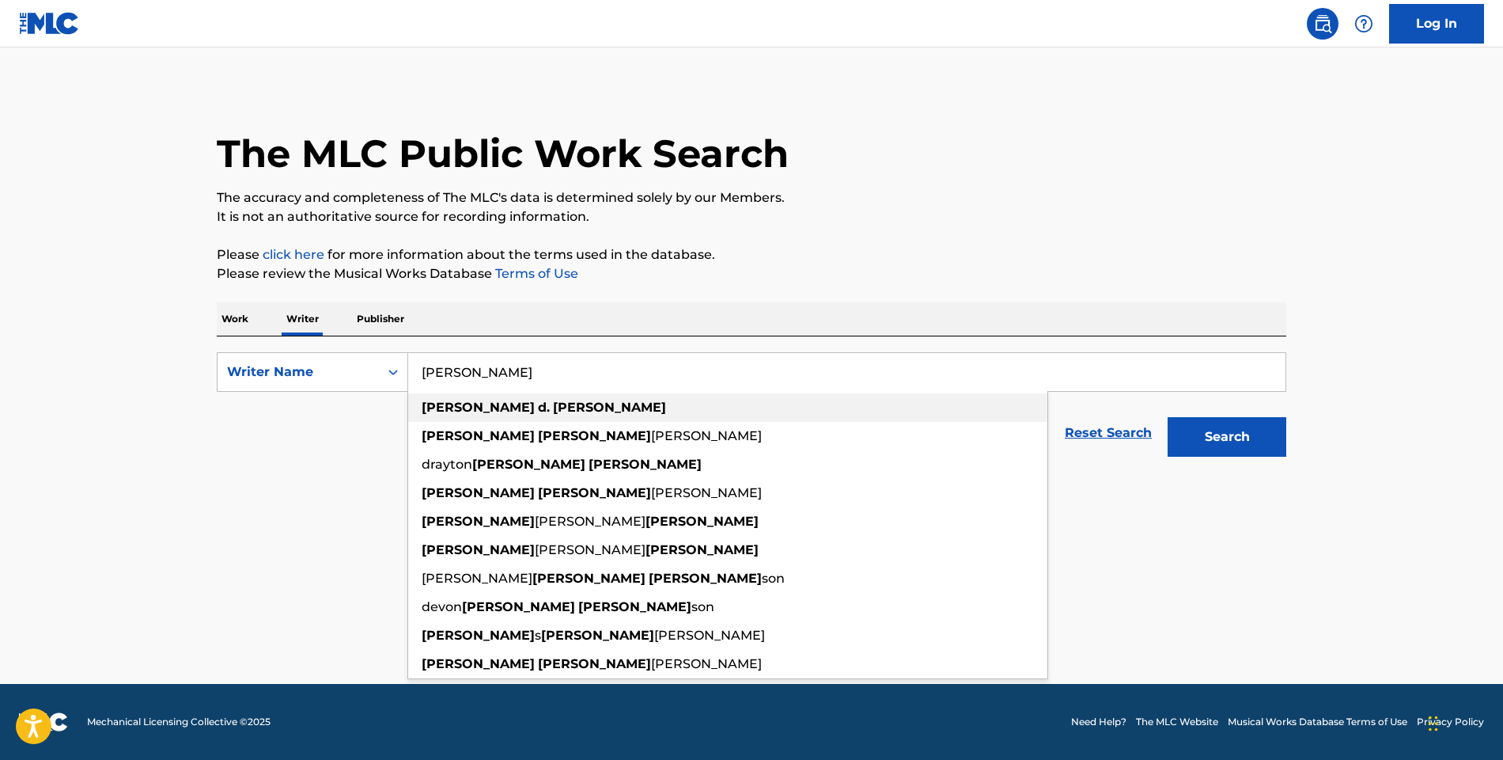
click at [553, 403] on strong "[PERSON_NAME]" at bounding box center [609, 407] width 113 height 15
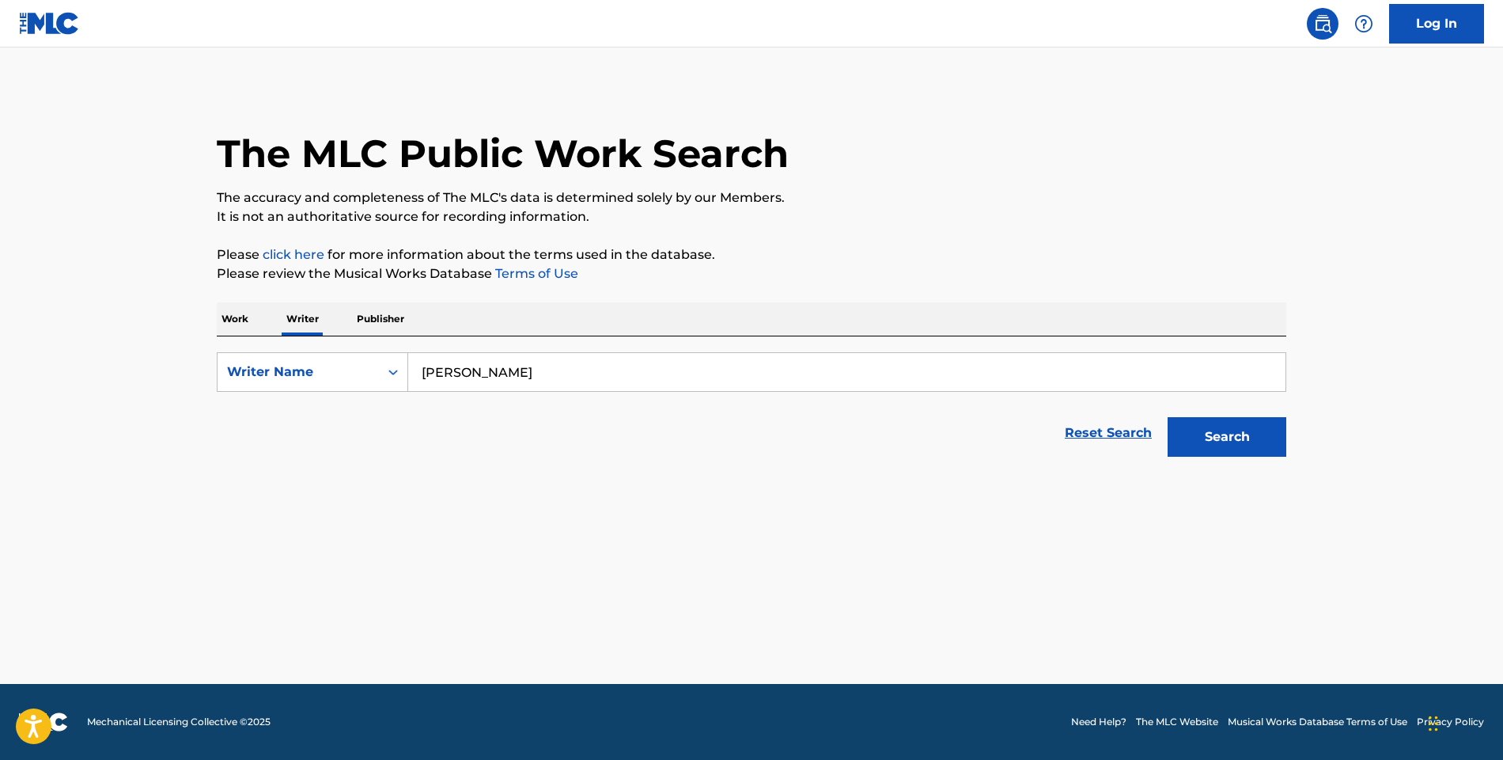
click at [1218, 422] on button "Search" at bounding box center [1227, 437] width 119 height 40
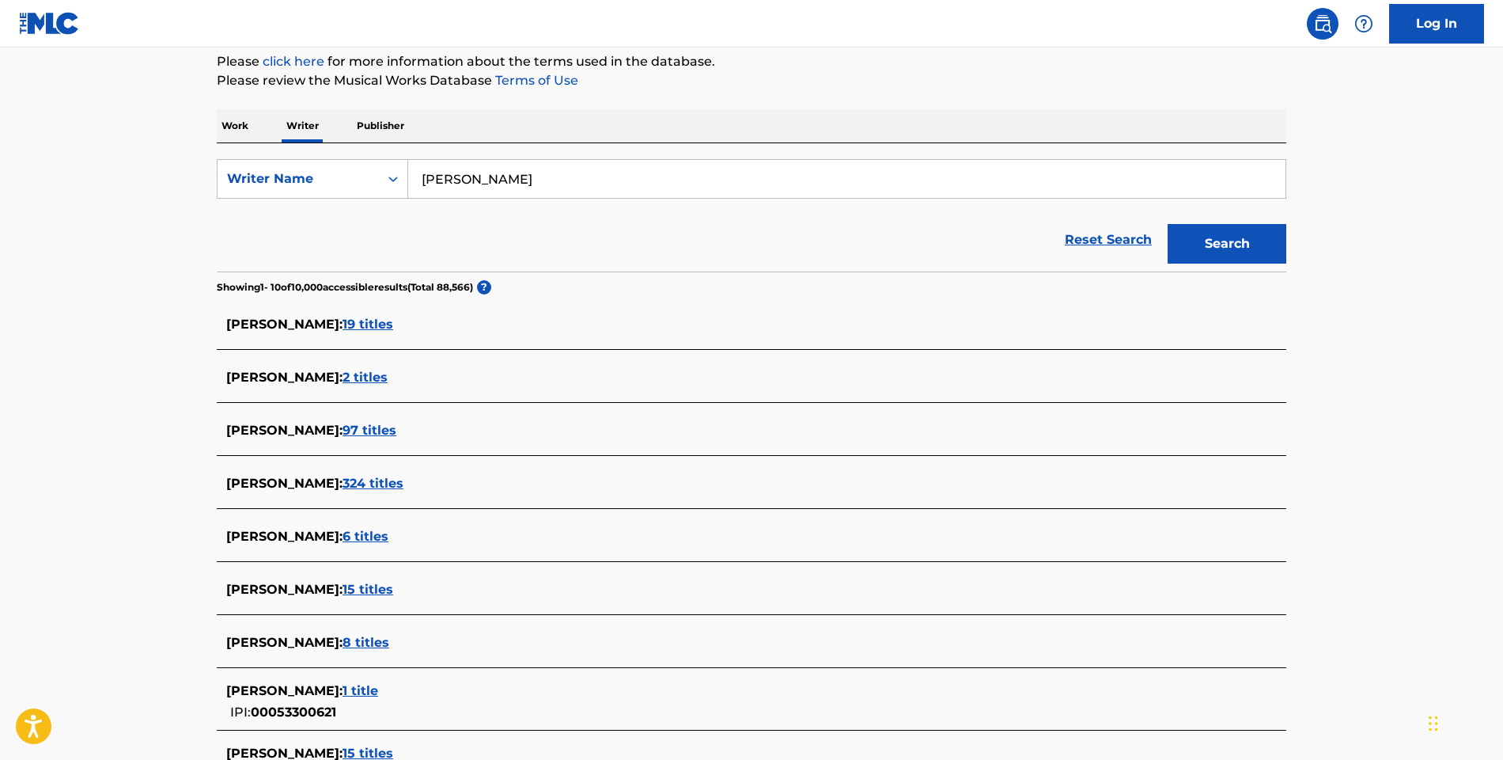
scroll to position [180, 0]
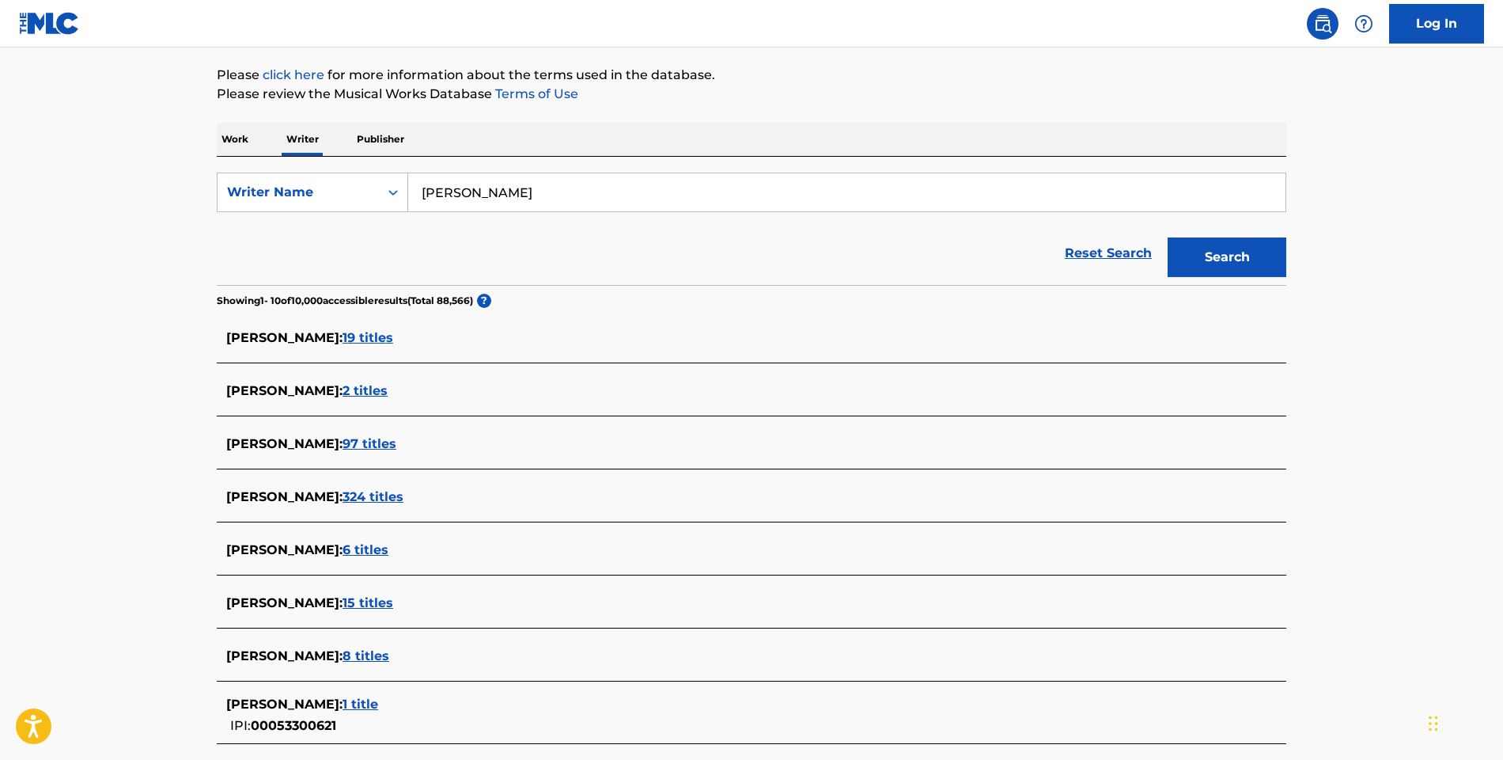
click at [396, 451] on span "97 titles" at bounding box center [370, 443] width 54 height 15
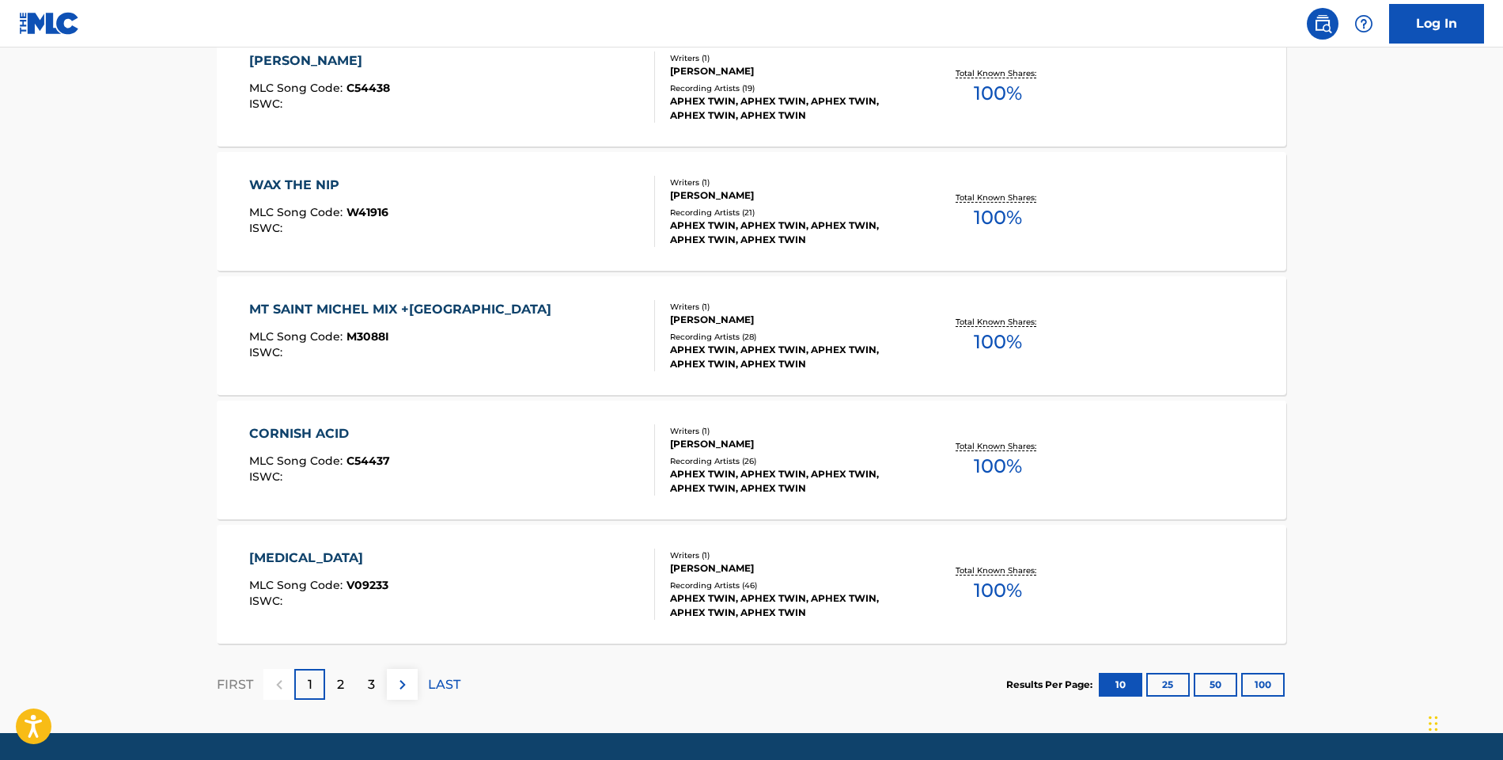
scroll to position [1132, 0]
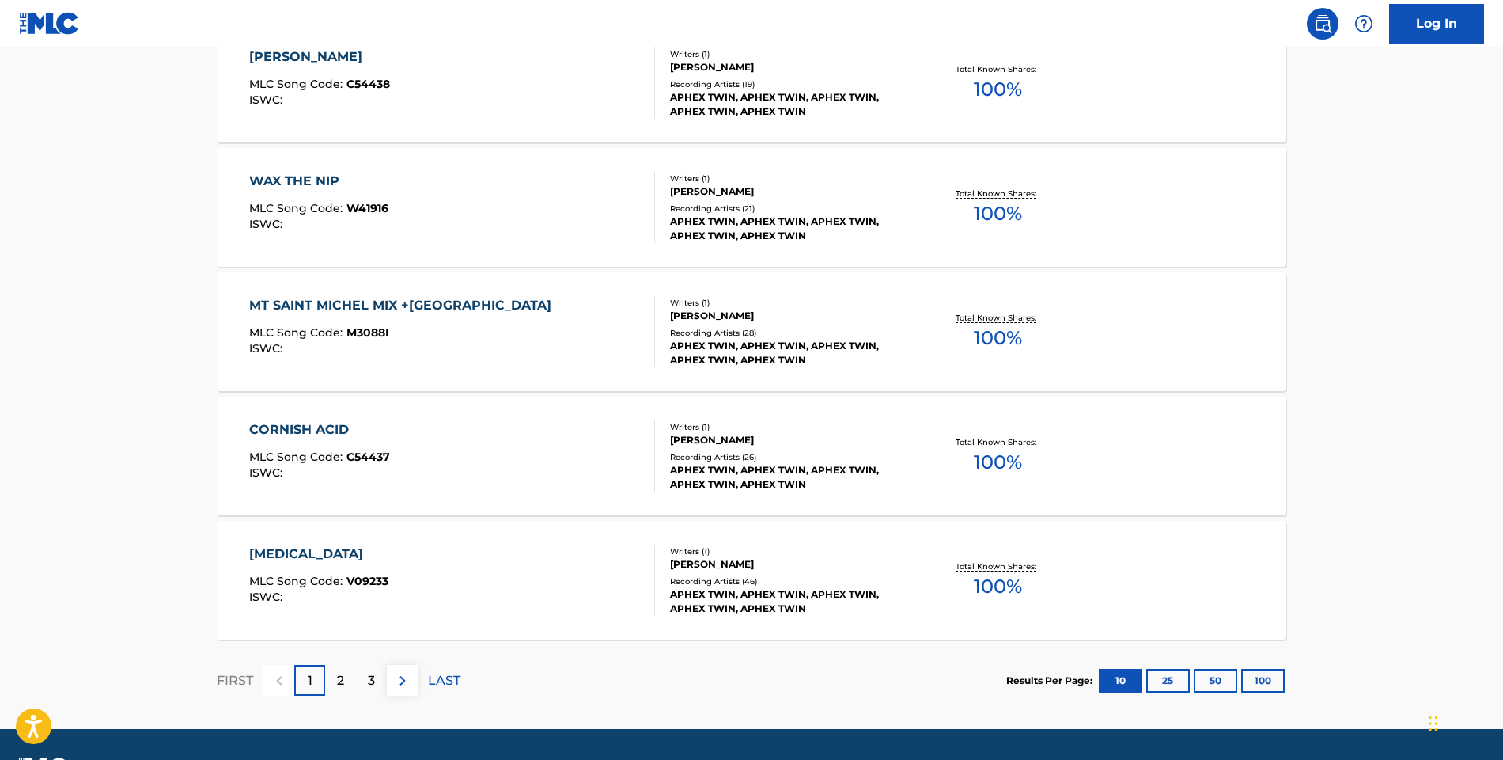
click at [348, 679] on div "2" at bounding box center [340, 680] width 31 height 31
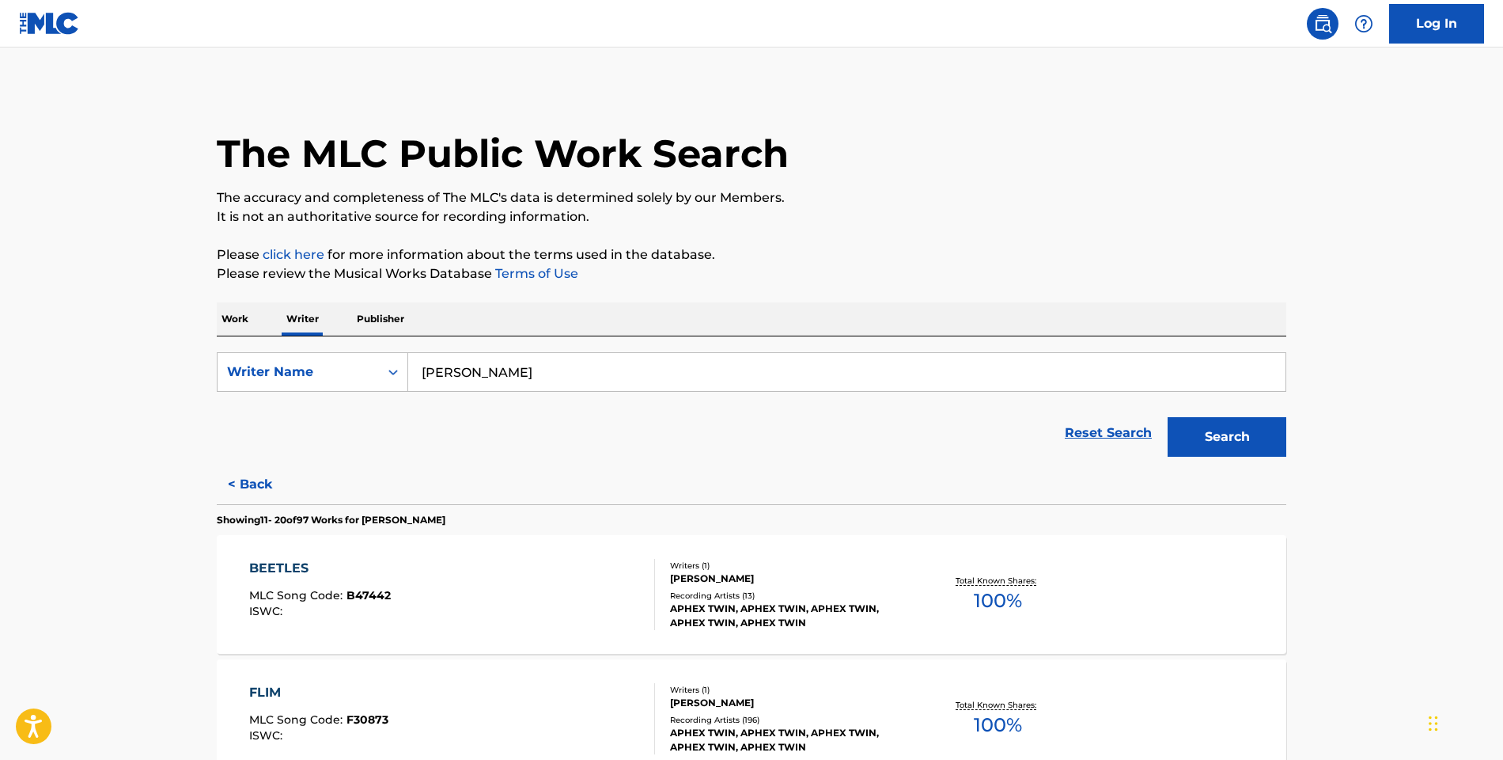
scroll to position [0, 0]
click at [1154, 432] on link "Reset Search" at bounding box center [1108, 432] width 103 height 35
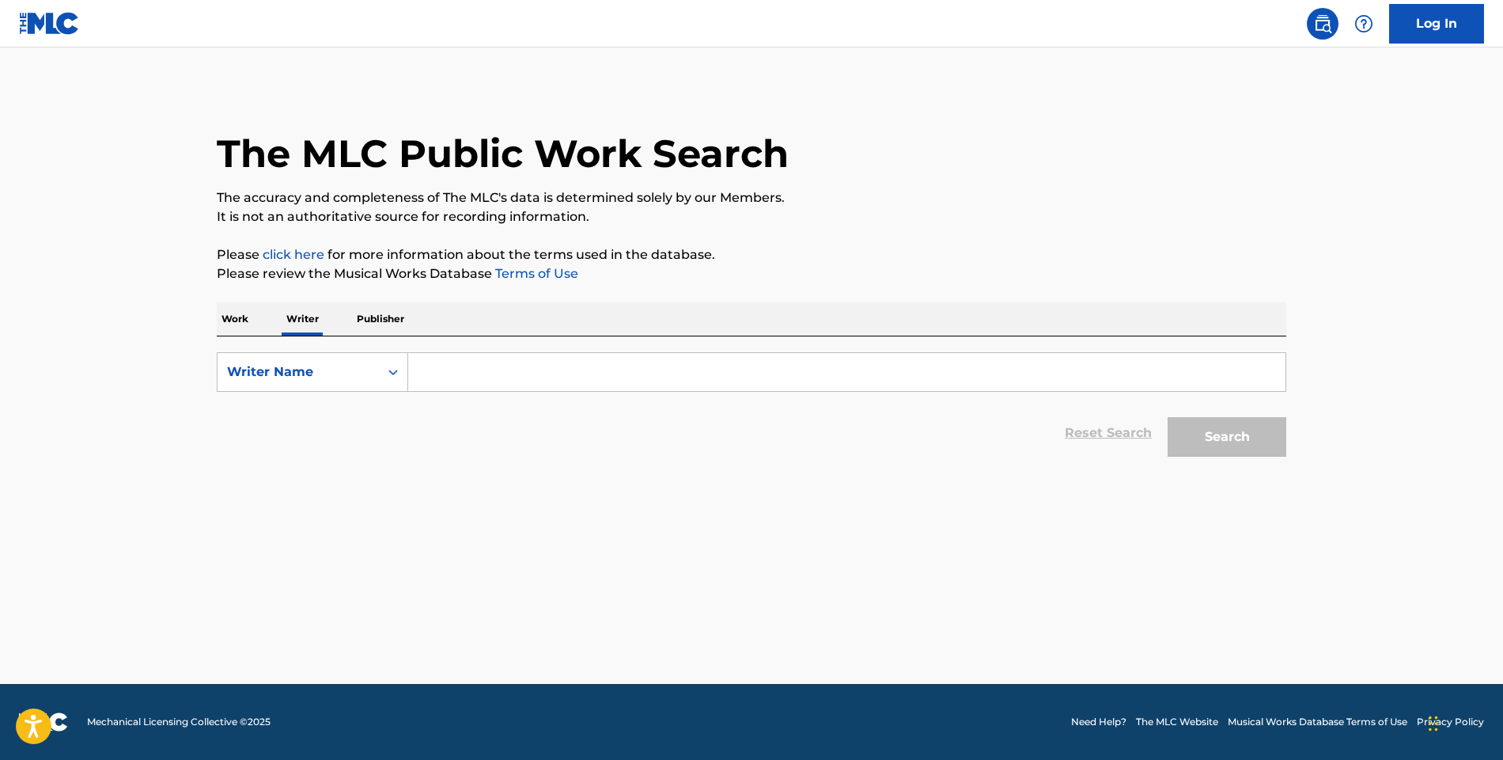
drag, startPoint x: 642, startPoint y: 393, endPoint x: 634, endPoint y: 375, distance: 20.2
click at [642, 393] on form "SearchWithCriteriaa07d912c-5e43-49cb-920d-ed2ac6dbb9c4 Writer Name Reset Search…" at bounding box center [752, 408] width 1070 height 112
click at [633, 375] on input "Search Form" at bounding box center [846, 372] width 877 height 38
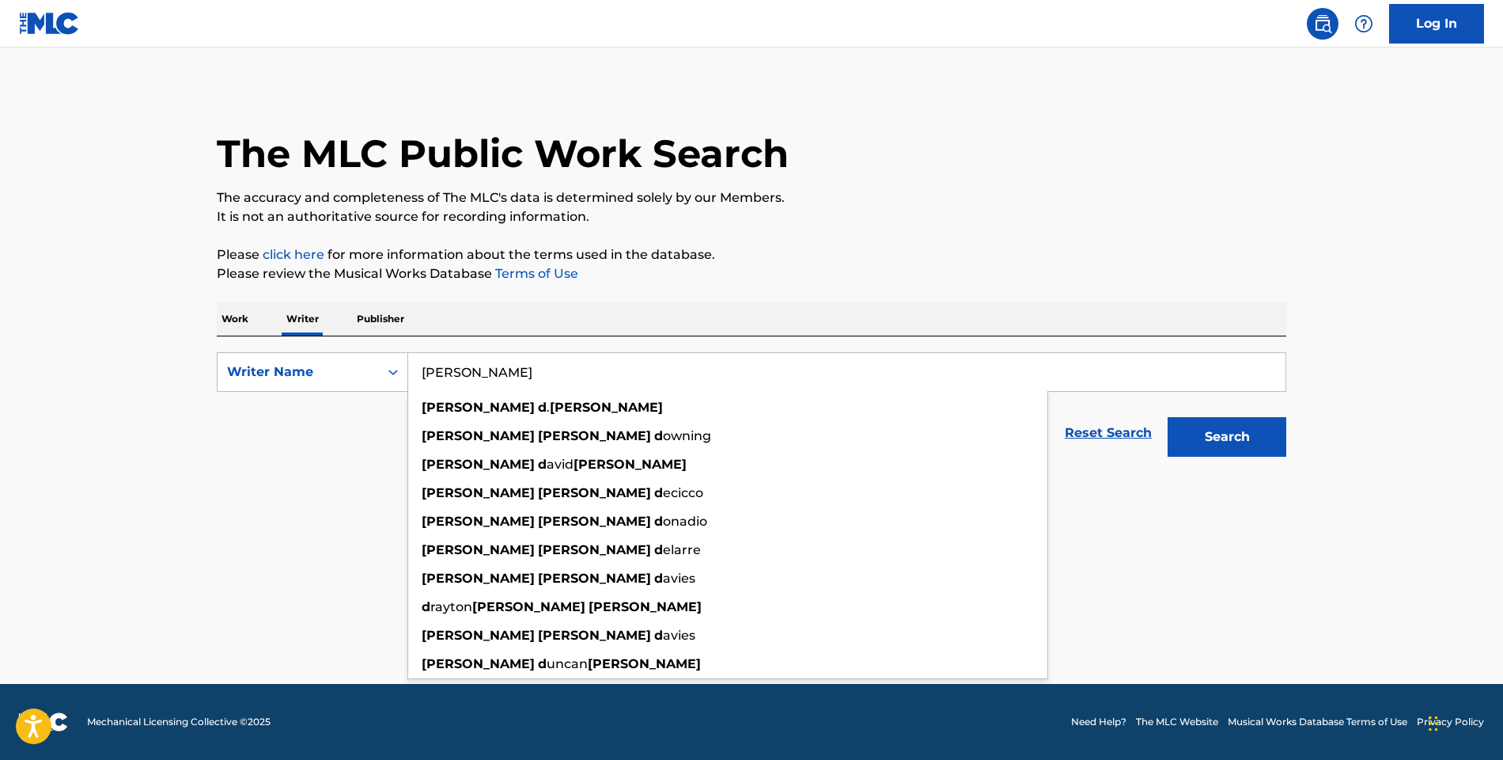
type input "[PERSON_NAME]"
drag, startPoint x: 633, startPoint y: 375, endPoint x: 1085, endPoint y: 475, distance: 462.6
click at [1085, 475] on main "The MLC Public Work Search The accuracy and completeness of The MLC's data is d…" at bounding box center [751, 365] width 1503 height 636
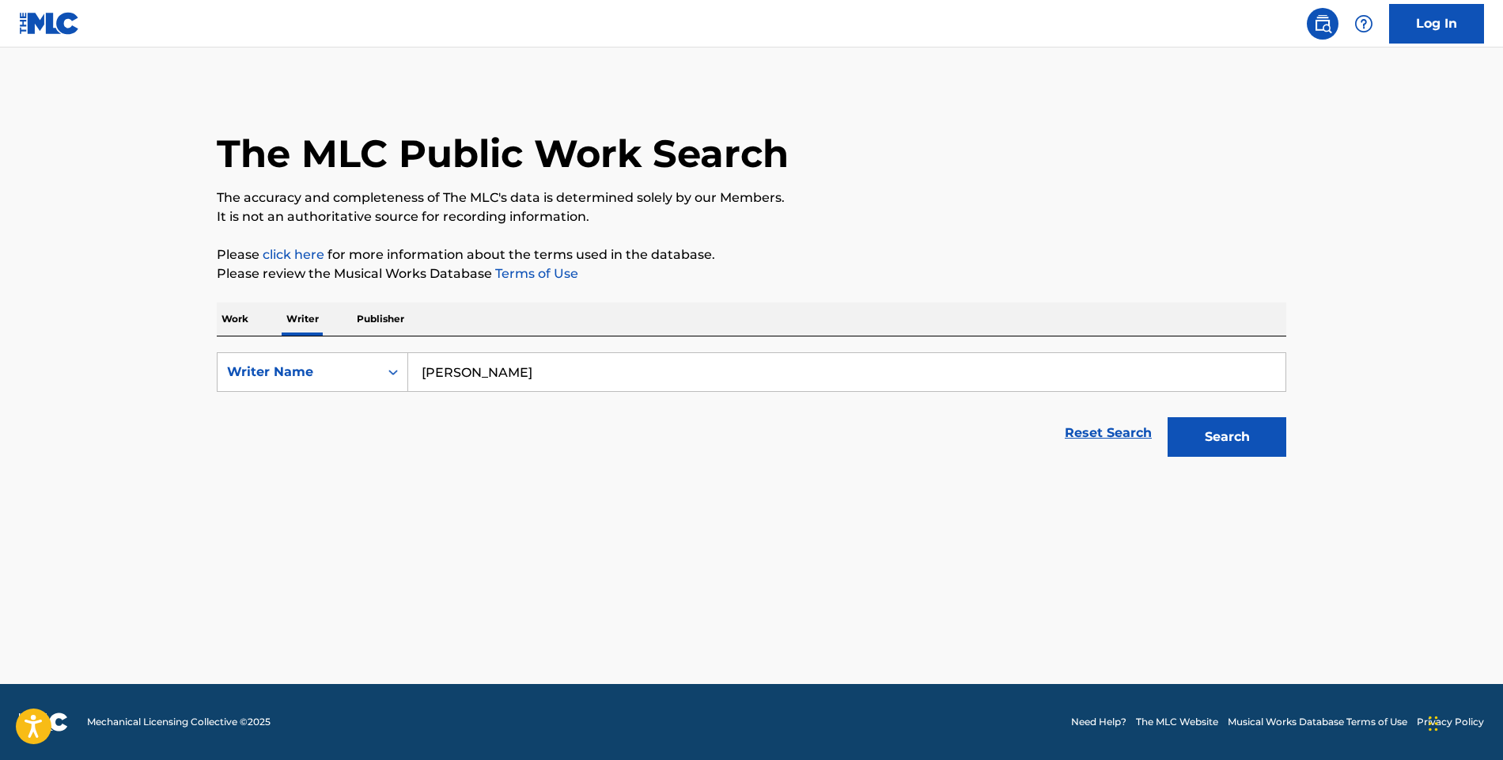
click at [244, 325] on p "Work" at bounding box center [235, 318] width 36 height 33
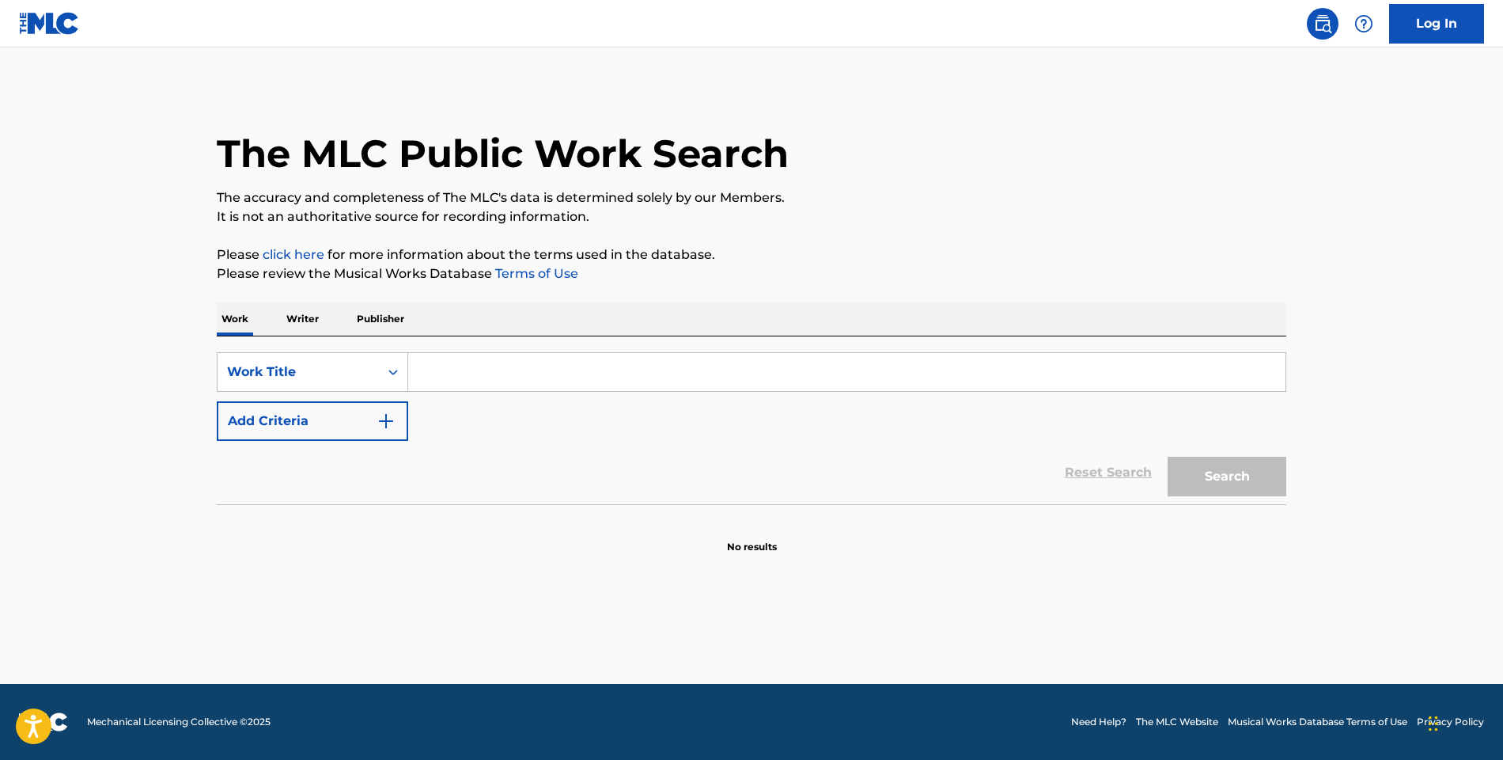
click at [438, 370] on input "Search Form" at bounding box center [846, 372] width 877 height 38
type input "heliospan"
click at [303, 420] on button "Add Criteria" at bounding box center [312, 421] width 191 height 40
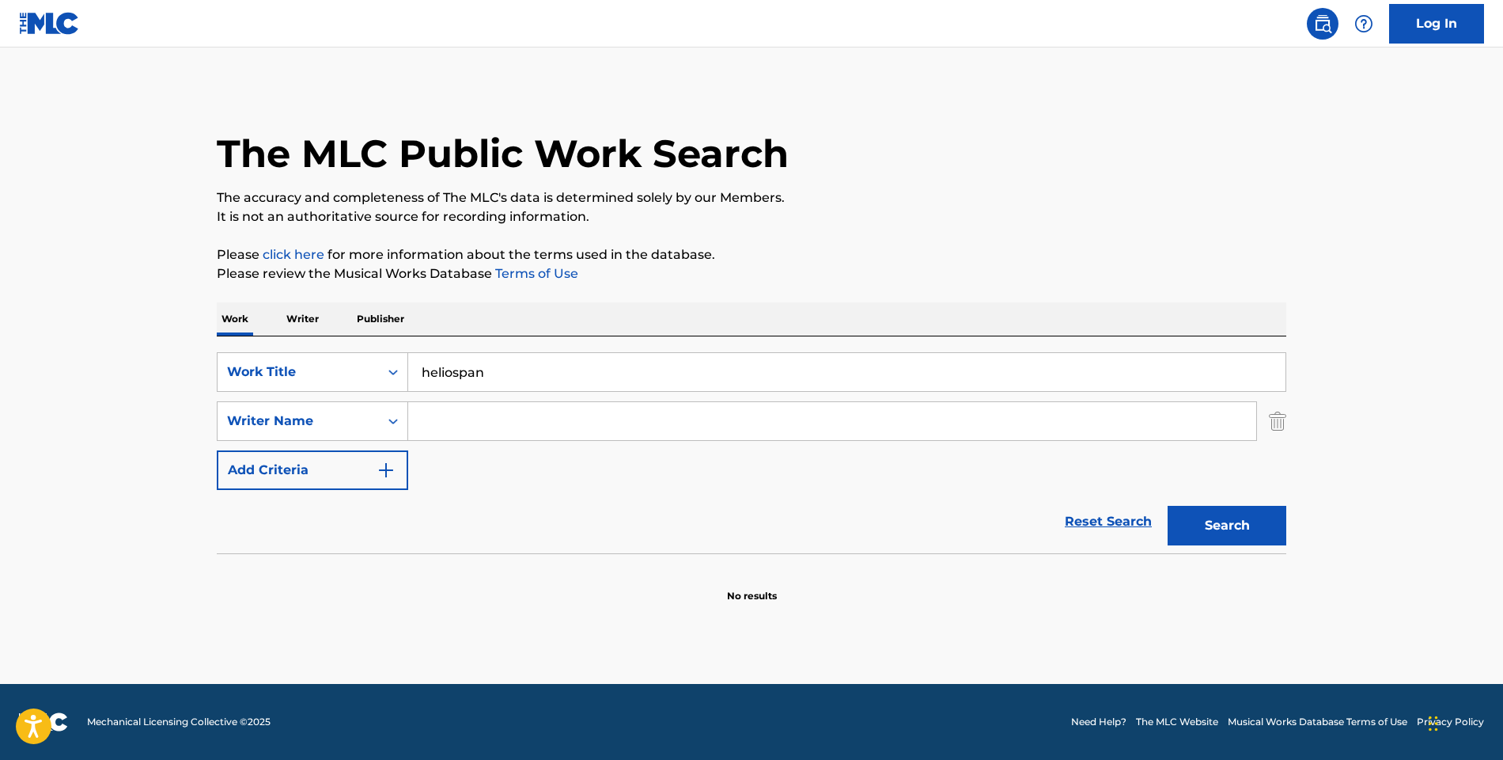
click at [469, 425] on input "Search Form" at bounding box center [832, 421] width 848 height 38
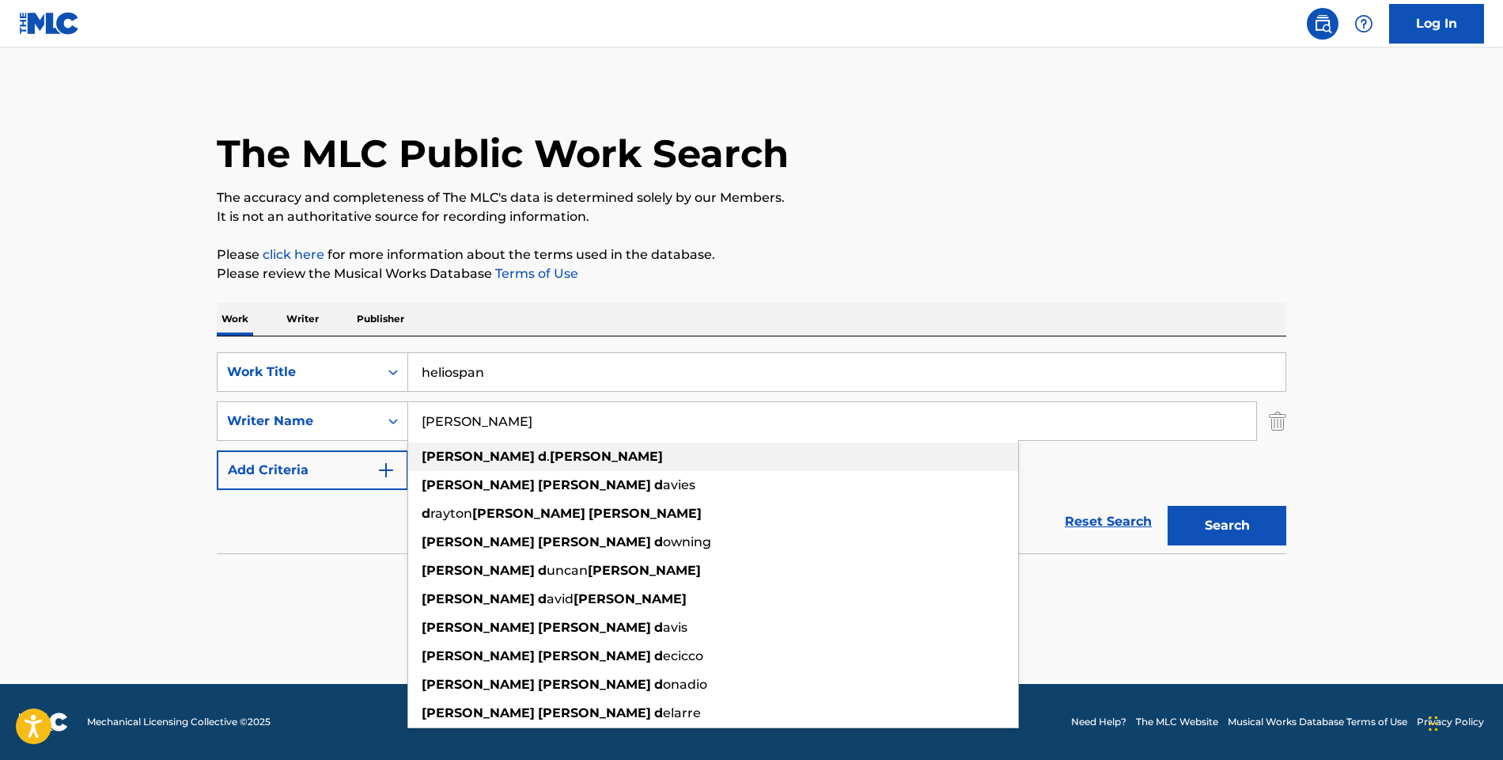
click at [430, 447] on div "[PERSON_NAME]" at bounding box center [713, 456] width 610 height 28
type input "[PERSON_NAME]"
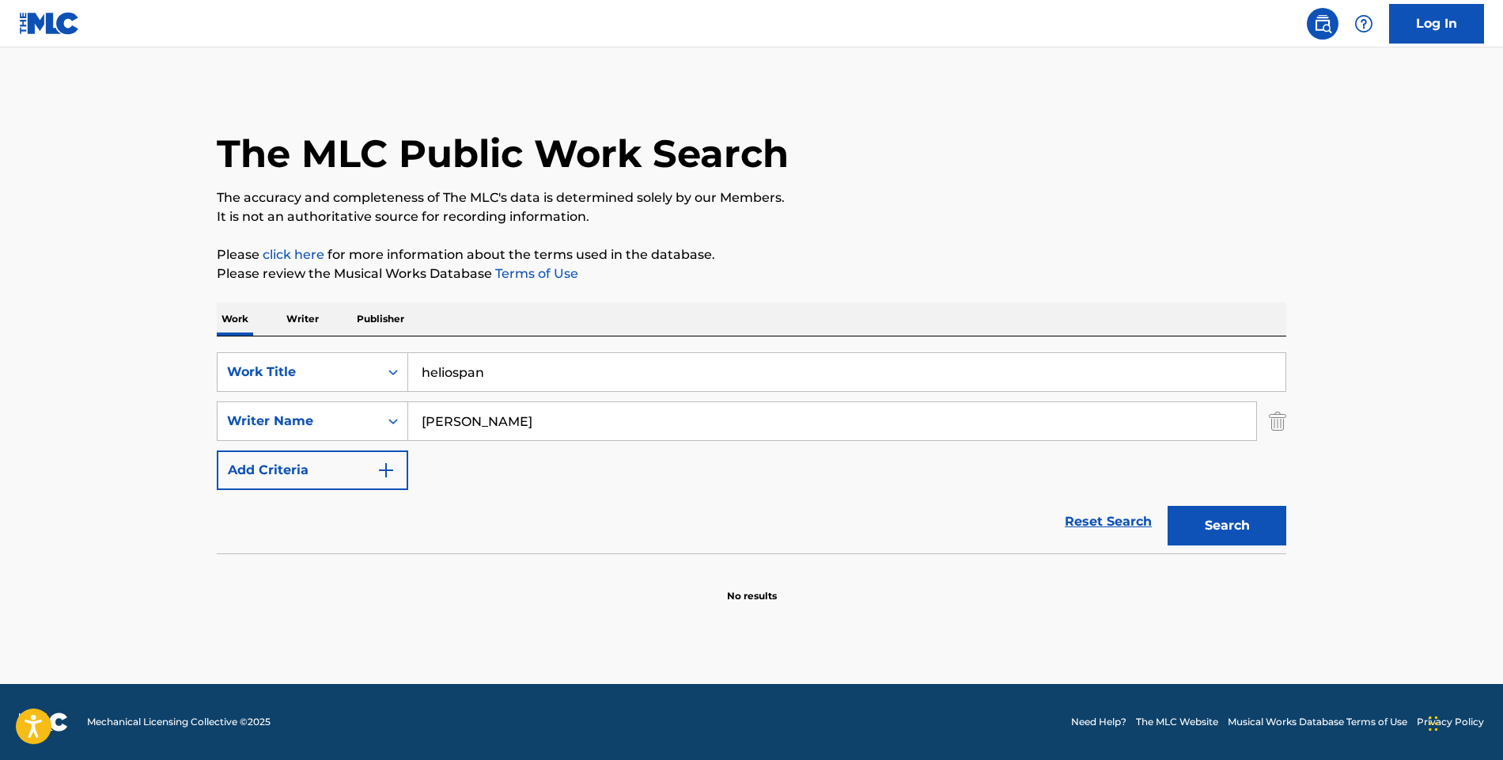
drag, startPoint x: 1217, startPoint y: 525, endPoint x: 1209, endPoint y: 517, distance: 11.8
click at [1216, 525] on button "Search" at bounding box center [1227, 526] width 119 height 40
